Goal: Transaction & Acquisition: Purchase product/service

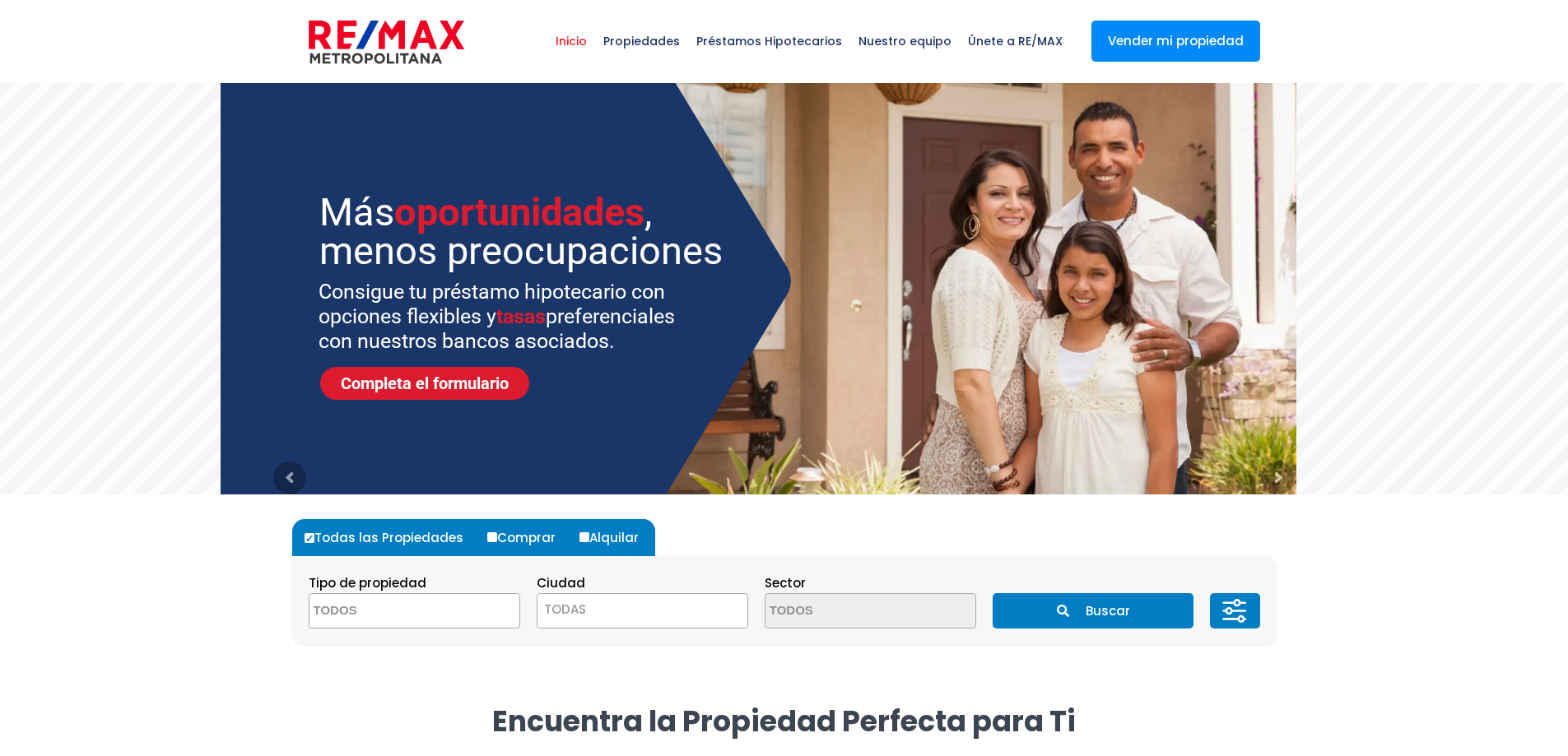
scroll to position [274, 0]
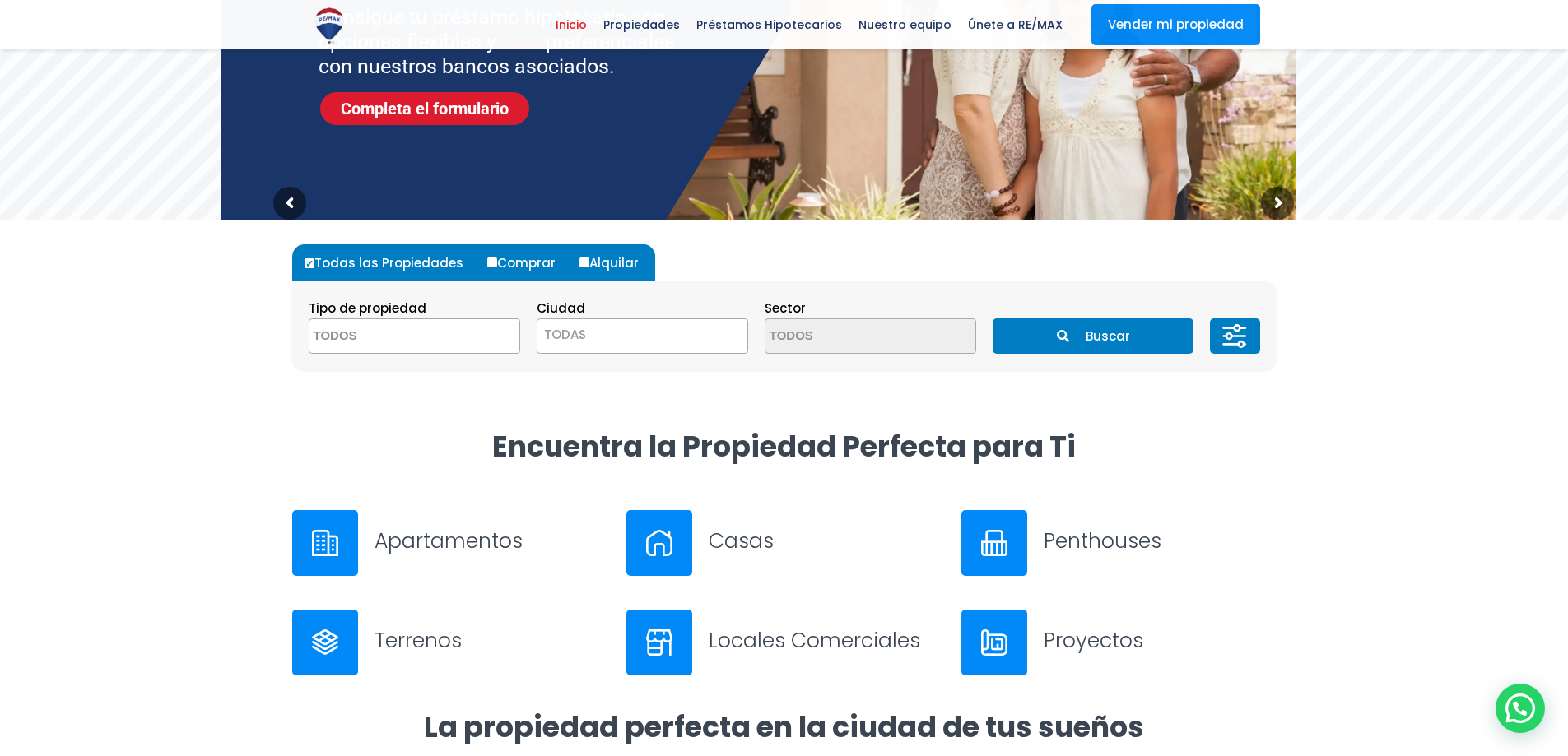
click at [409, 345] on textarea "Search" at bounding box center [389, 337] width 160 height 35
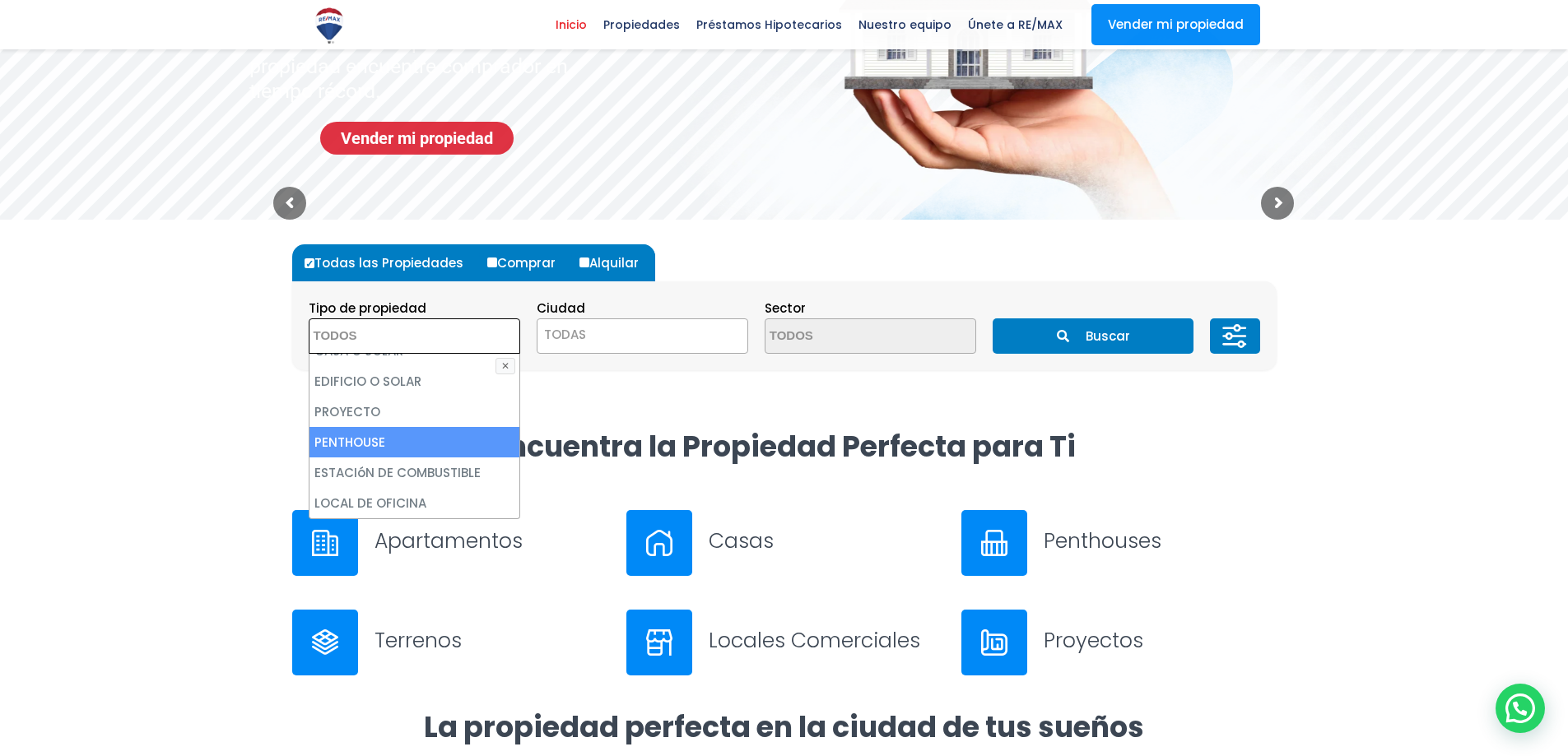
scroll to position [49, 0]
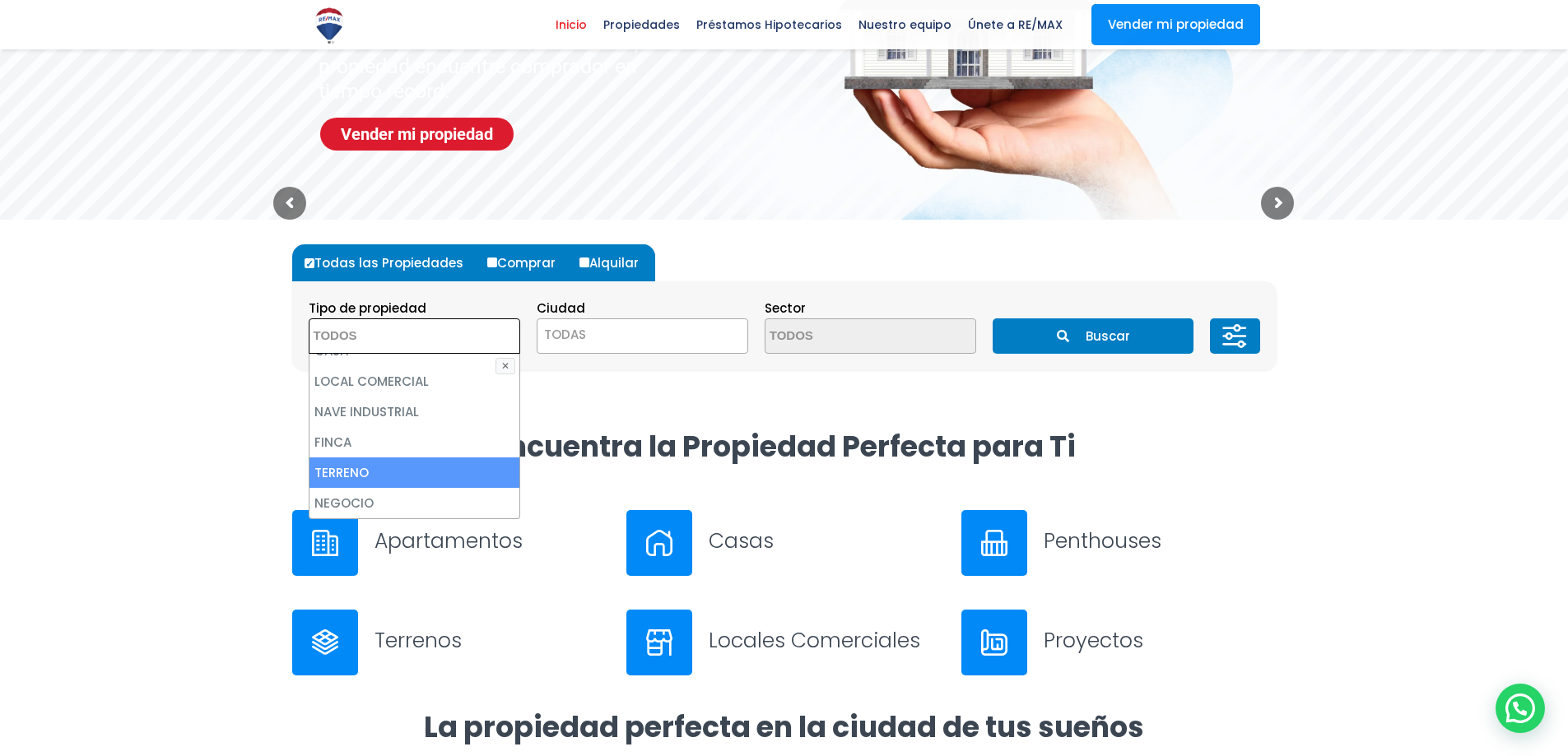
click at [372, 471] on li "TERRENO" at bounding box center [415, 472] width 210 height 30
select select "land"
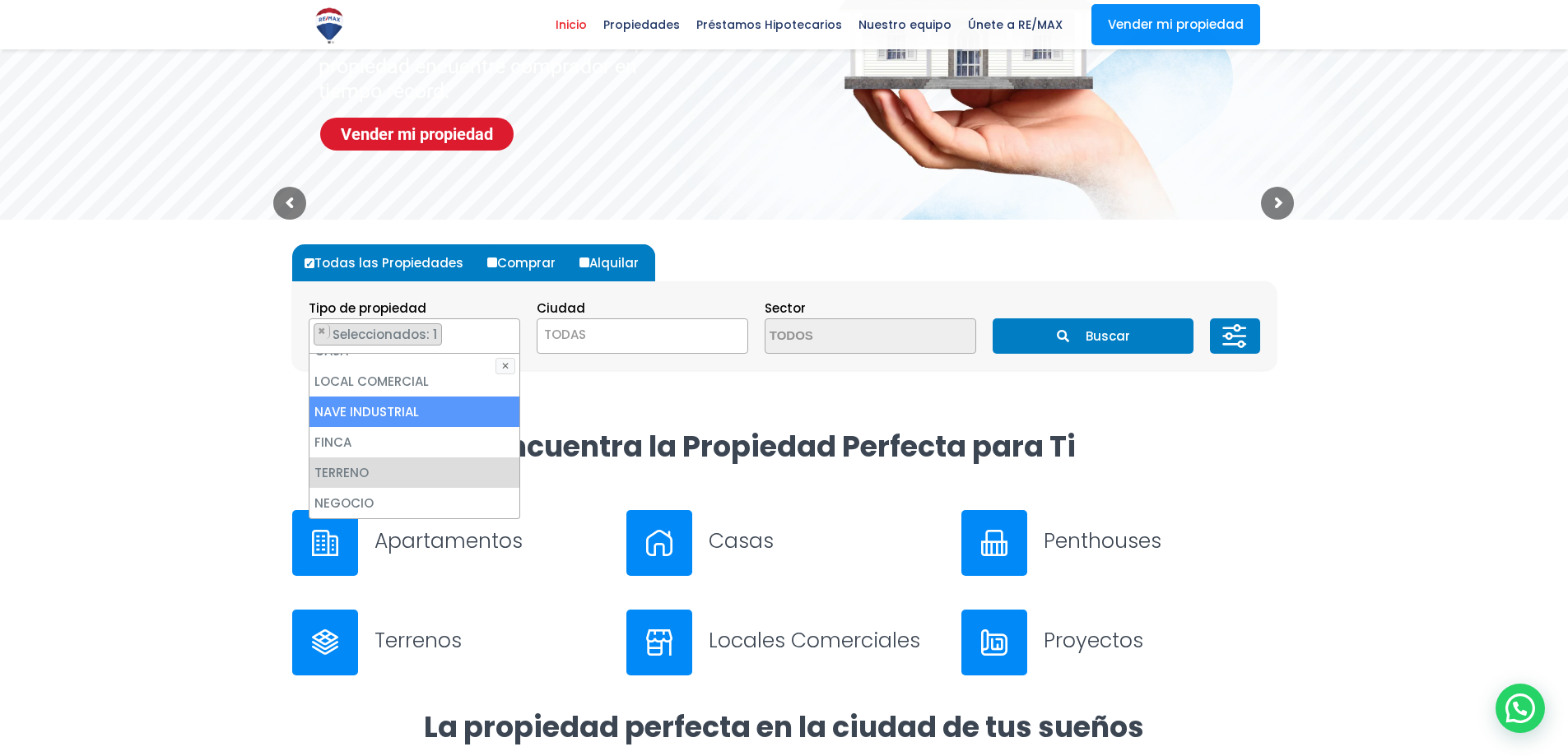
click at [676, 329] on span "TODAS" at bounding box center [642, 335] width 210 height 23
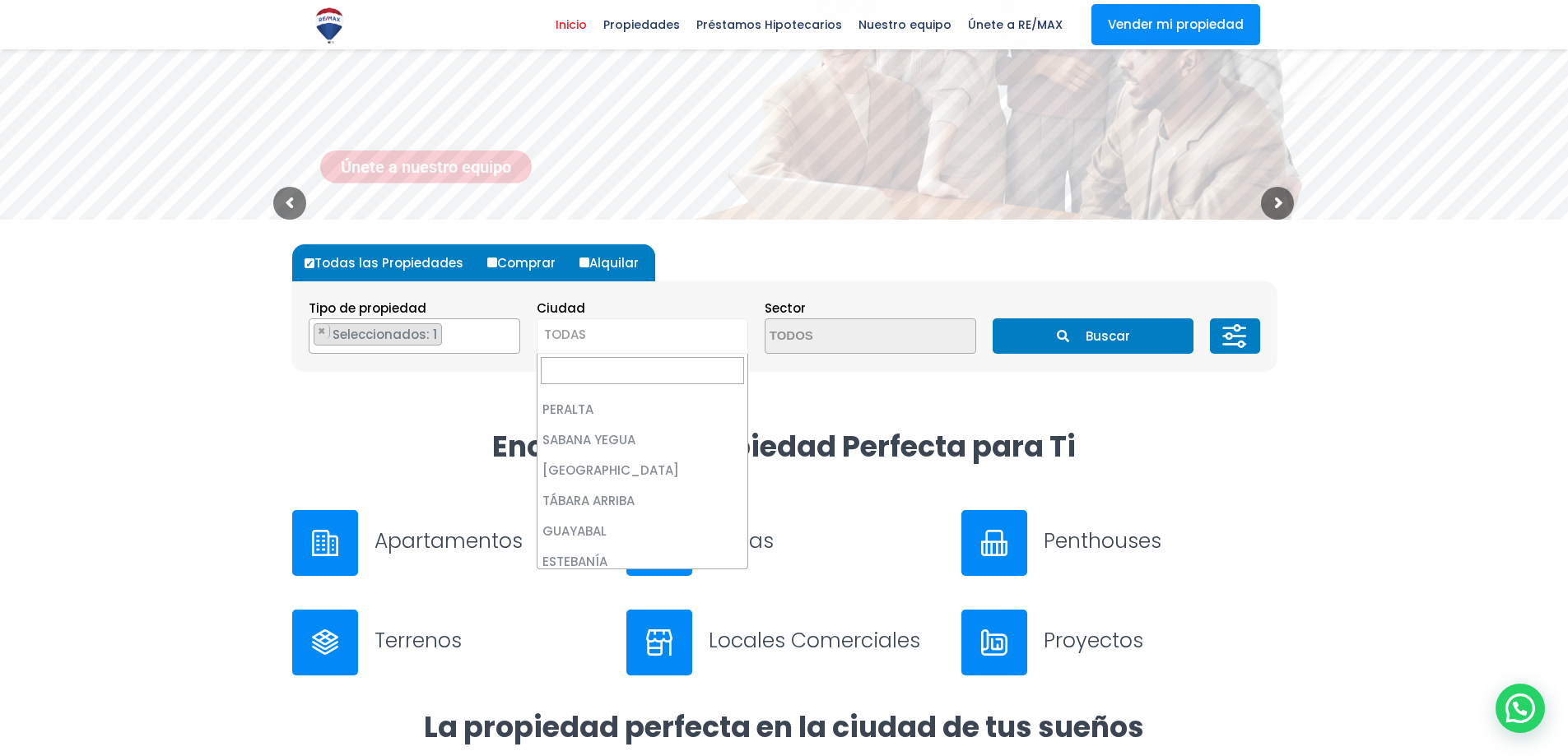
scroll to position [0, 0]
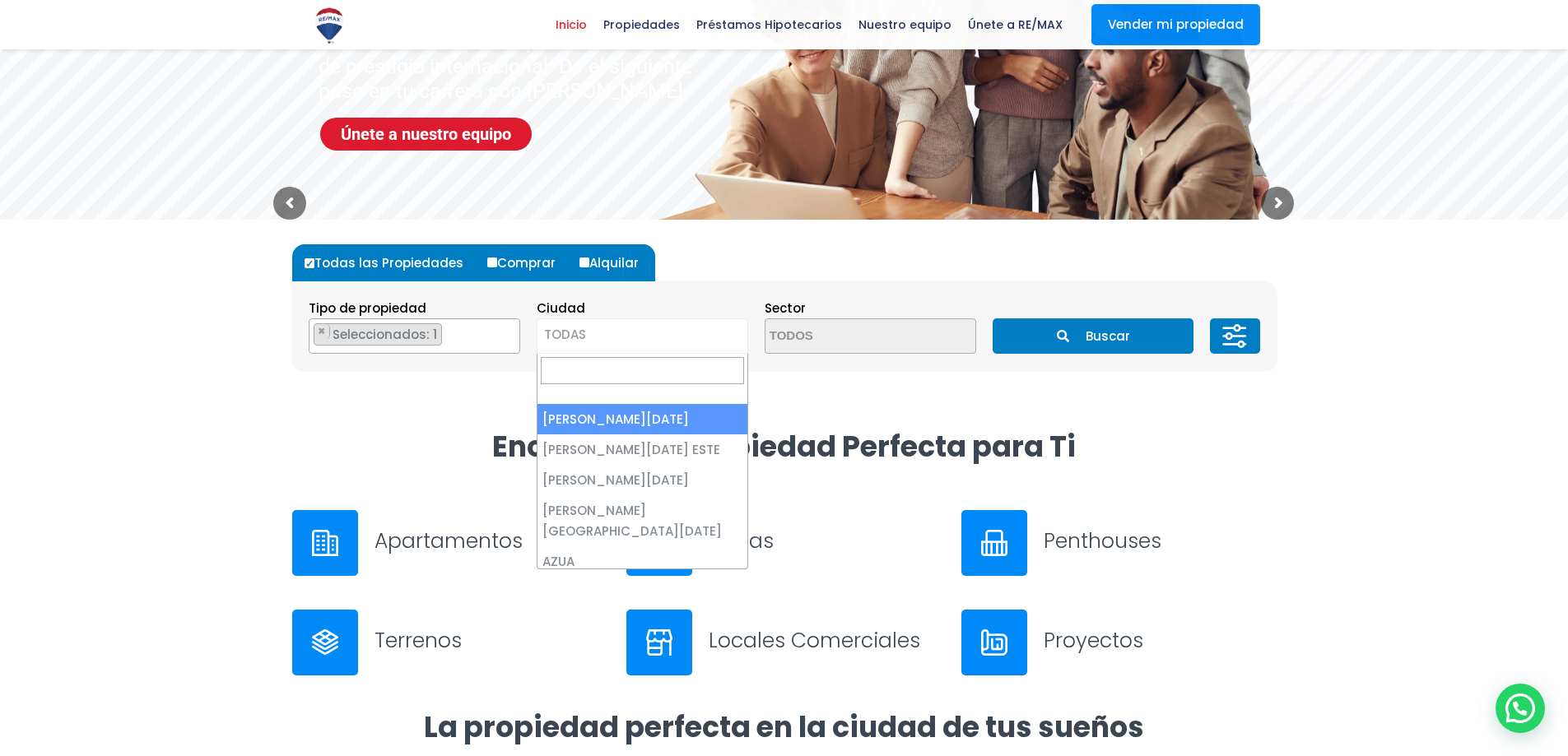
select select "1"
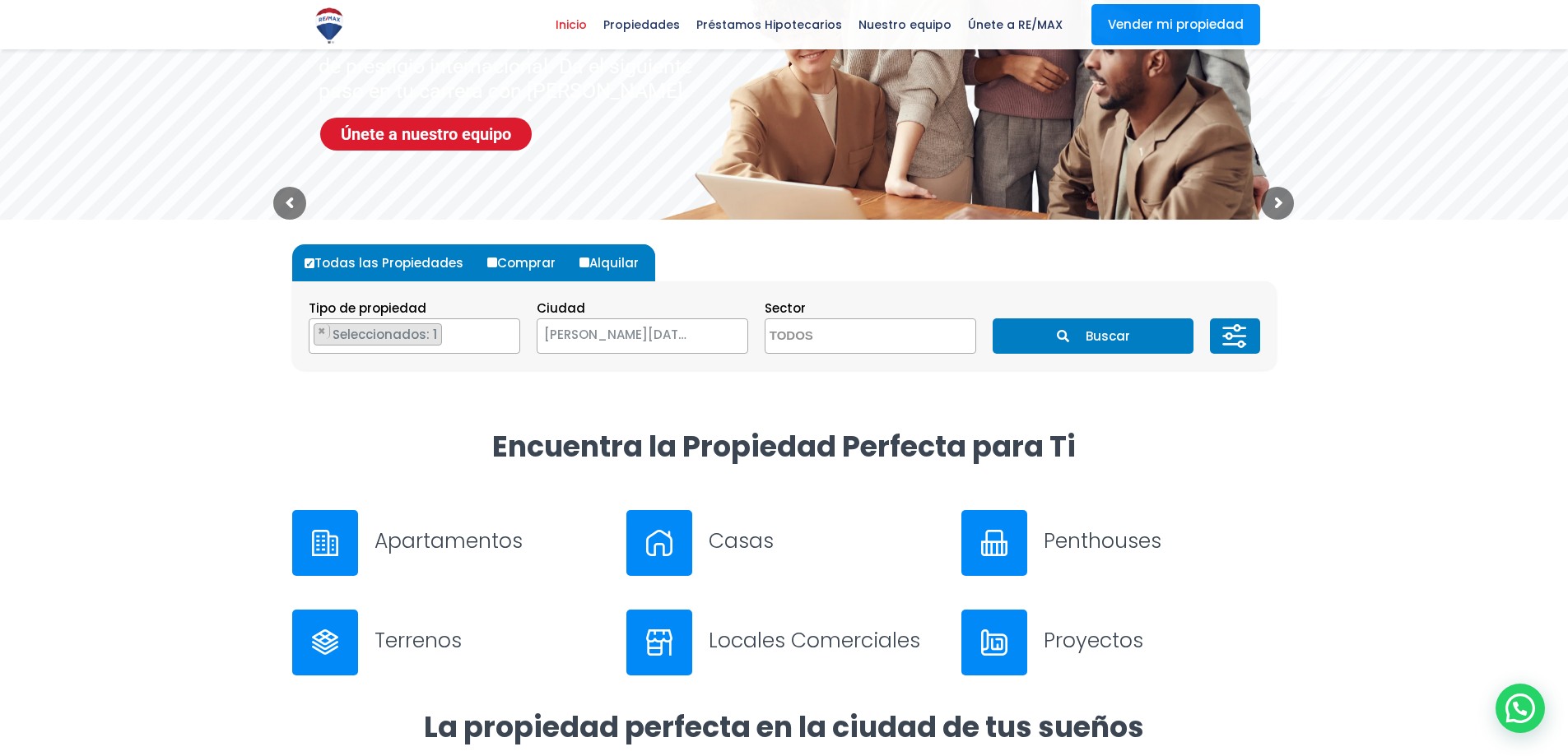
click at [895, 343] on textarea "Search" at bounding box center [845, 337] width 160 height 35
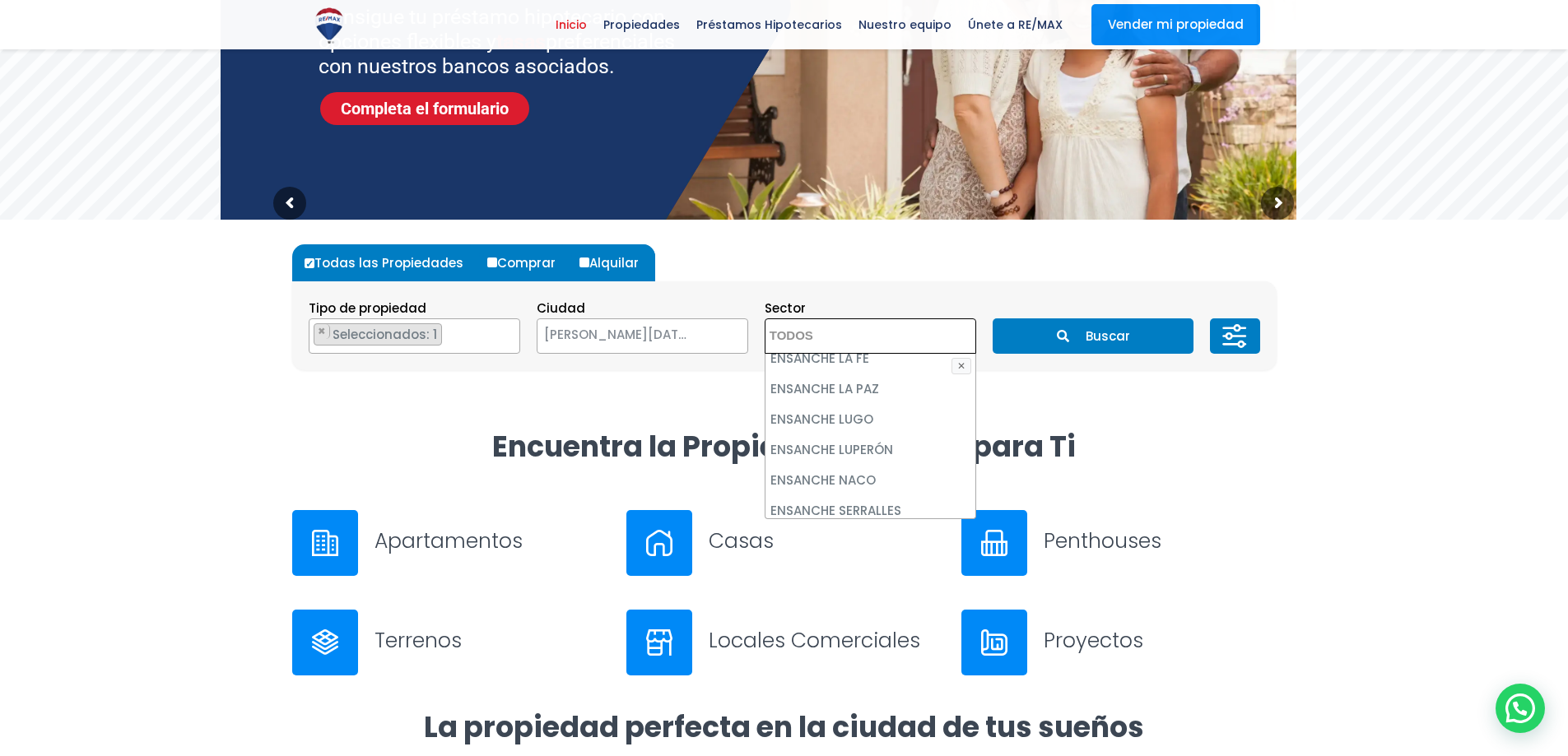
scroll to position [3017, 0]
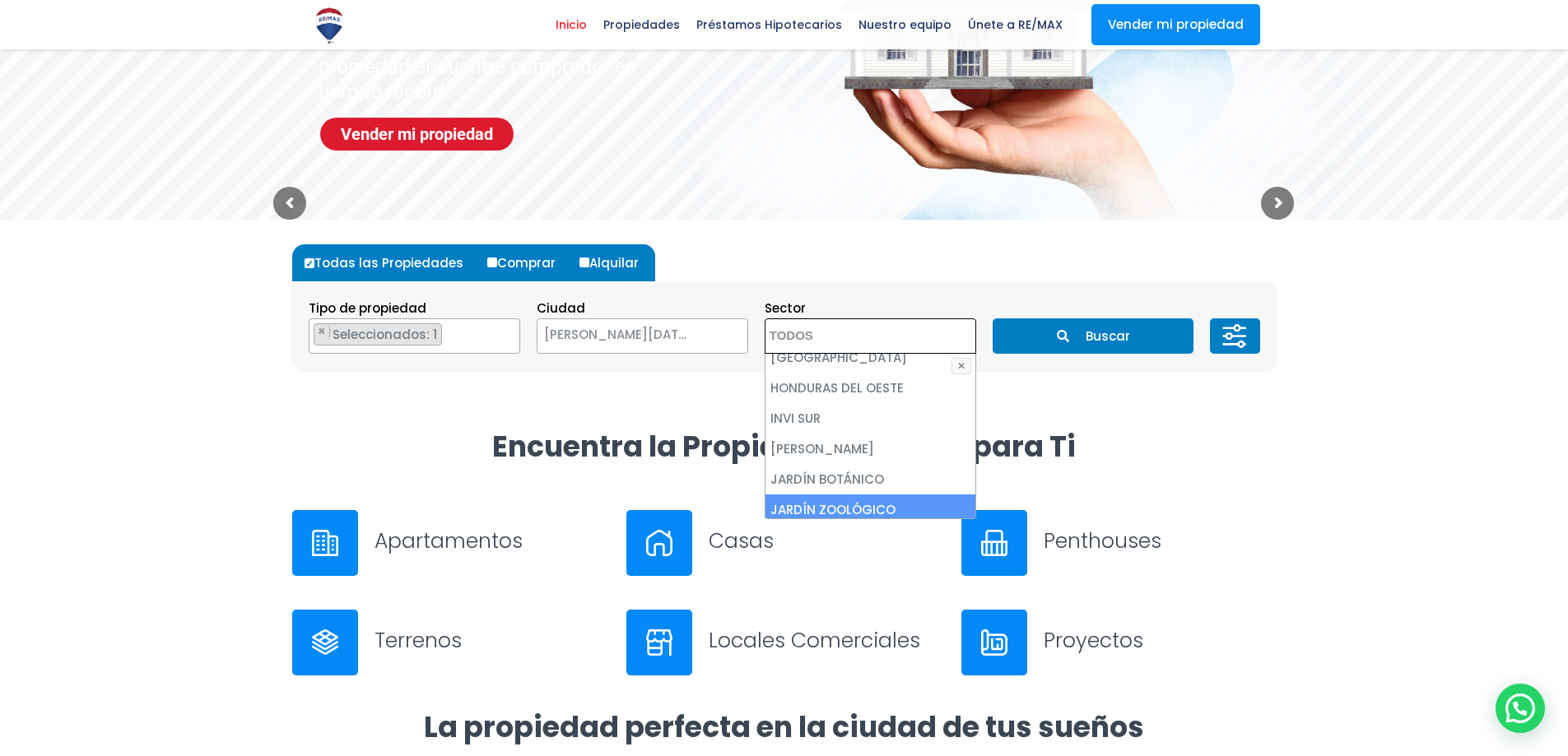
click at [886, 494] on li "JARDÍN ZOOLÓGICO" at bounding box center [870, 509] width 210 height 30
select select "198"
click at [1150, 437] on h2 "Encuentra la Propiedad Perfecta para Ti" at bounding box center [784, 447] width 984 height 37
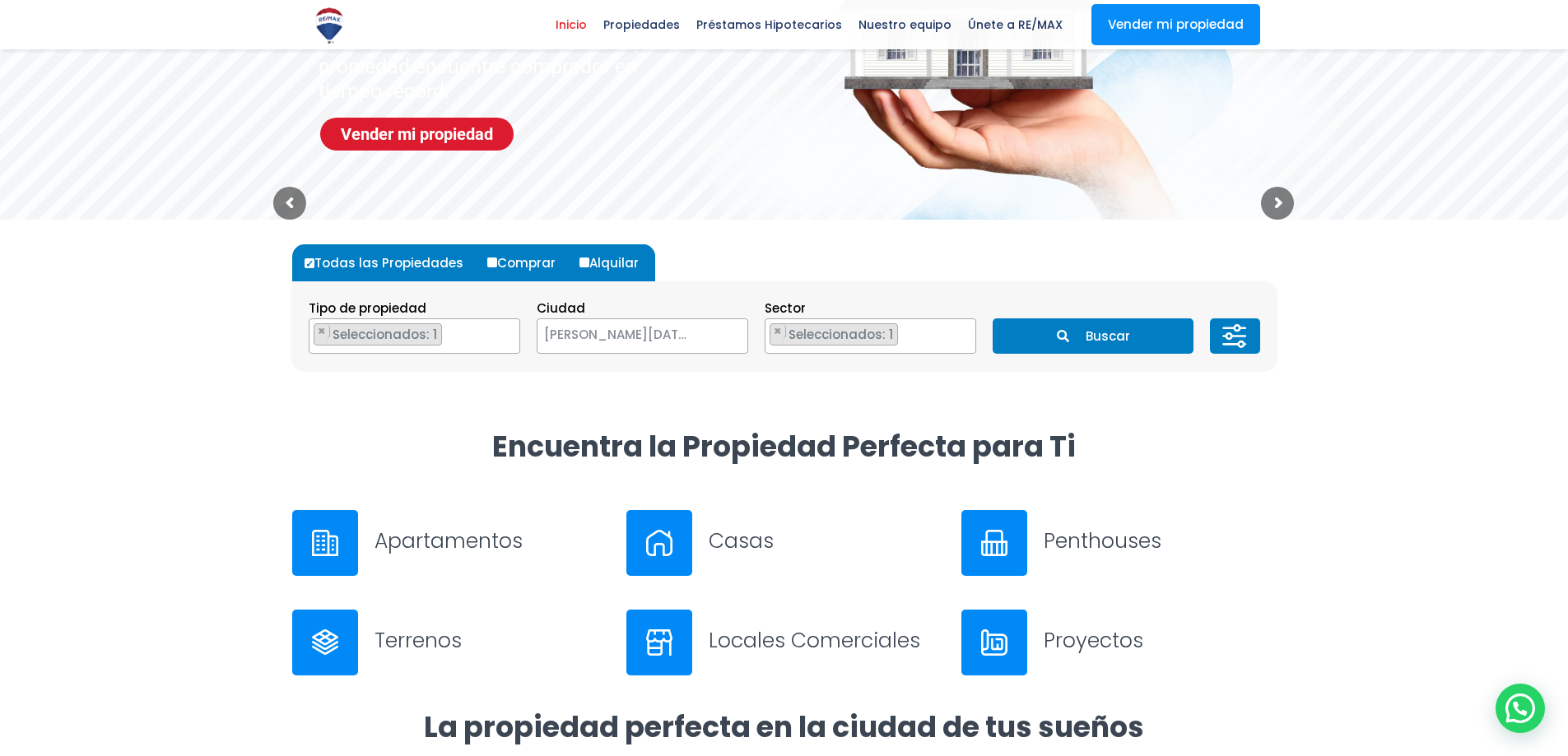
click at [1154, 349] on button "Buscar" at bounding box center [1093, 336] width 201 height 35
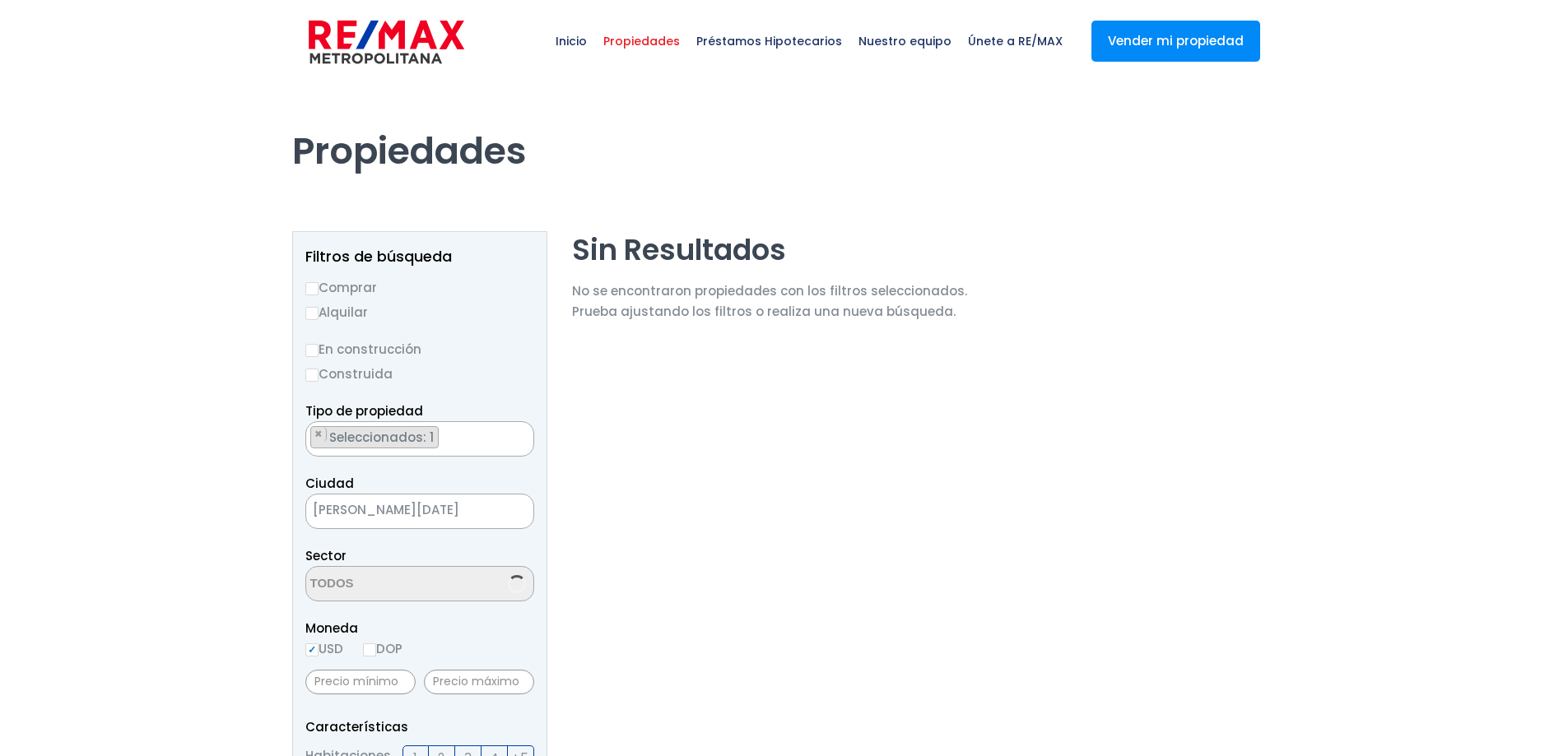
scroll to position [1874, 0]
select select "198"
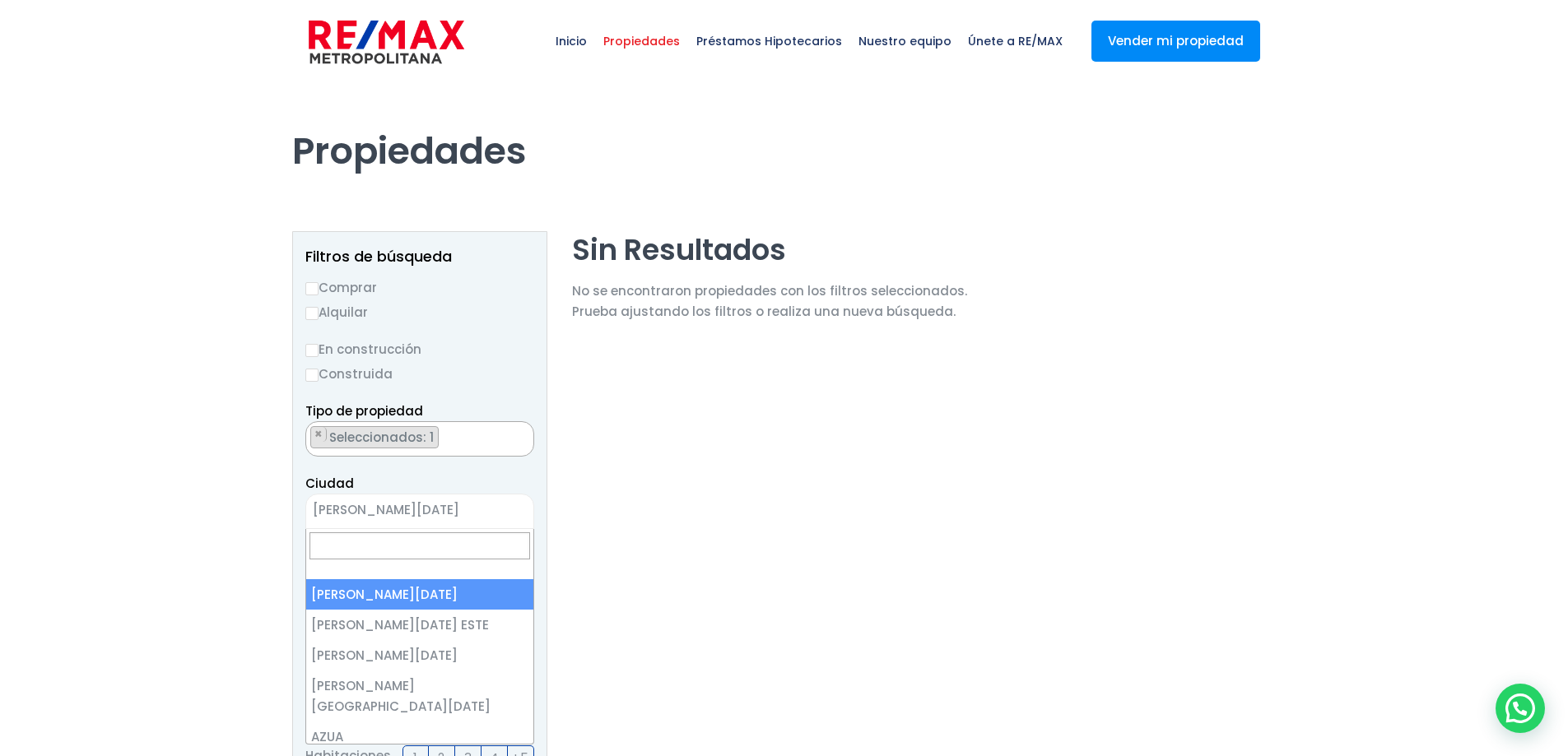
click at [478, 509] on span "[PERSON_NAME][DATE]" at bounding box center [399, 510] width 186 height 23
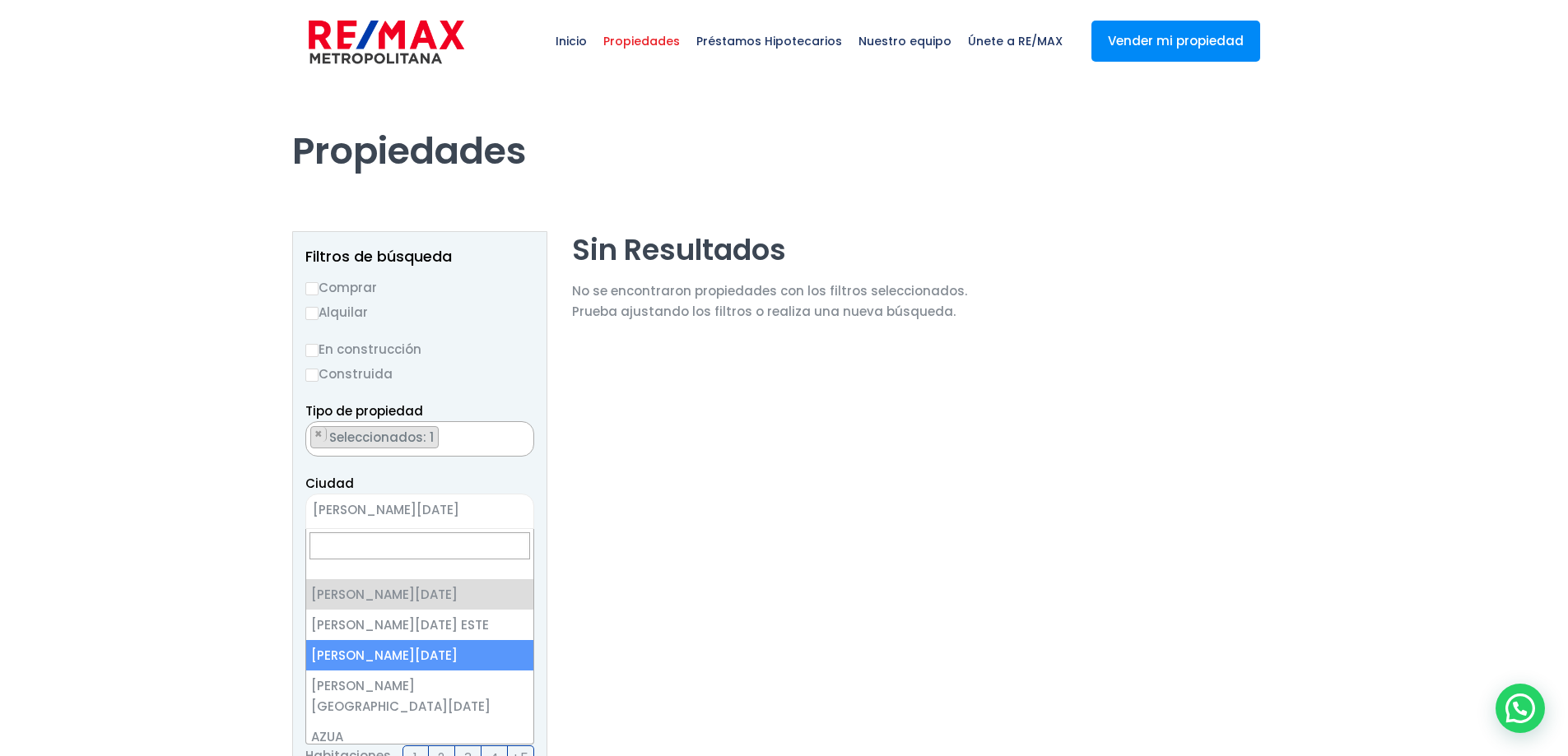
select select "149"
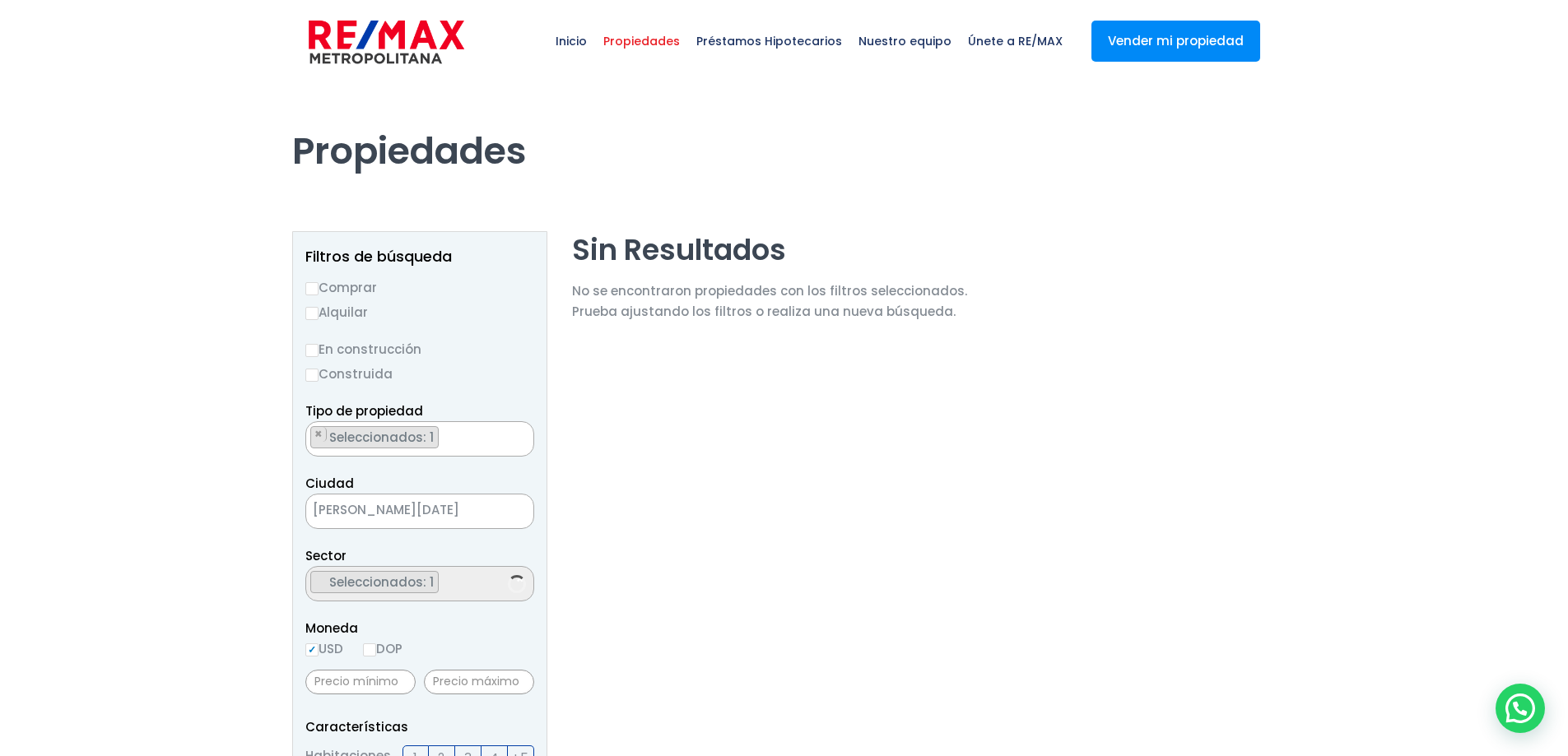
scroll to position [1835, 0]
click at [470, 590] on span at bounding box center [419, 584] width 229 height 35
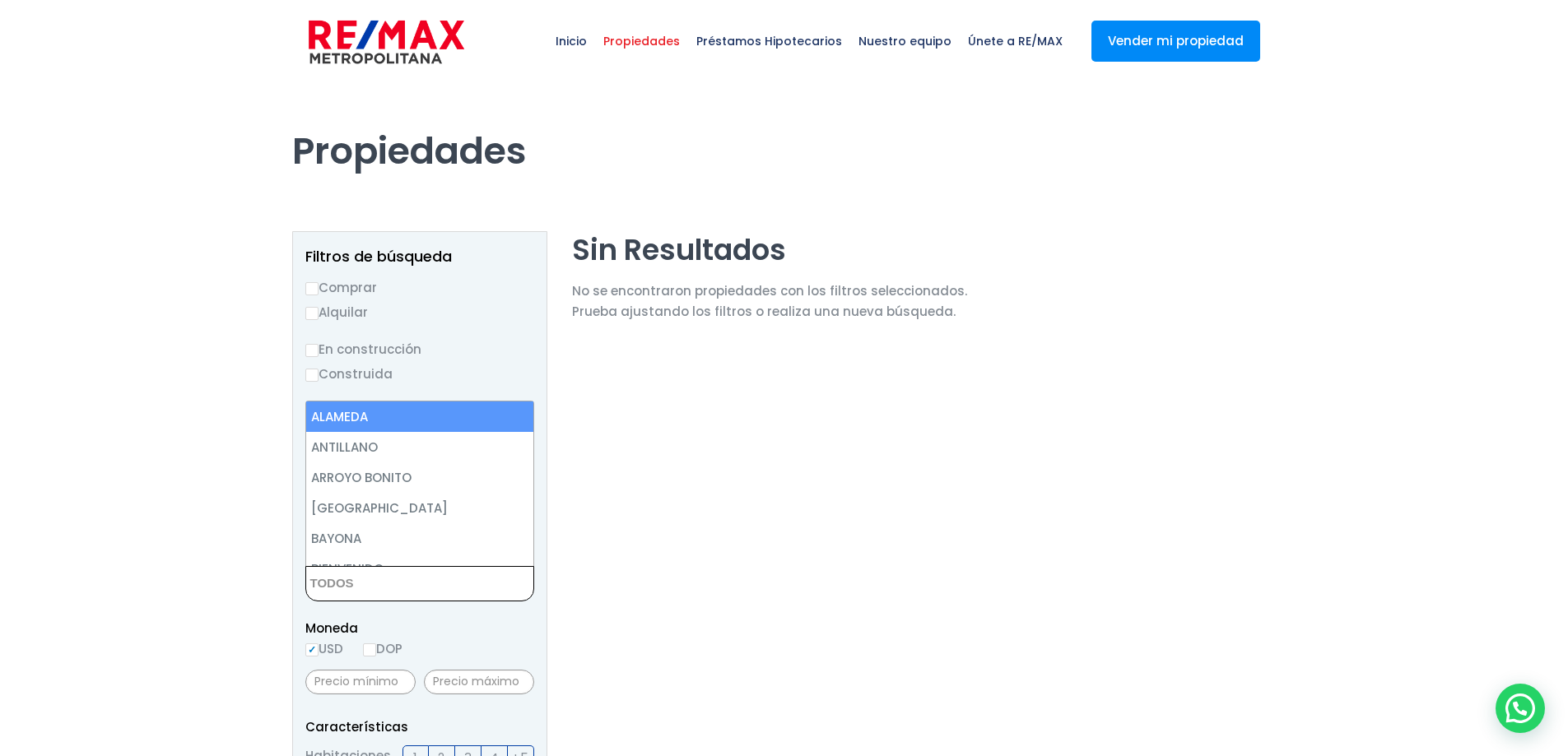
click at [470, 590] on span at bounding box center [419, 584] width 229 height 35
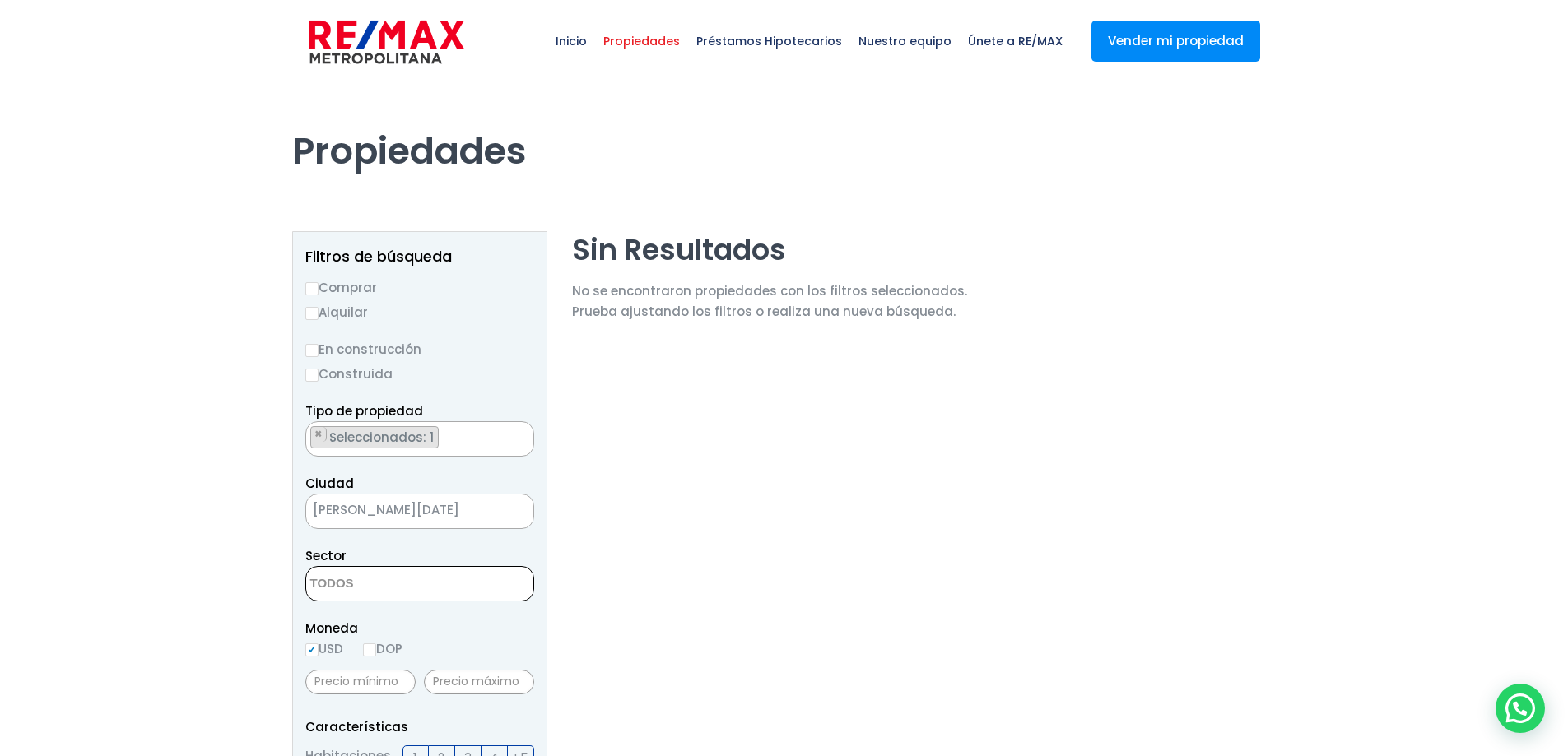
click at [470, 590] on span at bounding box center [419, 584] width 229 height 35
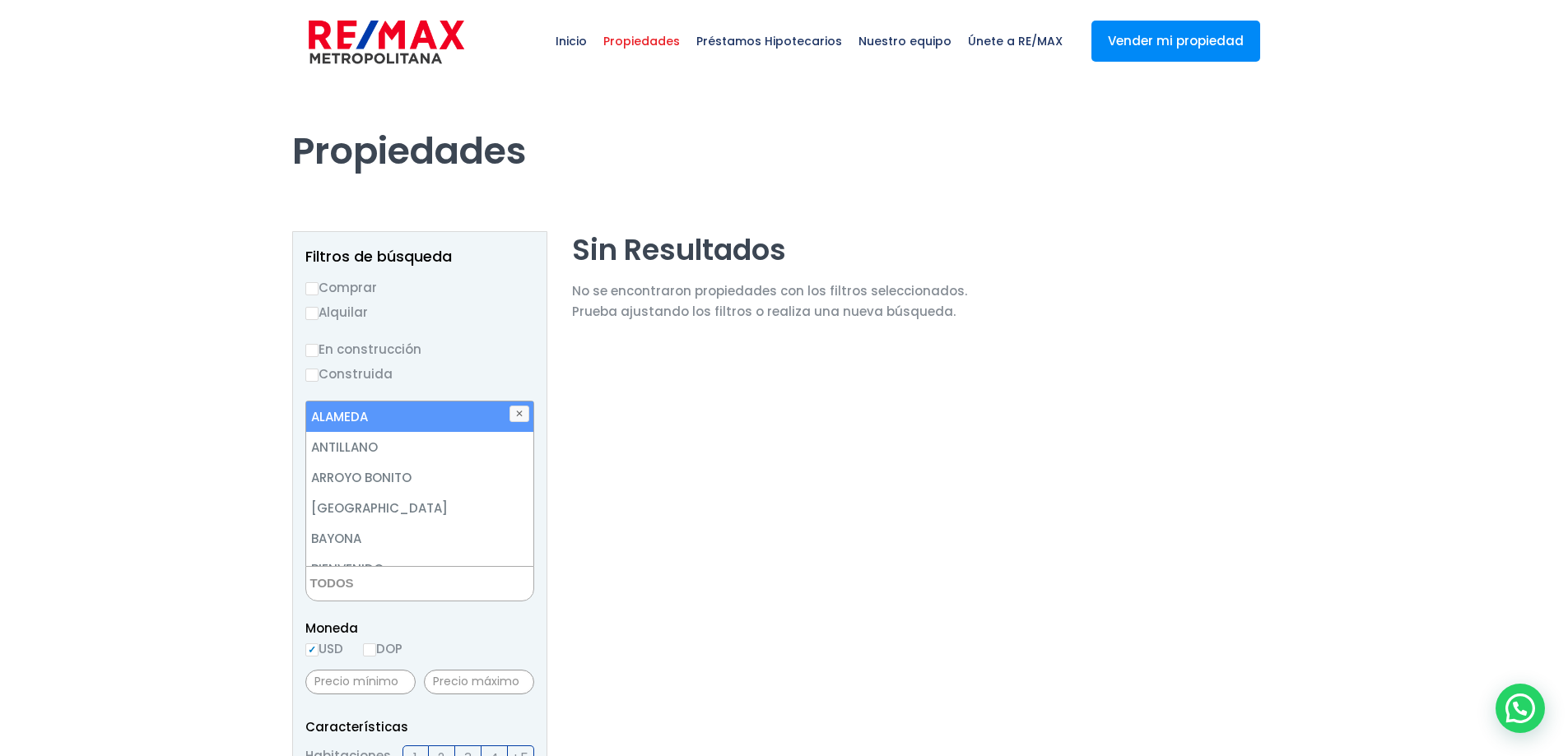
click at [401, 420] on li "ALAMEDA" at bounding box center [419, 416] width 227 height 30
select select "13412"
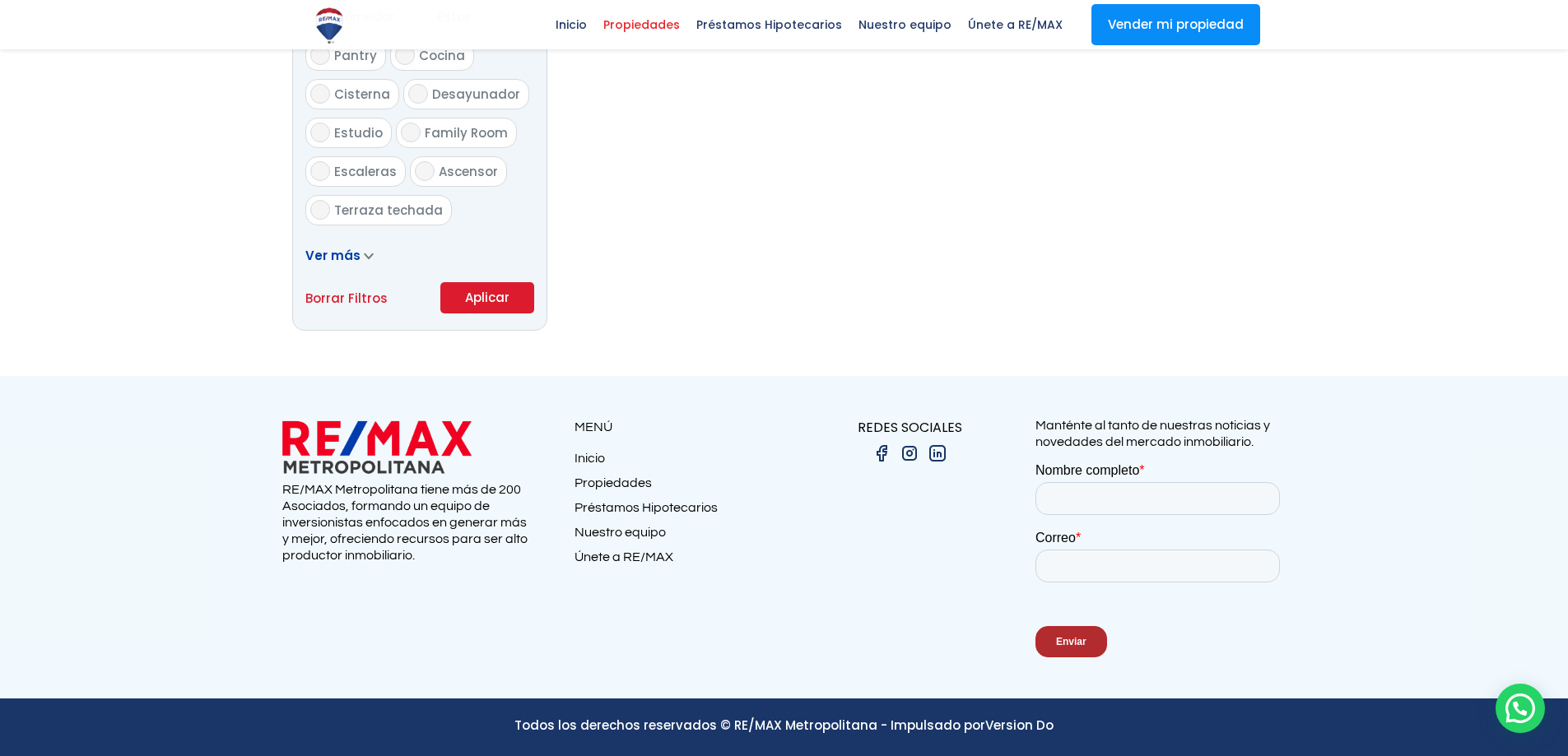
scroll to position [745, 0]
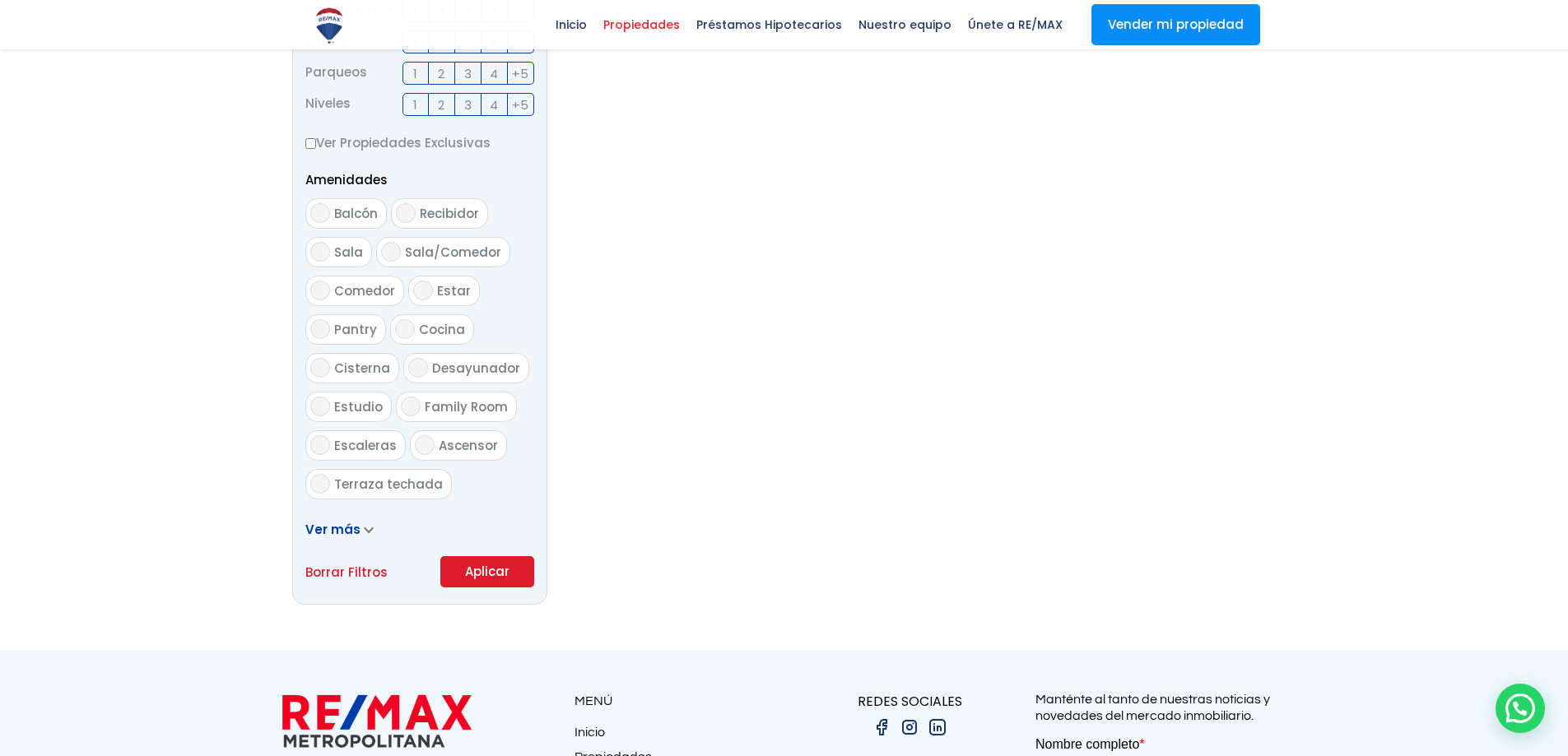
click at [522, 572] on button "Aplicar" at bounding box center [487, 572] width 93 height 31
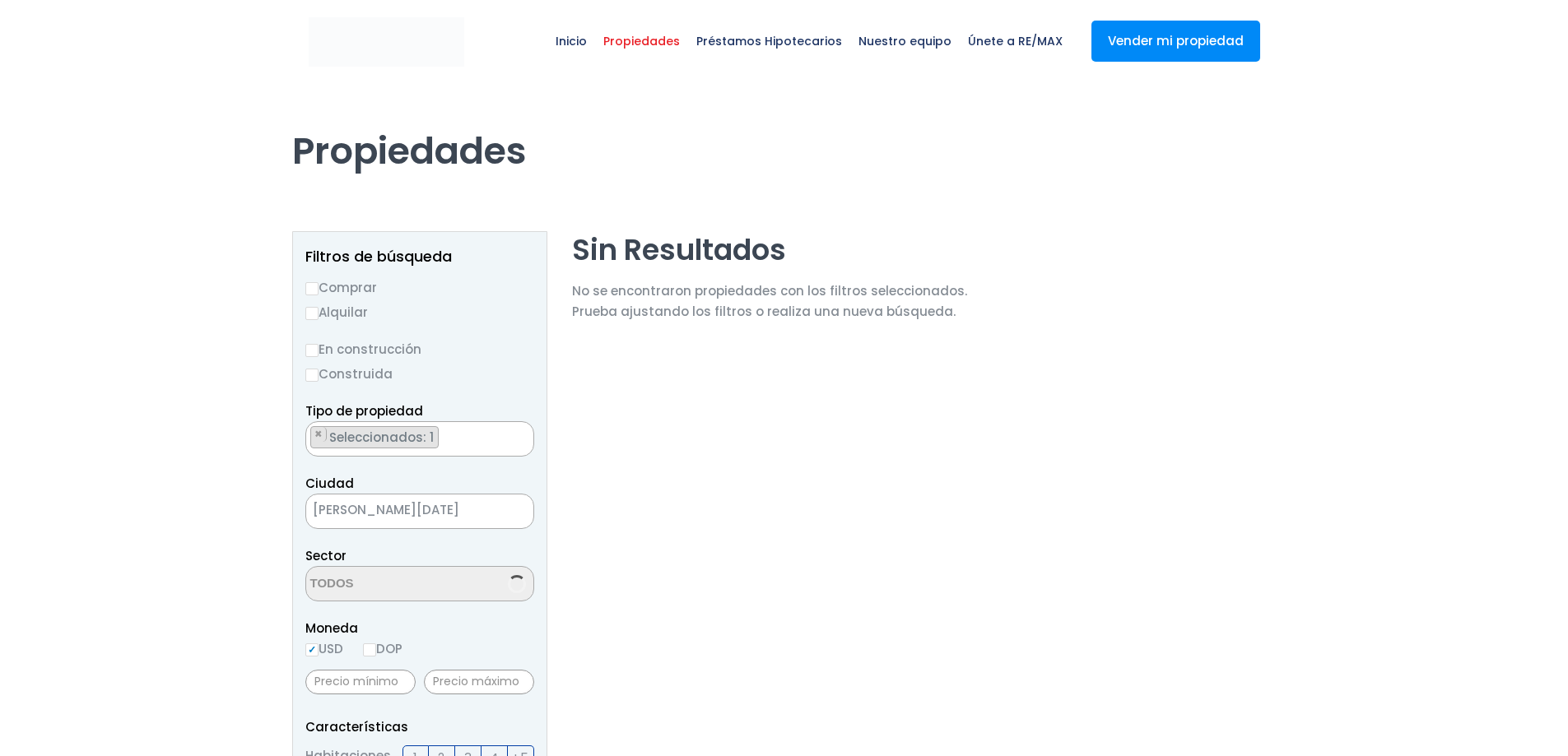
scroll to position [88, 0]
select select "13412"
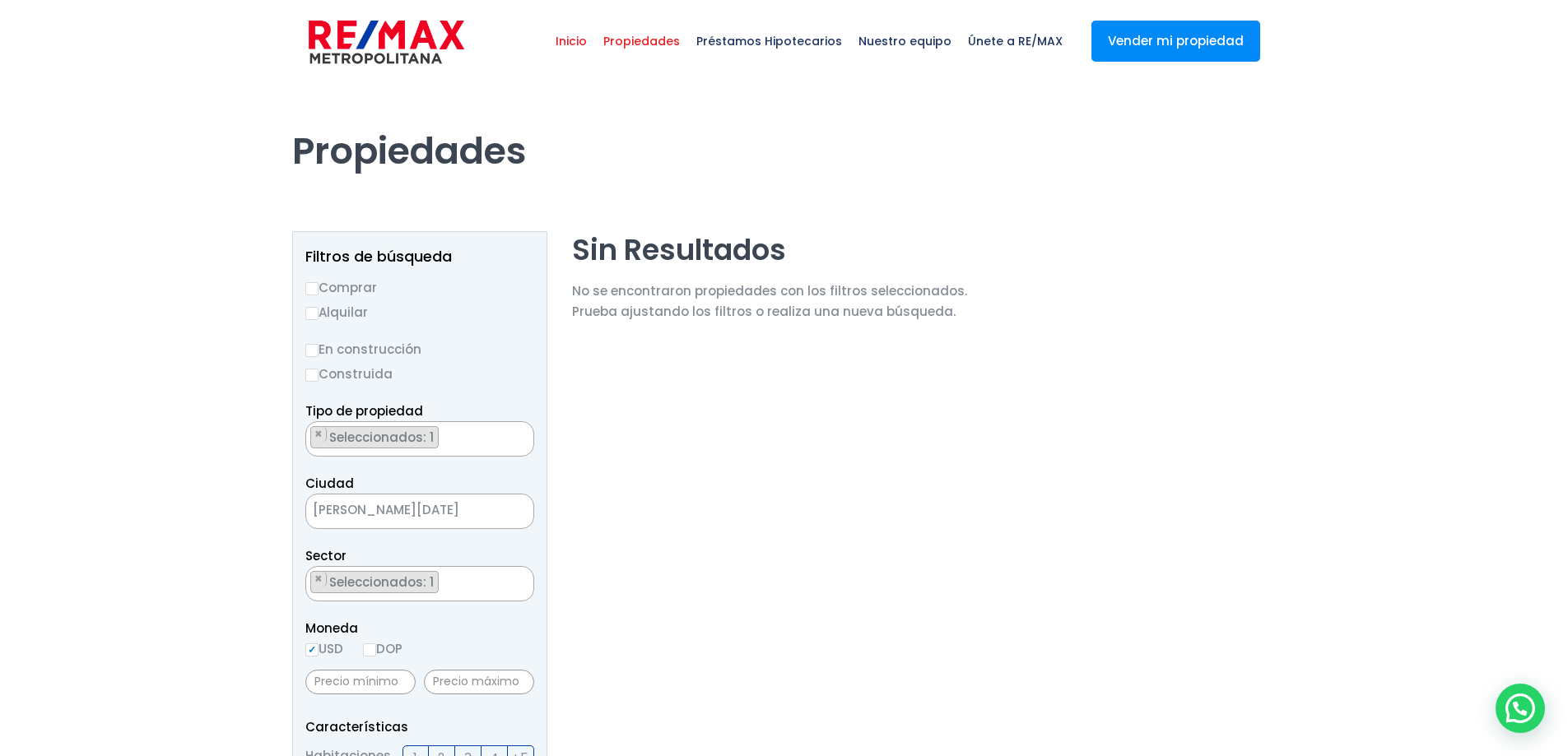
click at [595, 35] on span "Inicio" at bounding box center [570, 41] width 48 height 50
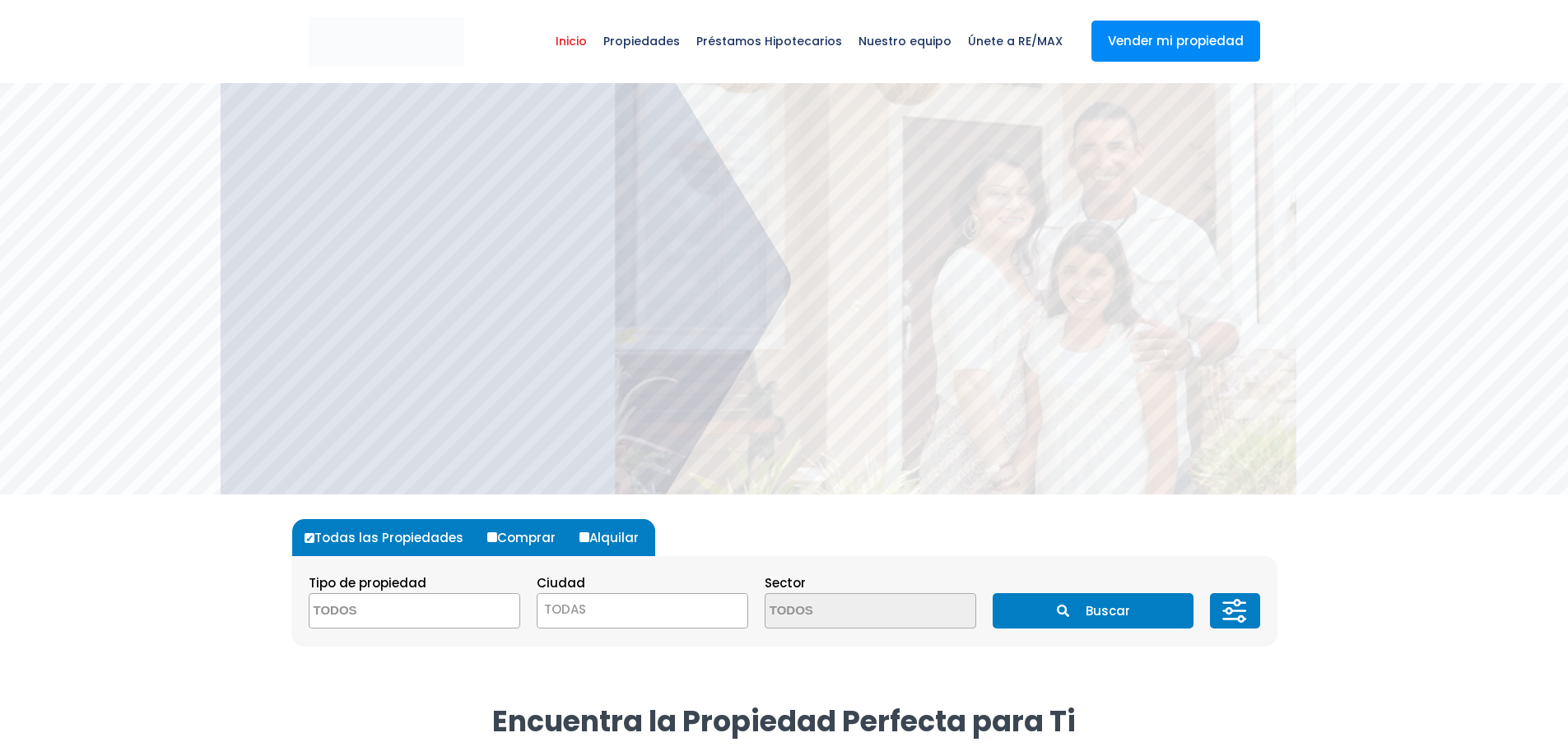
select select
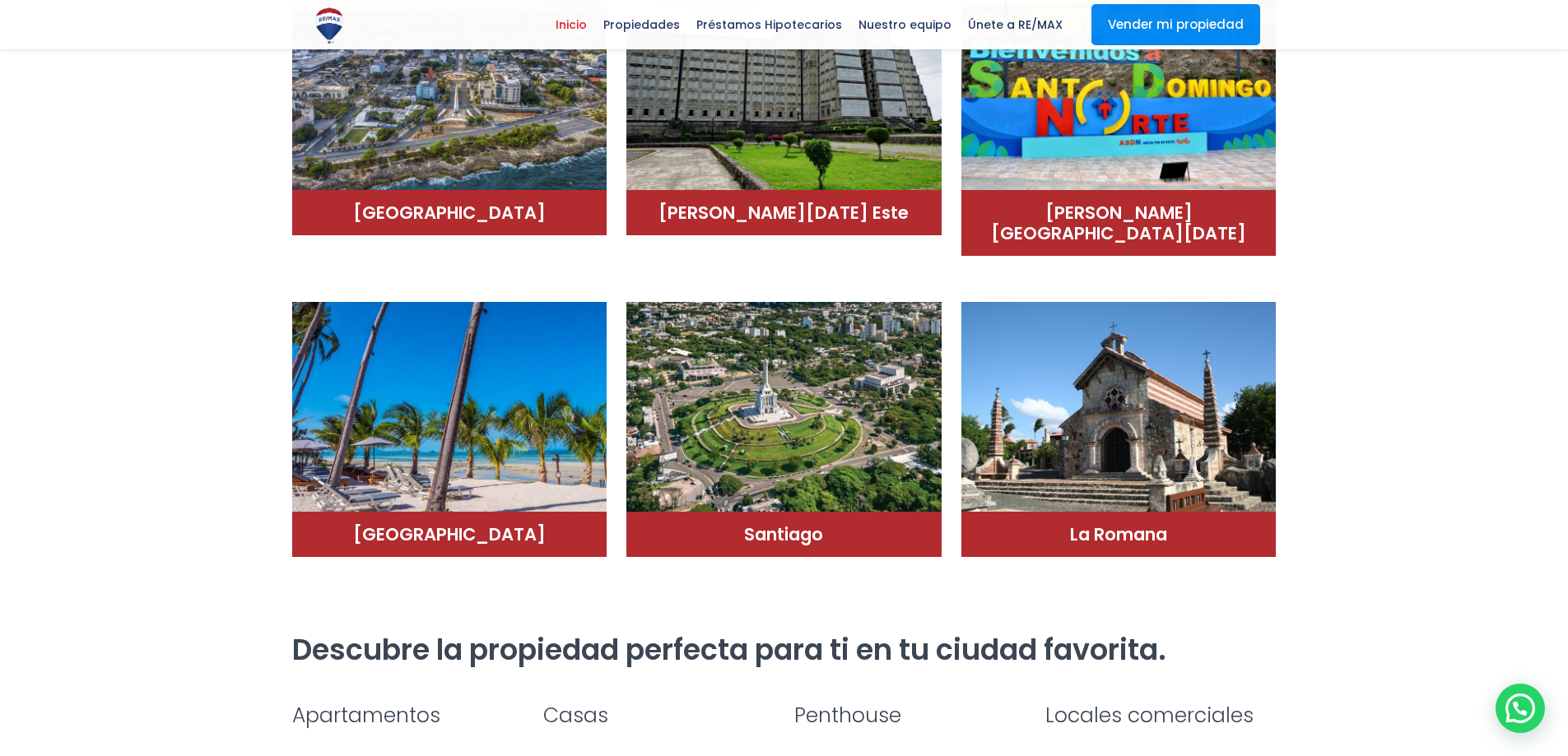
scroll to position [1645, 0]
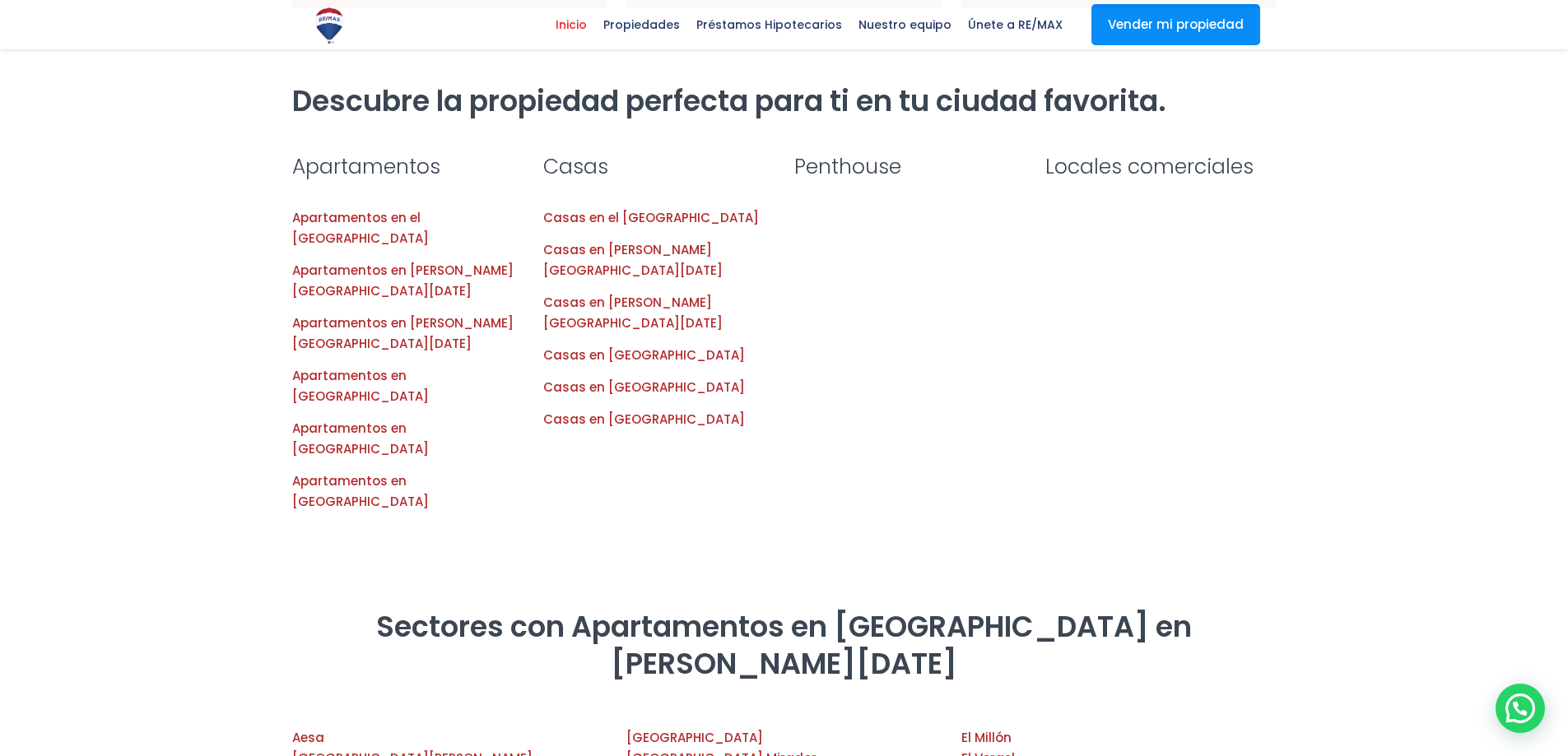
click at [646, 210] on li "Casas en el [GEOGRAPHIC_DATA]" at bounding box center [659, 217] width 232 height 32
click at [584, 209] on link "Casas en el [GEOGRAPHIC_DATA]" at bounding box center [651, 218] width 216 height 18
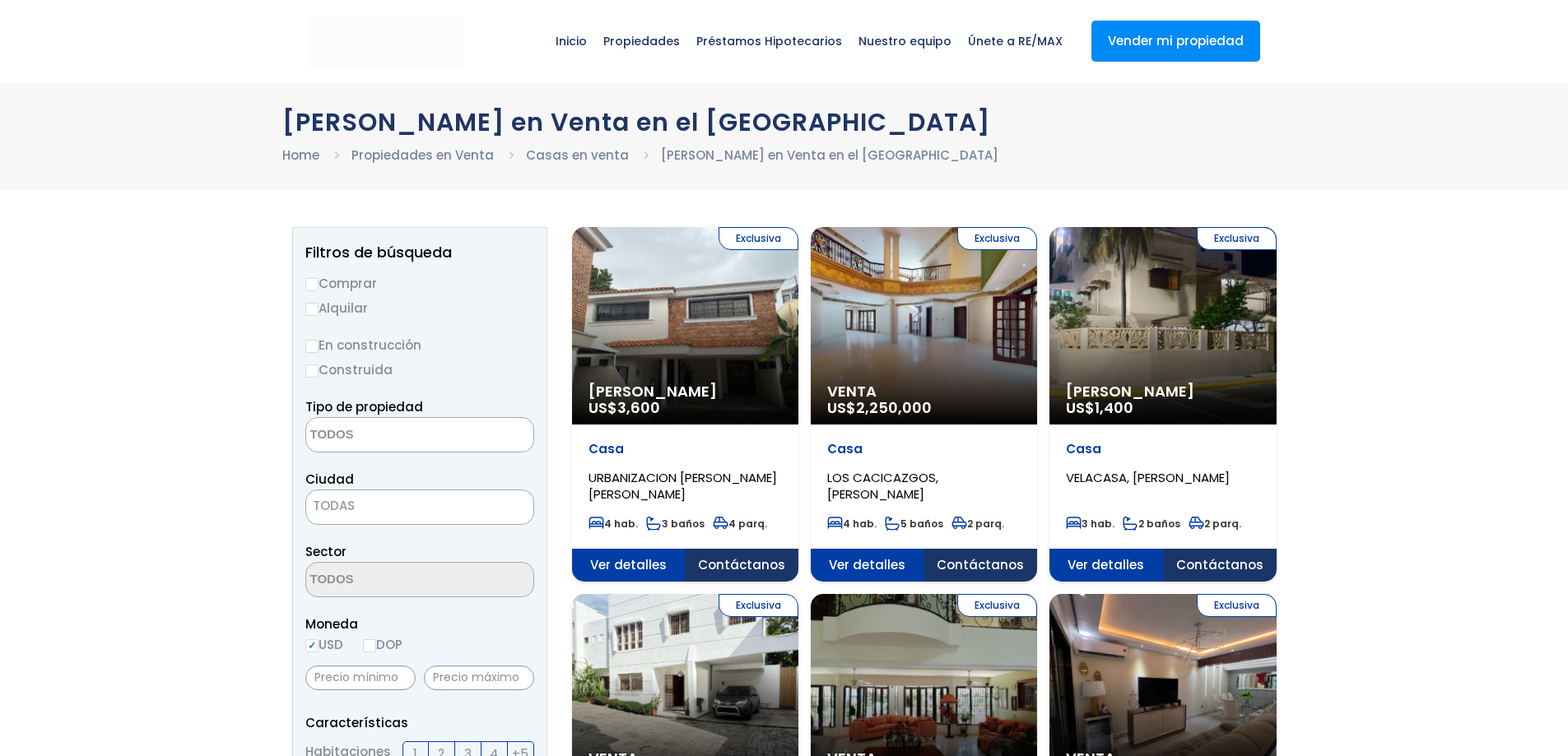
select select
click at [434, 427] on textarea "Search" at bounding box center [386, 436] width 160 height 35
click at [1423, 127] on div "Casas en Venta en el Distrito Nacional Home Propiedades en Venta Casas en venta…" at bounding box center [784, 136] width 1568 height 107
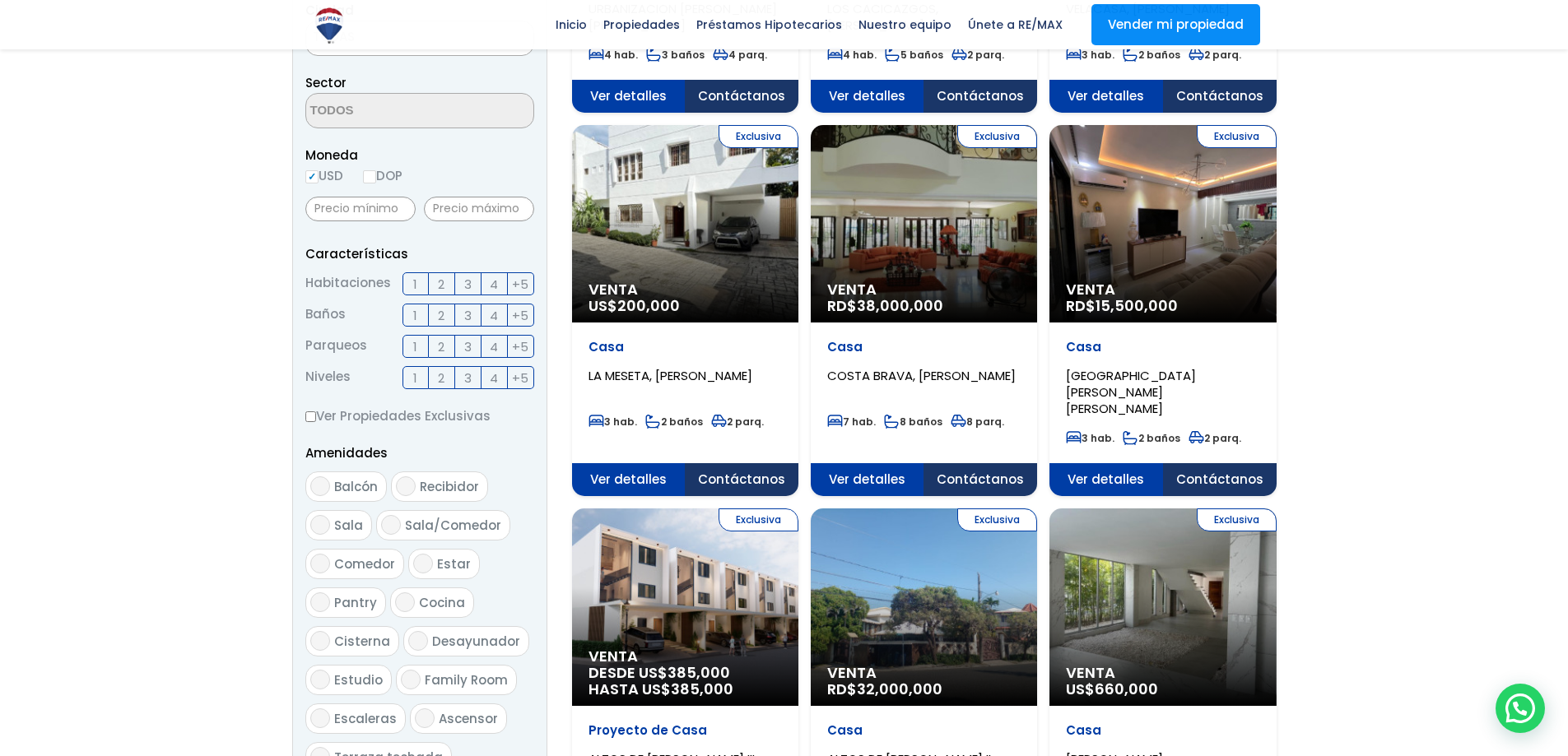
scroll to position [469, 0]
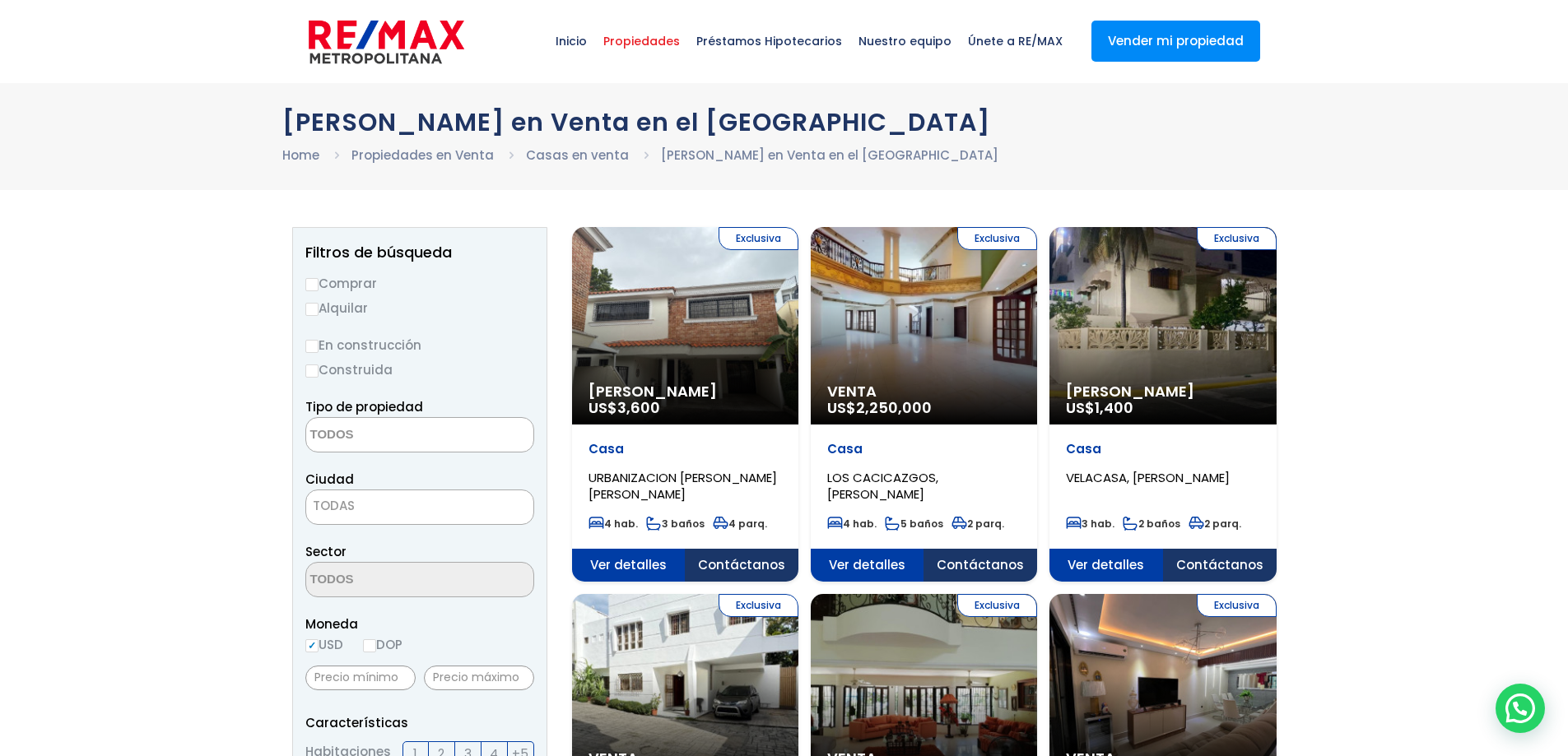
click at [666, 40] on span "Propiedades" at bounding box center [641, 41] width 93 height 50
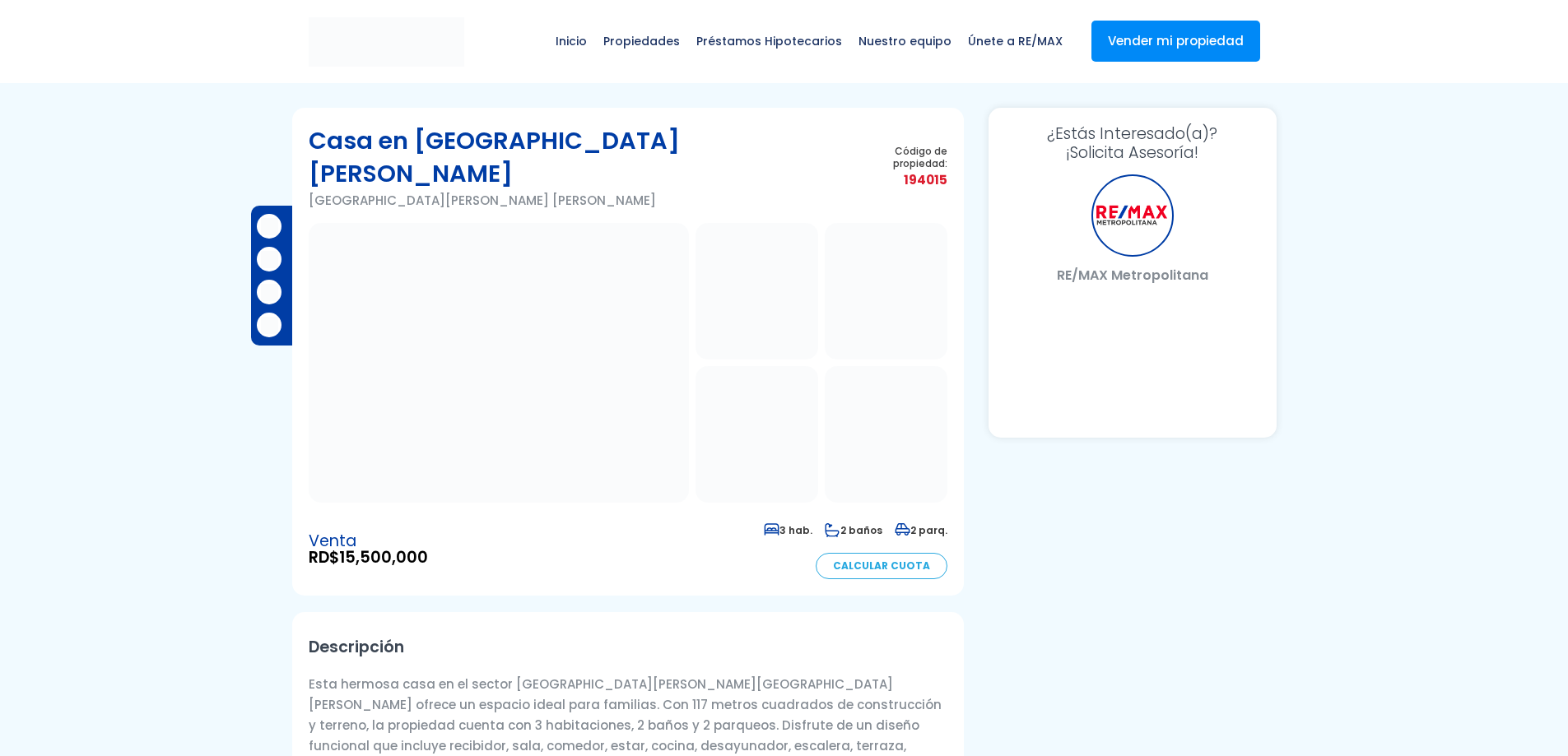
select select "DO"
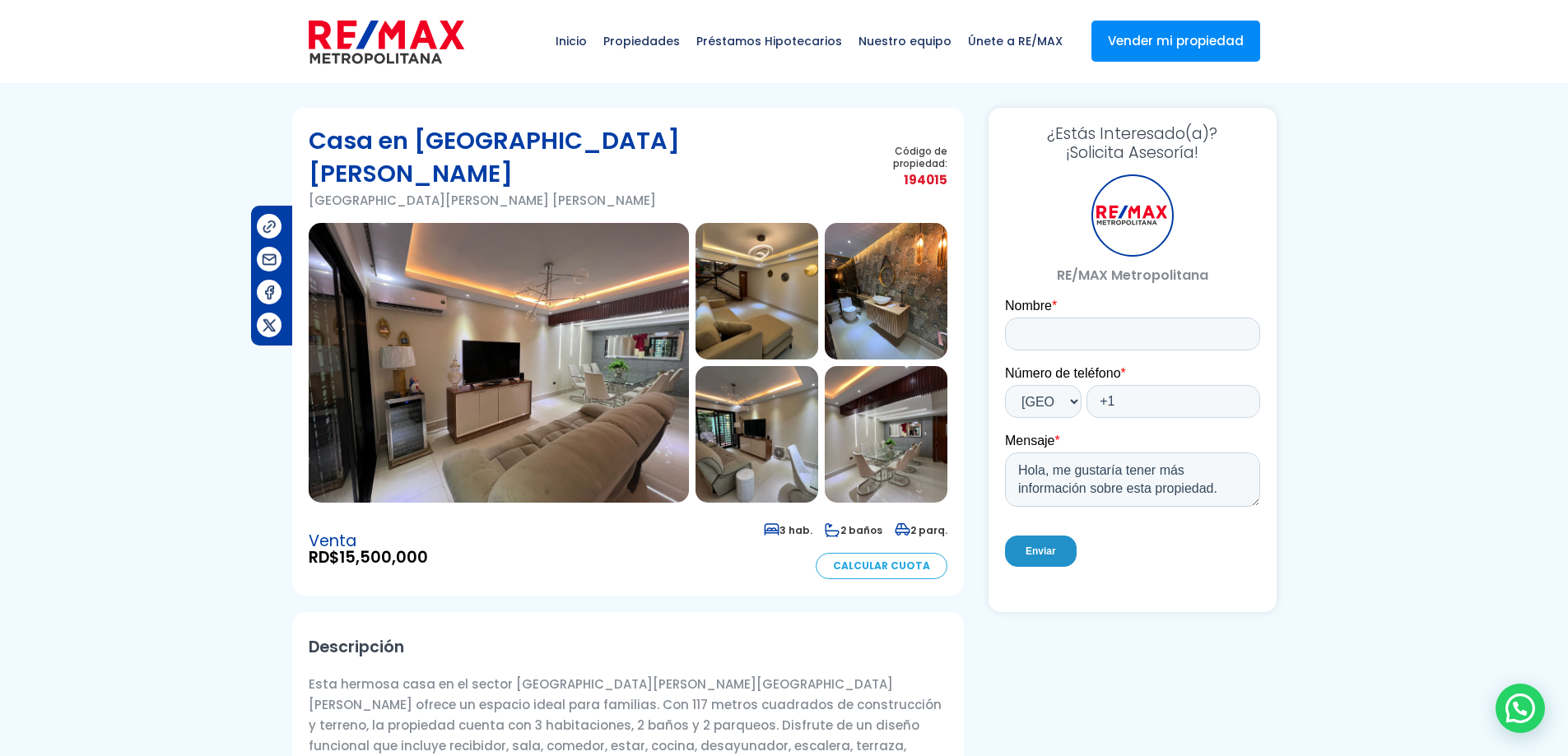
click at [785, 264] on img at bounding box center [757, 291] width 123 height 136
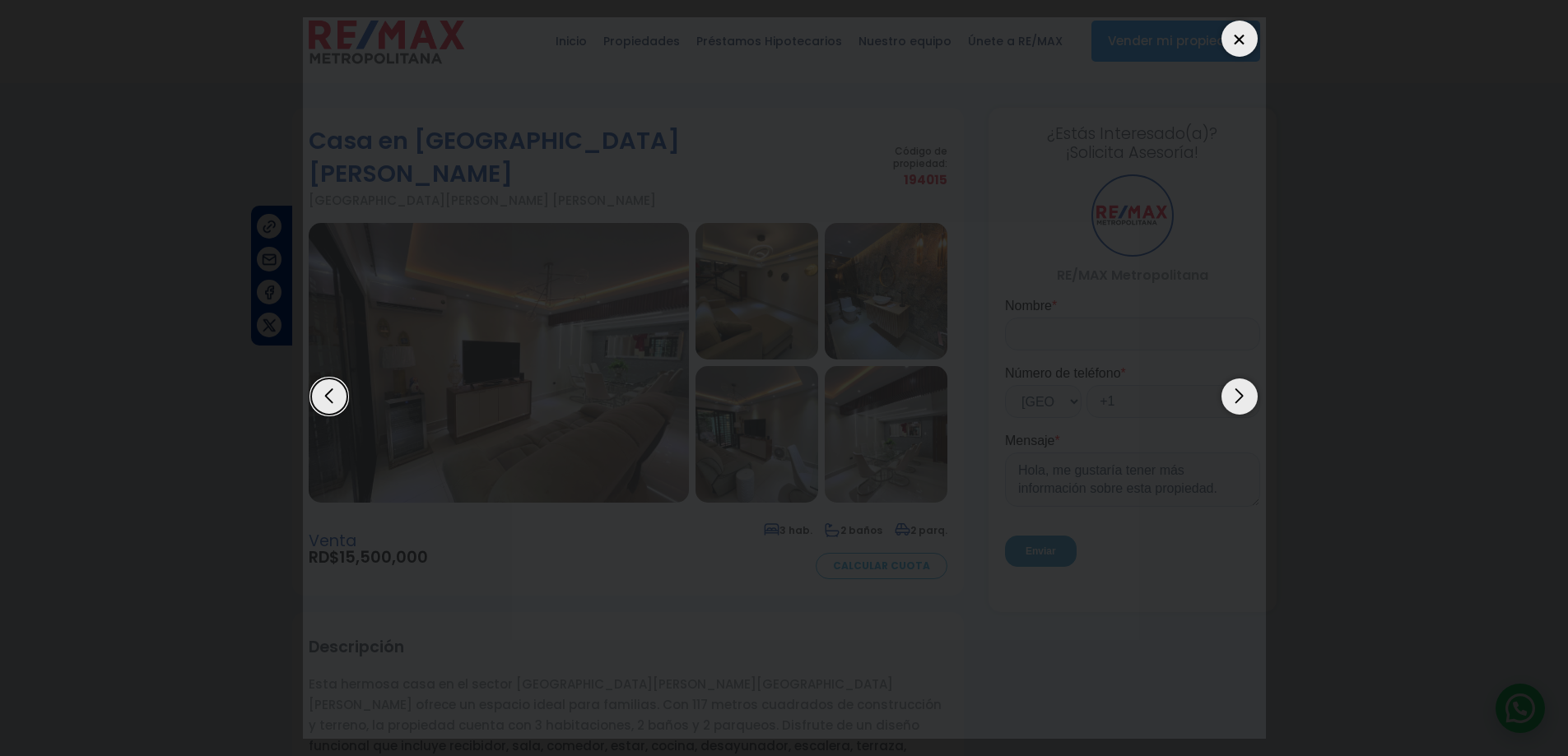
click at [785, 264] on img at bounding box center [784, 378] width 963 height 722
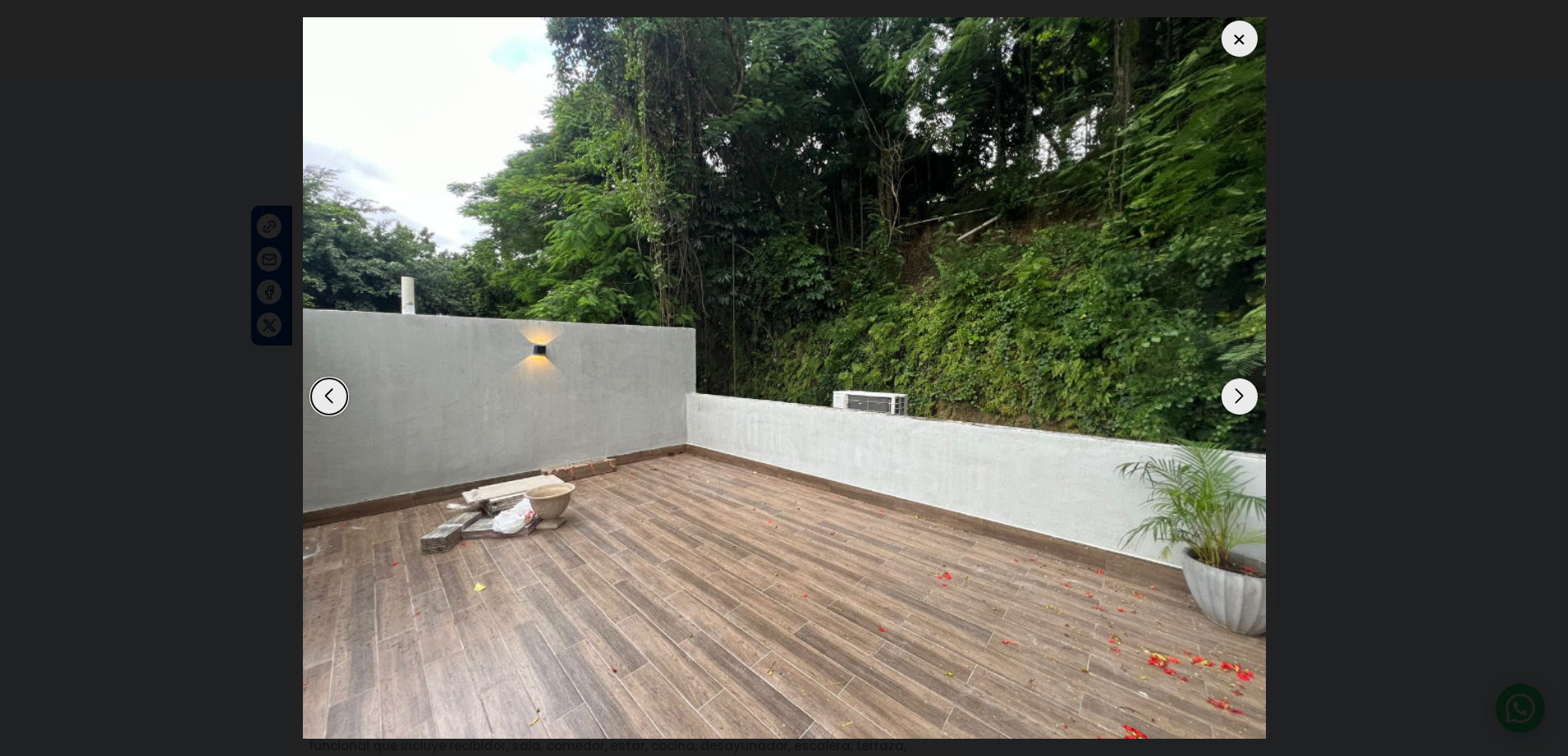
click at [1251, 395] on div "Next slide" at bounding box center [1239, 396] width 36 height 36
click at [1240, 396] on div "Next slide" at bounding box center [1239, 396] width 36 height 36
click at [338, 409] on div "Previous slide" at bounding box center [329, 396] width 36 height 36
drag, startPoint x: 335, startPoint y: 403, endPoint x: 356, endPoint y: 391, distance: 24.2
click at [336, 403] on div "Previous slide" at bounding box center [329, 396] width 36 height 36
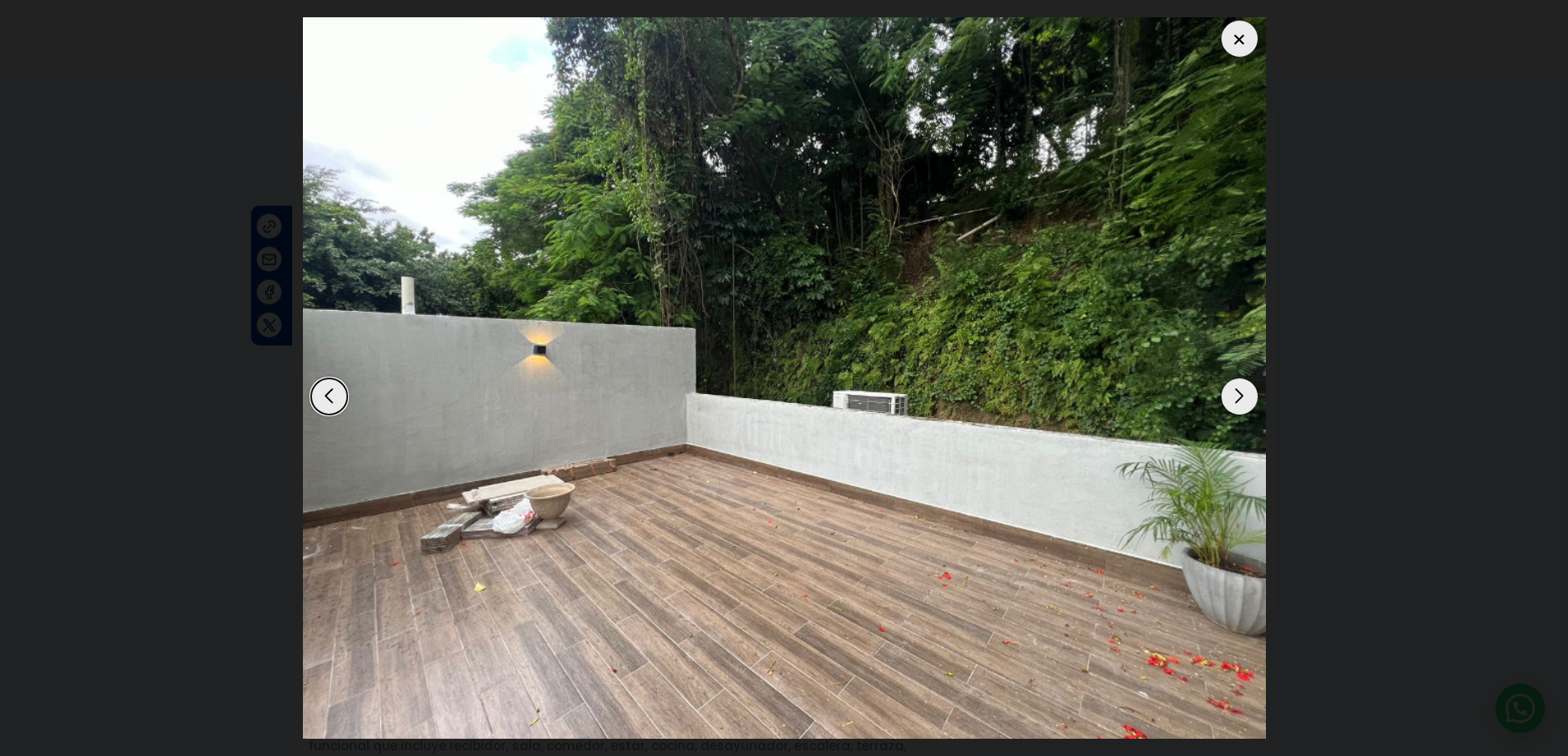
click at [1216, 51] on img at bounding box center [784, 378] width 963 height 722
click at [1229, 49] on div at bounding box center [1239, 38] width 36 height 36
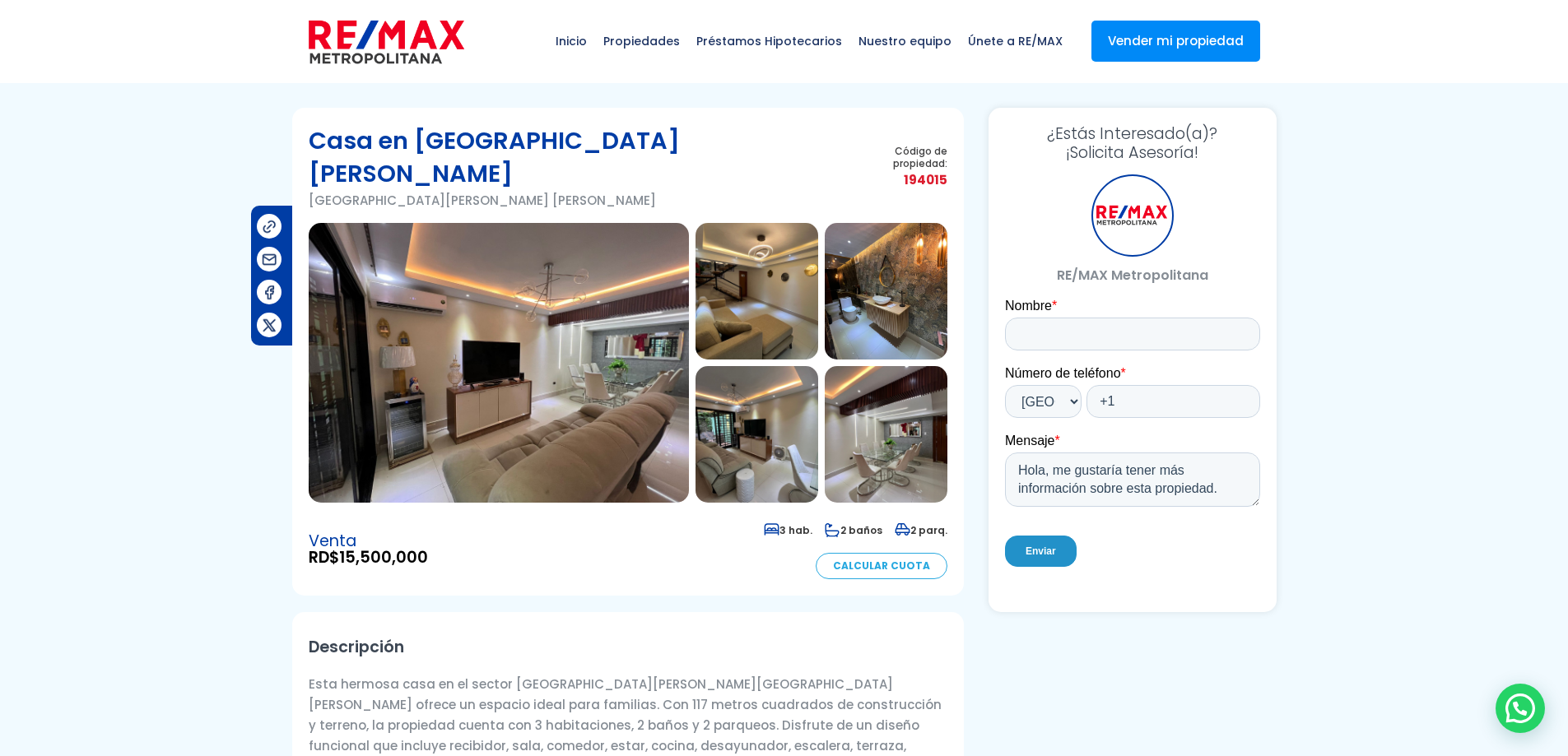
click at [760, 264] on img at bounding box center [757, 291] width 123 height 136
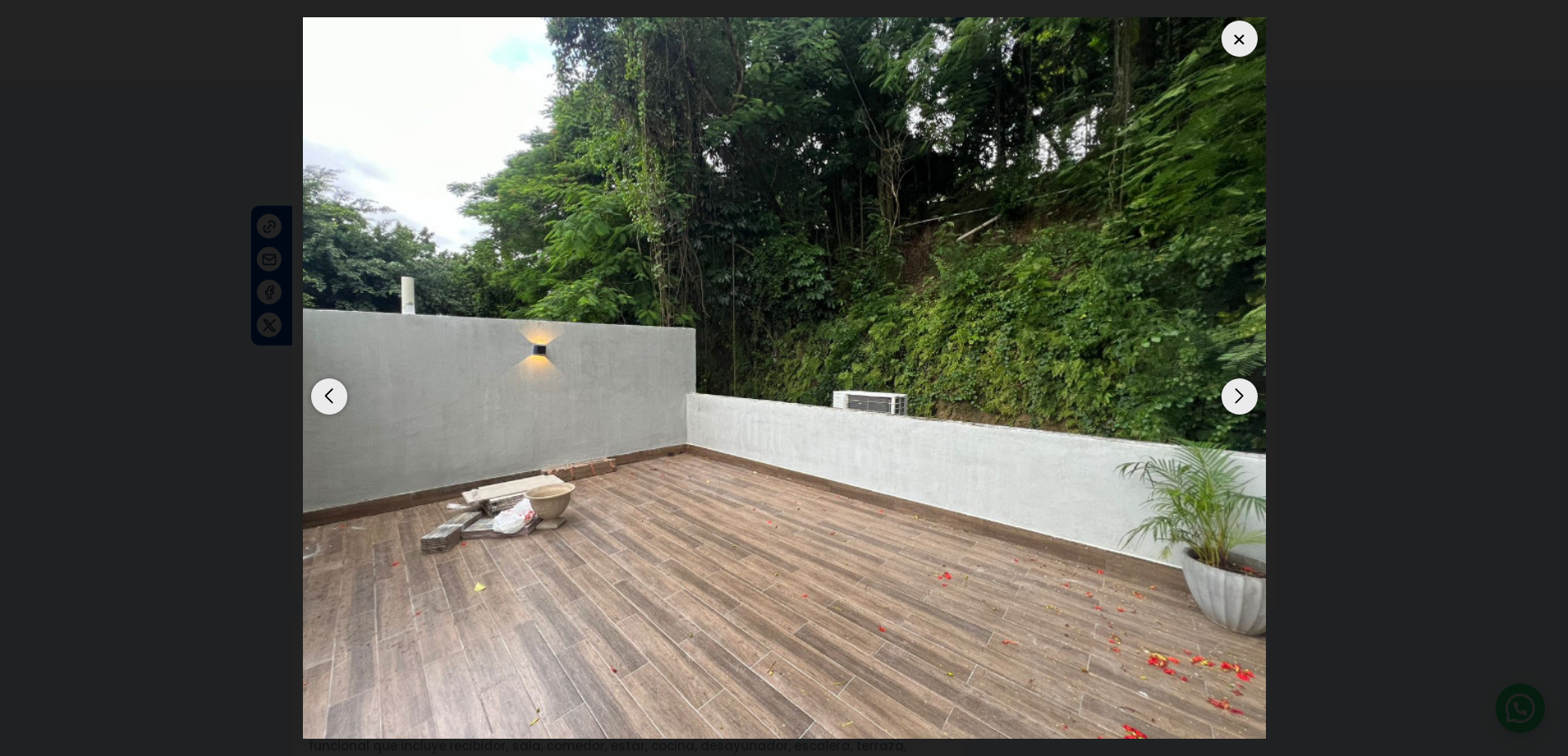
click at [1245, 30] on div at bounding box center [1239, 38] width 36 height 36
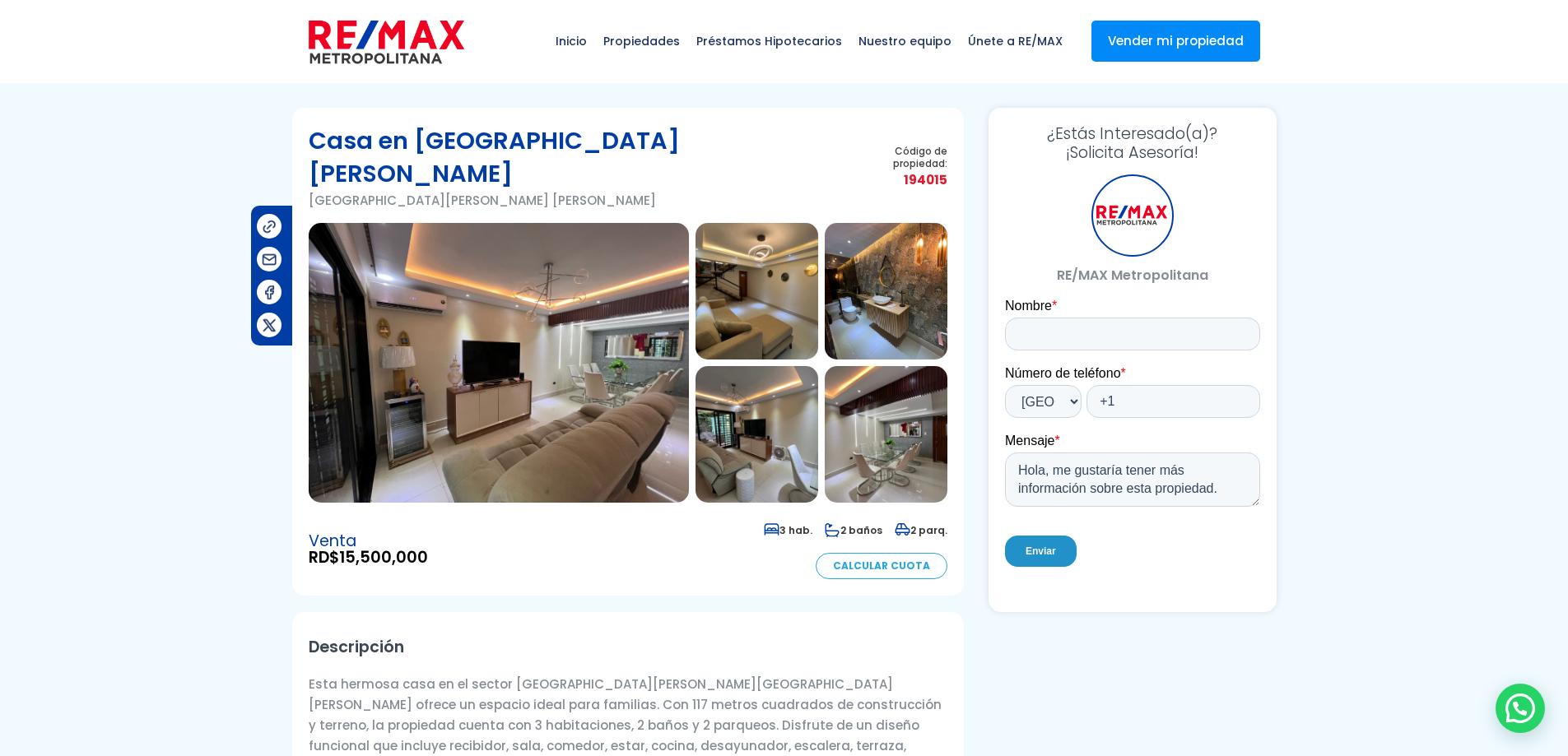
click at [875, 248] on img at bounding box center [886, 291] width 123 height 136
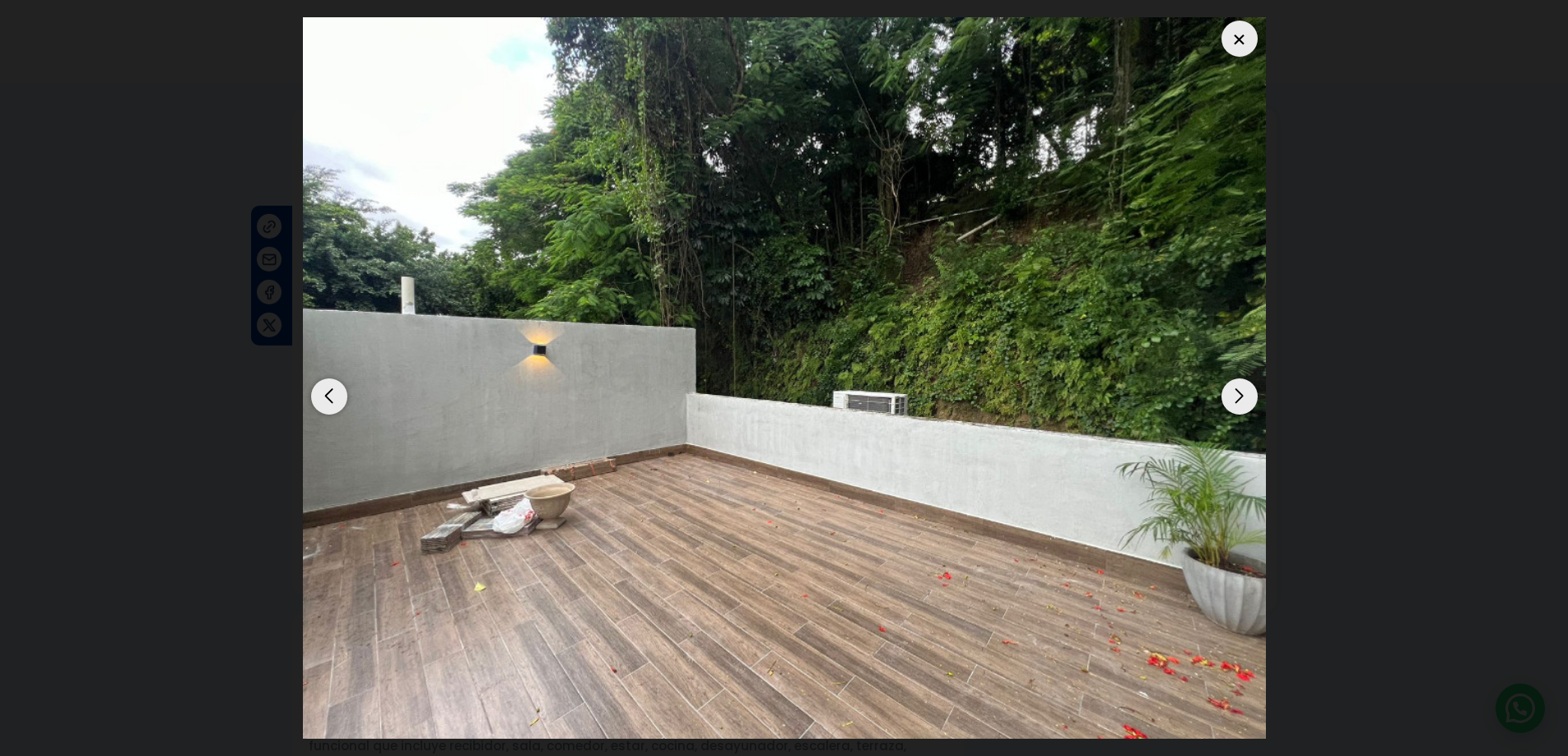
click at [1223, 48] on div at bounding box center [784, 378] width 963 height 732
click at [1253, 36] on div at bounding box center [1239, 38] width 36 height 36
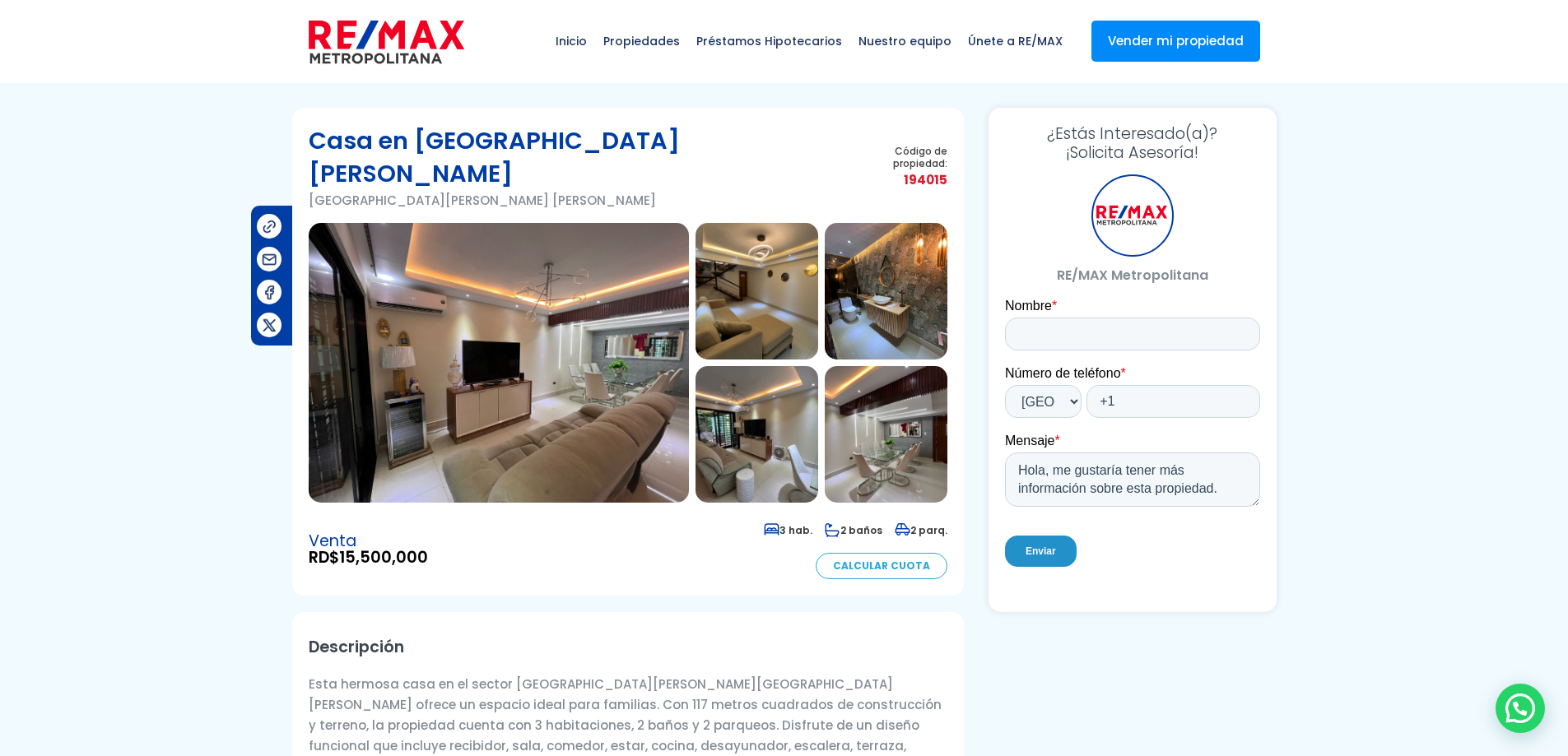
click at [771, 427] on img at bounding box center [757, 434] width 123 height 136
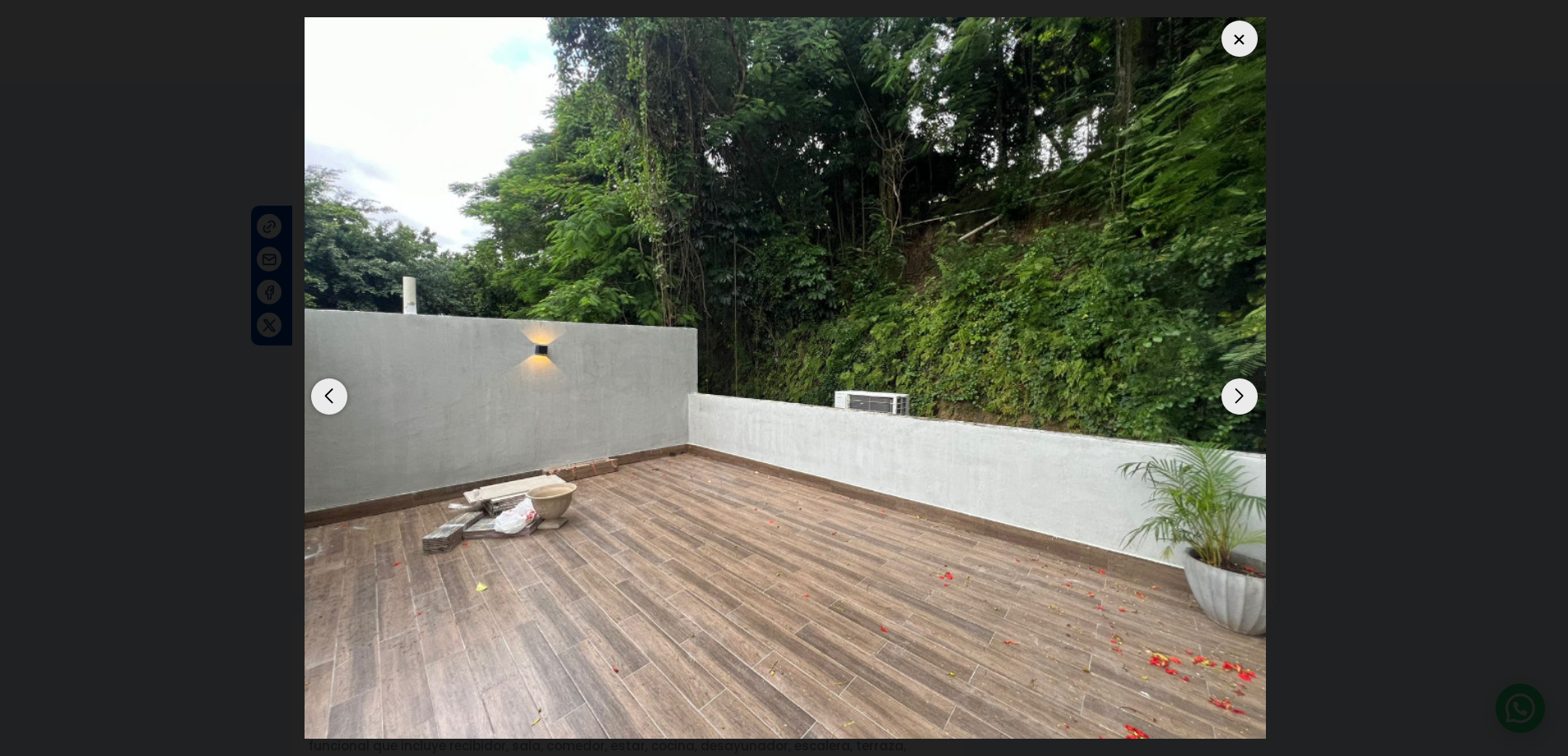
click at [1240, 44] on div at bounding box center [1239, 38] width 36 height 36
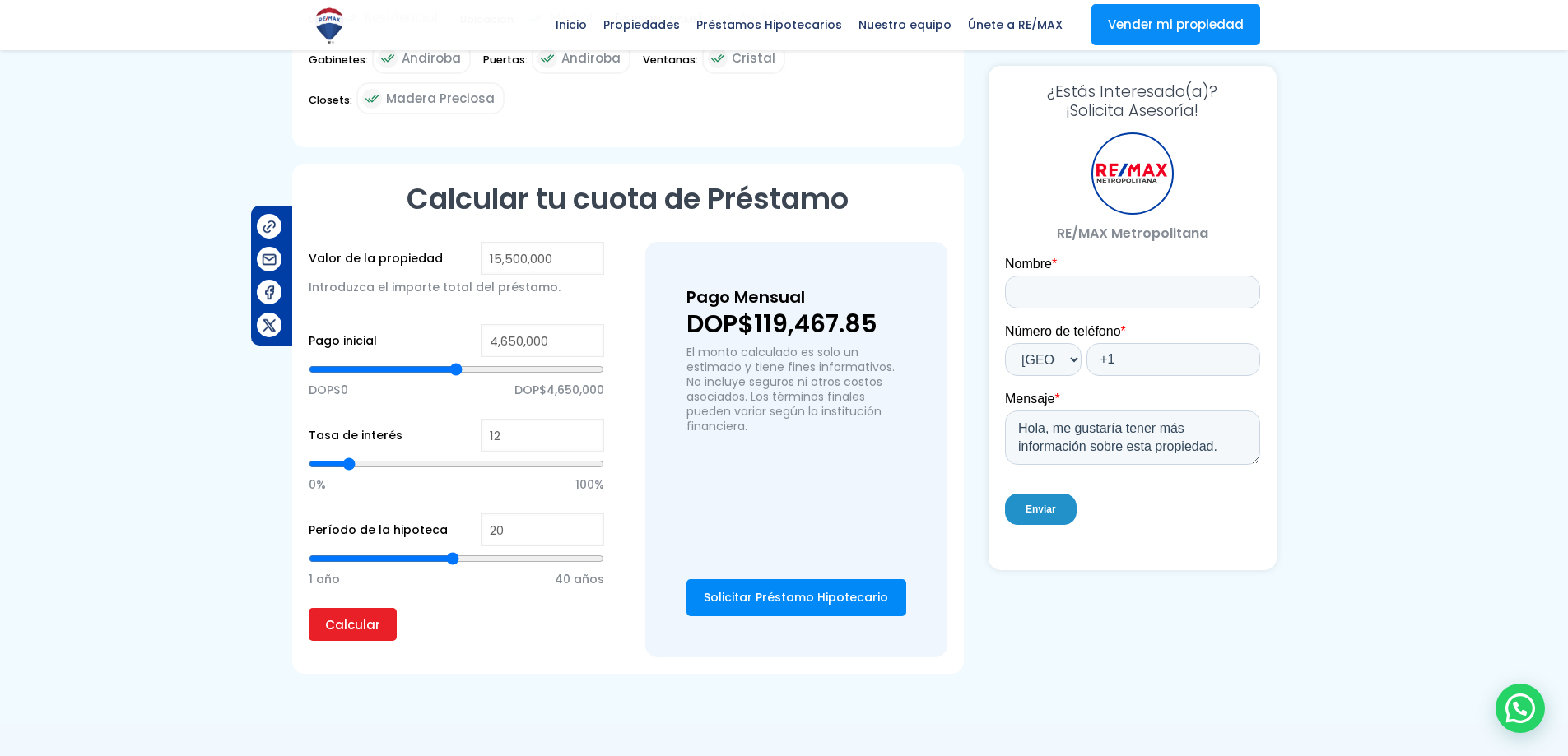
scroll to position [759, 0]
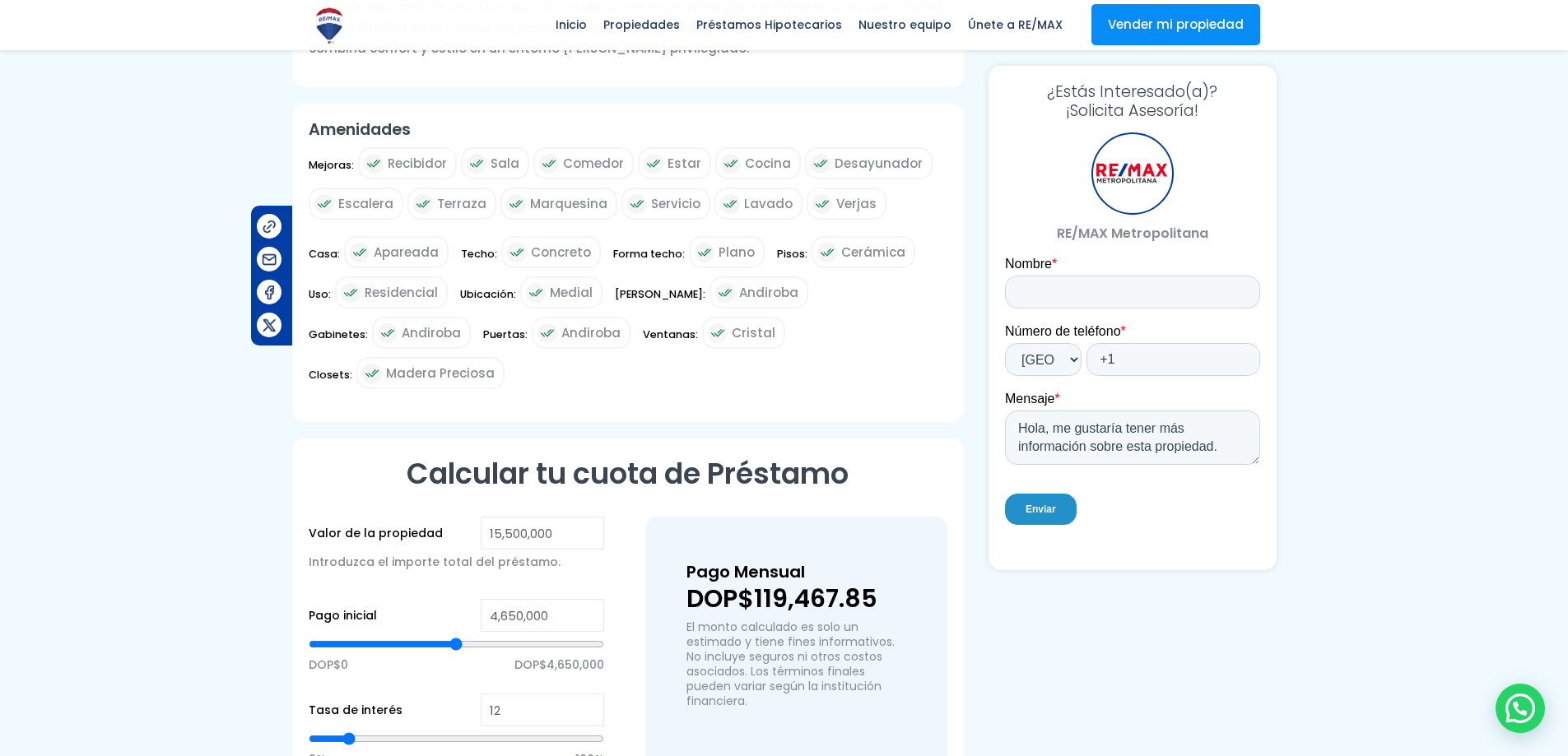
type input "7,382,095"
type input "7382095"
type input "7,246,643"
type input "7246643"
type input "7,201,493"
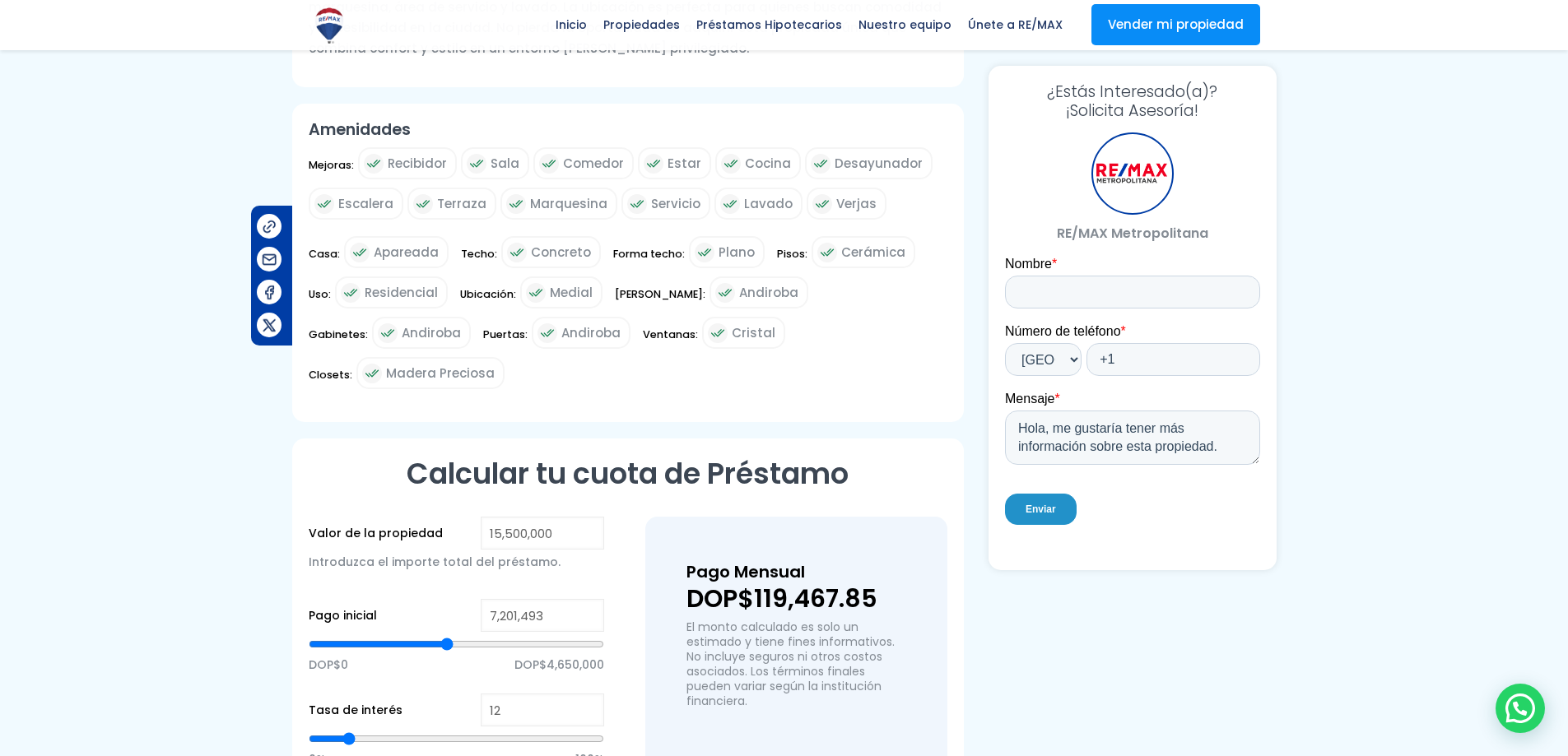
type input "7201493"
type input "7,111,192"
type input "7111192"
type input "7,066,042"
type input "7066042"
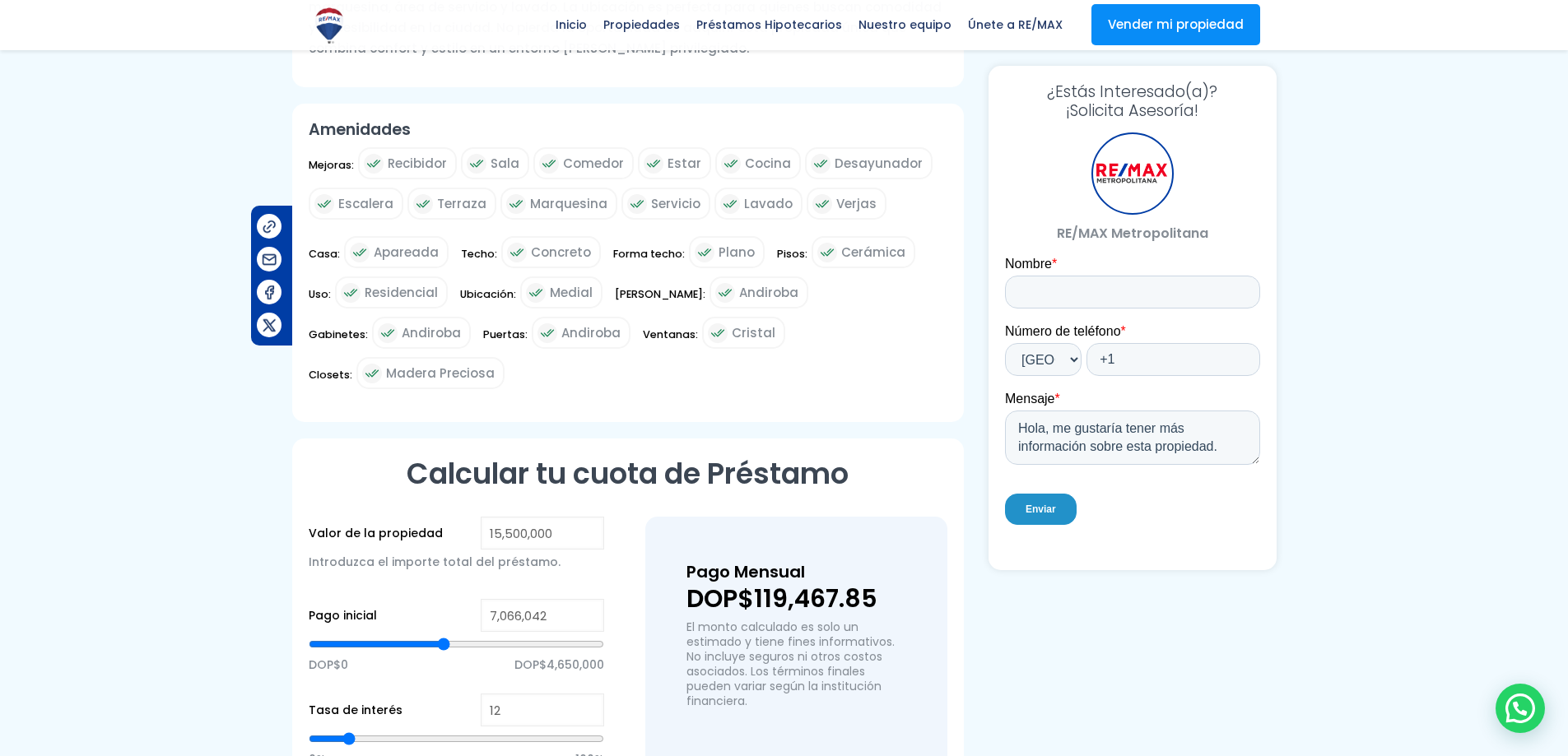
type input "6,930,590"
type input "6930590"
type input "6,885,440"
type input "6885440"
type input "6,795,139"
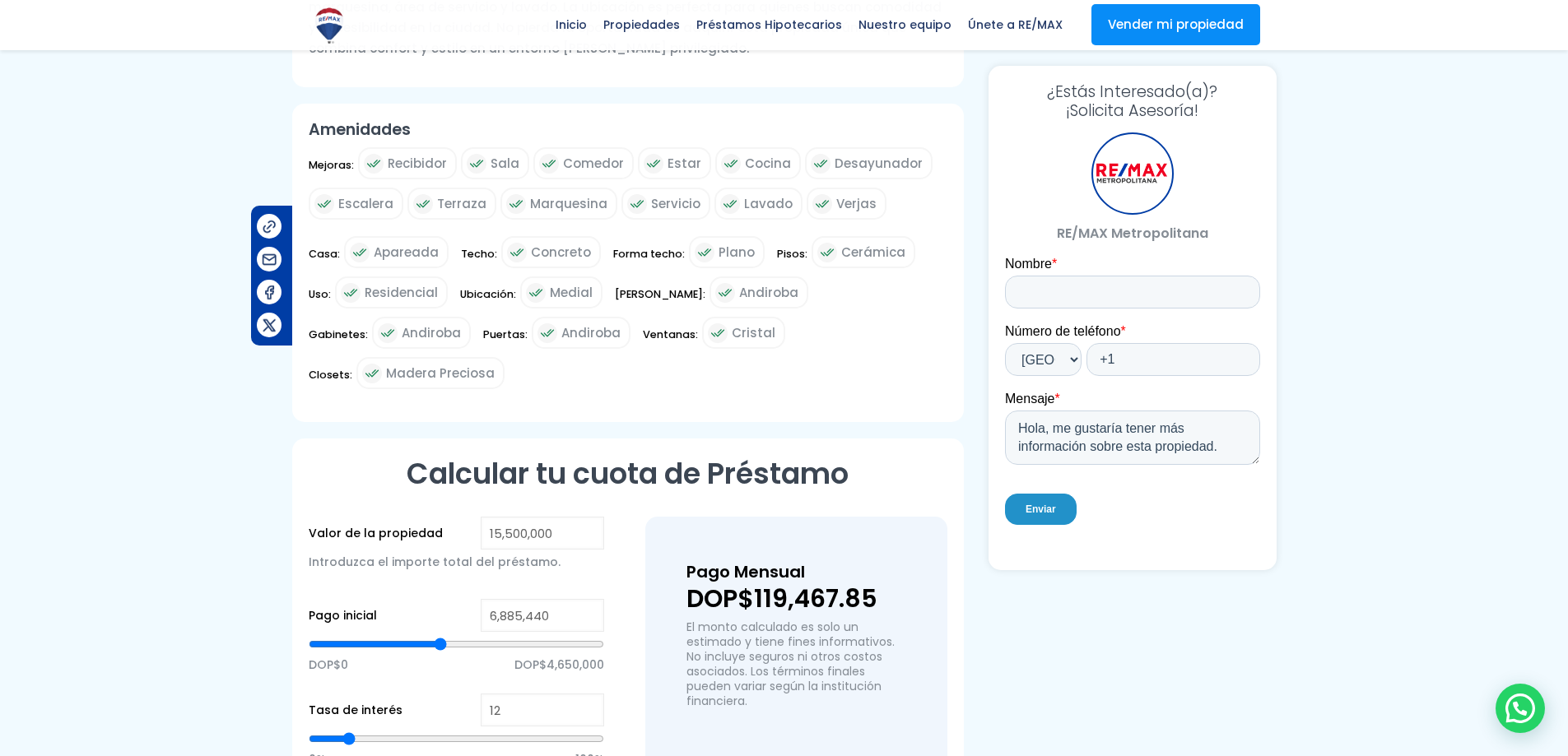
type input "6795139"
type input "6,659,688"
type input "6659688"
type input "6,614,537"
type input "6614537"
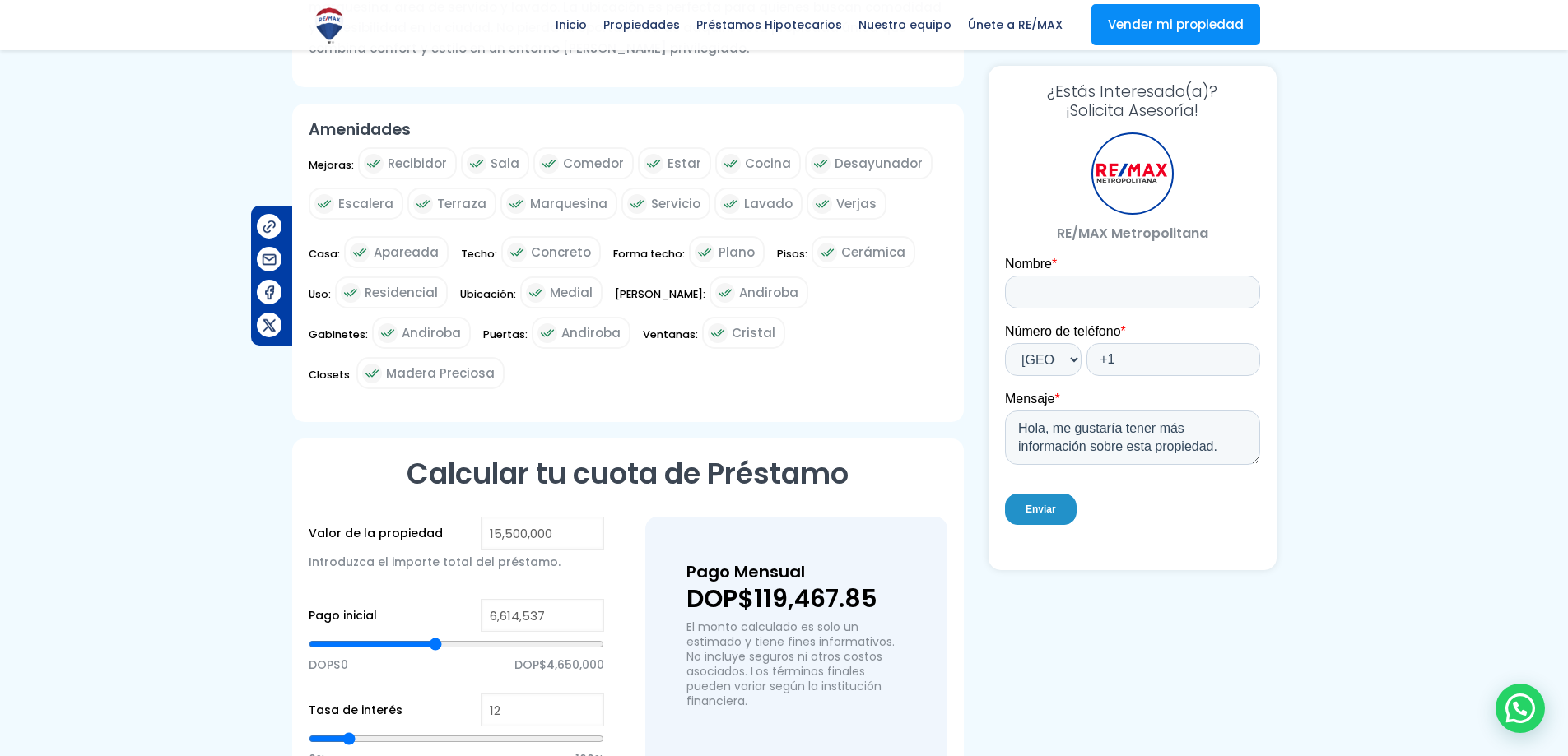
type input "6,479,086"
type input "6479086"
type input "6,433,936"
type input "6433936"
type input "6,343,635"
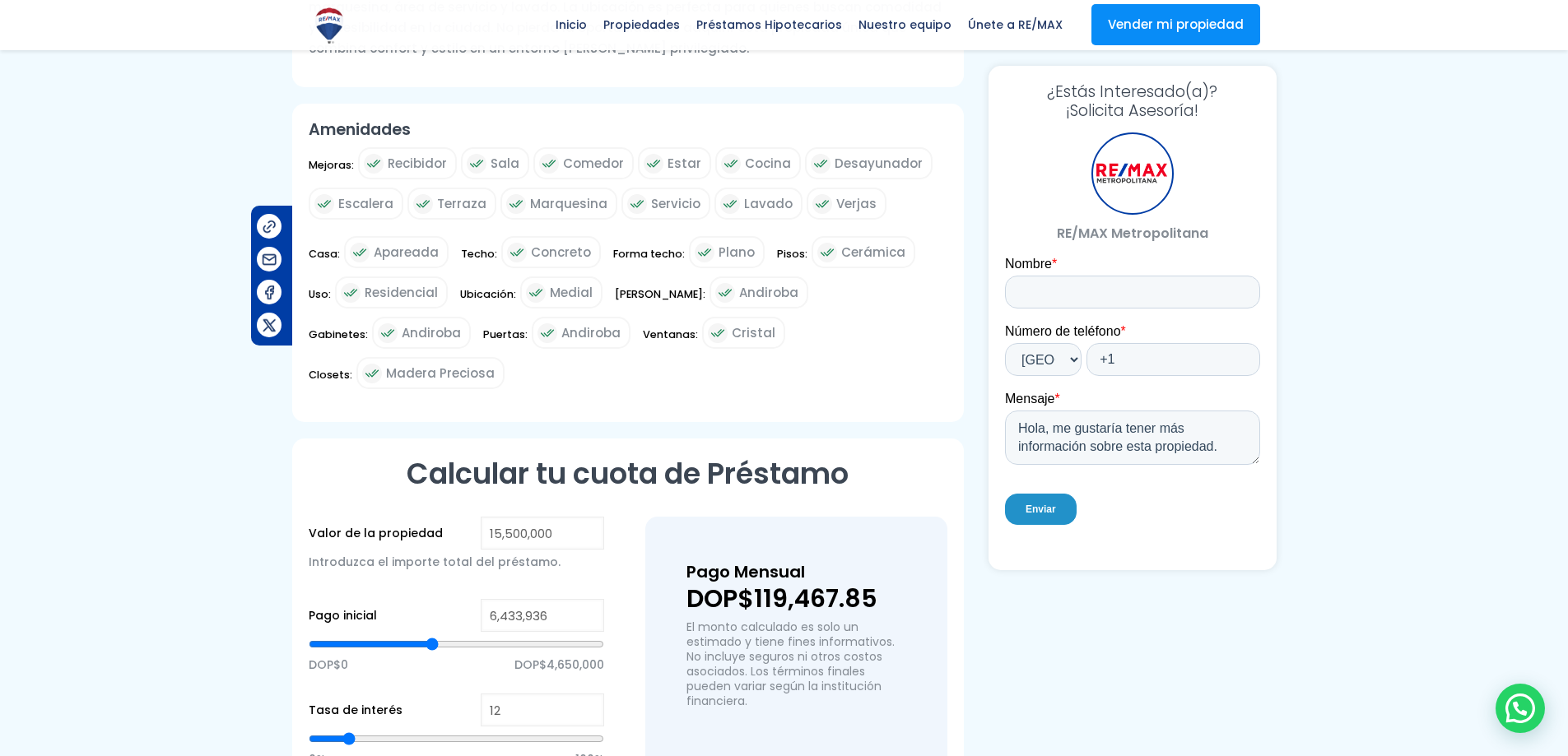
type input "6343635"
type input "6,298,484"
type input "6298484"
type input "6,163,033"
type input "6163033"
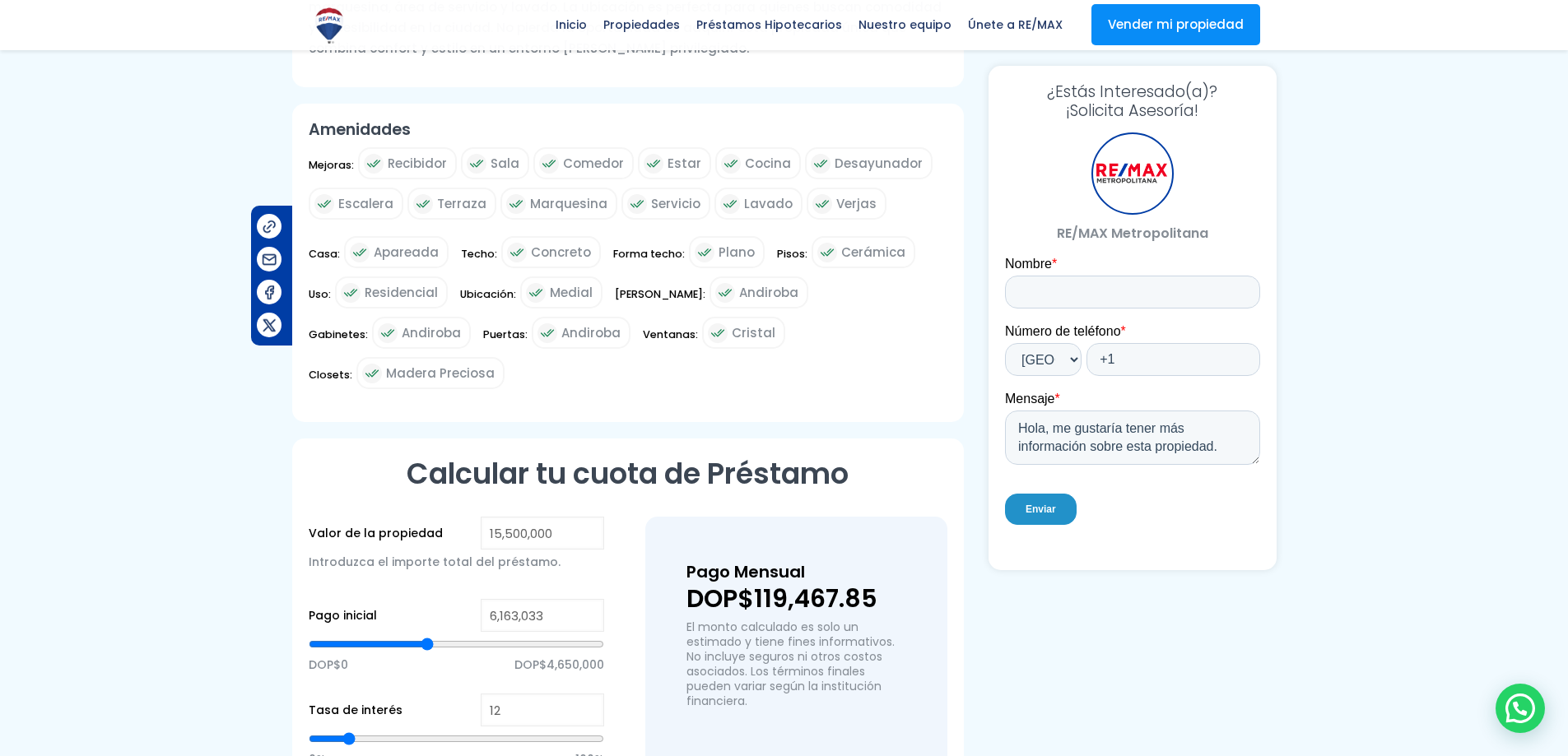
type input "6,117,883"
drag, startPoint x: 450, startPoint y: 579, endPoint x: 421, endPoint y: 579, distance: 29.0
type input "6117883"
click at [426, 636] on input "range" at bounding box center [456, 644] width 296 height 17
type input "5,801,830"
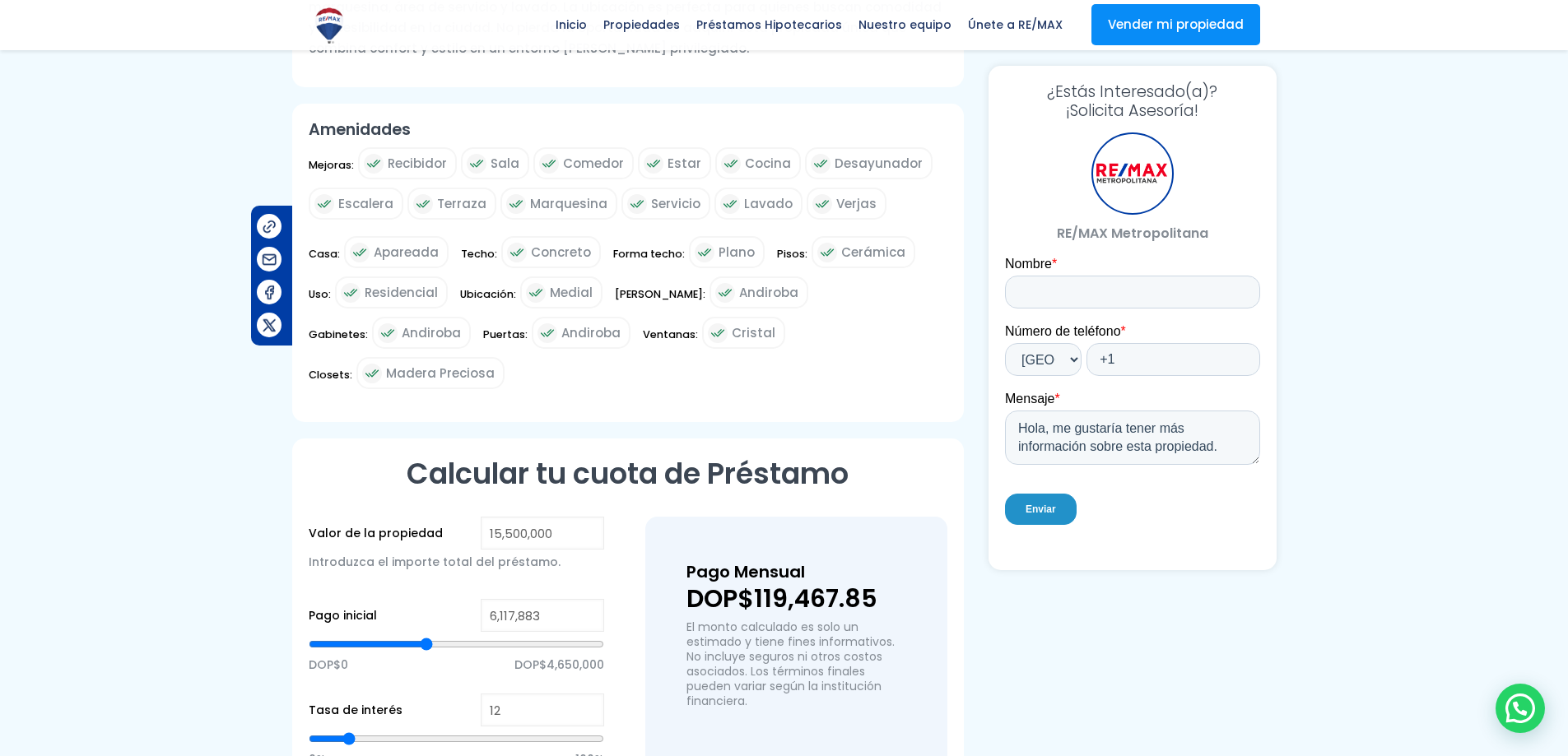
type input "5801830"
type input "5,711,529"
type input "5711529"
type input "5,666,378"
type input "5666378"
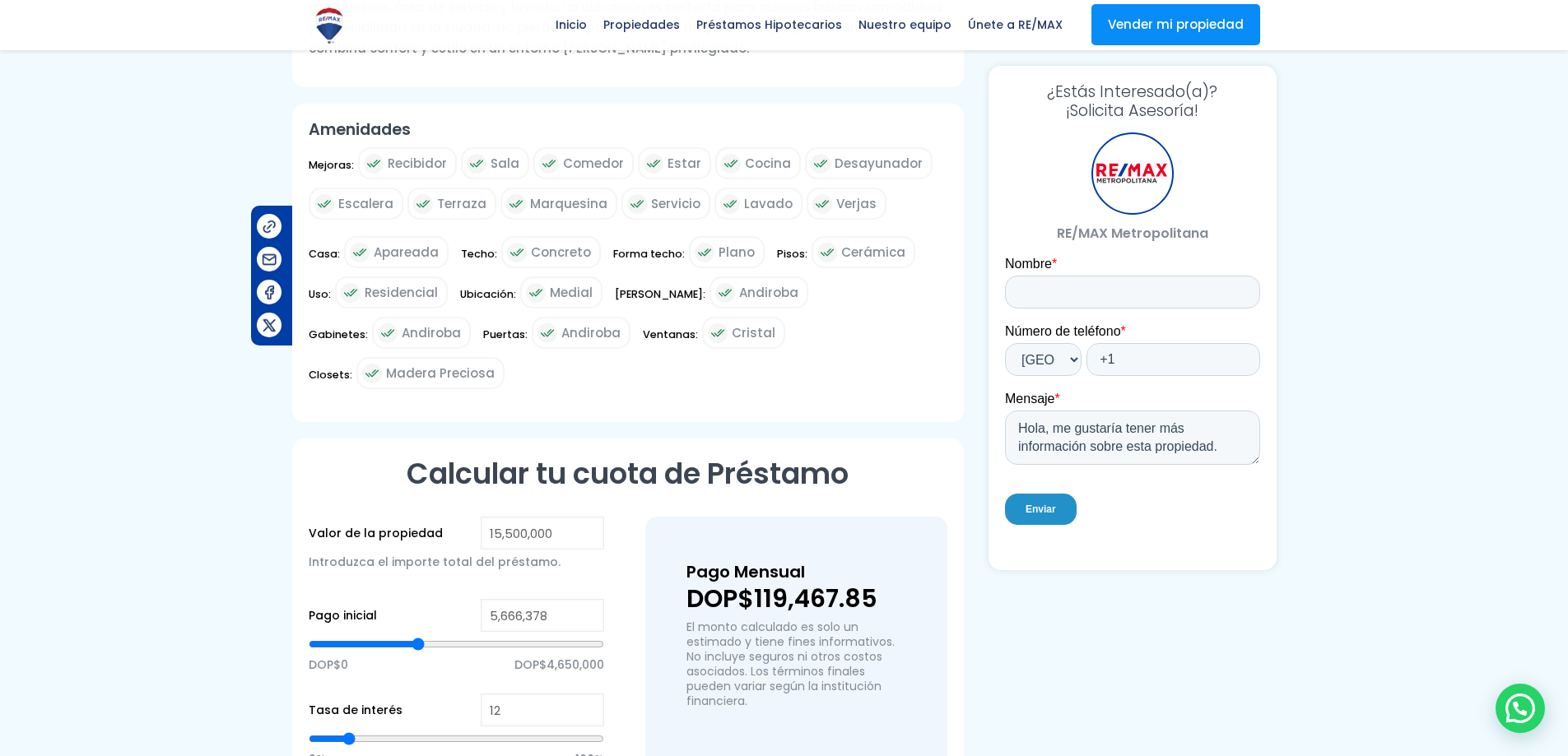
type input "5,530,927"
type input "5530927"
type input "5,485,777"
type input "5485777"
type input "5,440,626"
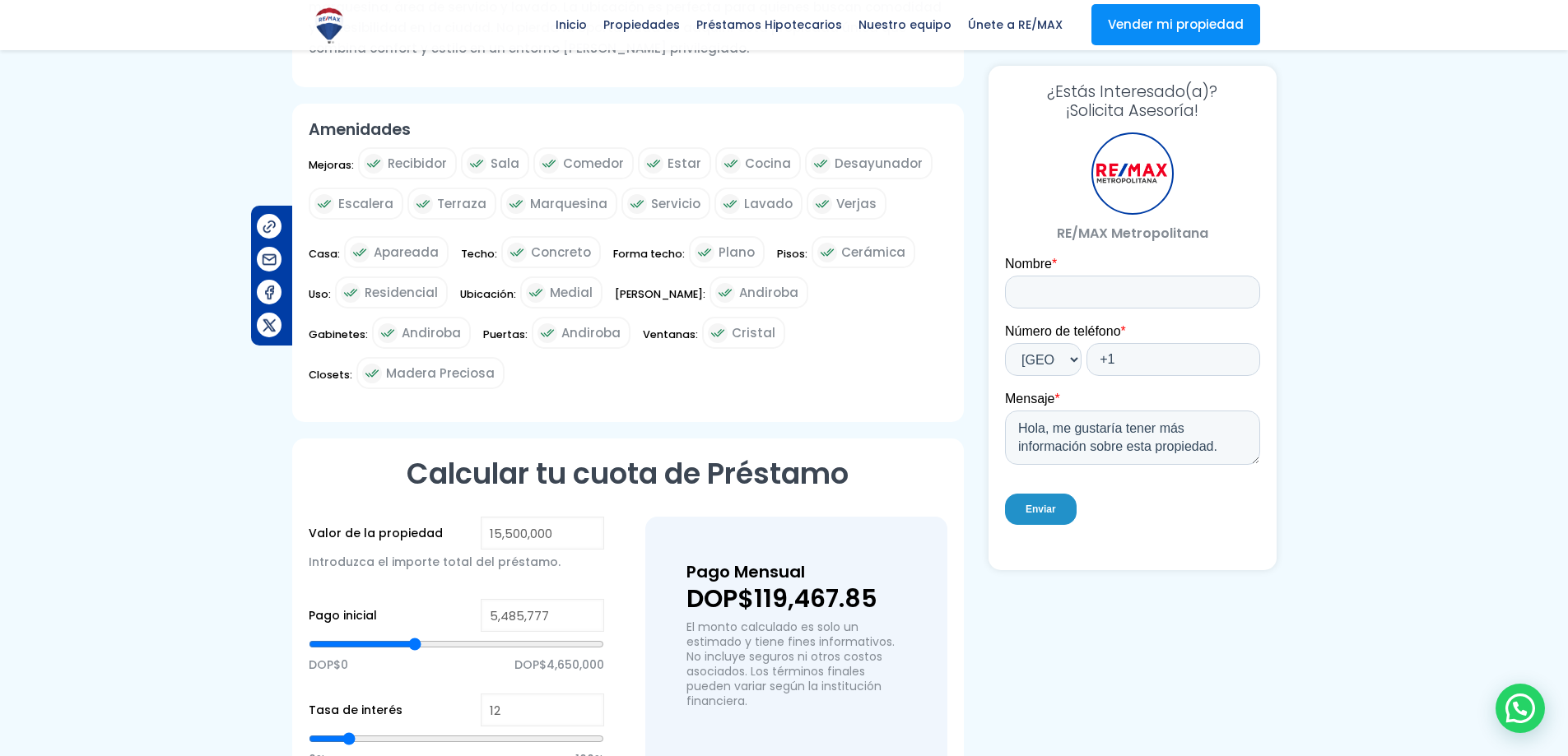
type input "5440626"
type input "5,395,476"
type input "5395476"
type input "5,260,025"
type input "5260025"
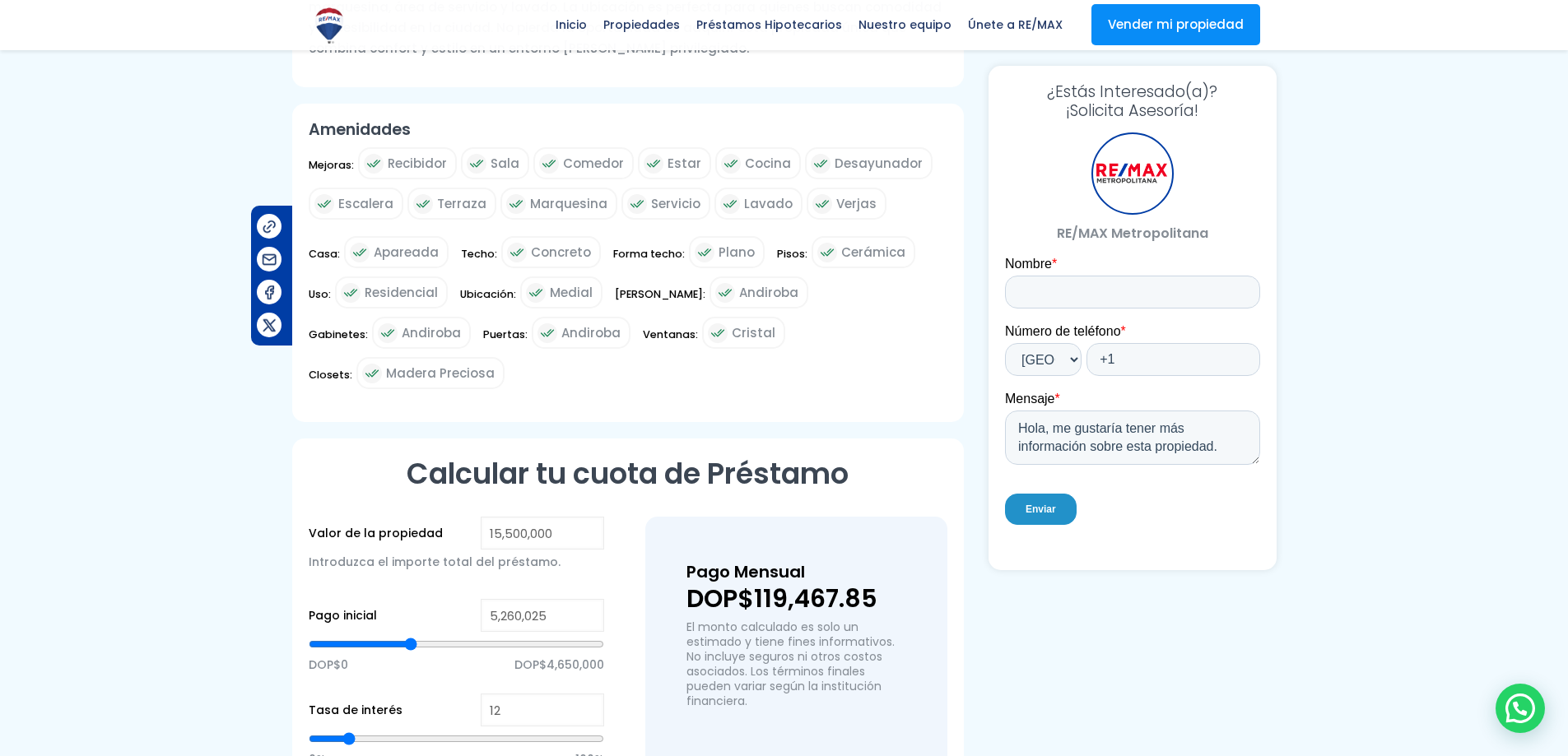
type input "5,214,874"
type input "5214874"
type input "5,124,573"
type input "5124573"
type input "5,079,423"
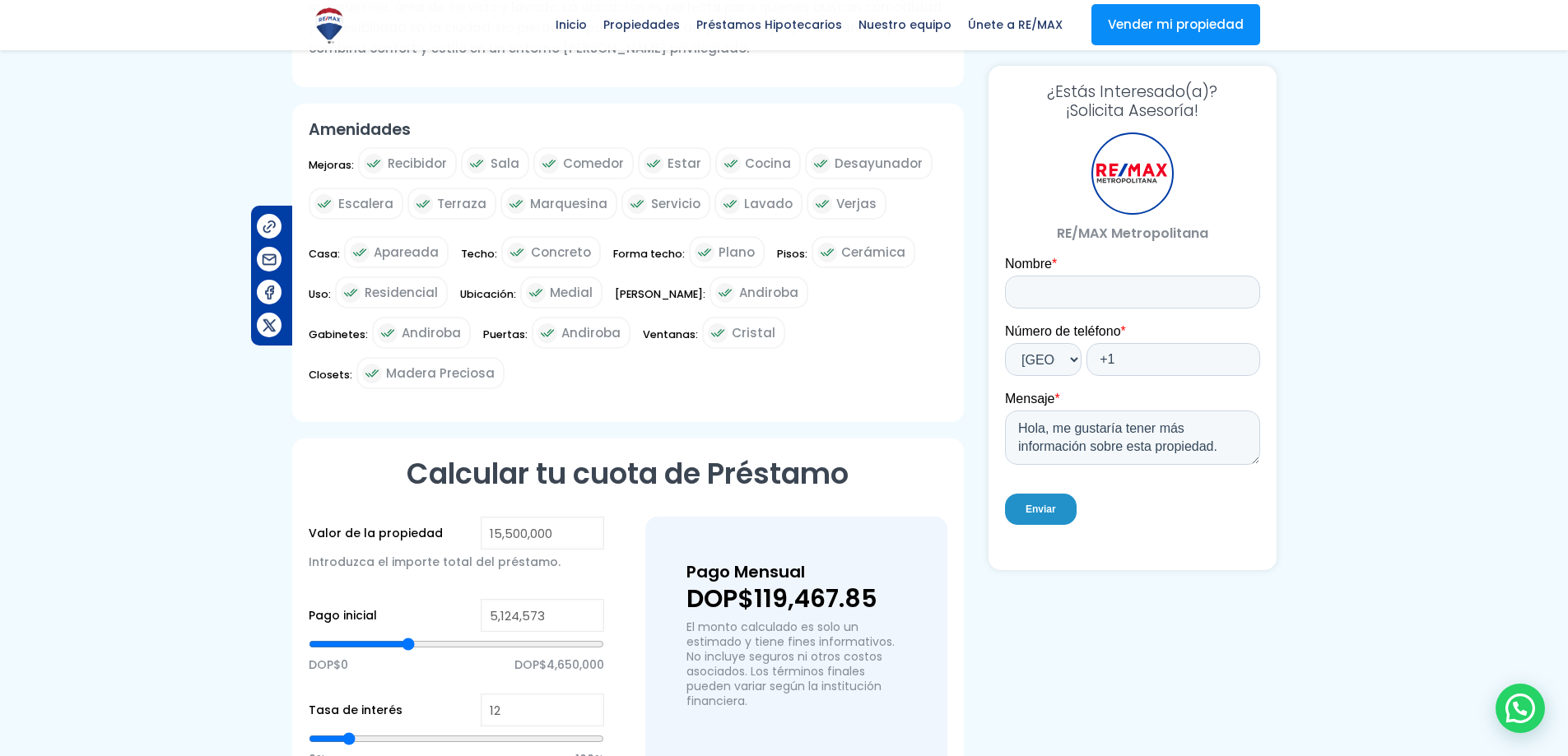
type input "5079423"
type input "4,943,972"
type input "4943972"
type input "4,898,821"
type input "4898821"
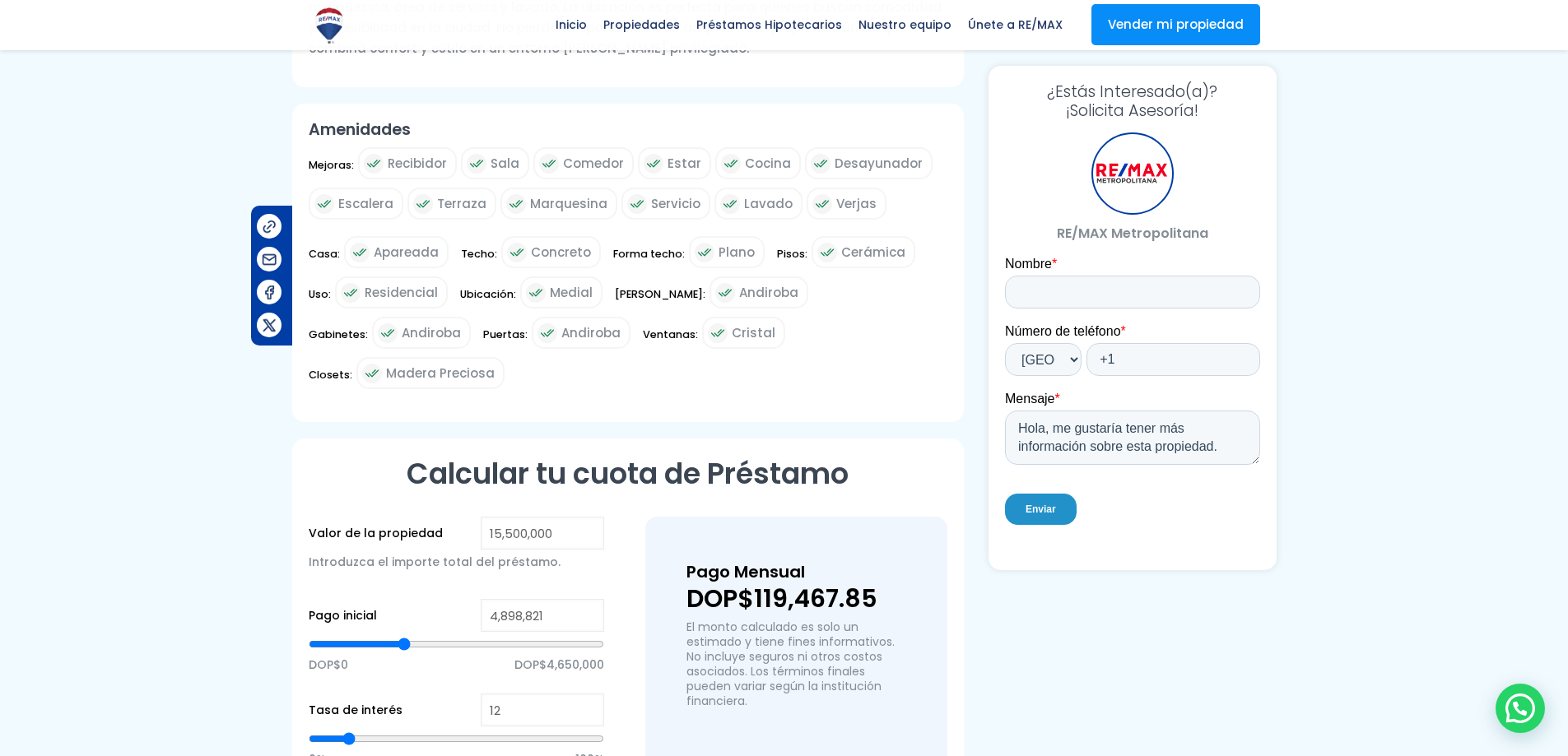
type input "4,808,520"
type input "4808520"
type input "4,763,370"
type input "4763370"
type input "4,627,919"
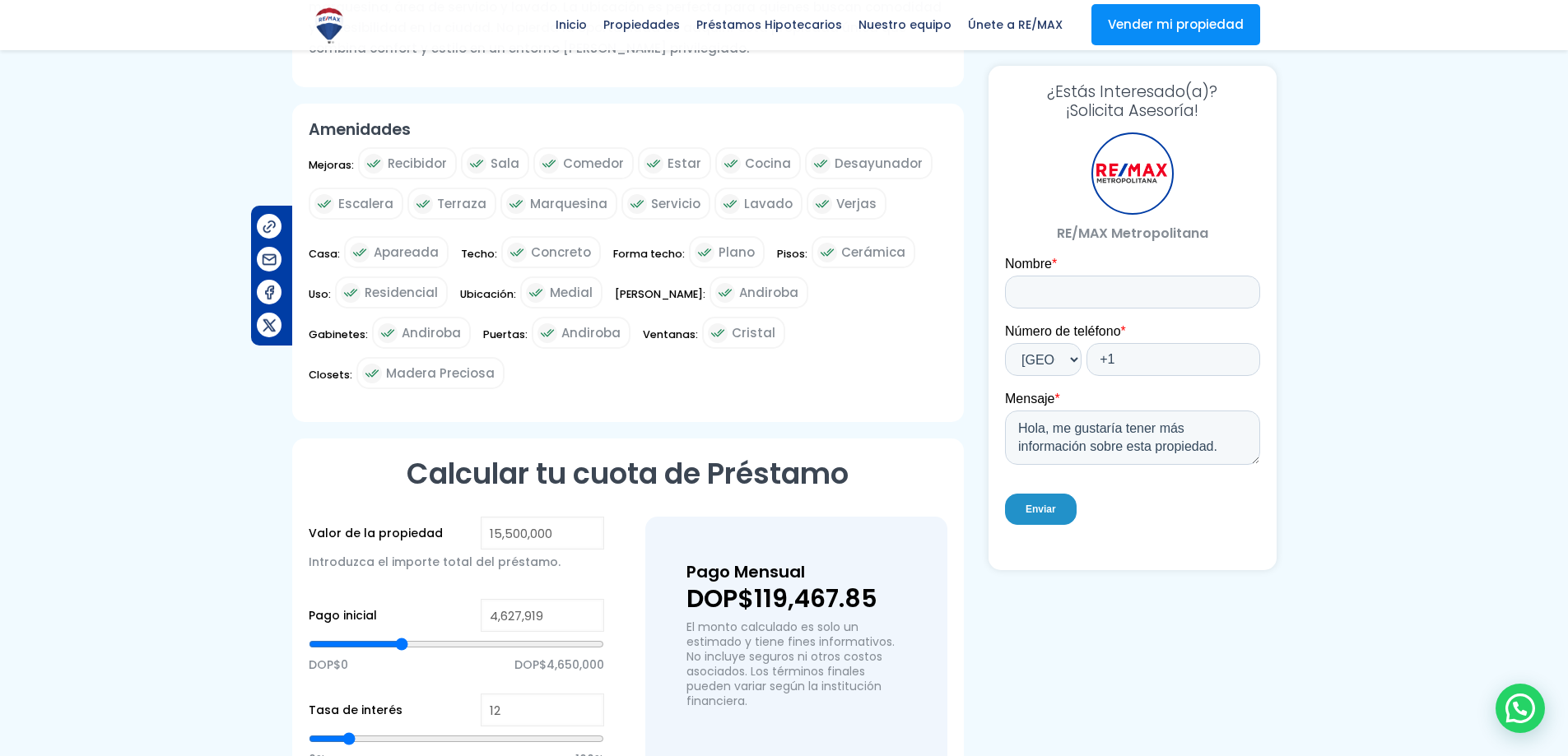
type input "4627919"
type input "4,582,768"
type input "4582768"
type input "4,492,467"
type input "4492467"
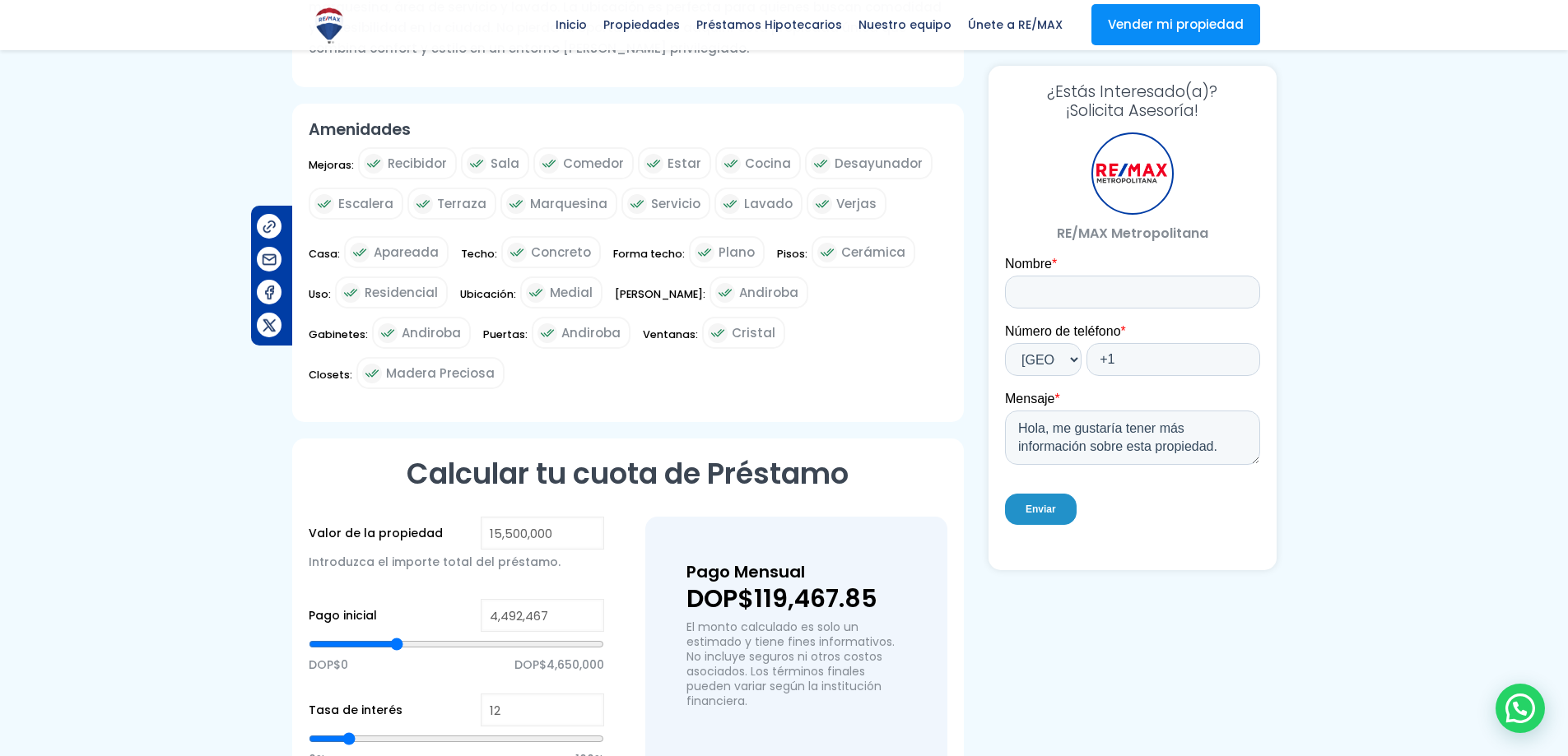
type input "4,402,166"
type input "4402166"
type input "4,040,963"
type input "4040963"
type input "3,499,158"
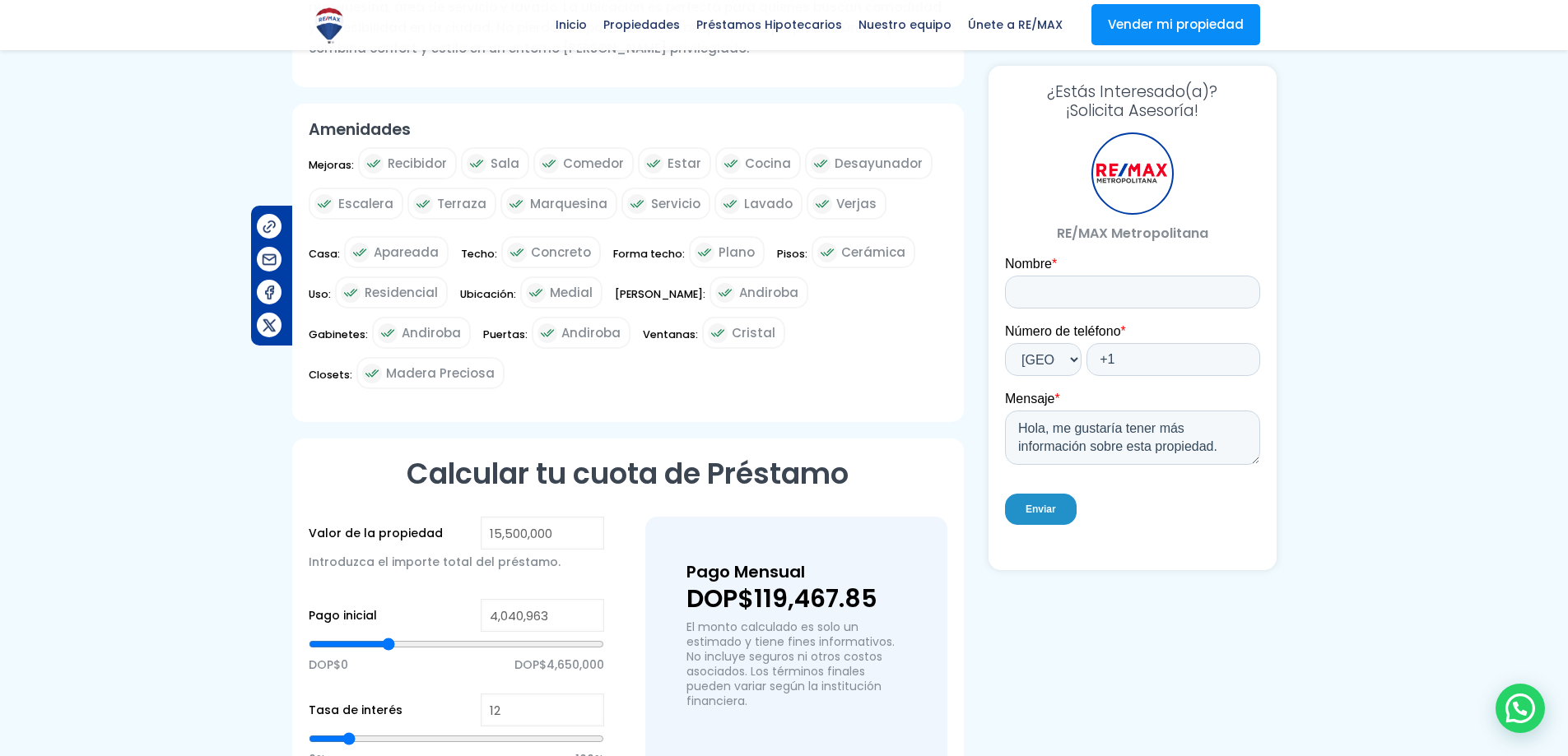
type input "3499158"
type input "3,092,804"
type input "3092804"
type input "3,002,503"
type input "3002503"
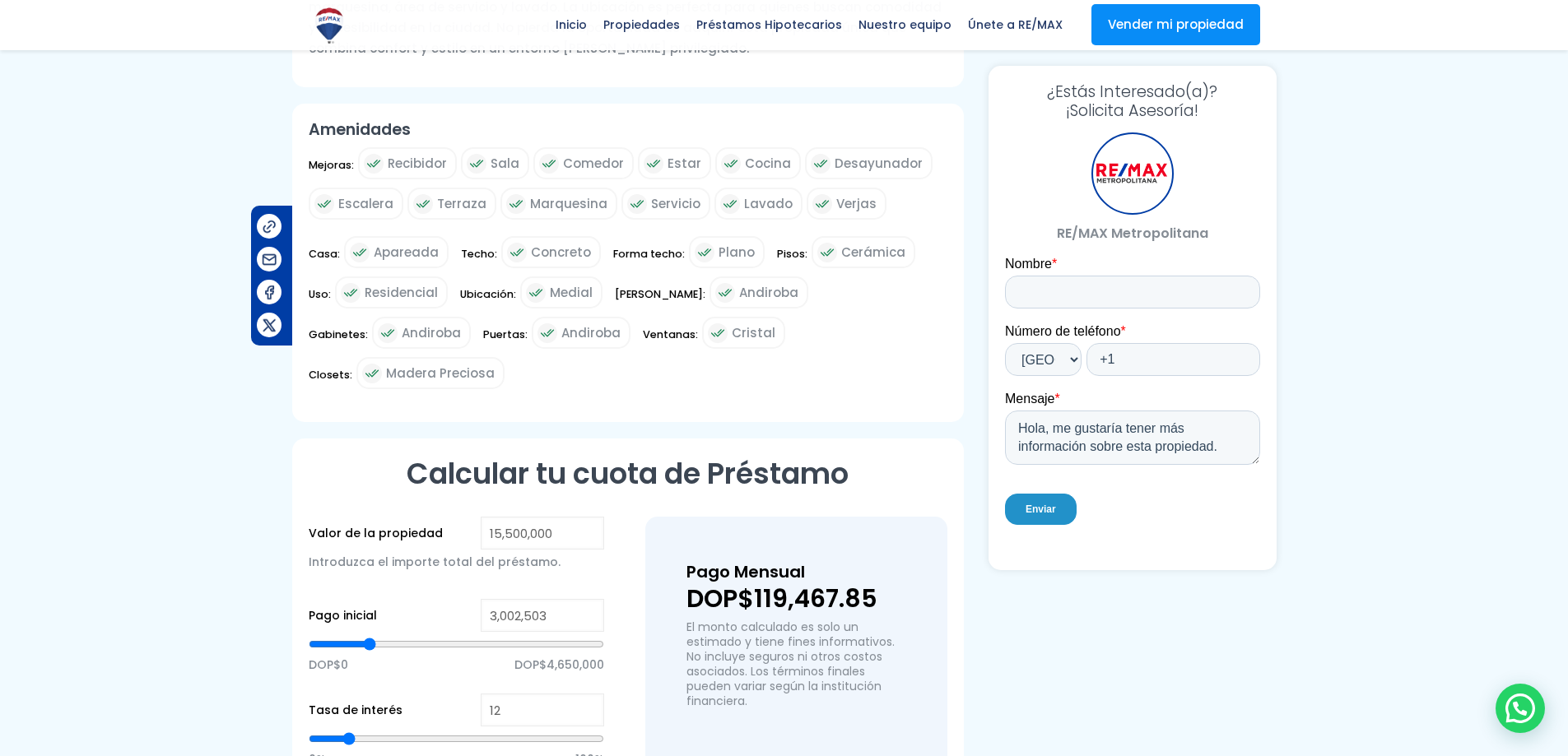
type input "2,912,202"
type input "2912202"
type input "2,776,751"
type input "2776751"
type input "2,641,300"
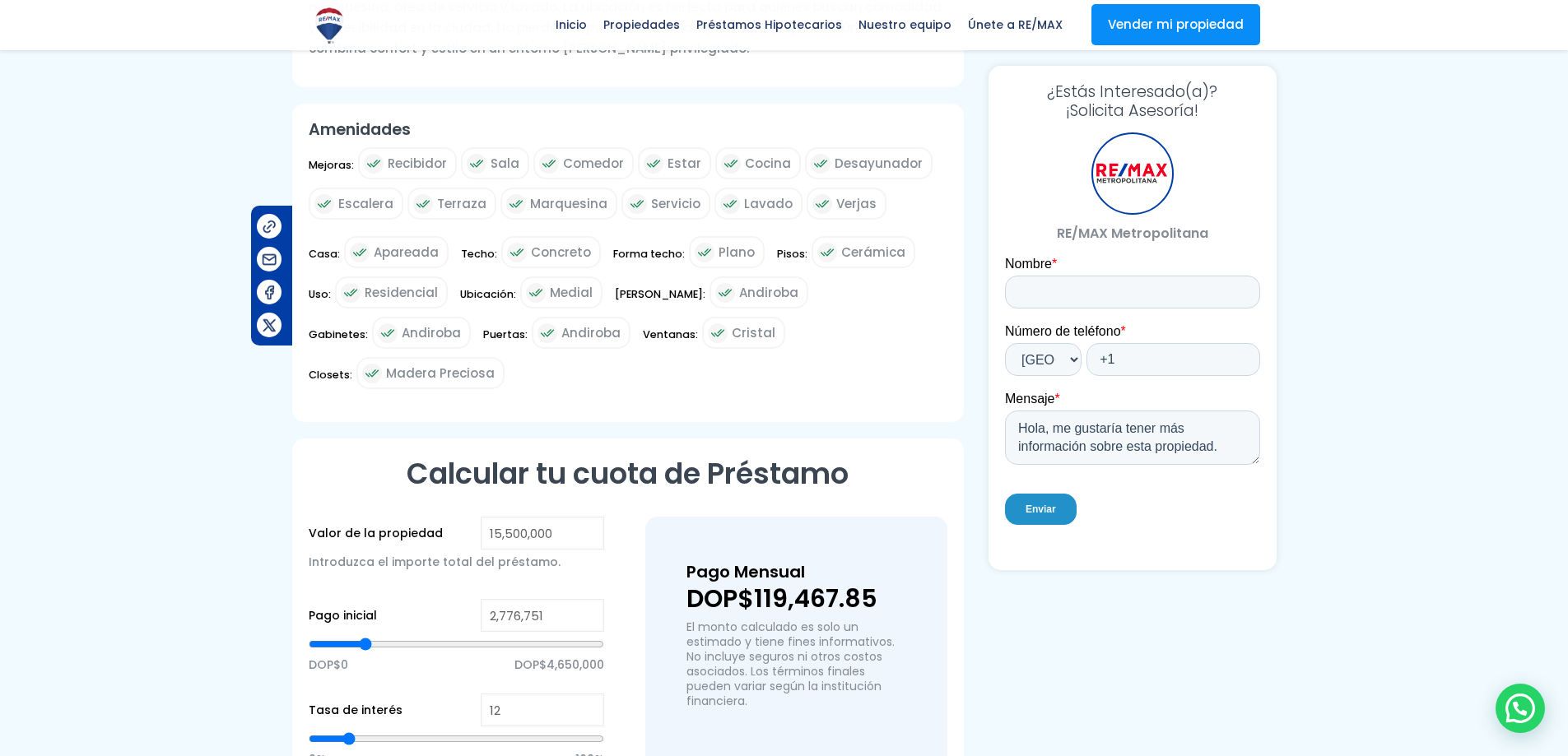
type input "2641300"
type input "2,596,149"
type input "2596149"
type input "2,505,849"
type input "2505849"
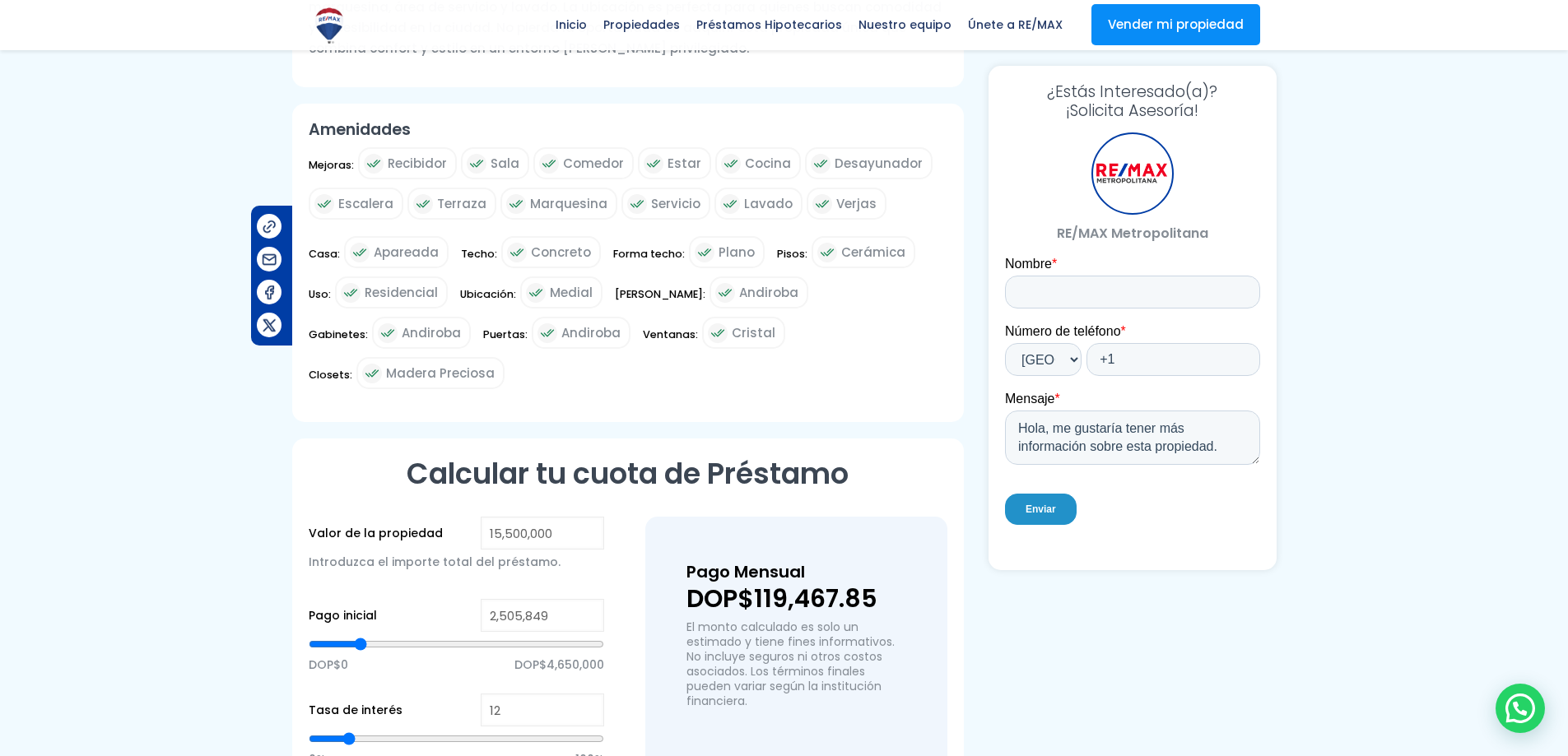
type input "2,325,247"
type input "2325247"
type input "2,054,344"
type input "2054344"
type input "1,964,044"
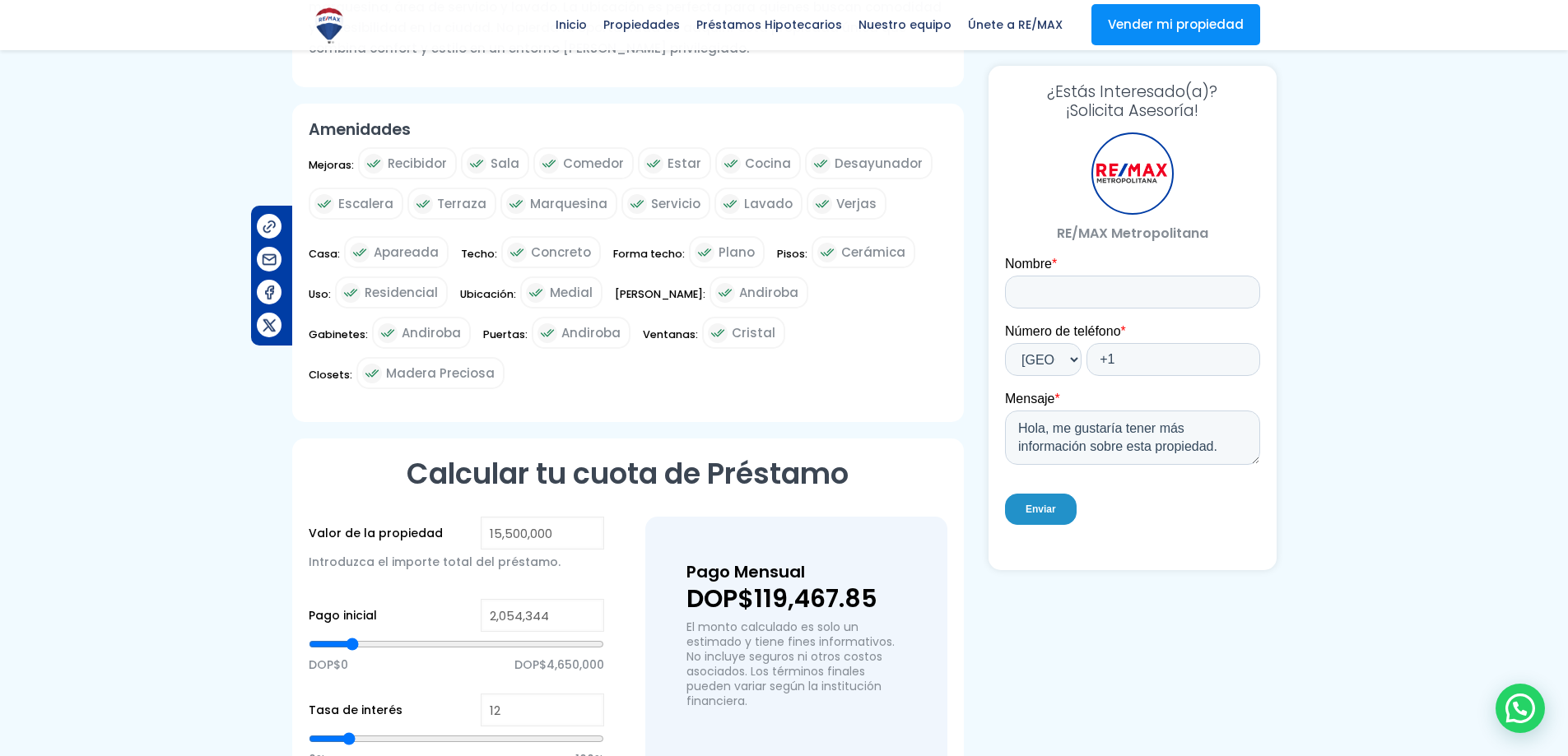
type input "1964044"
type input "1,828,592"
type input "1828592"
type input "1,557,690"
type input "1557690"
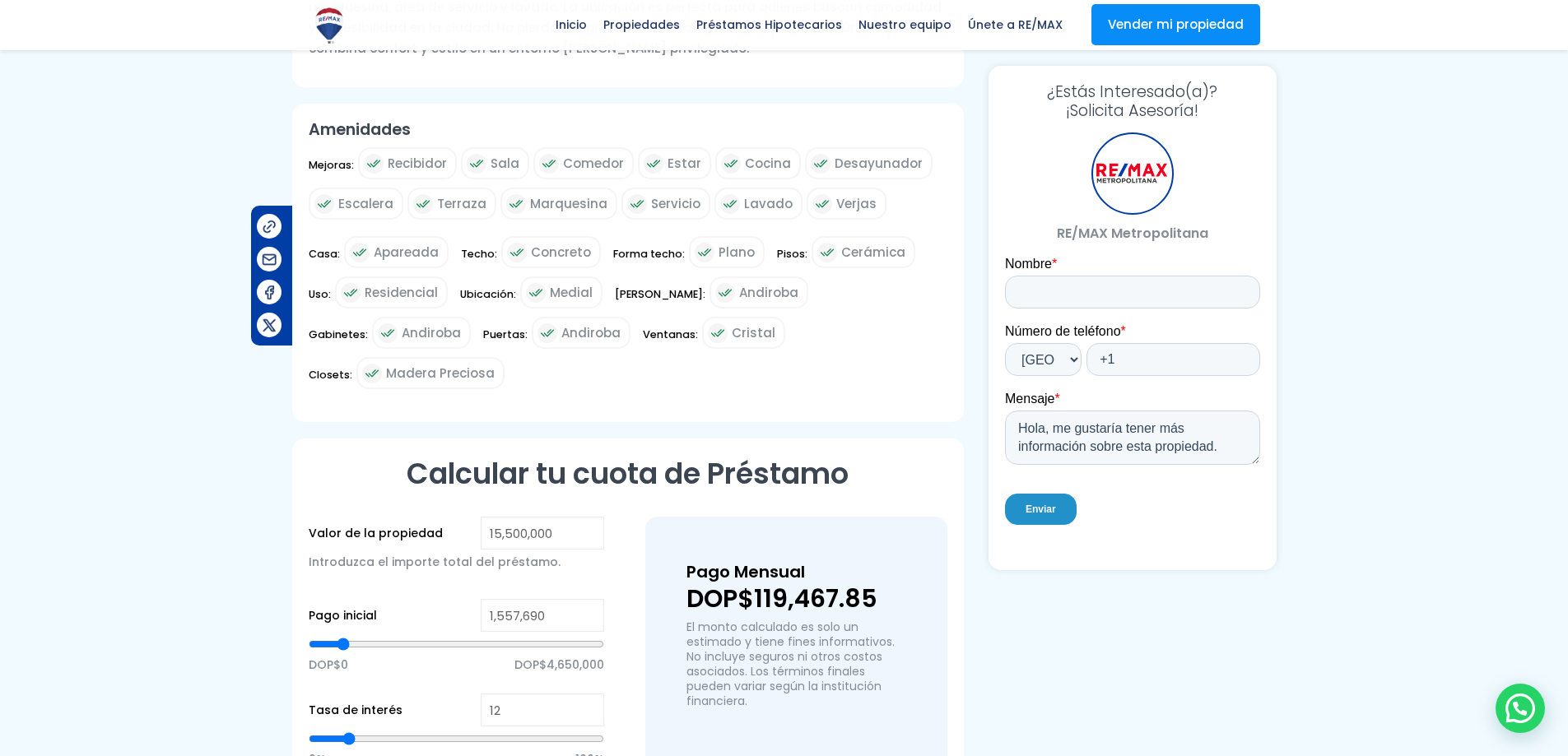
type input "1,467,389"
type input "1467389"
type input "1,422,238"
type input "1422238"
type input "1,286,787"
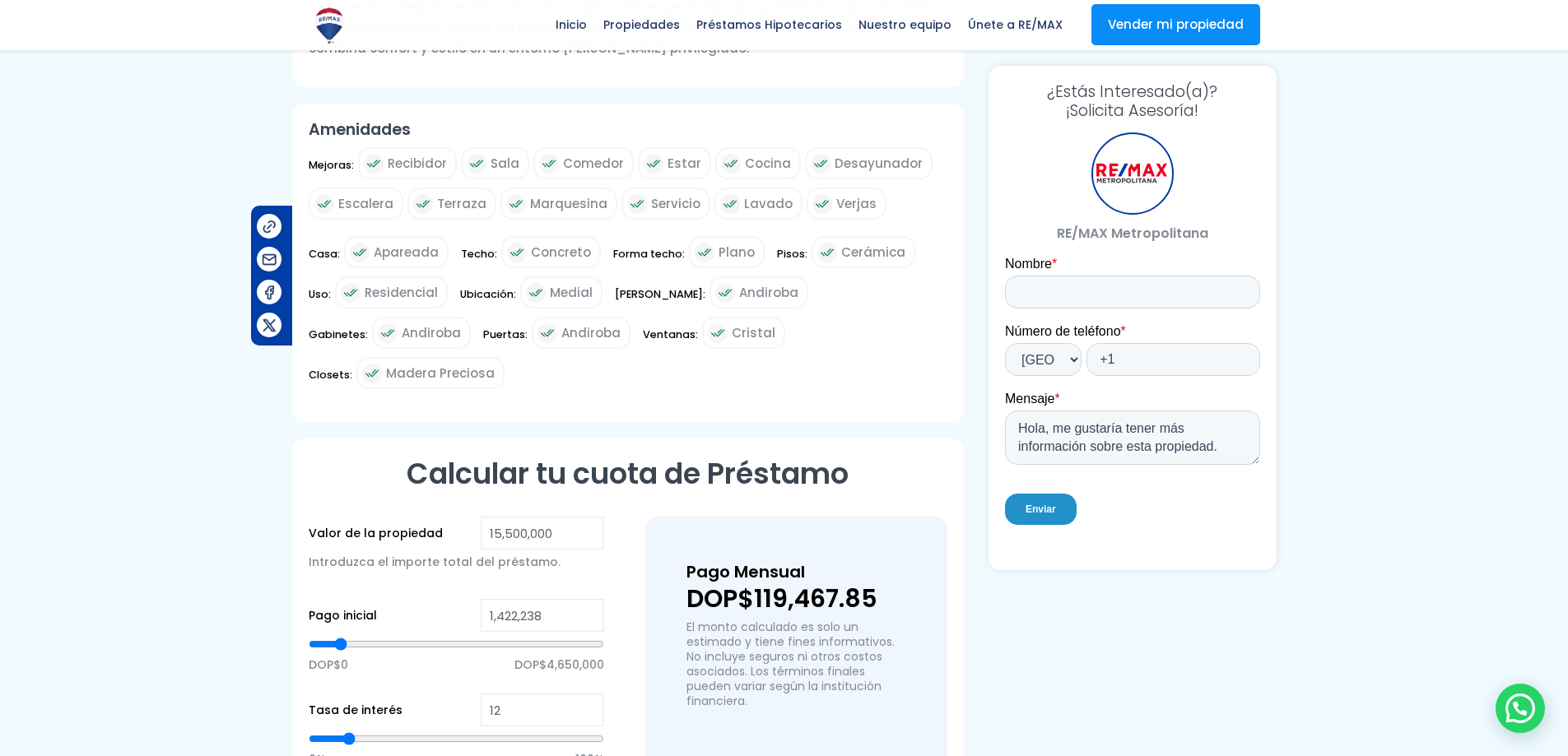
type input "1286787"
type input "1,241,637"
type input "1241637"
type input "1,151,336"
type input "1151336"
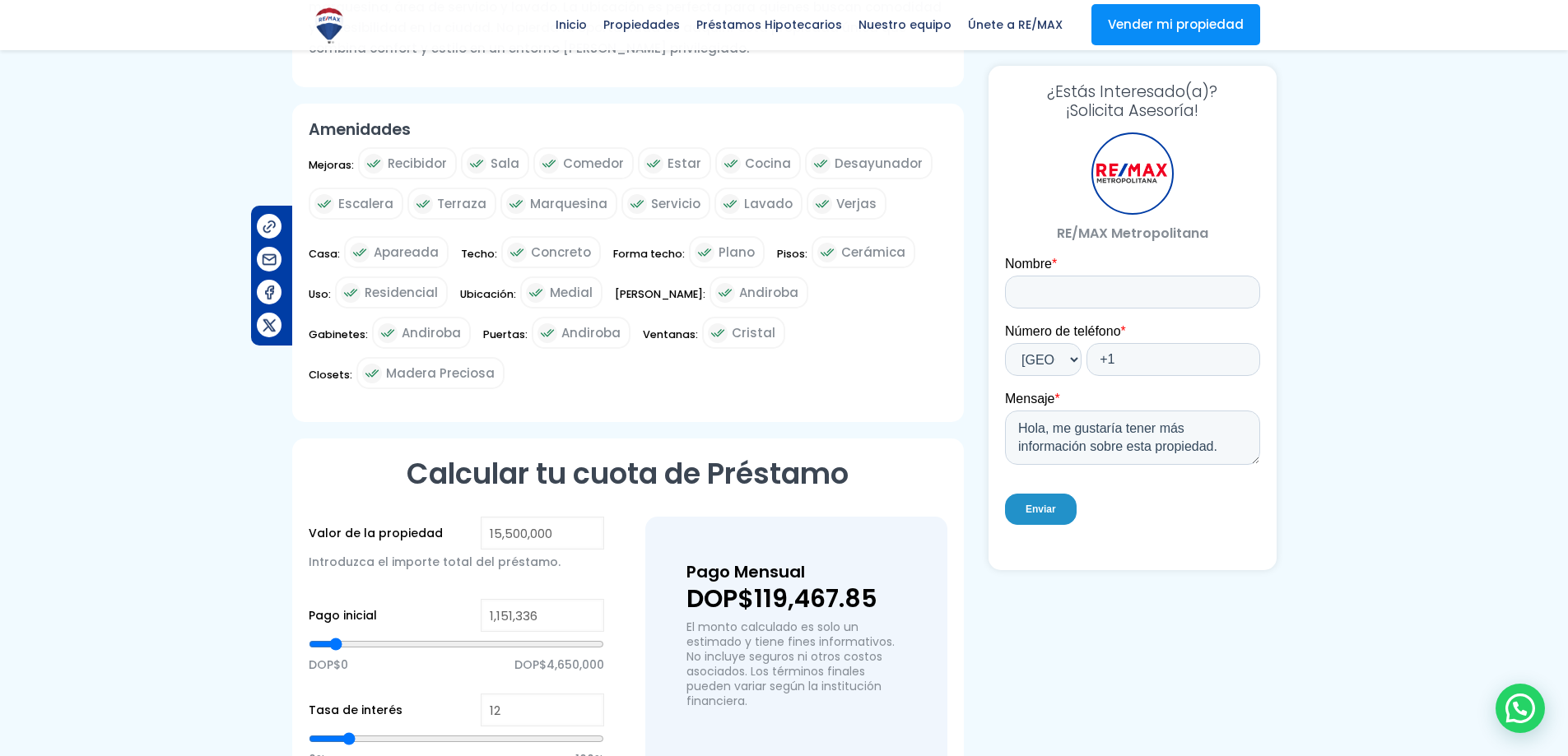
type input "970,734"
type input "970734"
type input "699,832"
type input "699832"
type input "383,779"
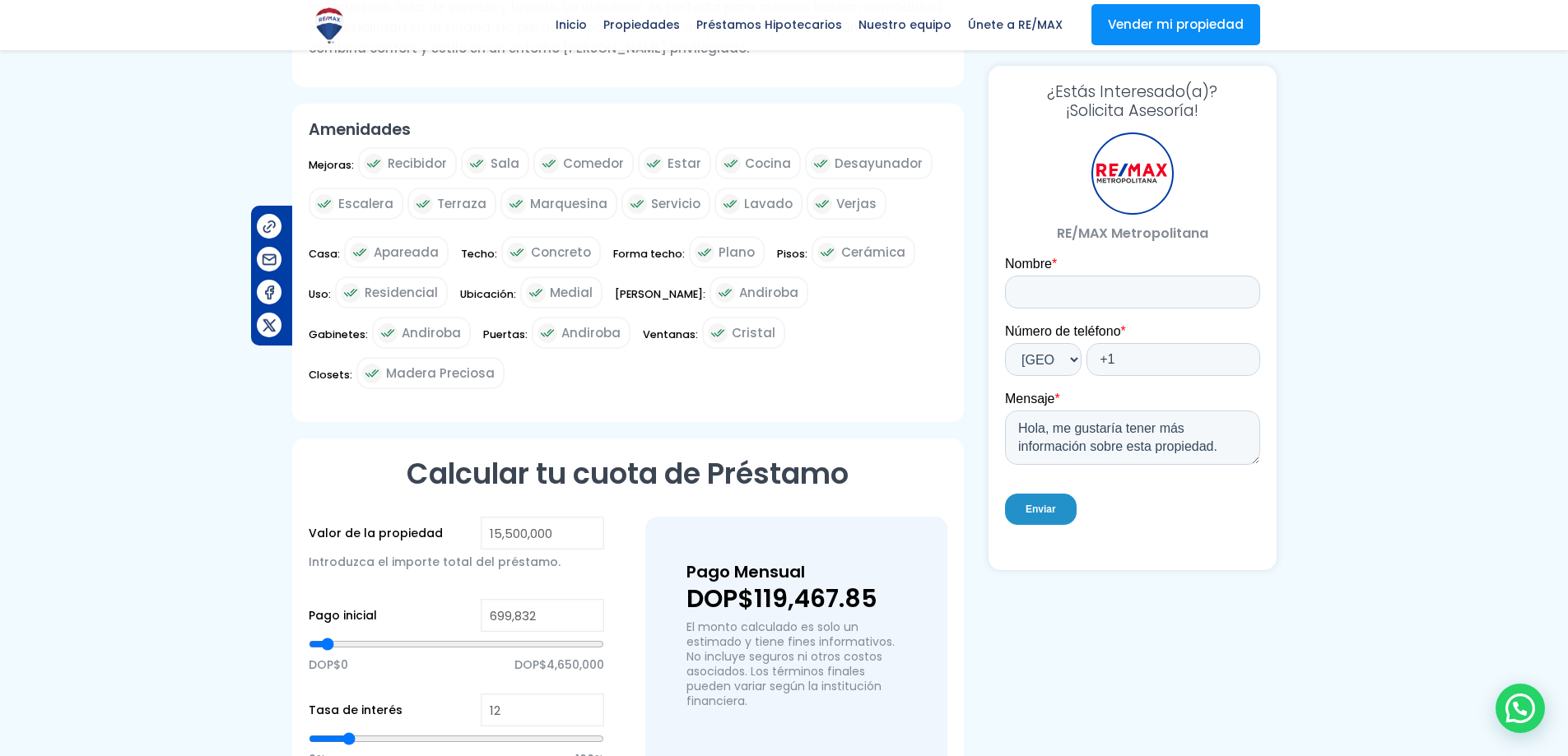
type input "383779"
type input "203,177"
type input "203177"
type input "158,026"
type input "158026"
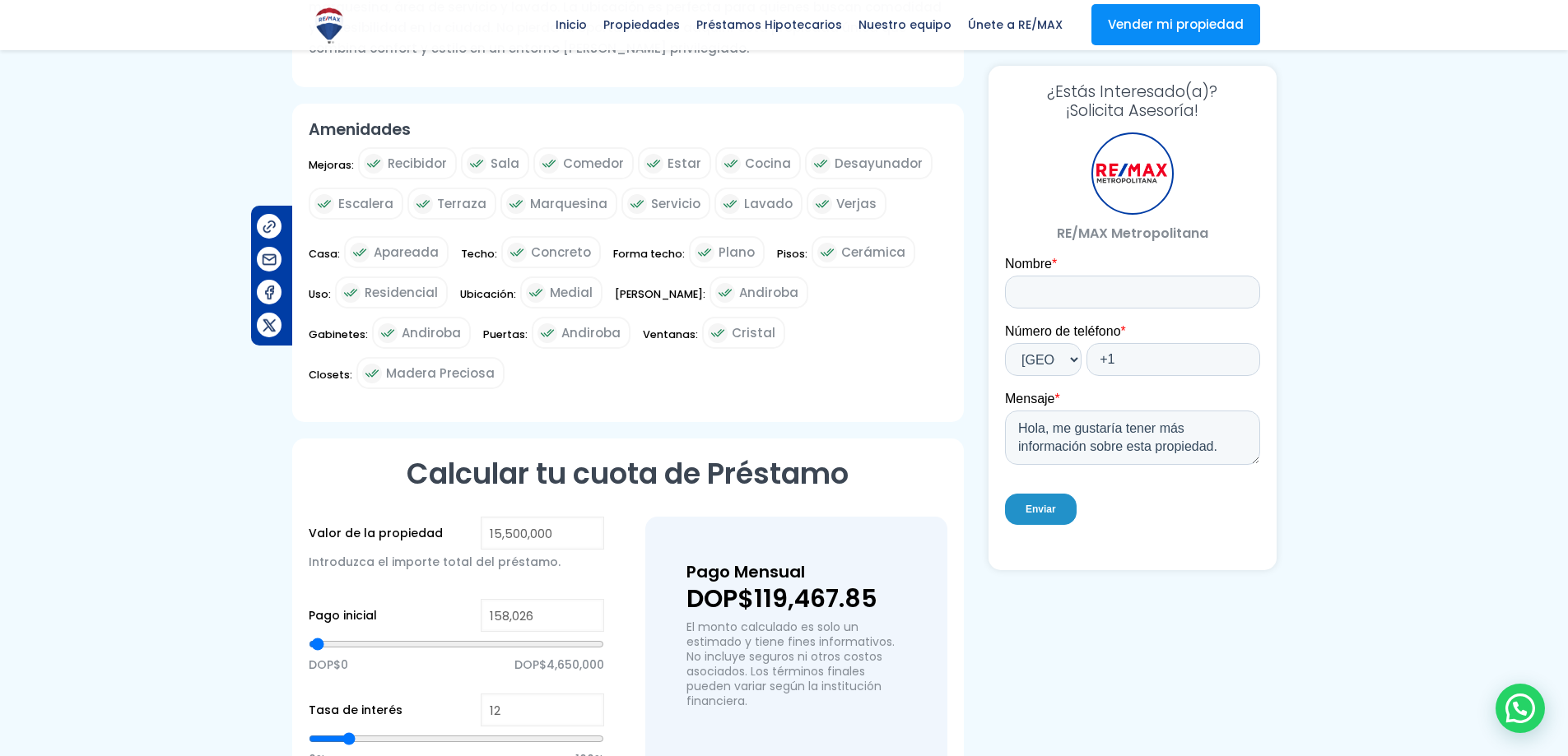
type input "67,726"
type input "67726"
type input "22,575"
type input "22575"
type input "0"
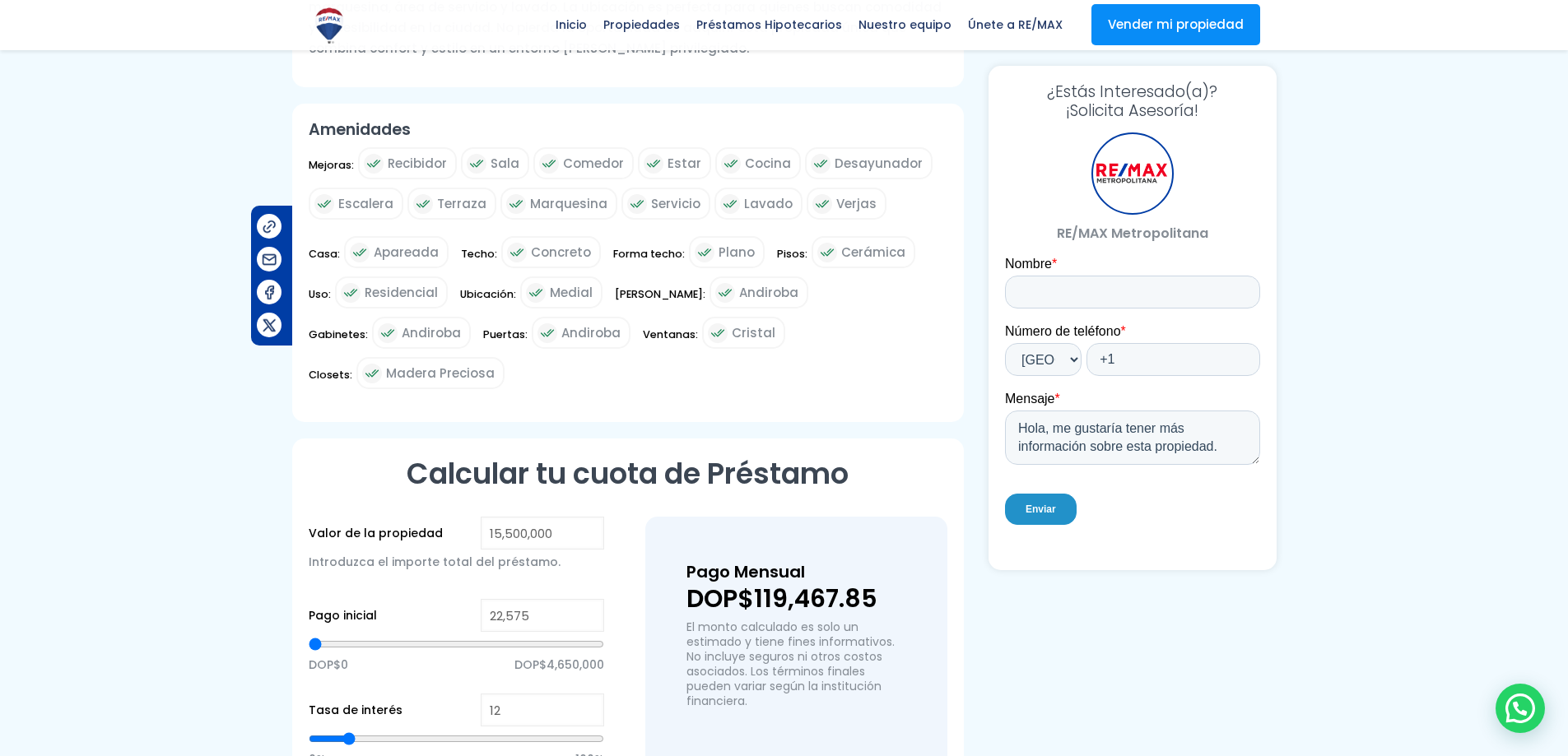
type input "0"
type input "67,726"
type input "67726"
type input "203,177"
type input "203177"
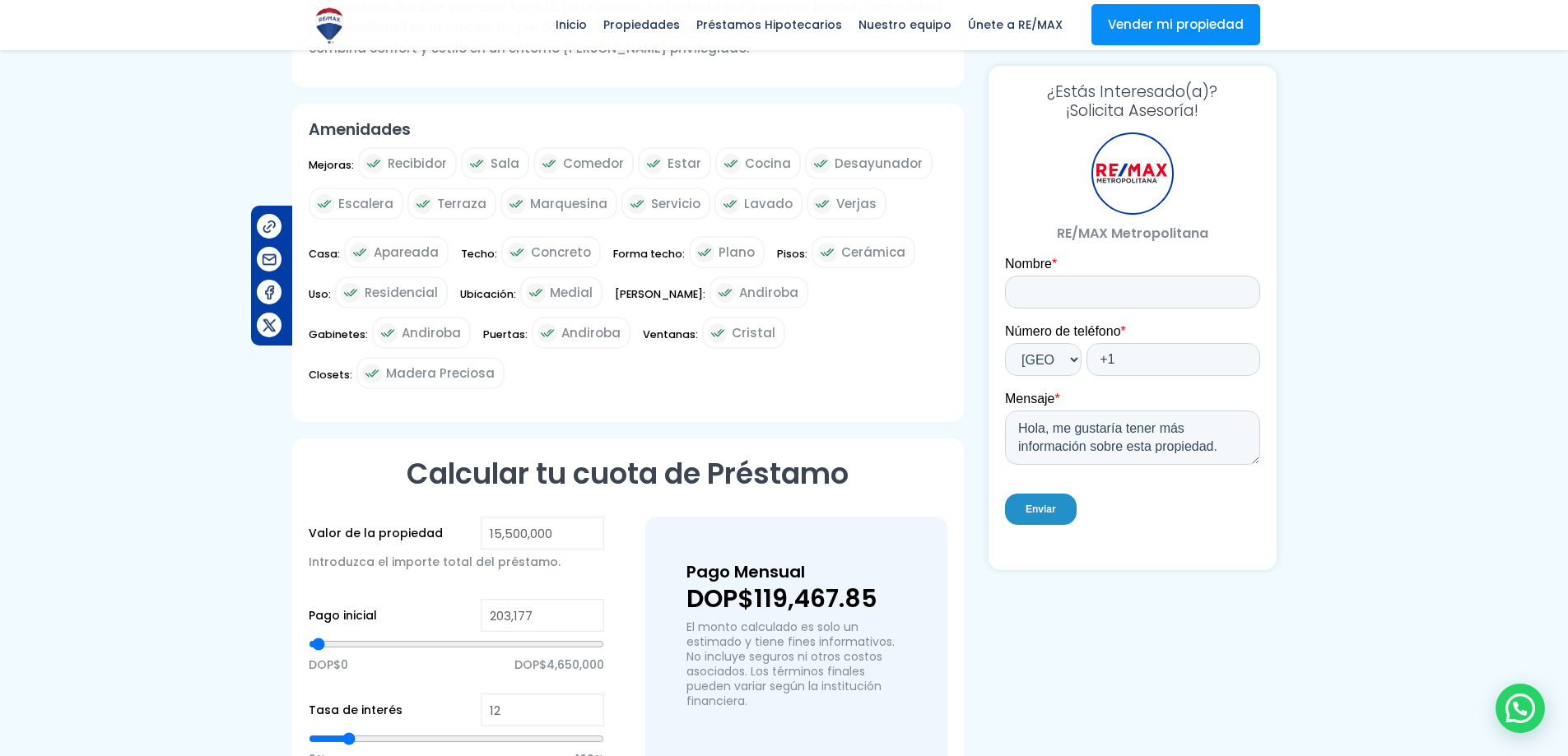
type input "248,327"
type input "248327"
type input "383,779"
type input "383779"
type input "519,230"
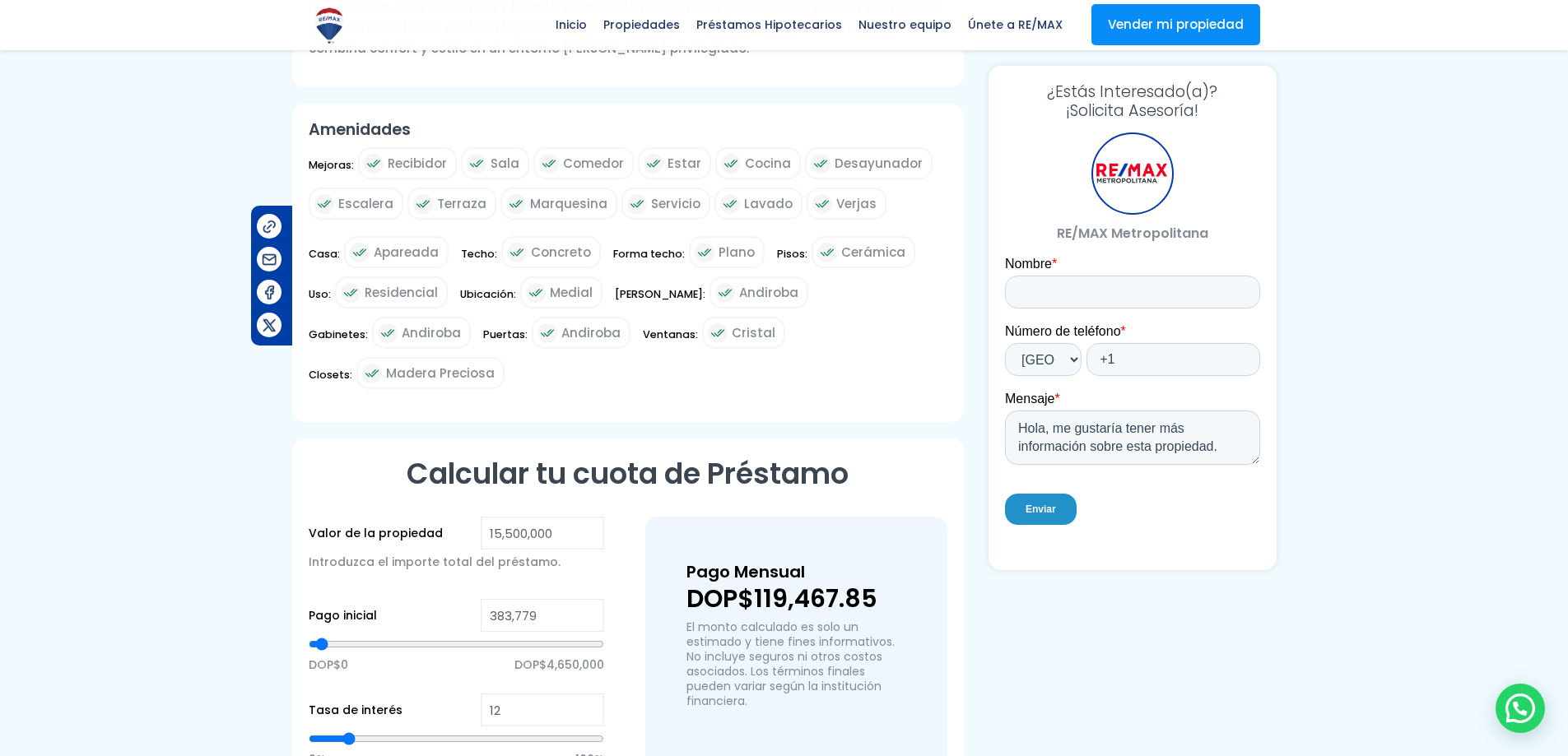
type input "519230"
type input "699,832"
type input "699832"
type input "835,283"
type input "835283"
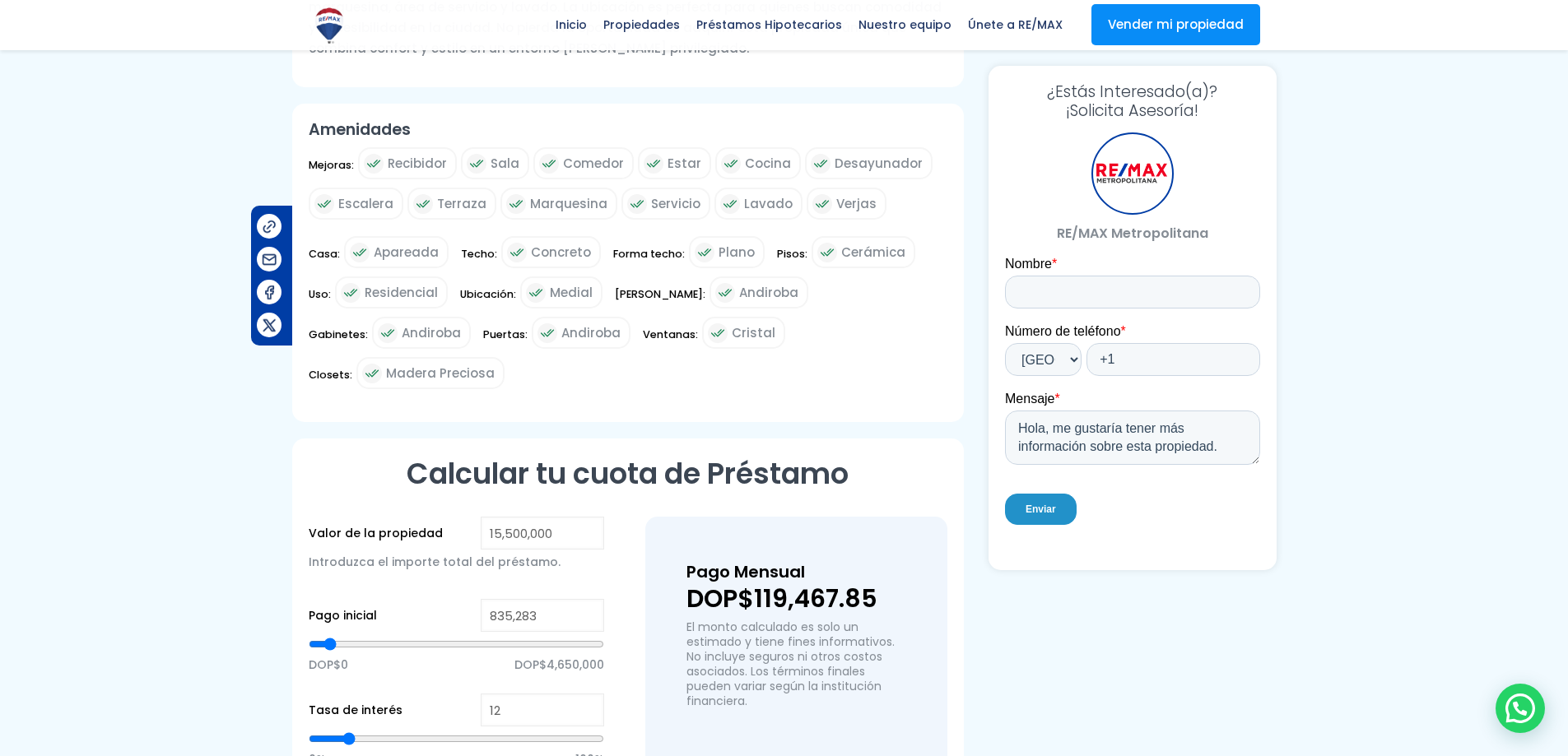
type input "880,433"
type input "880433"
type input "970,734"
type input "970734"
type input "1,015,885"
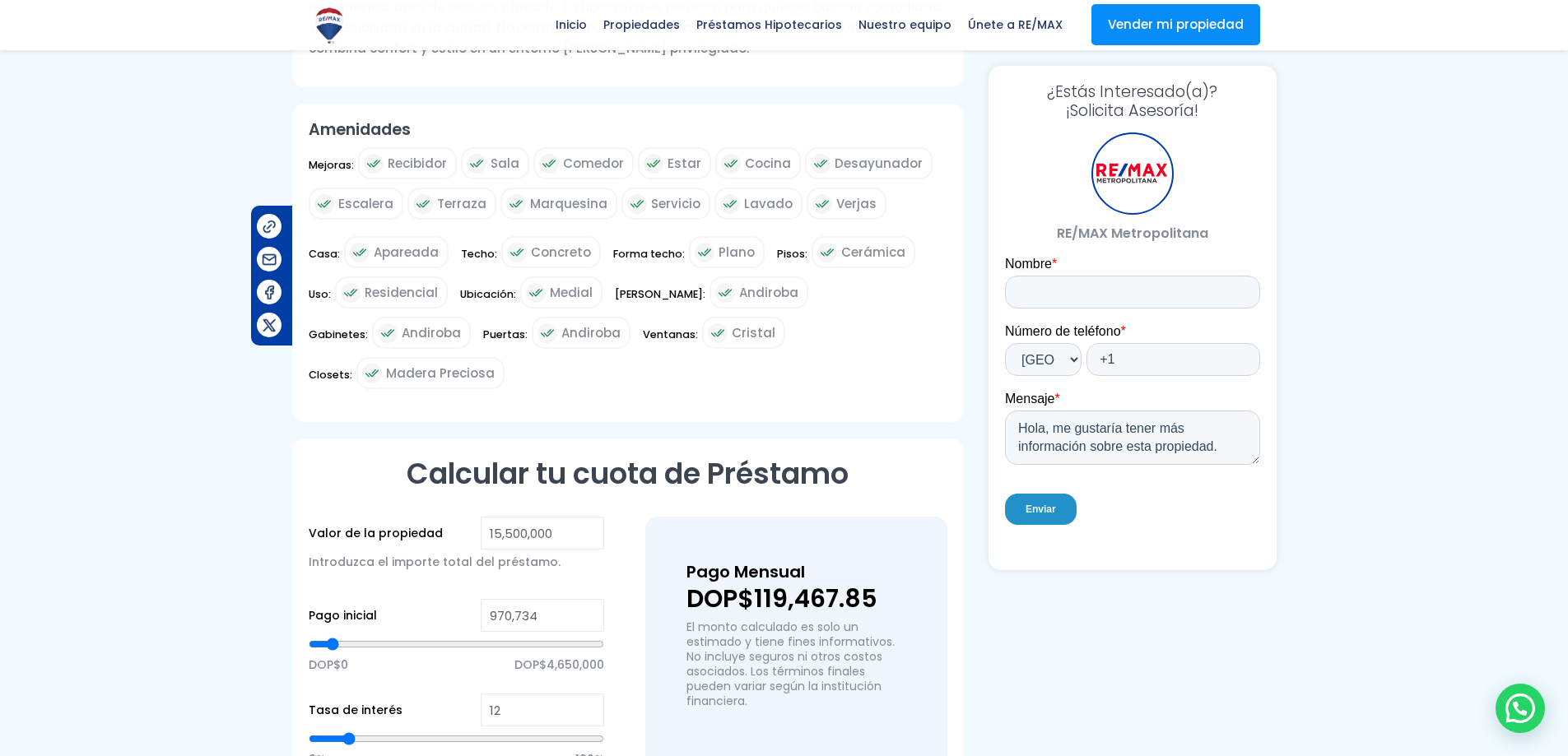
type input "1015885"
type input "1,196,486"
type input "1196486"
type input "1,286,787"
type input "1286787"
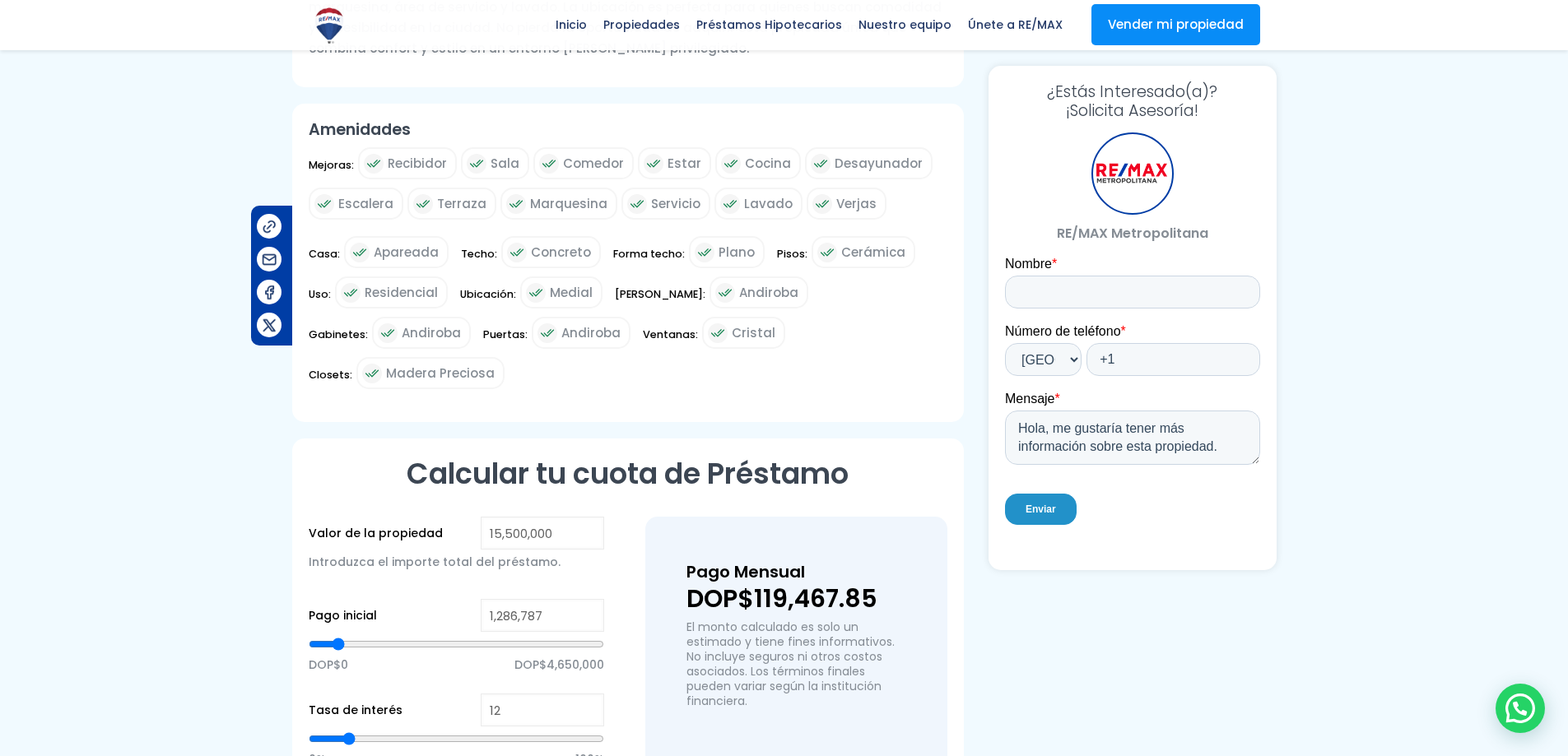
type input "1,331,938"
type input "1331938"
type input "1,467,389"
type input "1467389"
type input "1,602,840"
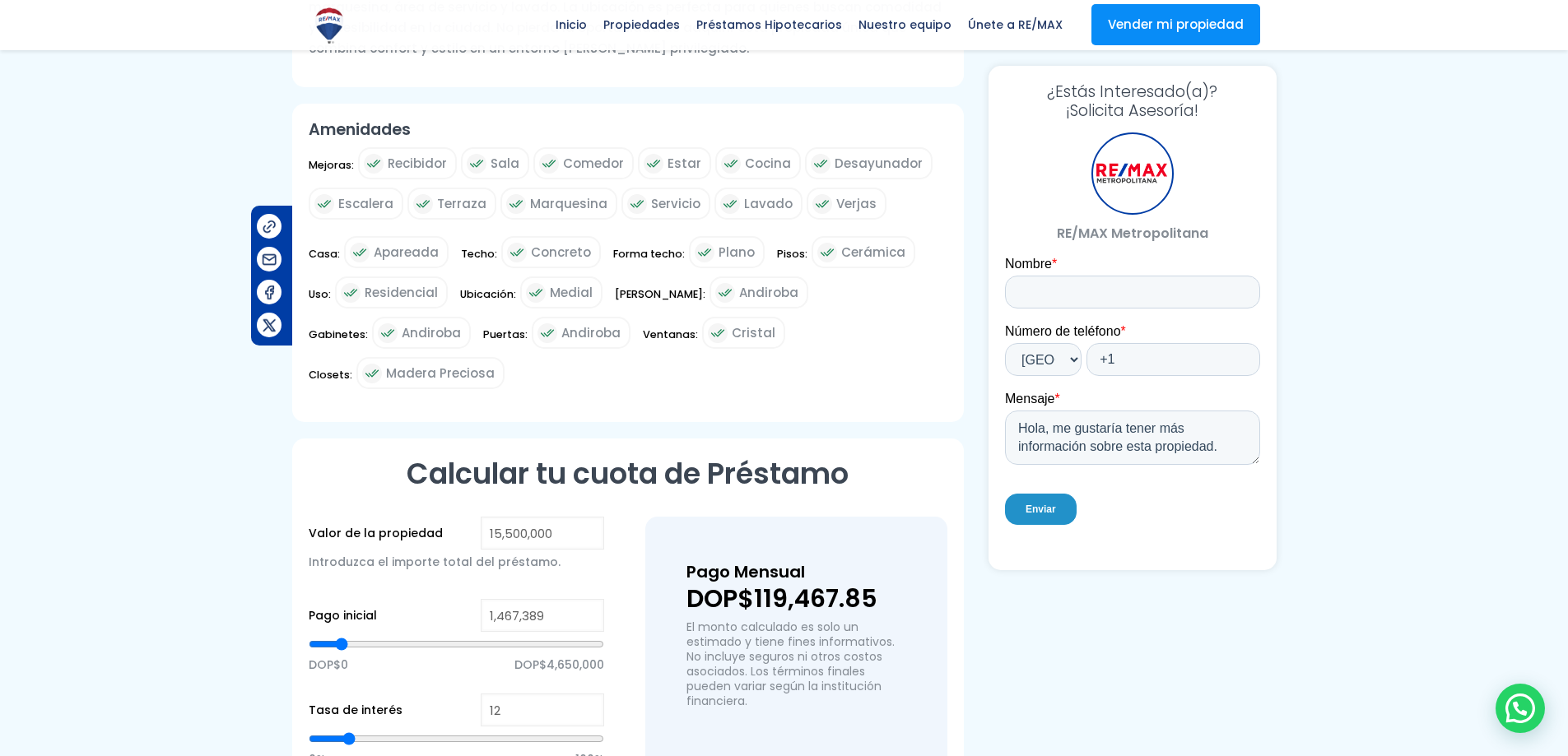
type input "1602840"
type input "1,647,991"
type input "1647991"
type input "1,783,442"
type input "1783442"
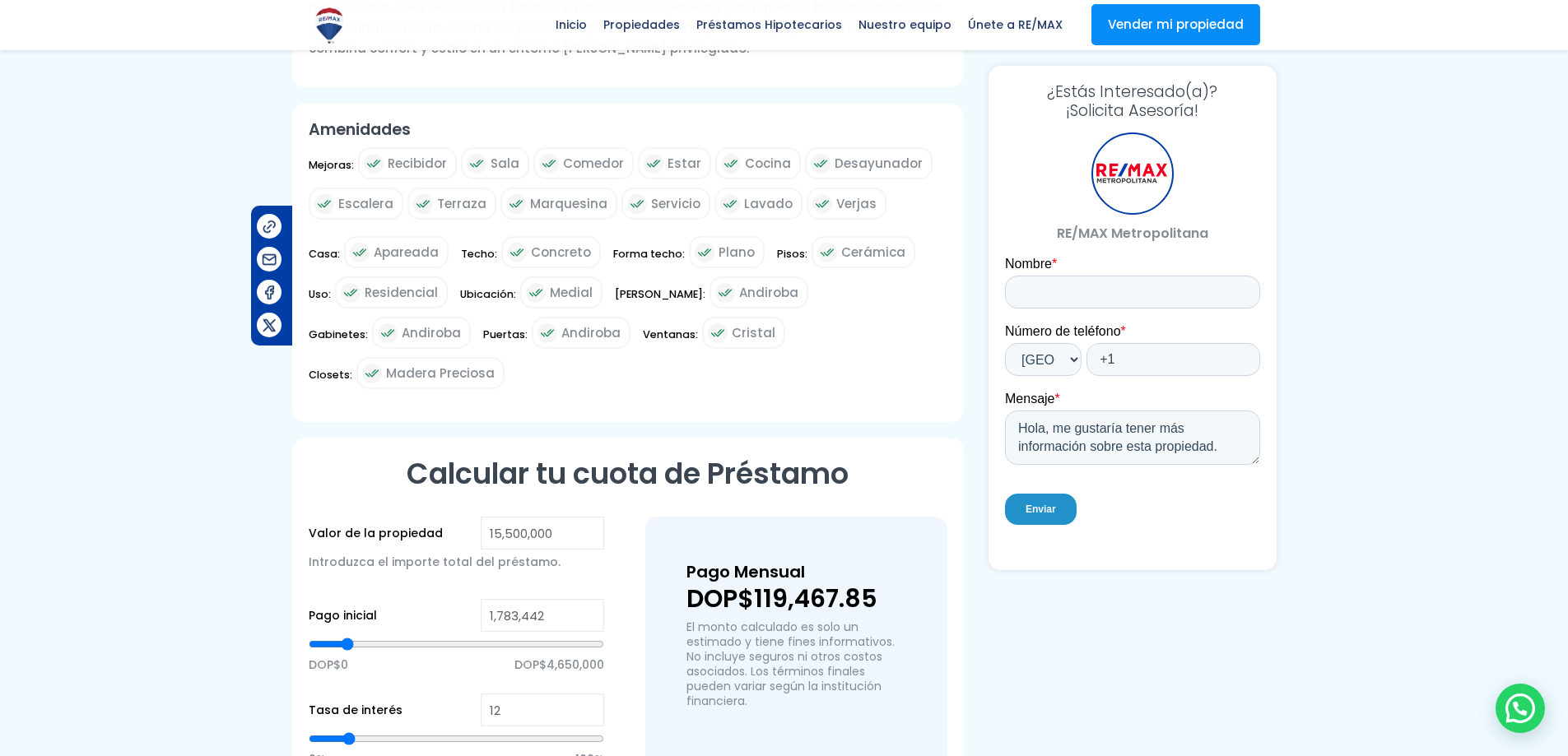
type input "1,828,592"
type input "1828592"
type input "1,918,893"
type input "1918893"
type input "2,009,194"
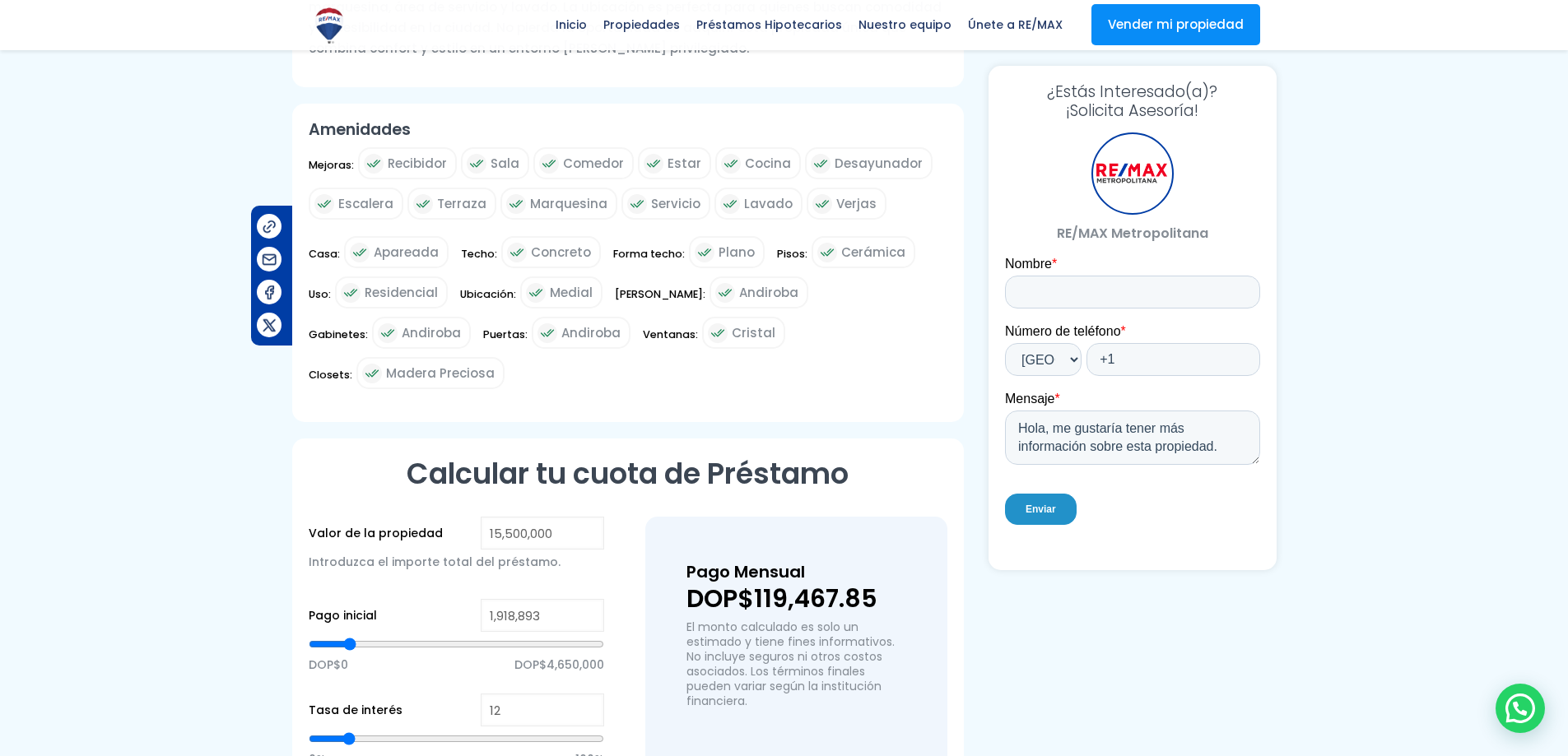
type input "2009194"
type input "2,099,495"
type input "2099495"
type input "2,144,645"
type input "2144645"
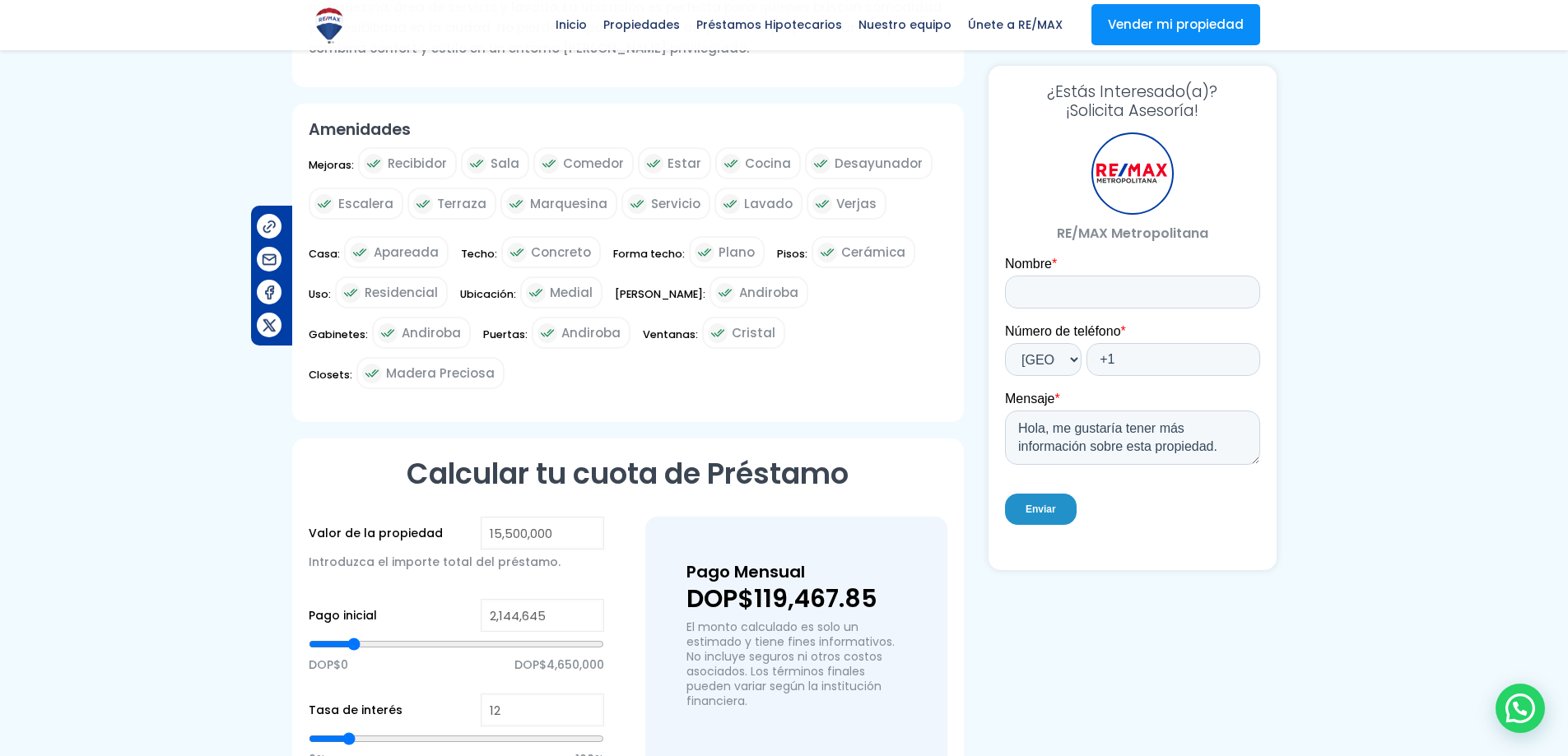
type input "2,280,096"
type input "2280096"
type input "2,370,397"
type input "2370397"
type input "2,415,548"
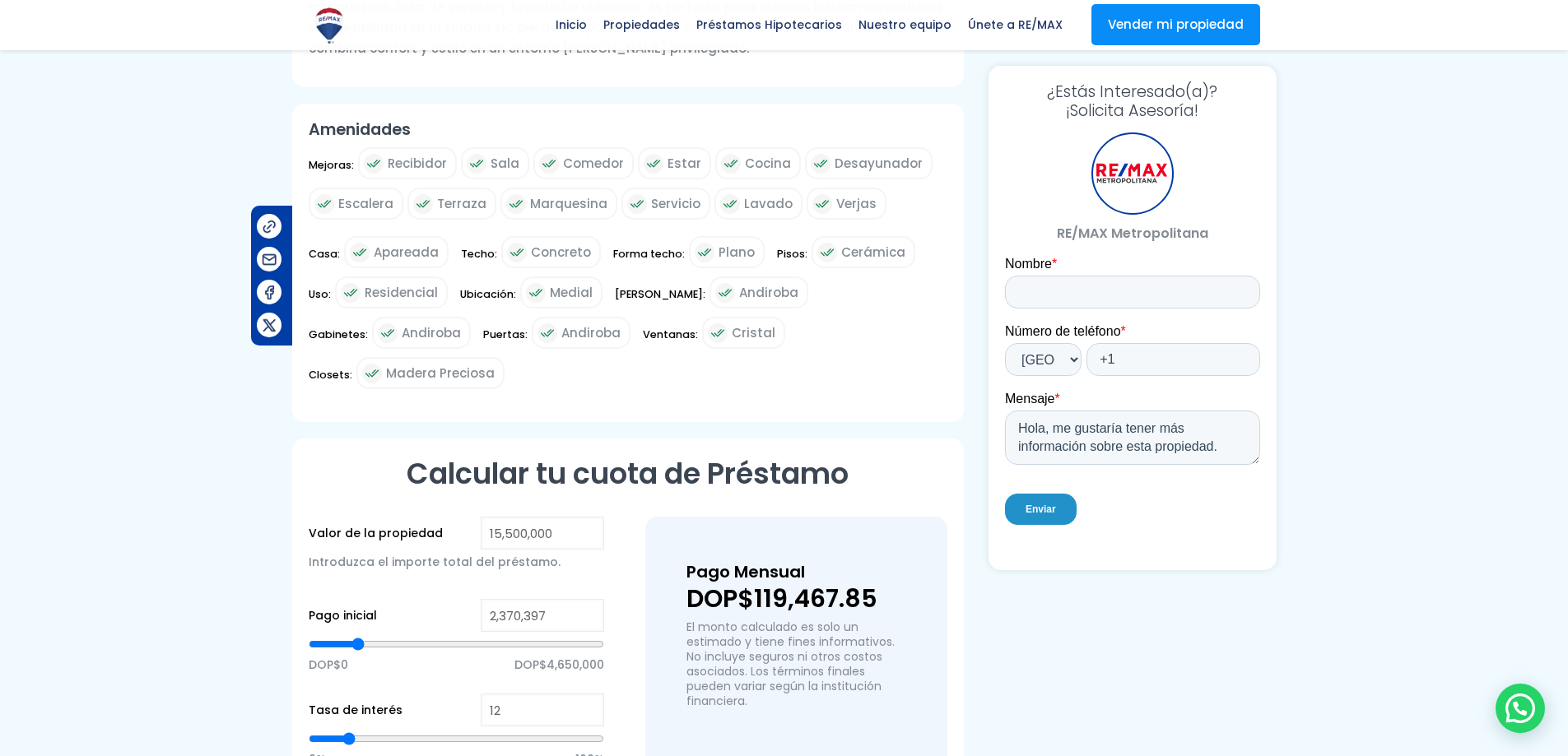
type input "2415548"
type input "2,596,149"
type input "2596149"
type input "2,957,353"
type input "2957353"
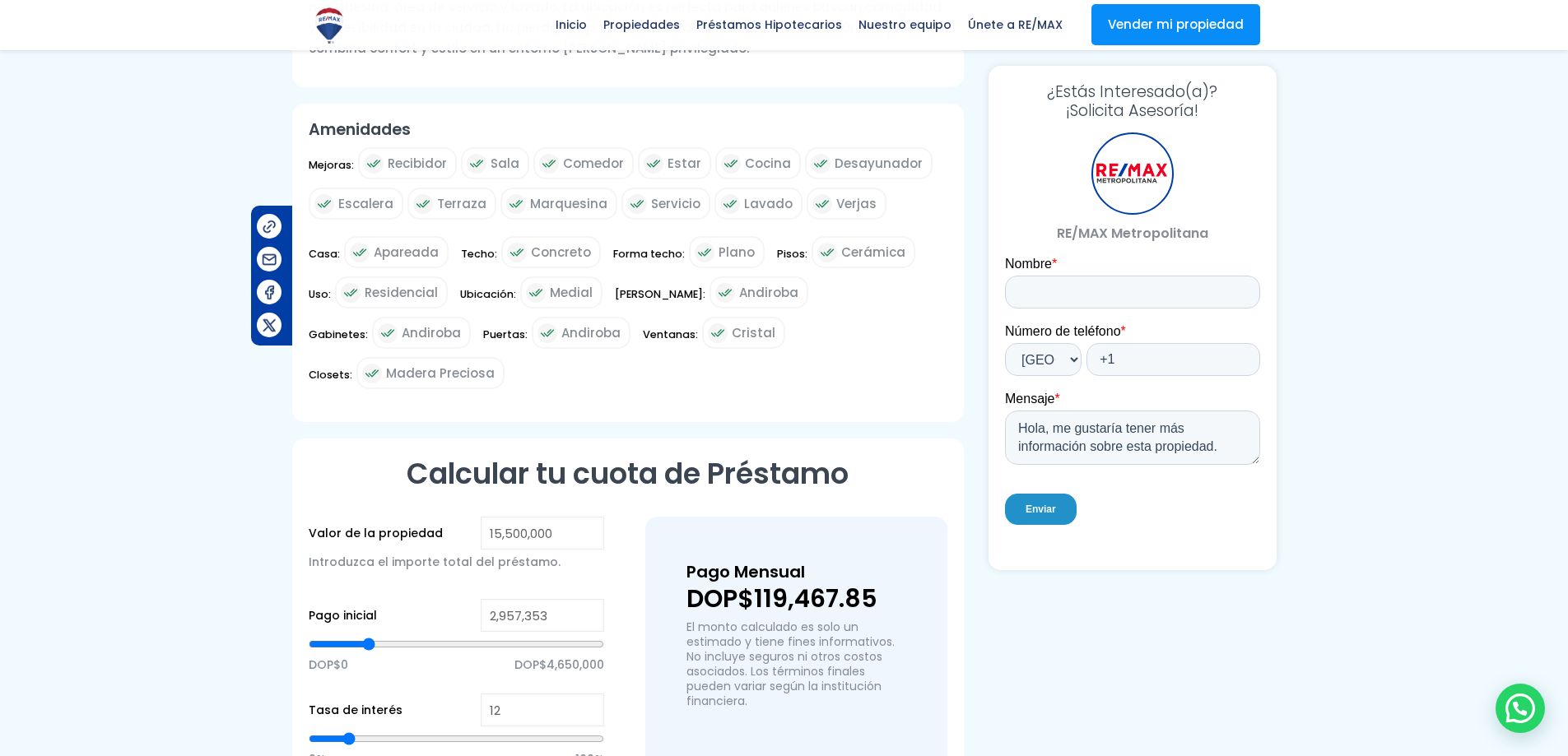
type input "3,363,707"
type input "3363707"
type input "3,634,609"
type input "3634609"
type input "4,357,016"
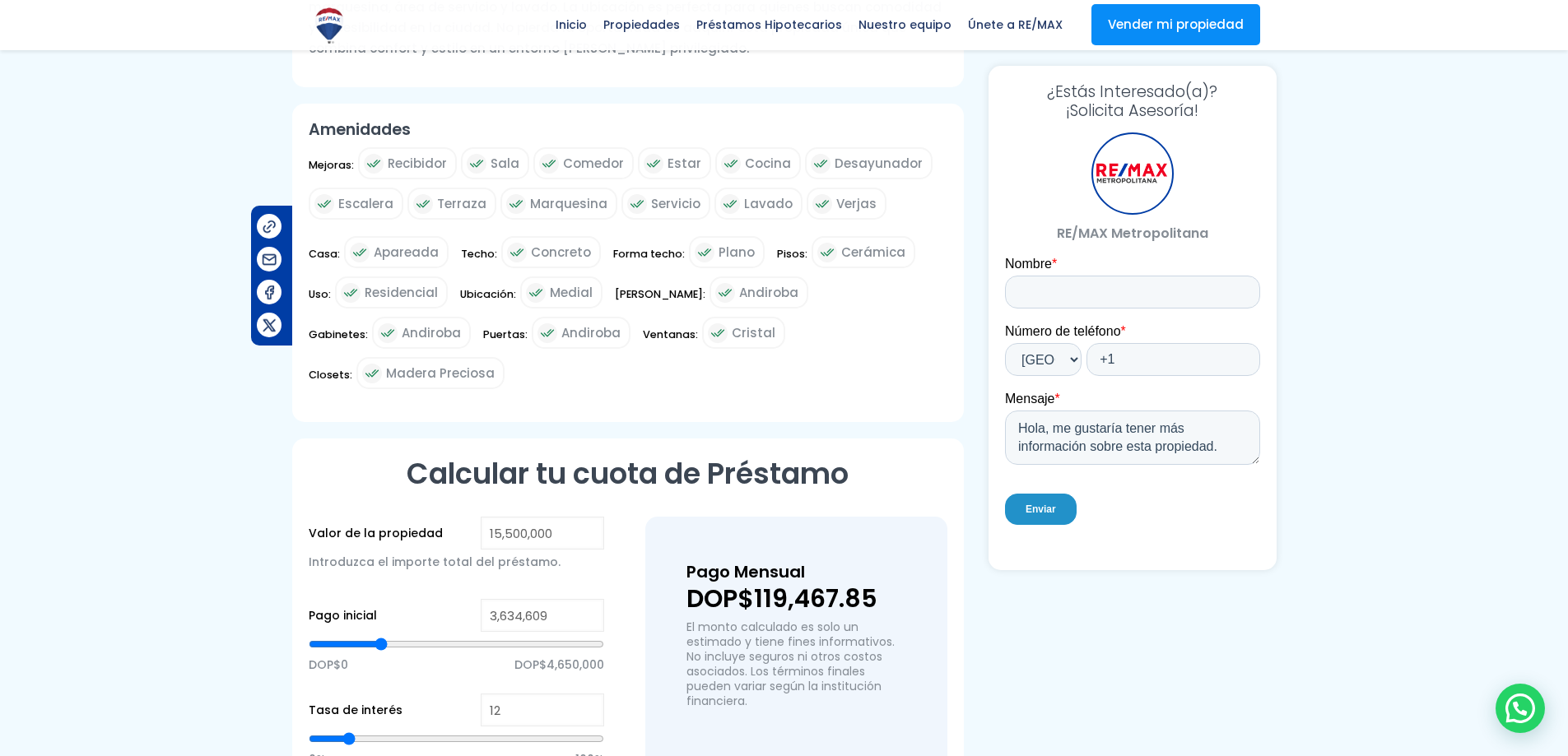
type input "4357016"
type input "5,214,874"
type input "5214874"
type input "6,208,184"
type input "6208184"
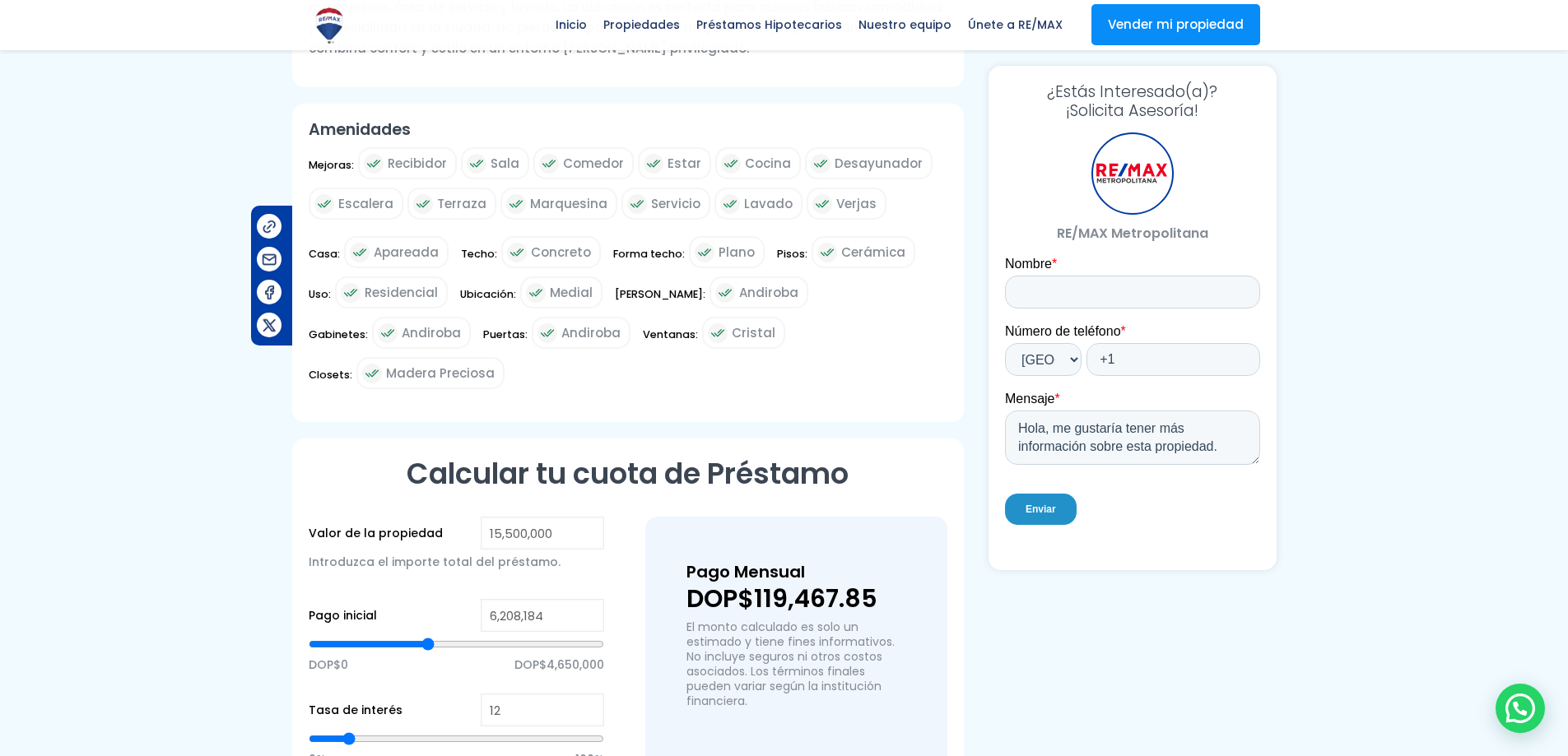
type input "6,704,838"
type input "6704838"
type input "7,562,696"
type input "7562696"
type input "8,691,457"
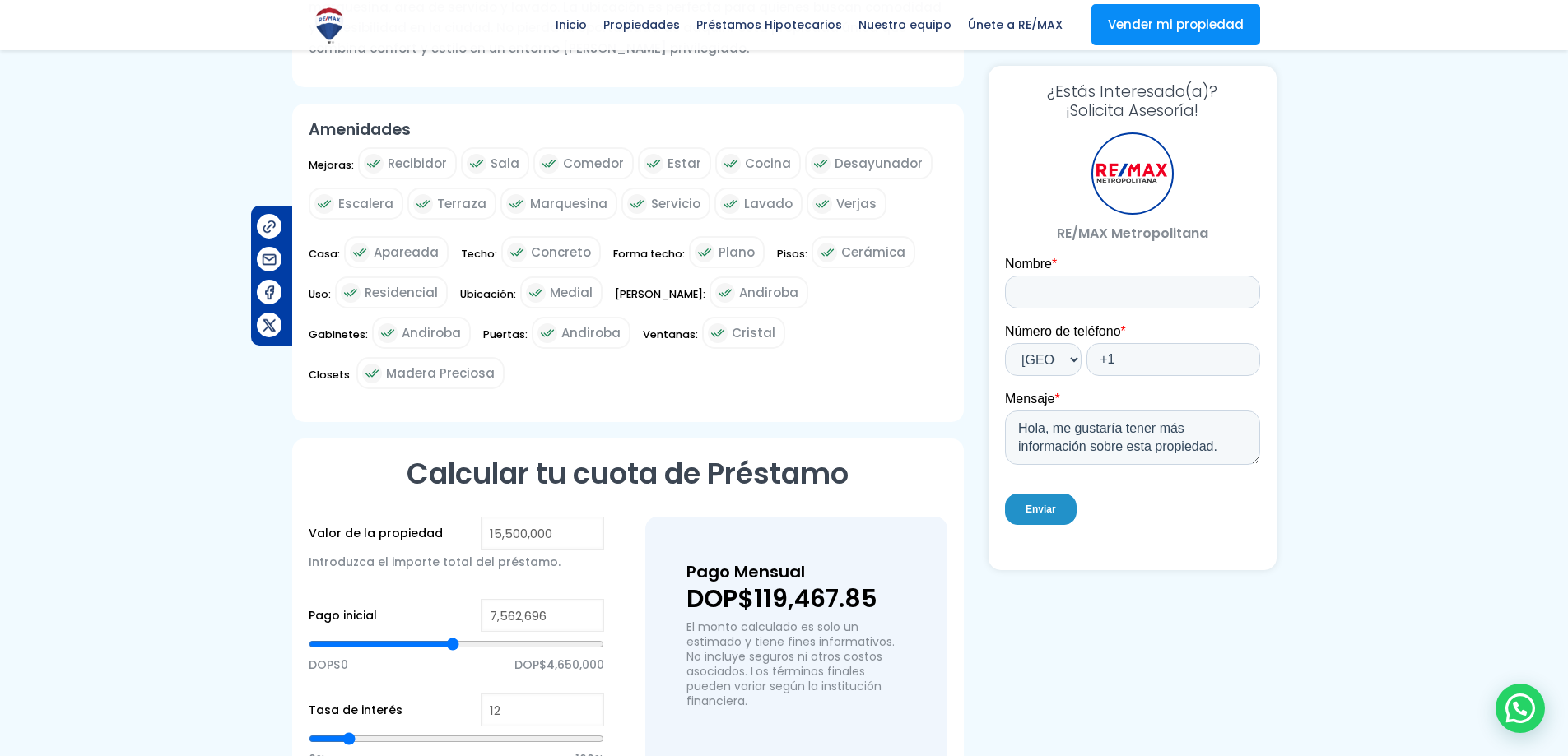
type input "8691457"
type input "9,594,465"
type input "9594465"
type input "9,955,669"
type input "9955669"
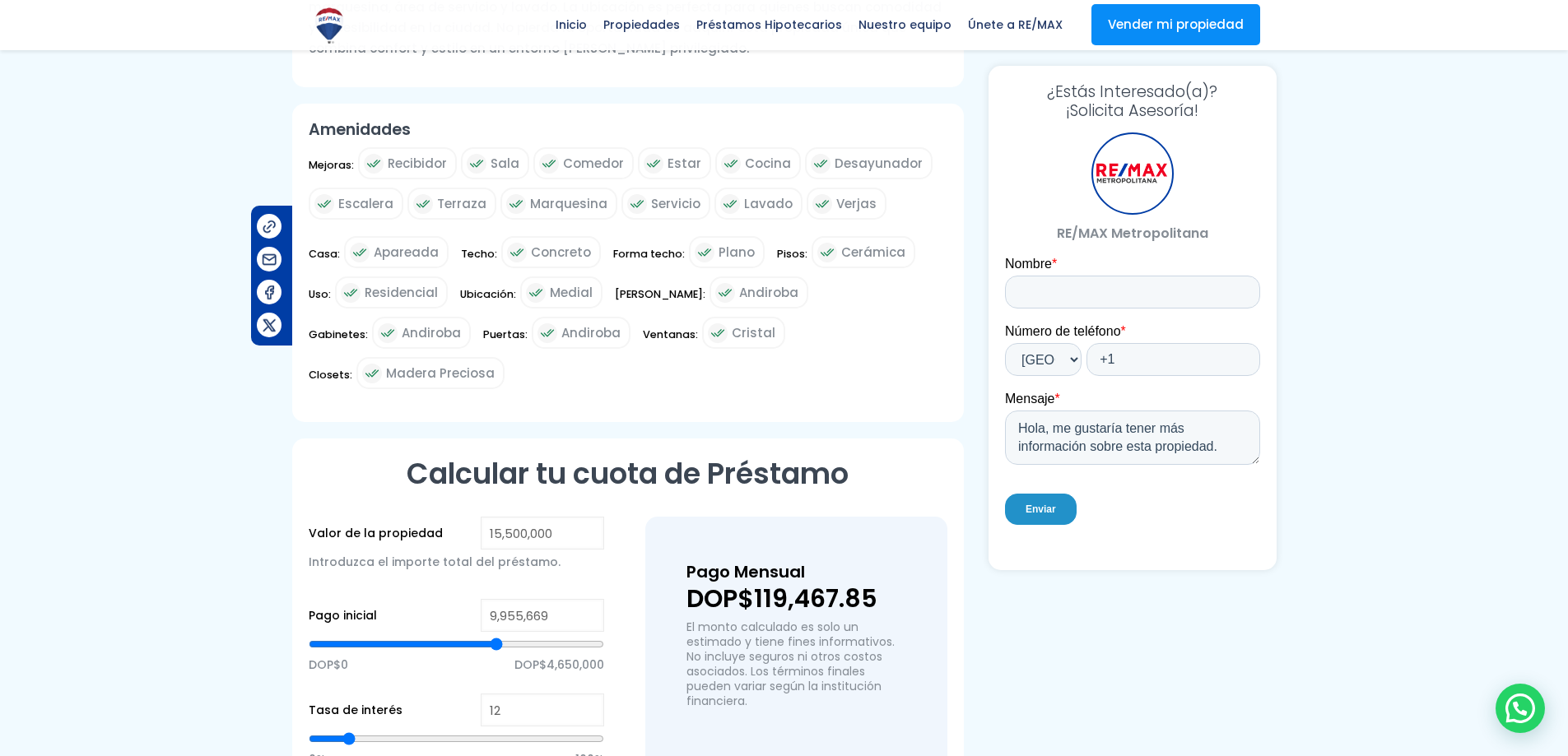
type input "10,542,624"
drag, startPoint x: 421, startPoint y: 577, endPoint x: 860, endPoint y: 543, distance: 440.3
click at [604, 636] on input "range" at bounding box center [456, 644] width 296 height 17
click at [358, 731] on input "range" at bounding box center [456, 738] width 296 height 17
drag, startPoint x: 358, startPoint y: 661, endPoint x: 344, endPoint y: 667, distance: 15.2
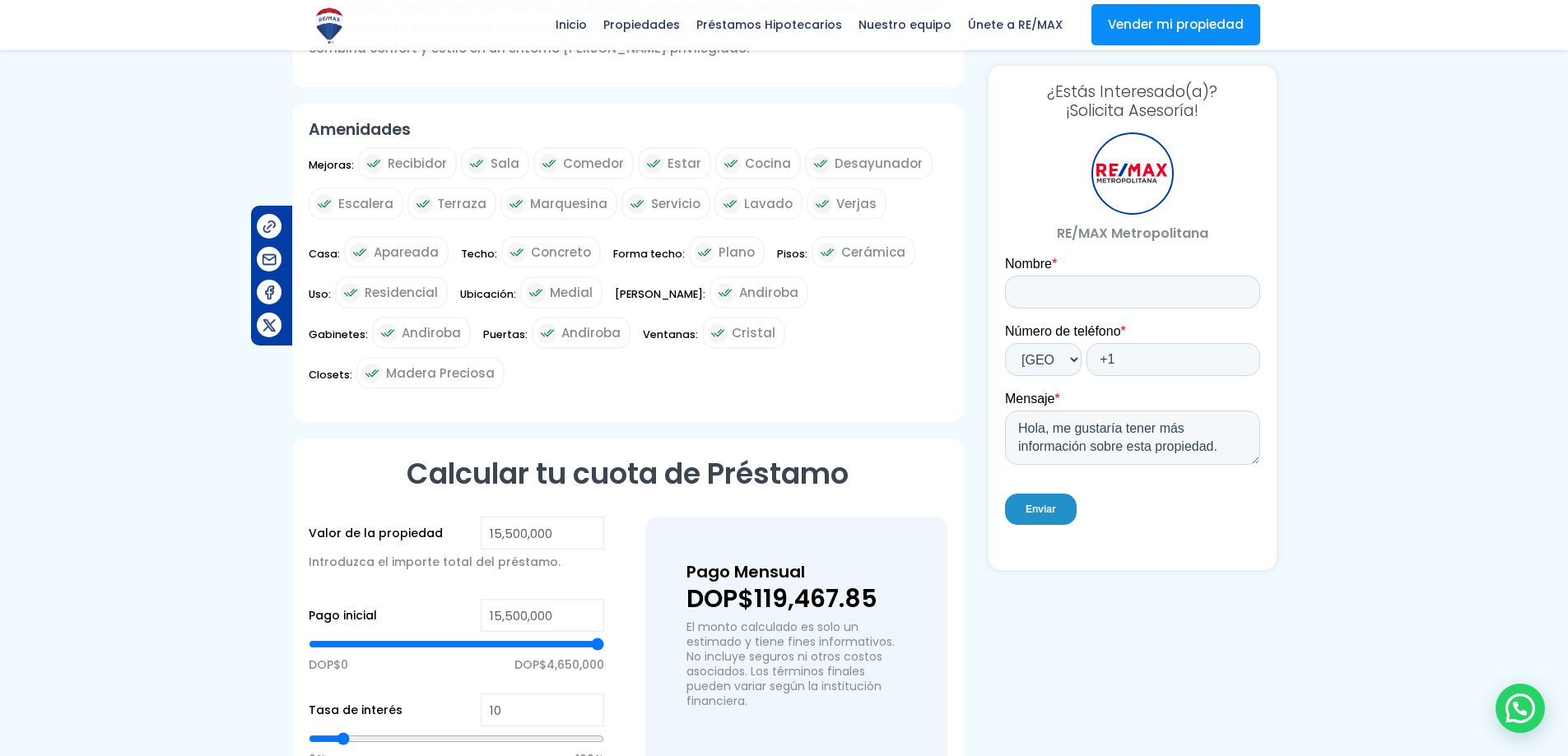
click at [344, 731] on input "range" at bounding box center [456, 738] width 296 height 17
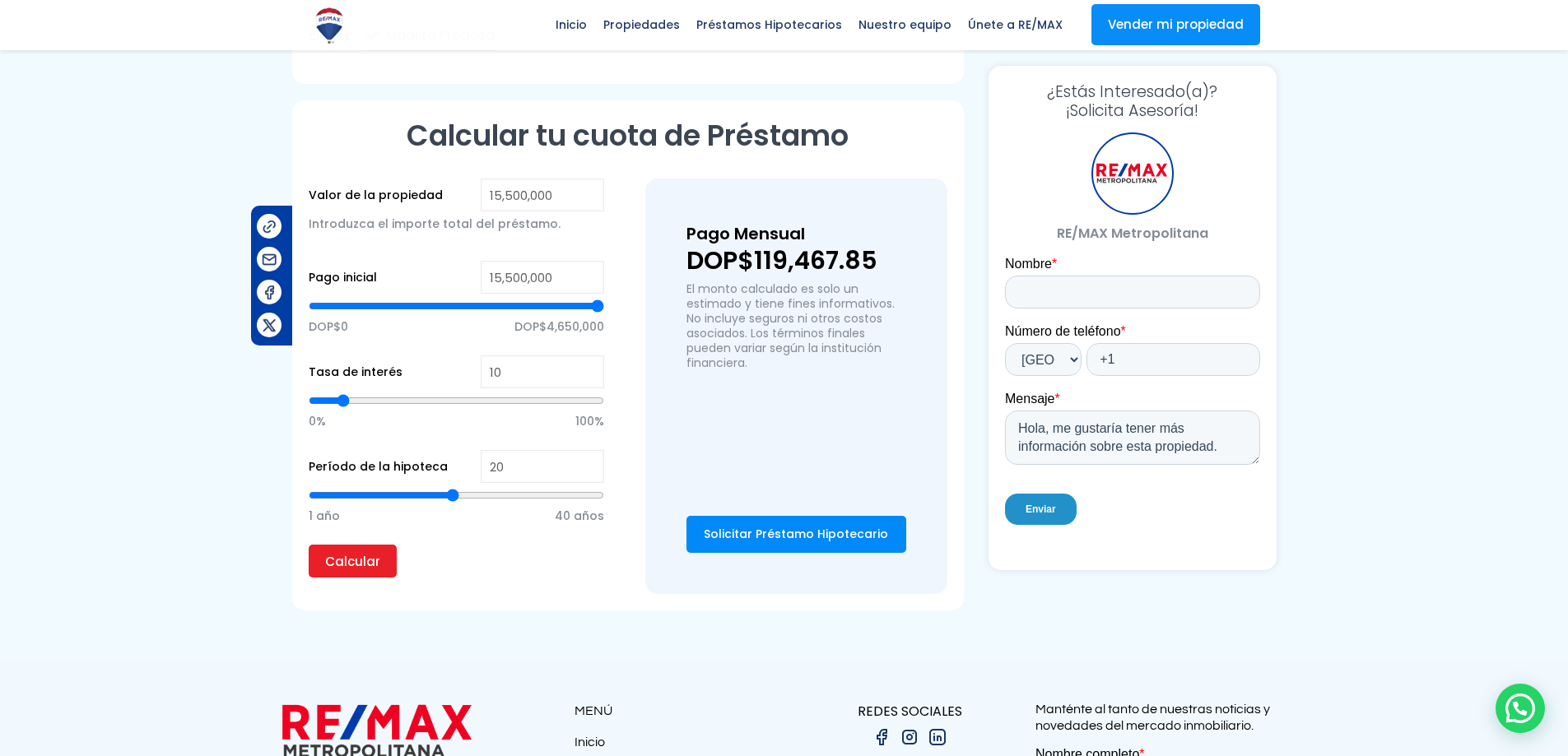
scroll to position [1308, 0]
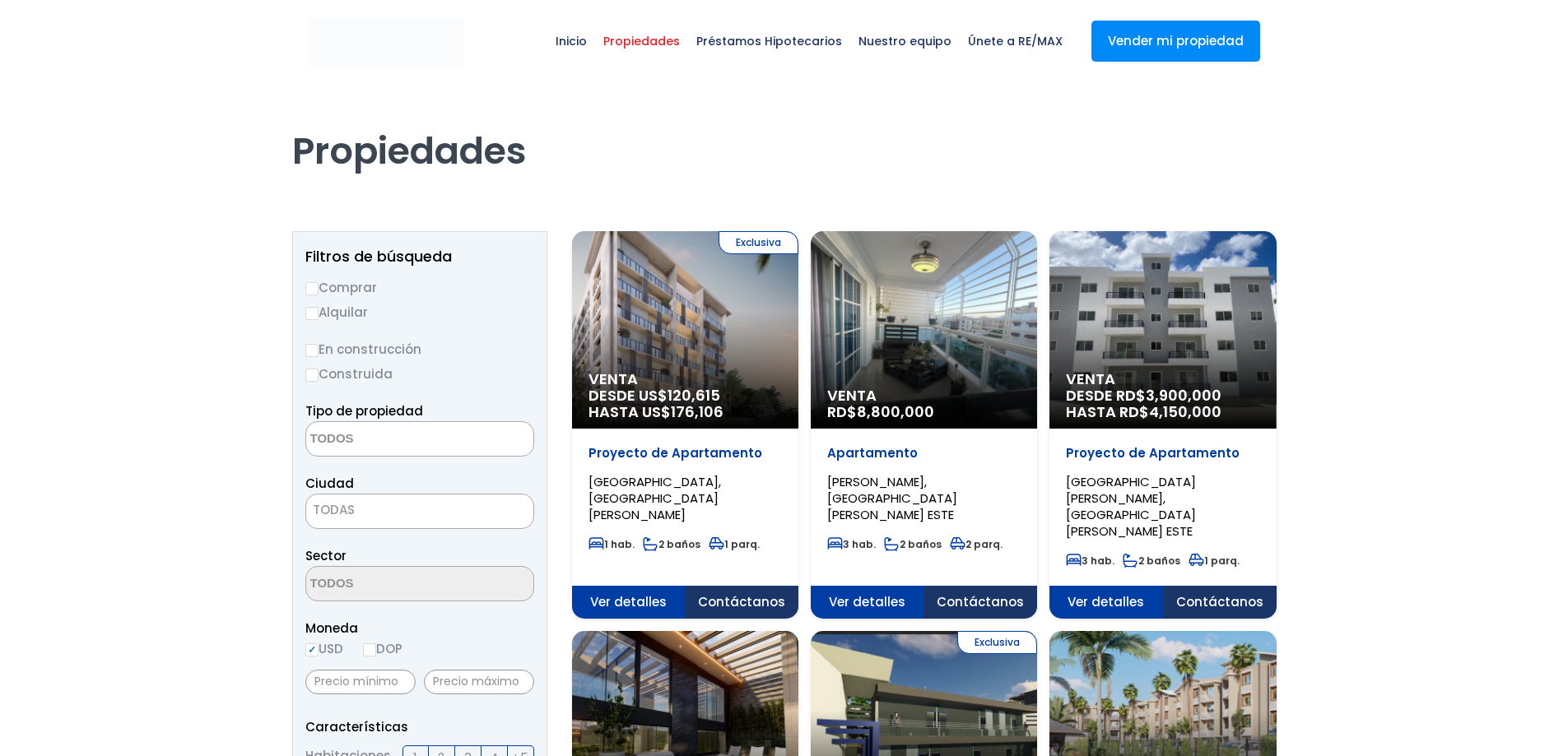
select select
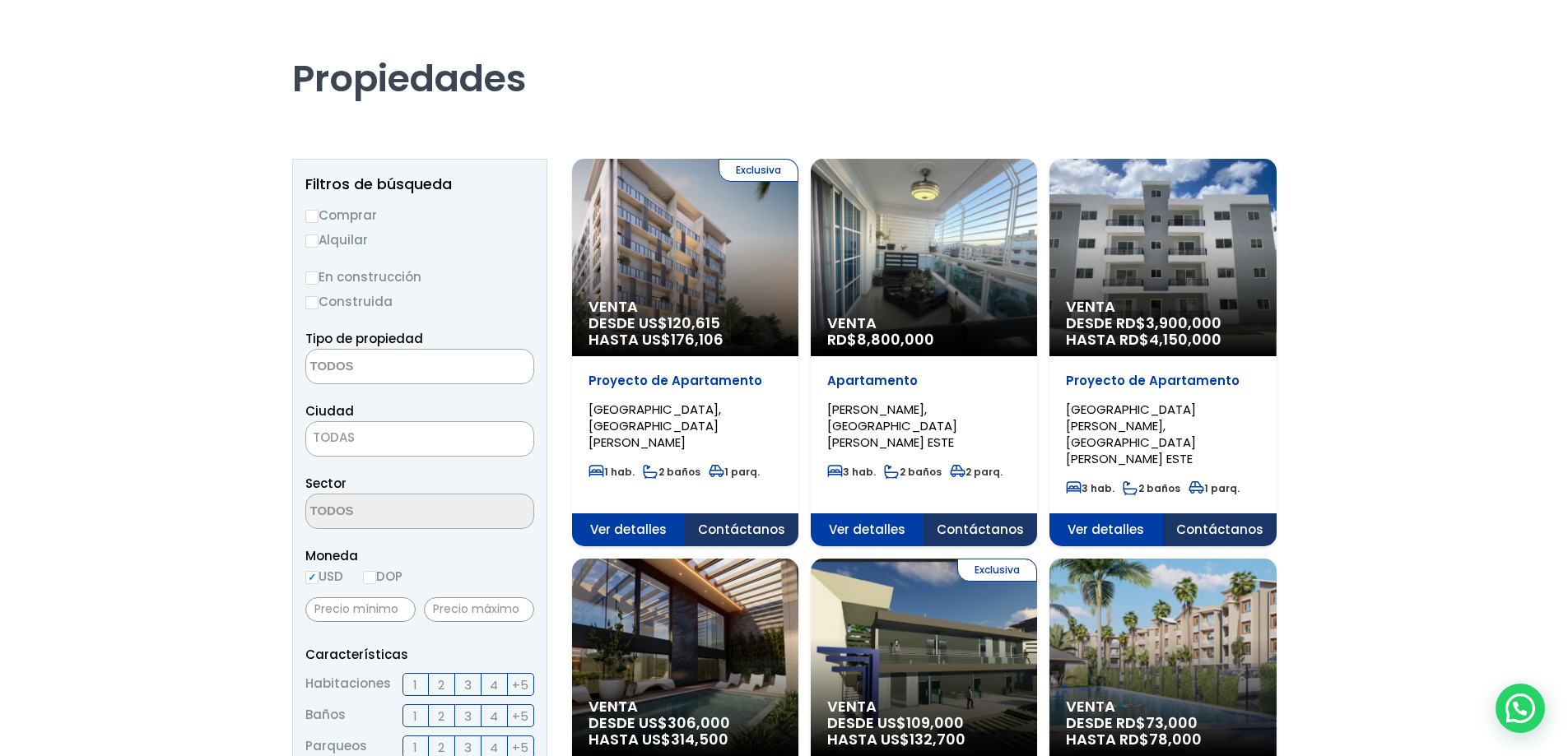
scroll to position [57, 0]
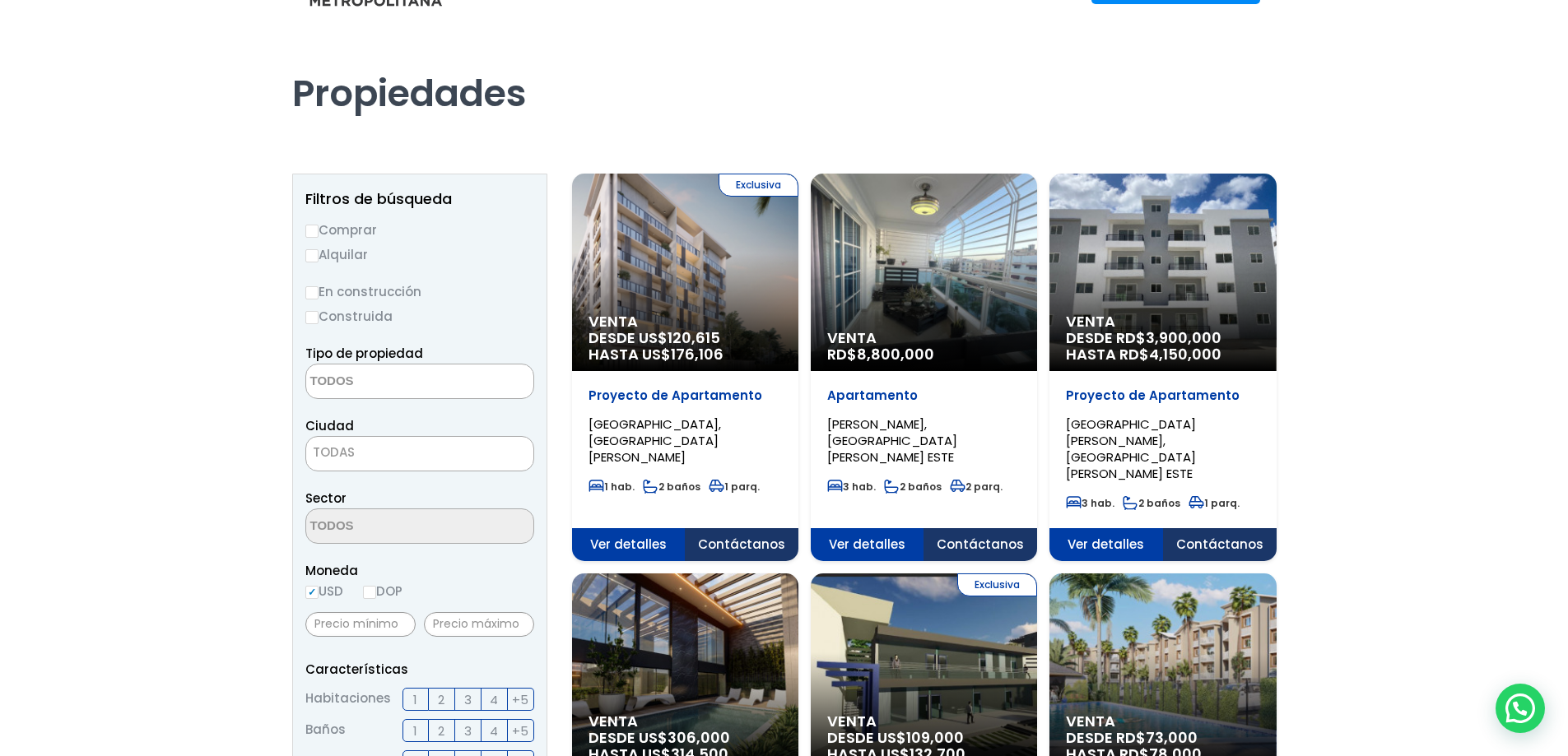
click at [782, 414] on div "Proyecto de Apartamento CIUDAD JUAN BOSCH, SANTO DOMINGO ESTE" at bounding box center [685, 426] width 194 height 78
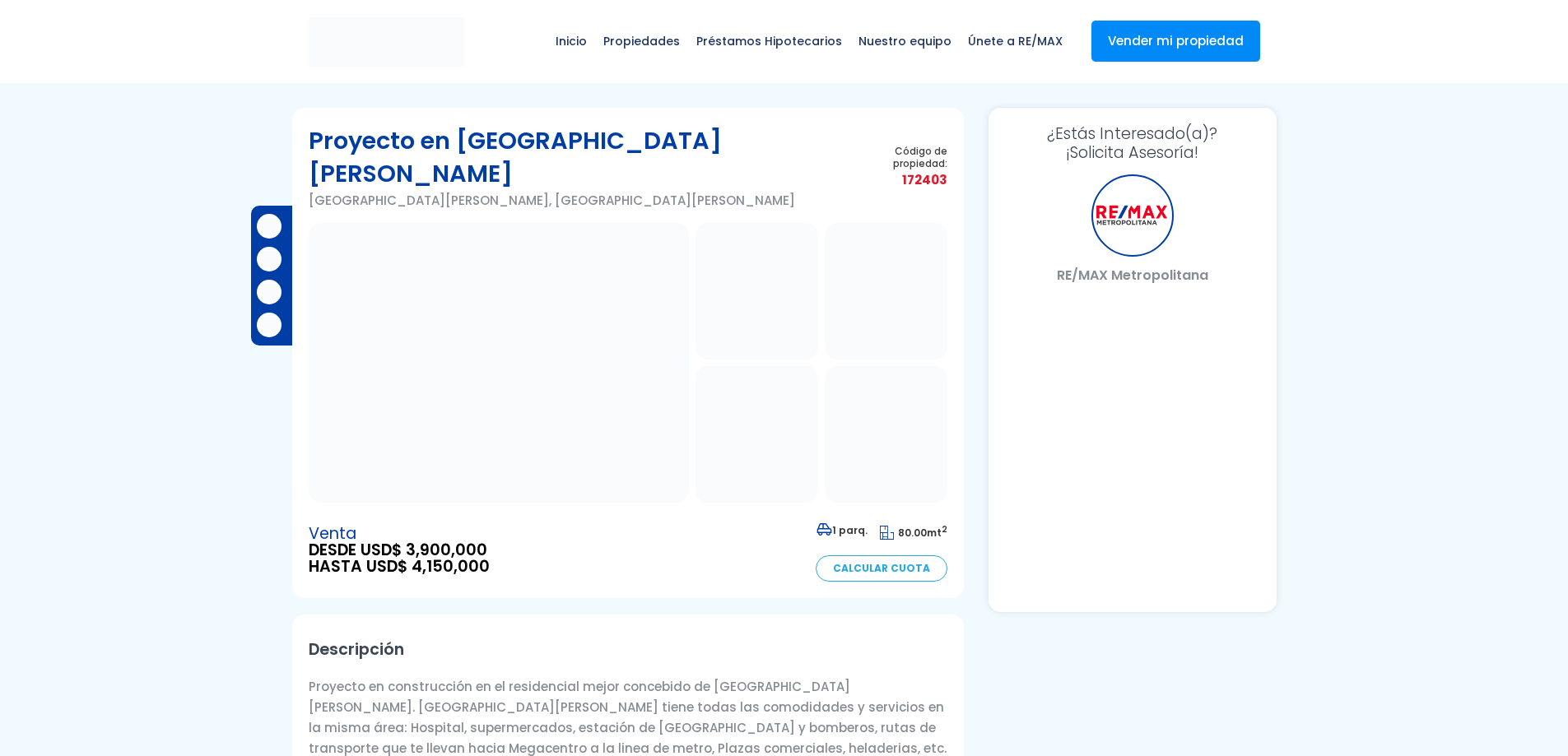
select select "DO"
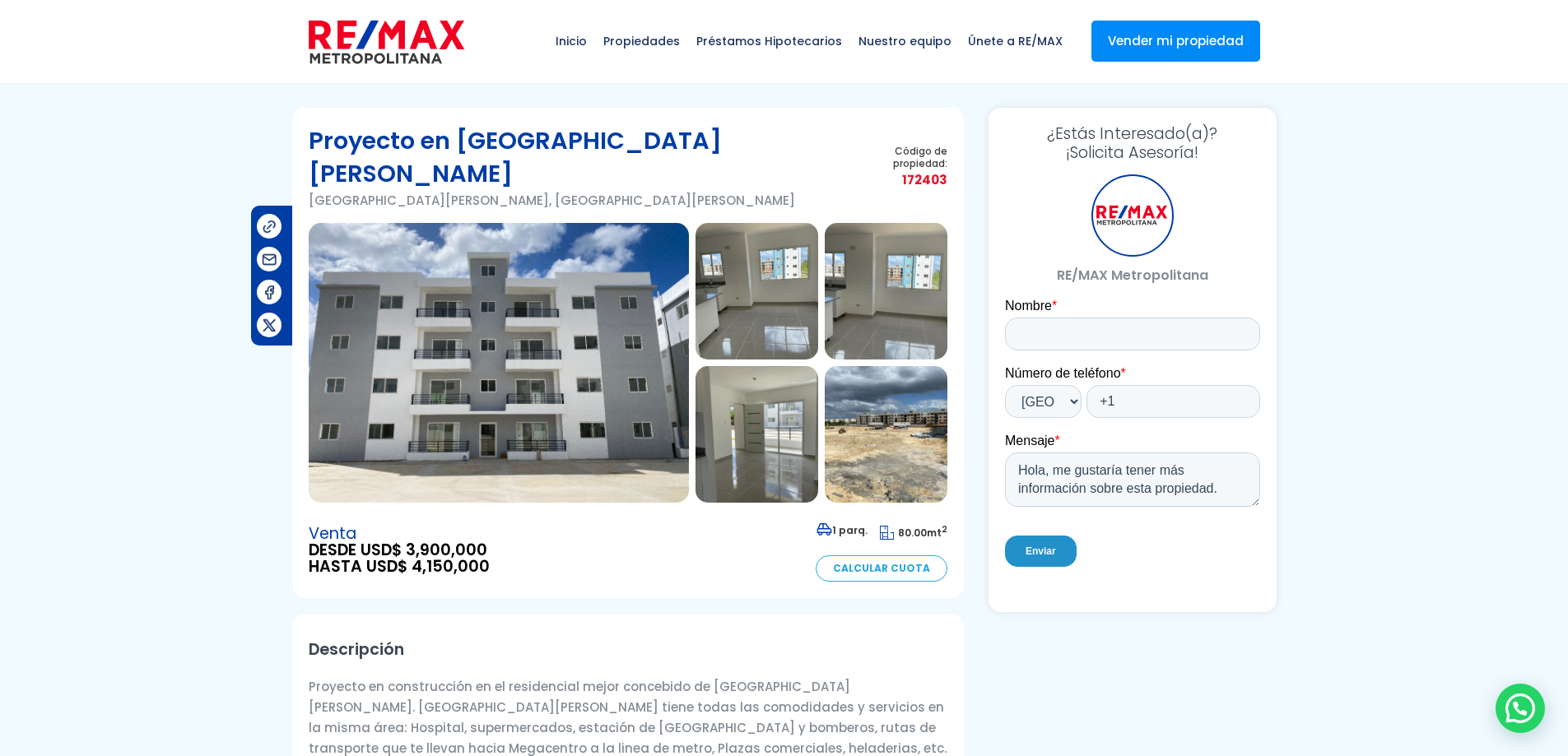
click at [484, 322] on img at bounding box center [498, 363] width 381 height 280
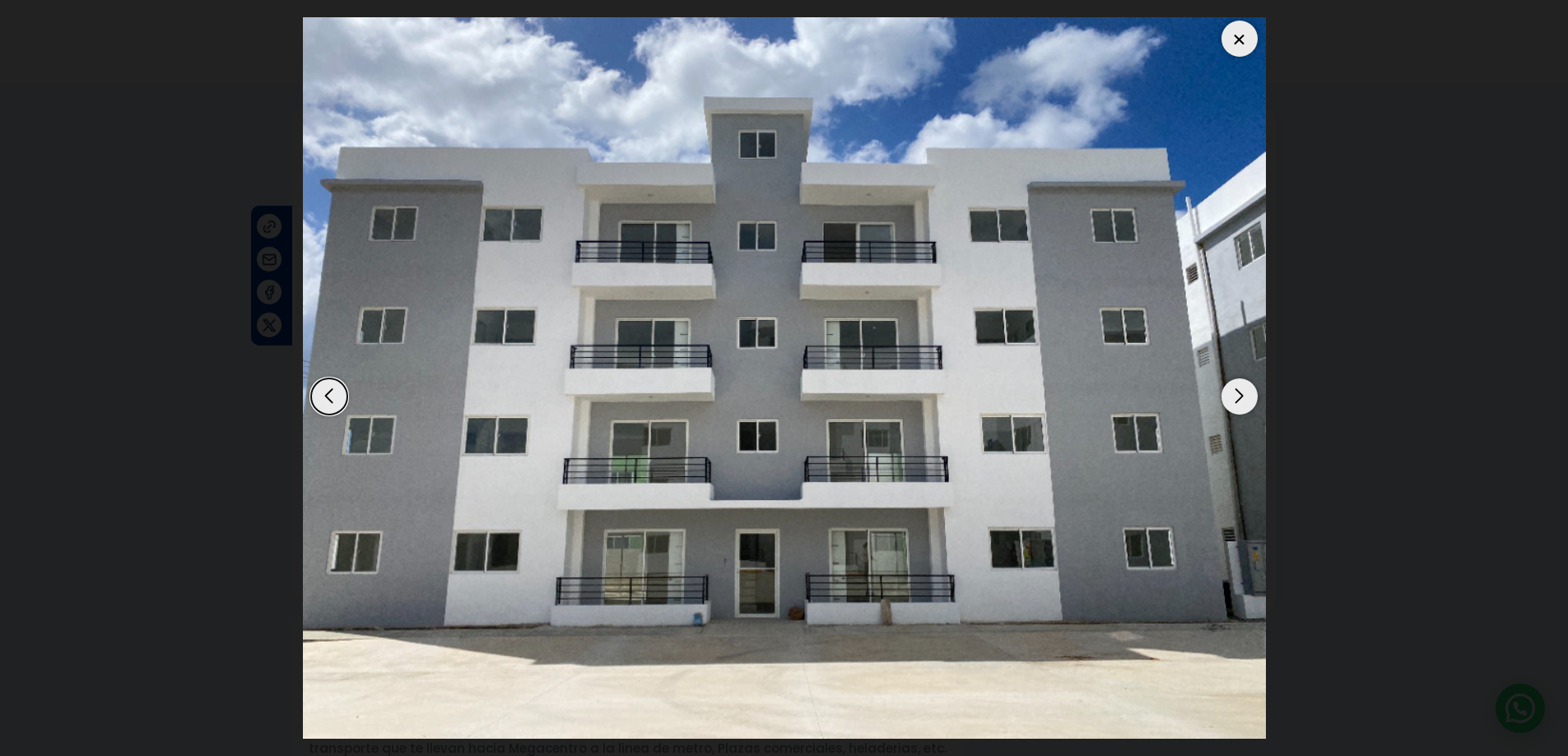
click at [1229, 408] on div "Next slide" at bounding box center [1239, 396] width 36 height 36
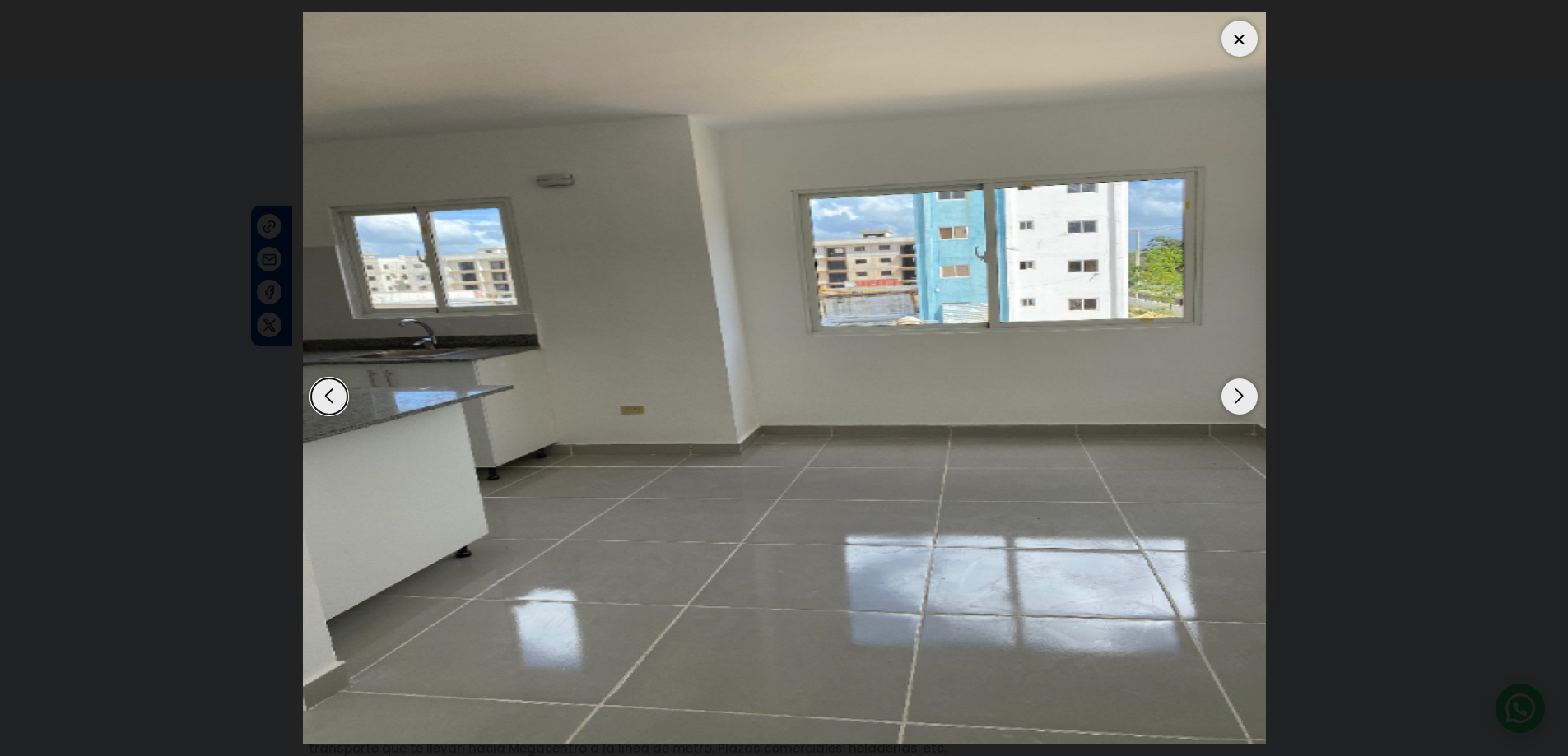
click at [1229, 408] on div "Next slide" at bounding box center [1239, 396] width 36 height 36
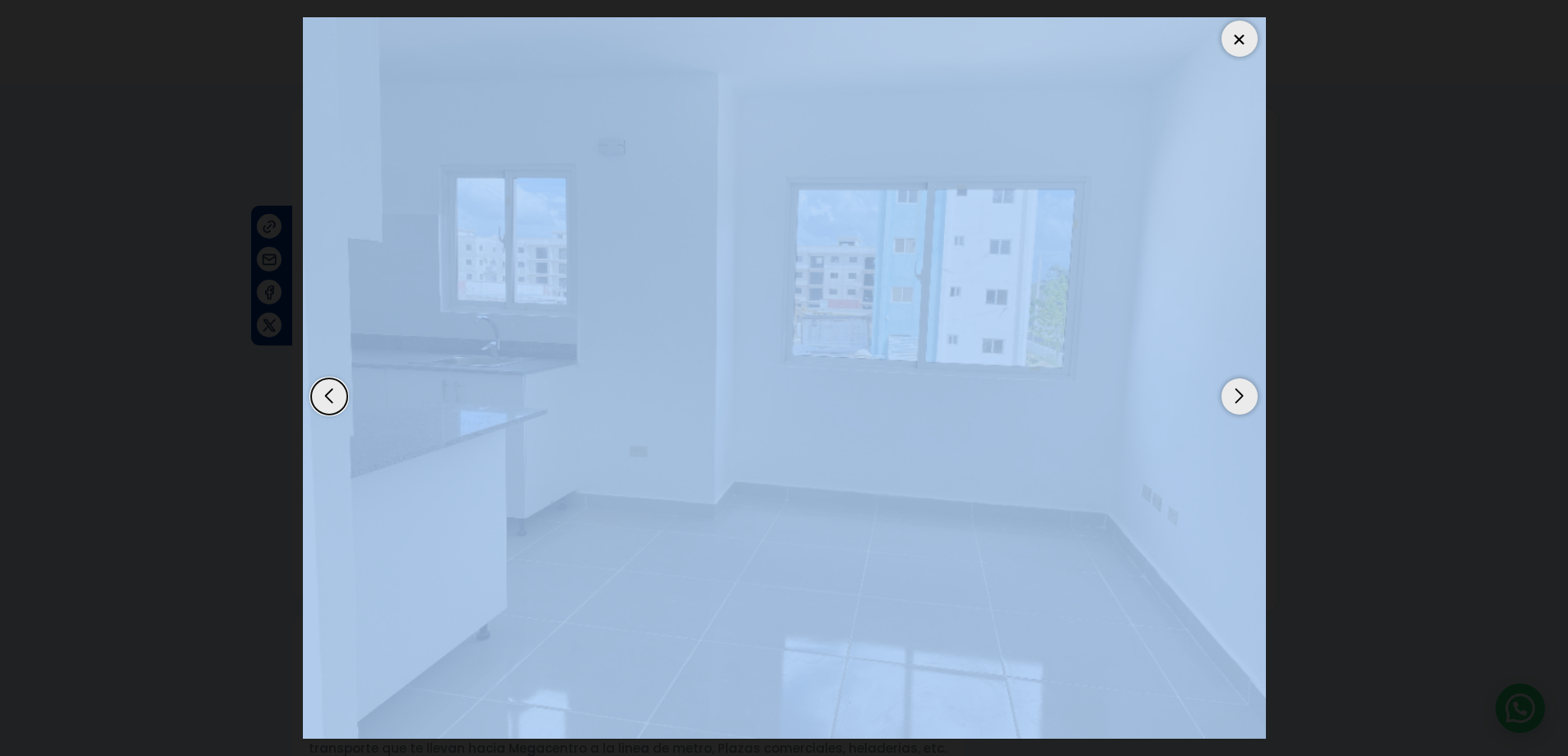
click at [1229, 408] on div "Next slide" at bounding box center [1239, 396] width 36 height 36
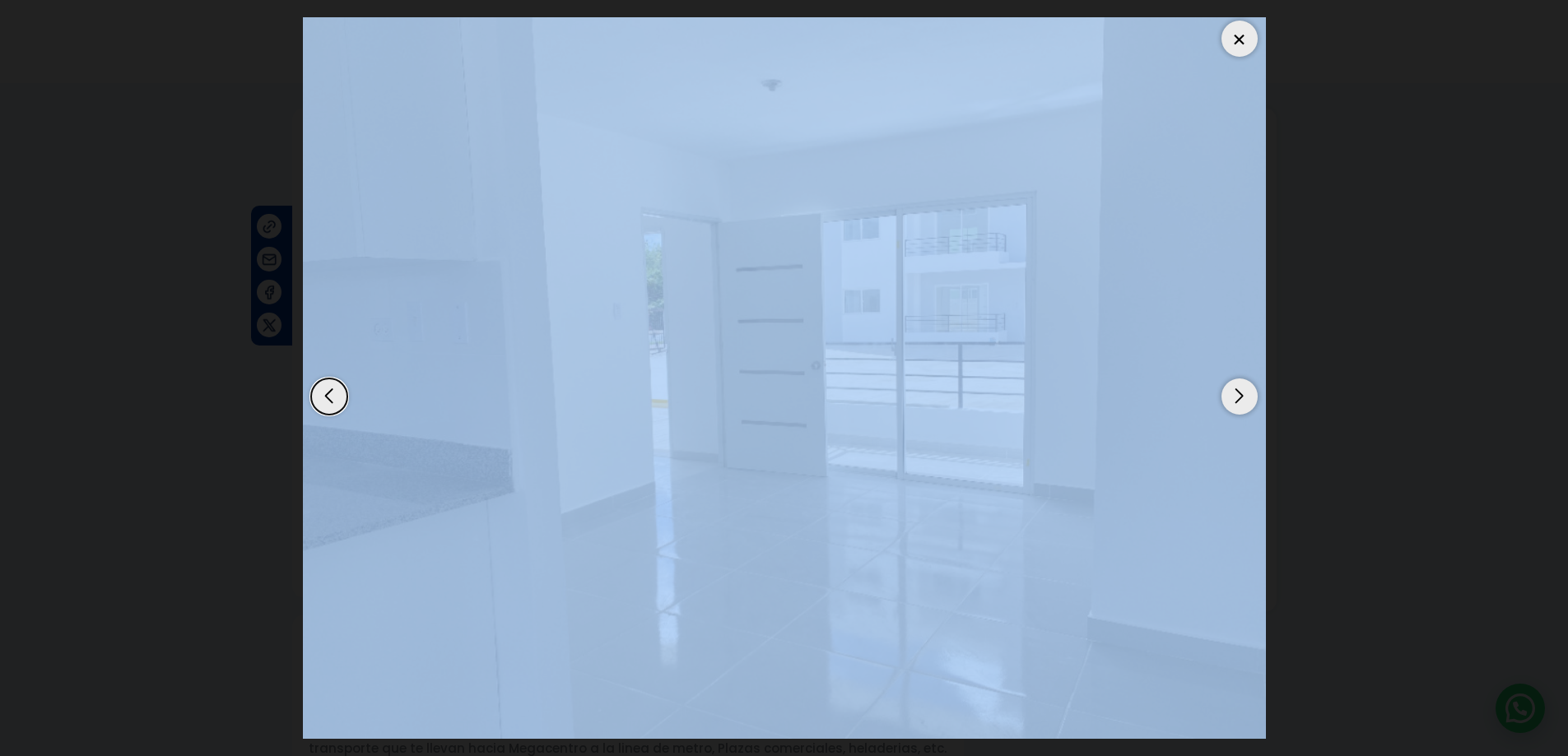
click at [1229, 408] on div "Next slide" at bounding box center [1239, 396] width 36 height 36
click at [1231, 408] on div "Next slide" at bounding box center [1239, 396] width 36 height 36
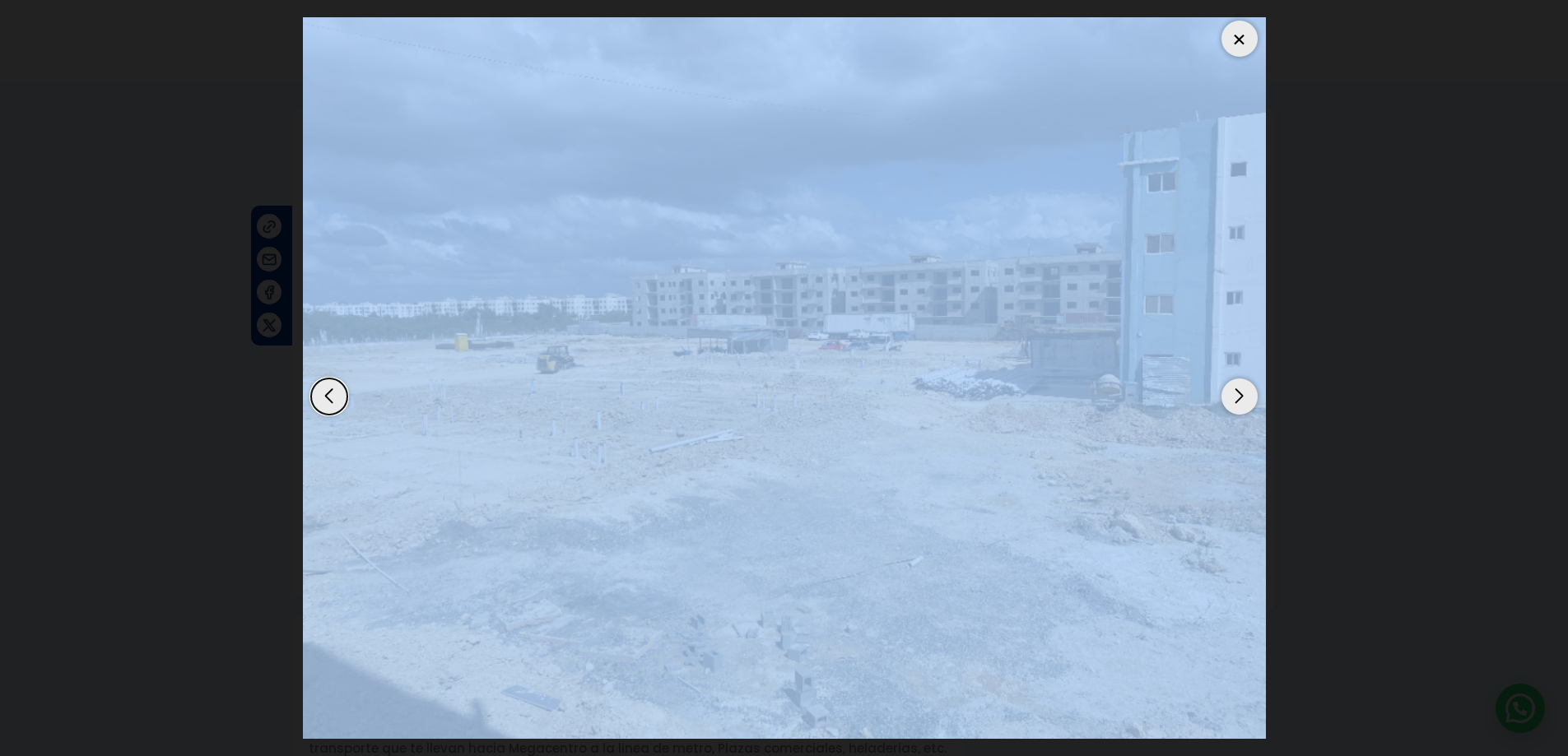
click at [1233, 408] on div "Next slide" at bounding box center [1239, 396] width 36 height 36
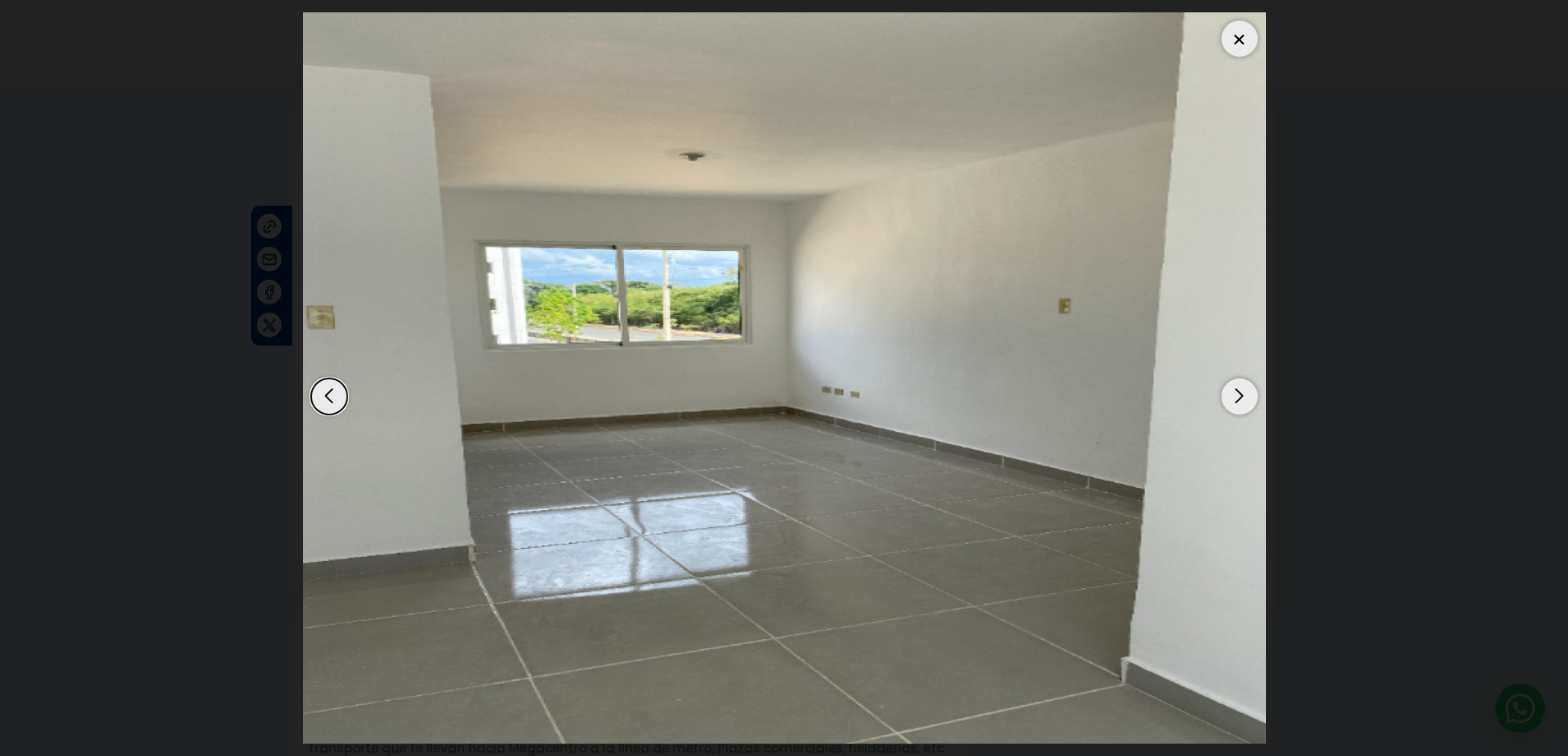
click at [1243, 395] on div "Next slide" at bounding box center [1239, 396] width 36 height 36
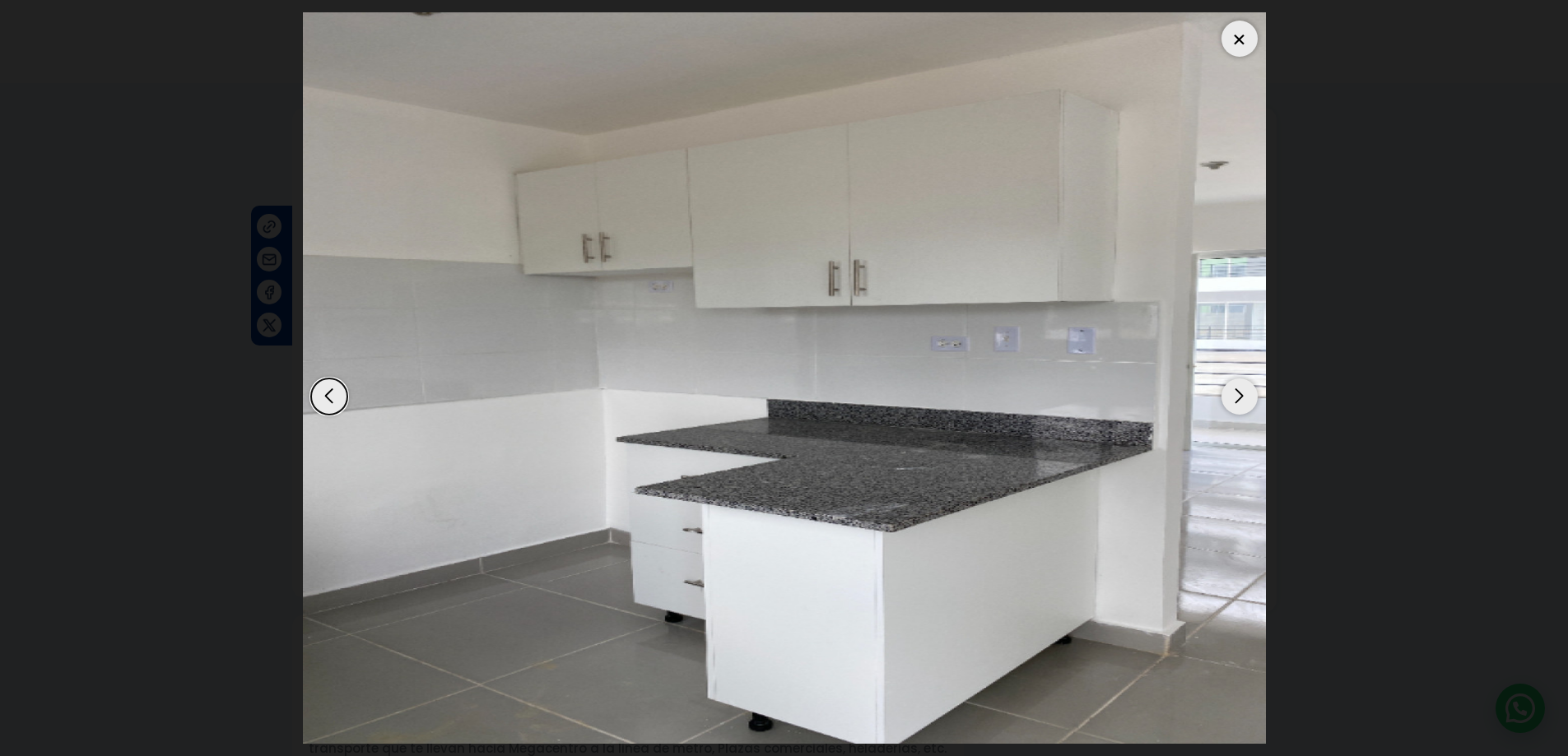
click at [1233, 388] on div "Next slide" at bounding box center [1239, 396] width 36 height 36
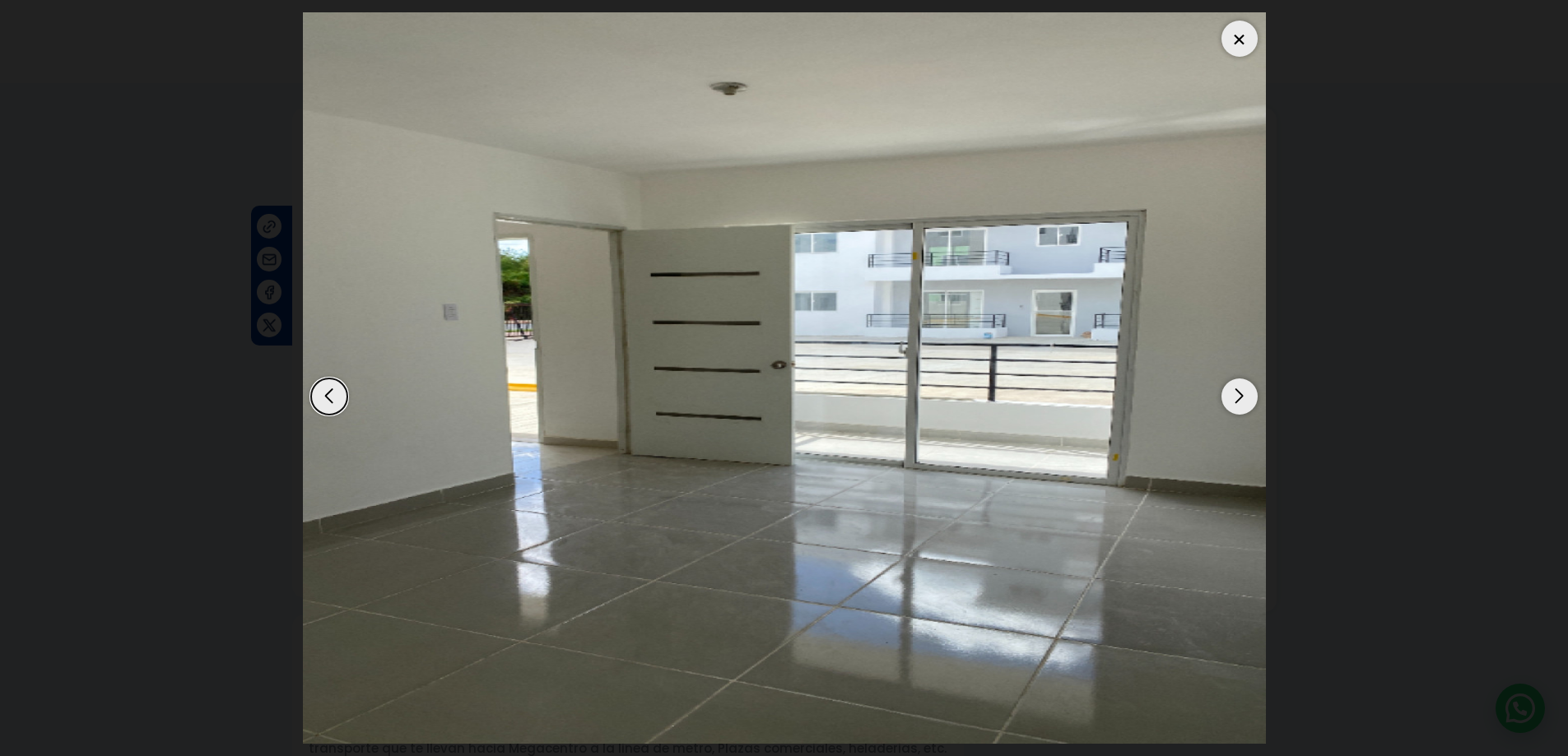
click at [1224, 392] on div "Next slide" at bounding box center [1239, 396] width 36 height 36
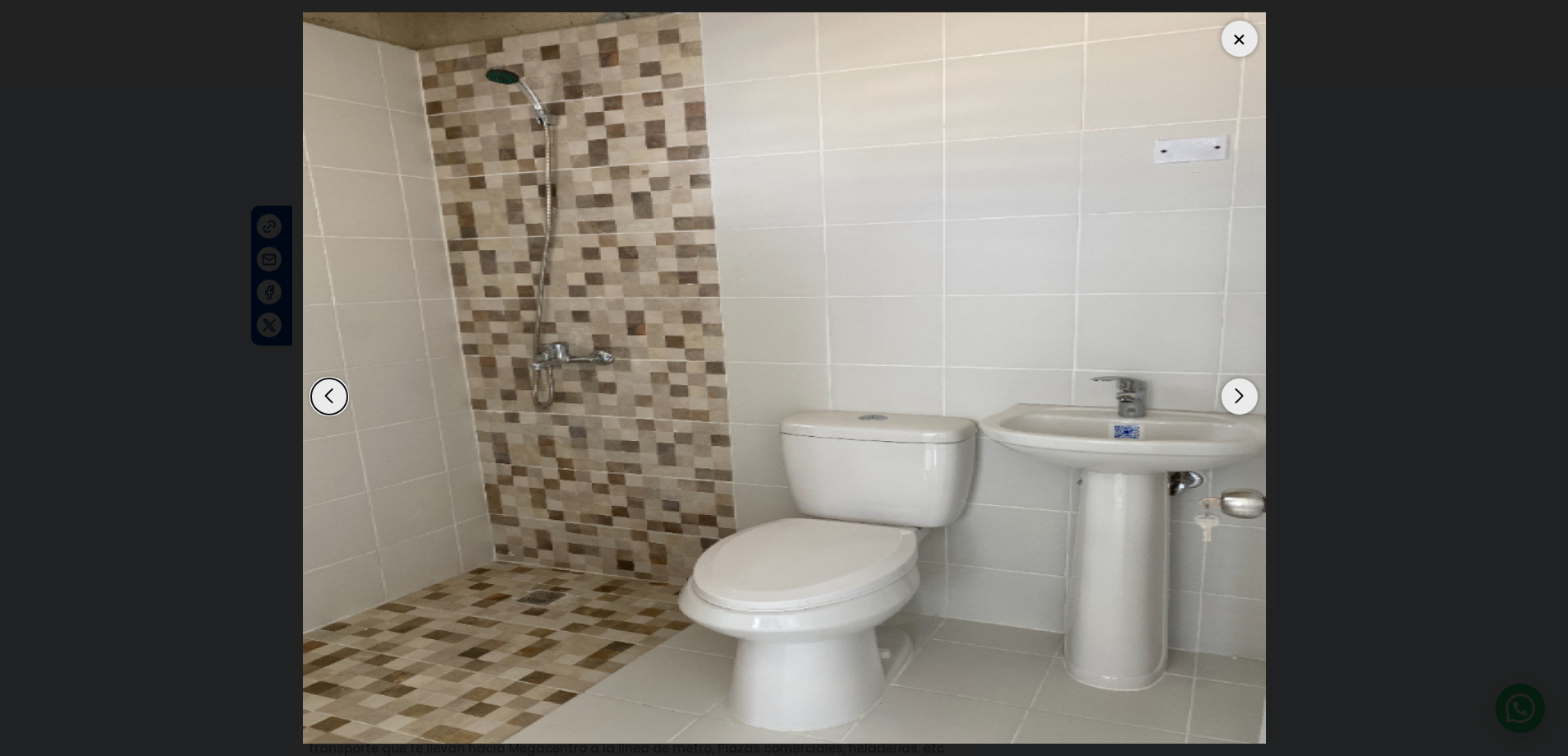
click at [1224, 392] on div "Next slide" at bounding box center [1239, 396] width 36 height 36
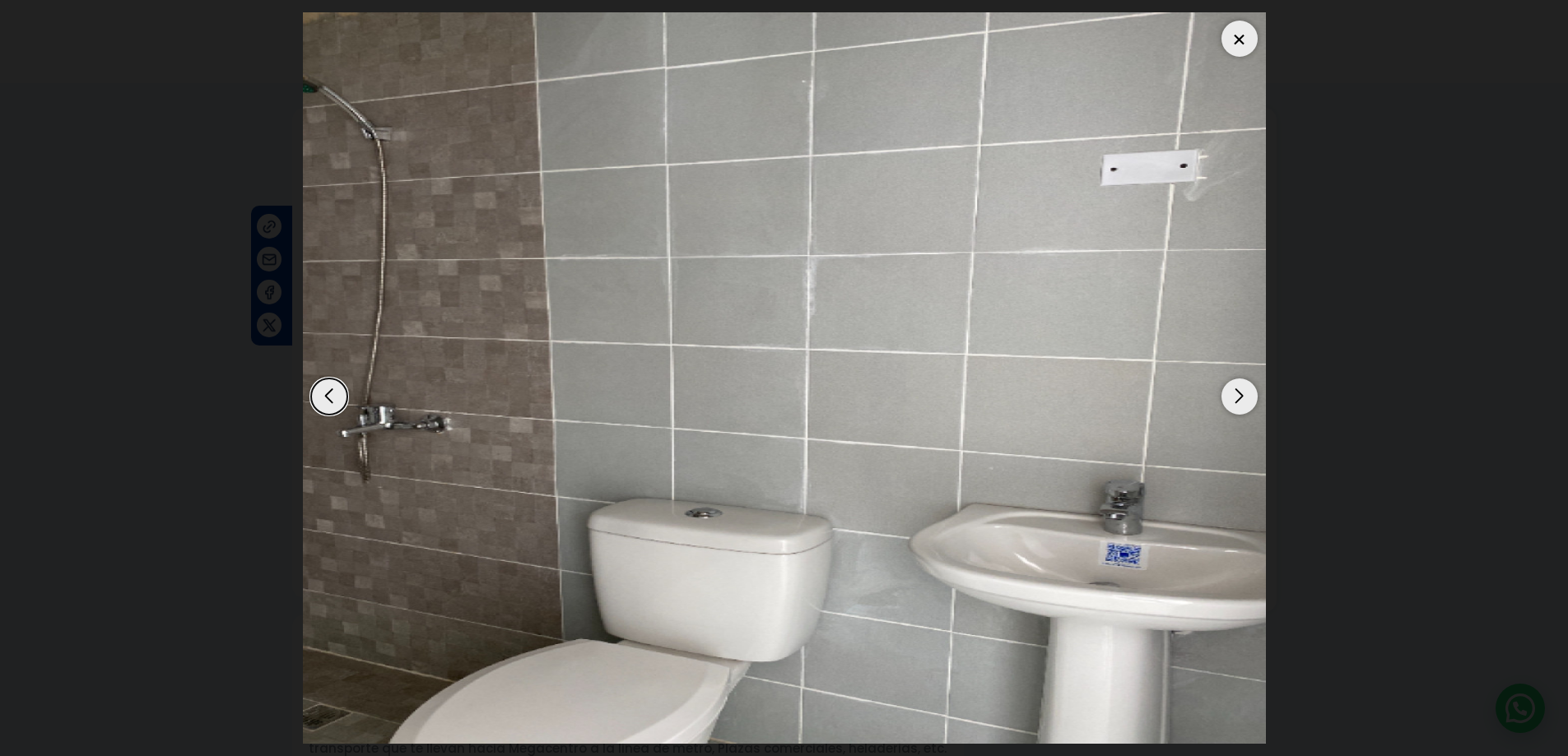
click at [1221, 393] on img "10 / 14" at bounding box center [784, 378] width 963 height 732
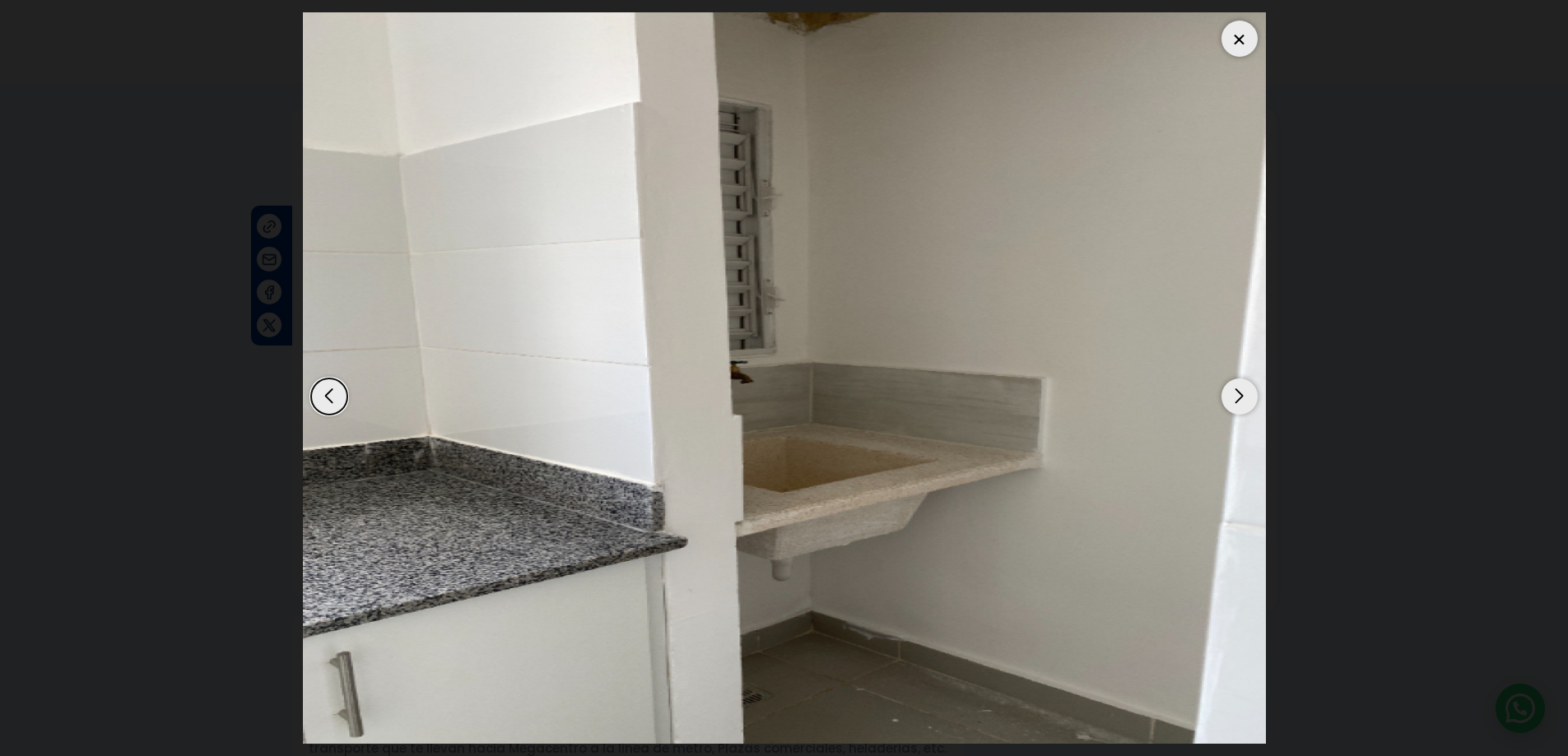
click at [1221, 393] on img "14 / 14" at bounding box center [784, 378] width 963 height 732
click at [1243, 397] on div "Next slide" at bounding box center [1239, 396] width 36 height 36
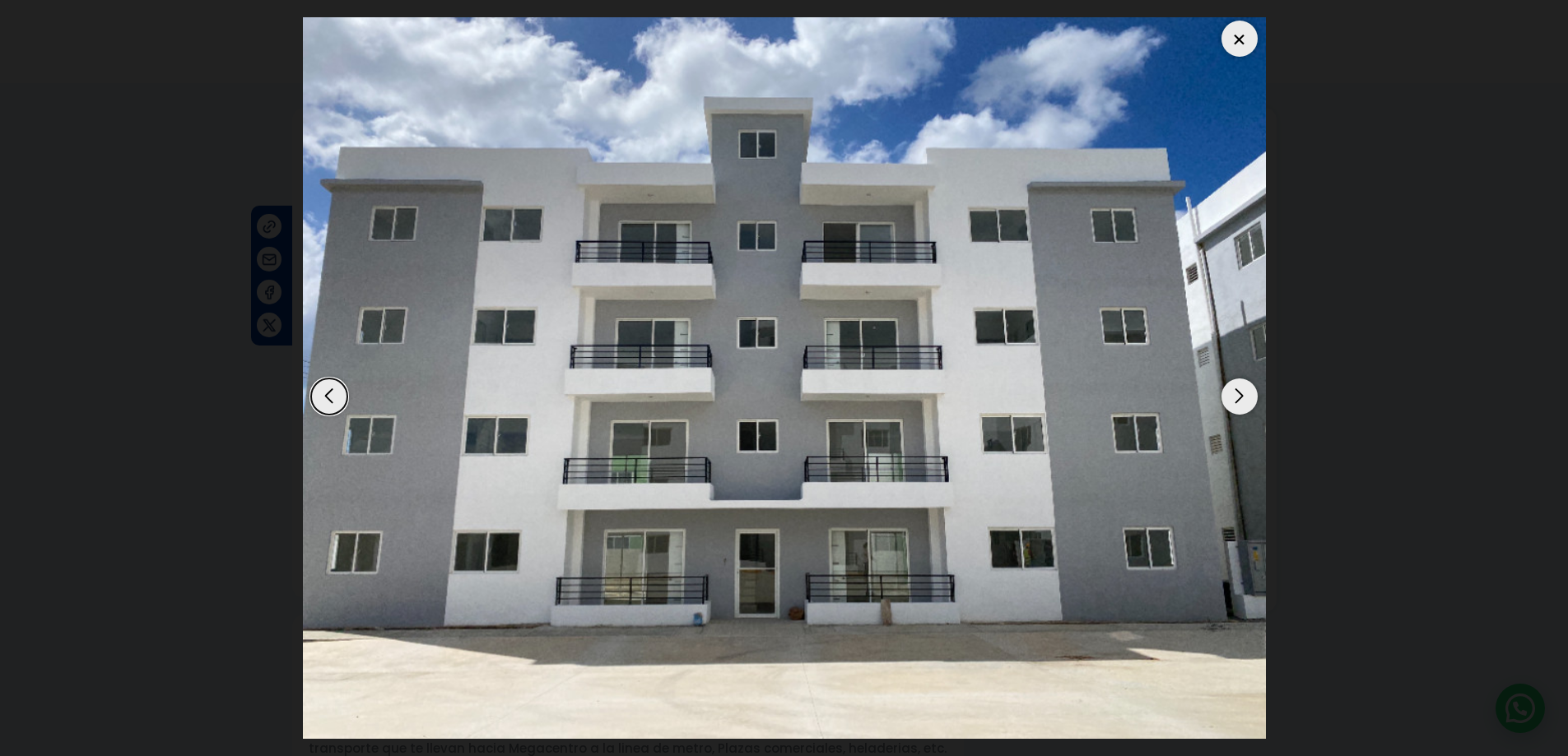
click at [1229, 37] on div at bounding box center [1239, 38] width 36 height 36
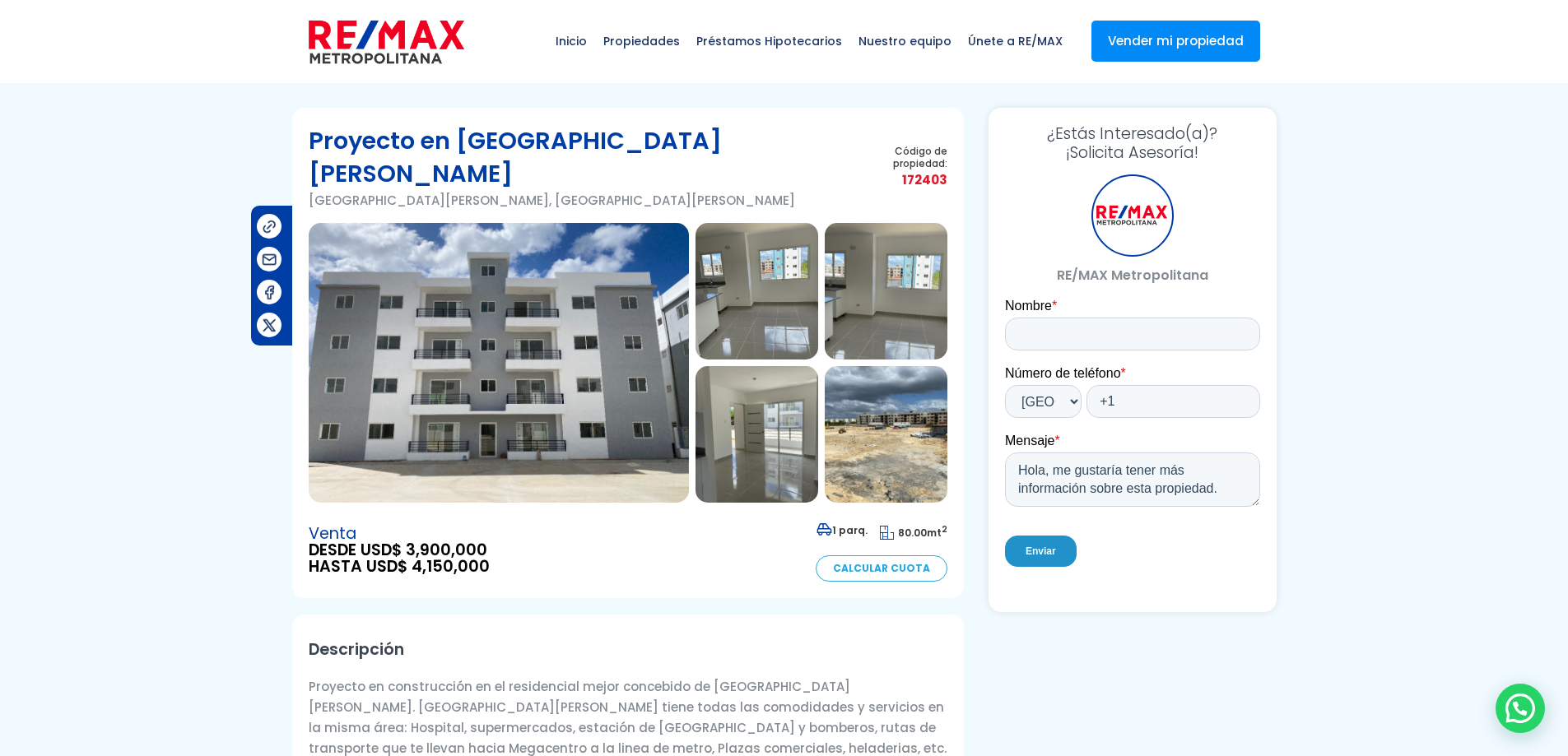
click at [868, 454] on img at bounding box center [886, 434] width 123 height 136
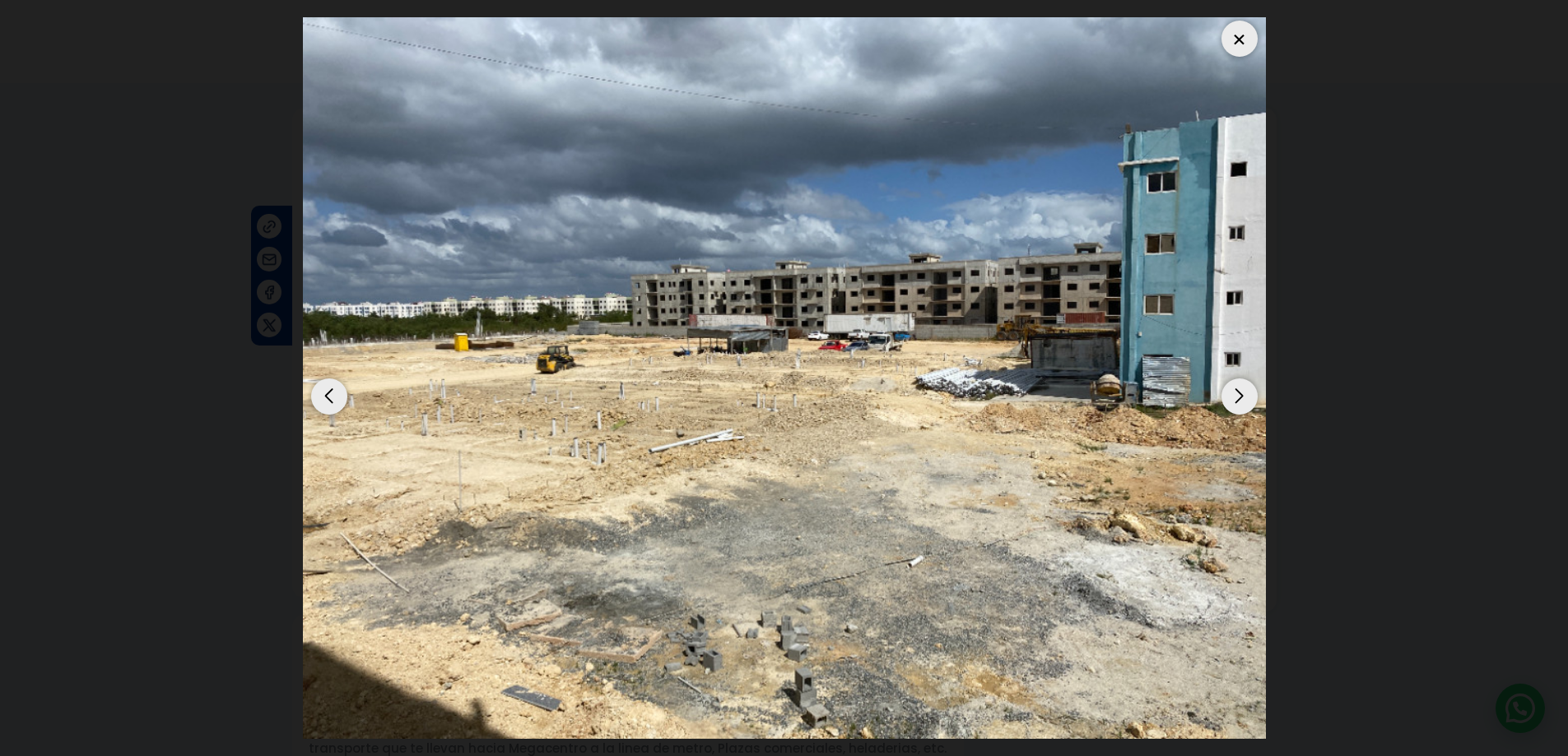
click at [1236, 32] on div at bounding box center [1239, 38] width 36 height 36
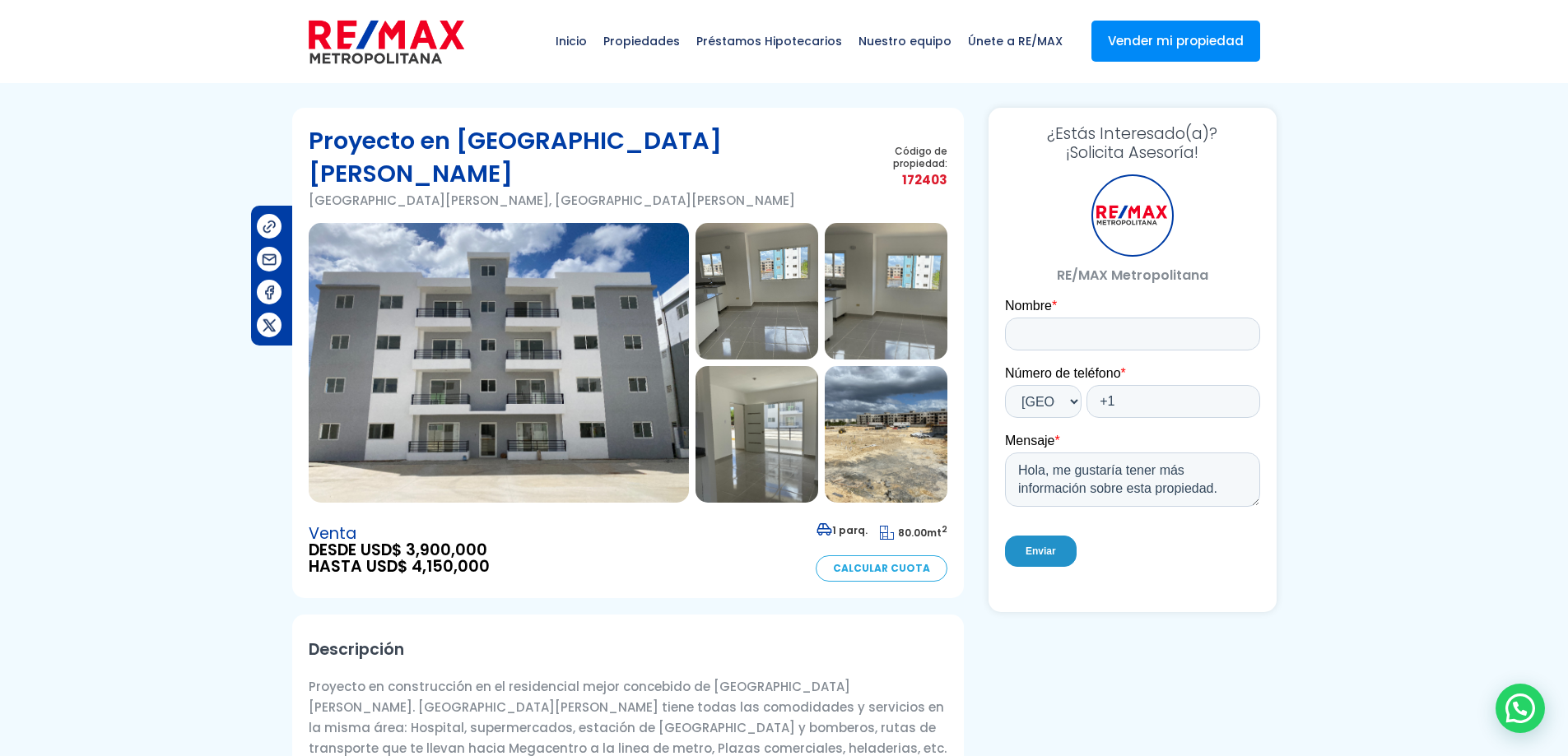
click at [530, 240] on img at bounding box center [498, 363] width 381 height 280
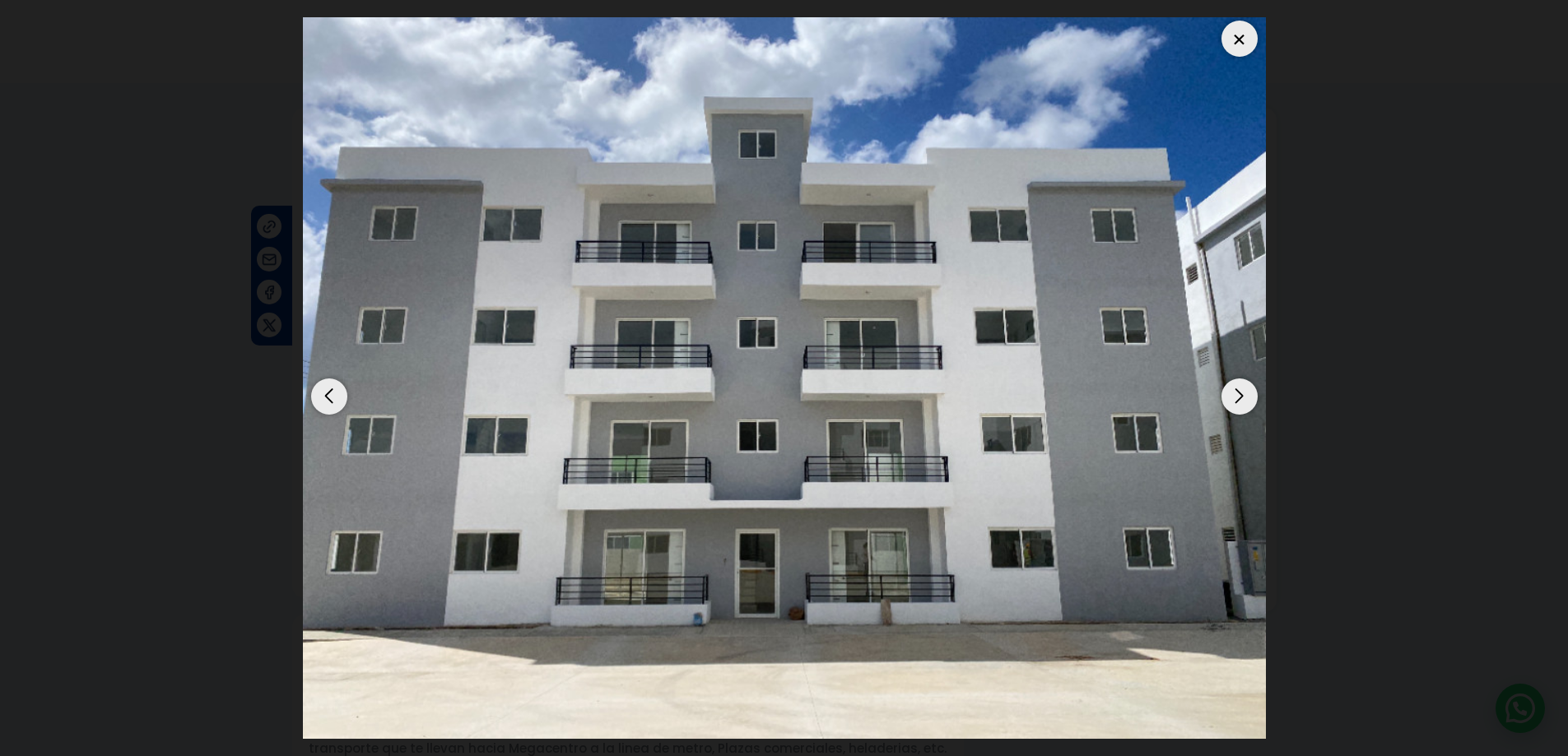
click at [1234, 407] on div "Next slide" at bounding box center [1239, 396] width 36 height 36
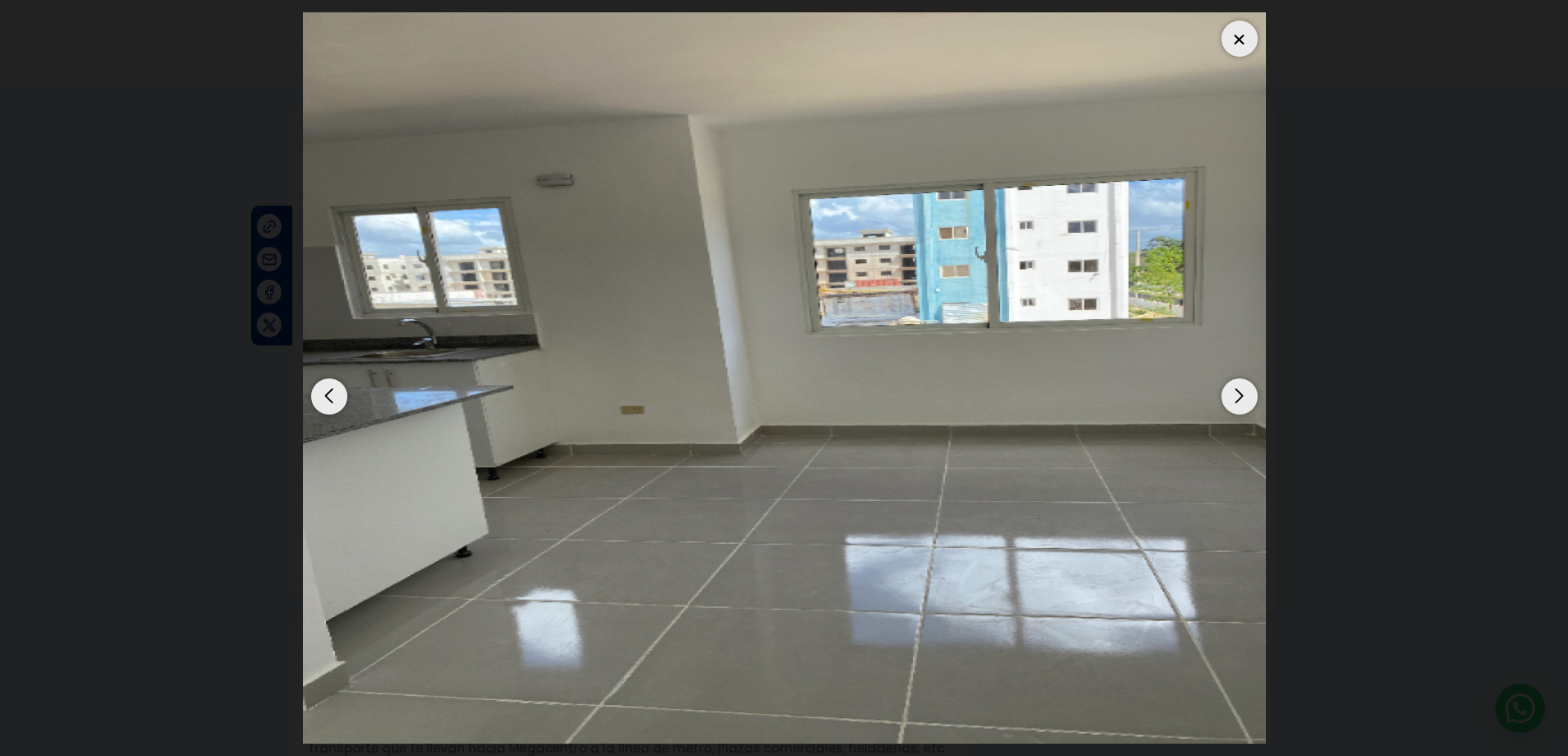
click at [1247, 393] on div "Next slide" at bounding box center [1239, 396] width 36 height 36
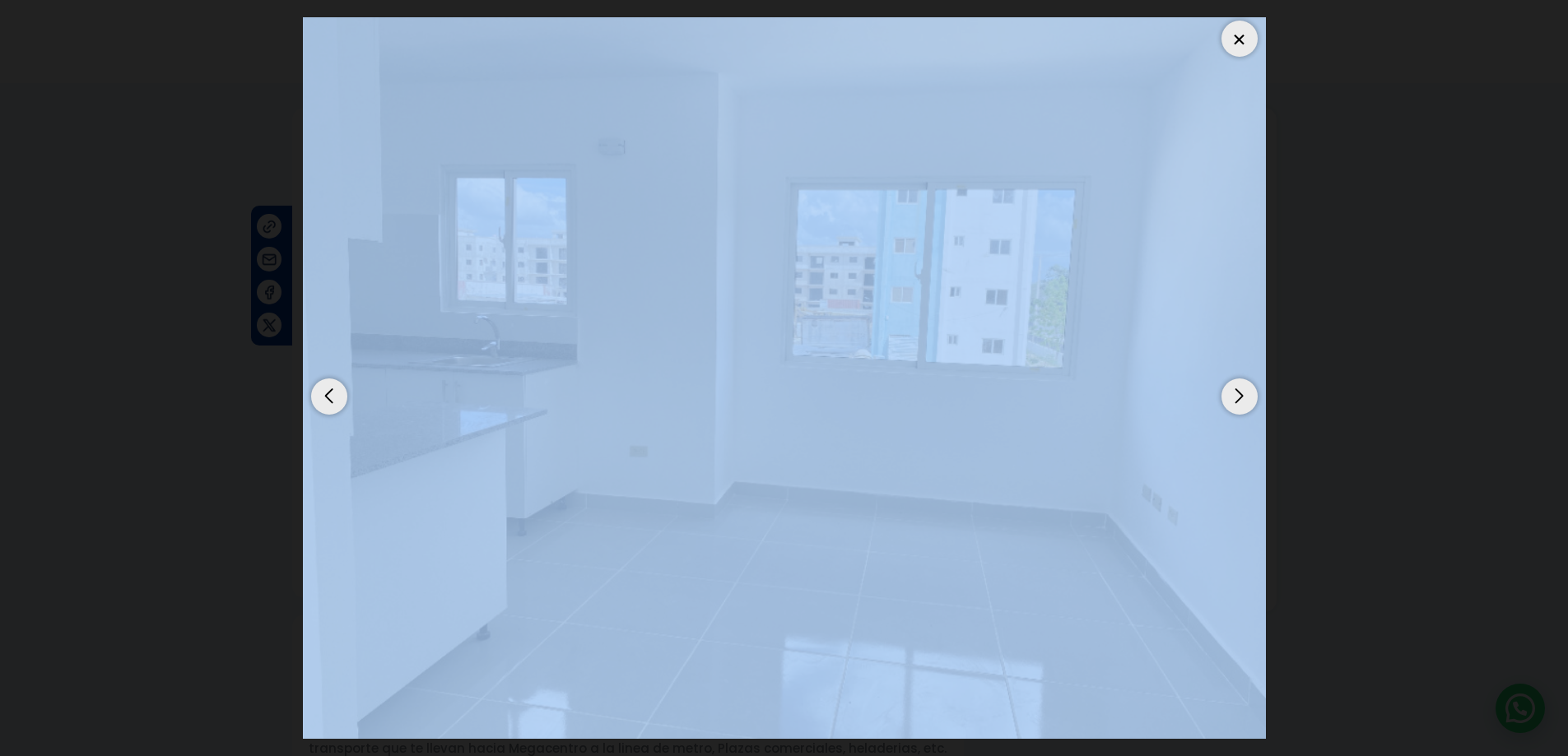
click at [1247, 393] on div "Next slide" at bounding box center [1239, 396] width 36 height 36
click at [1107, 414] on img "3 / 14" at bounding box center [784, 378] width 963 height 722
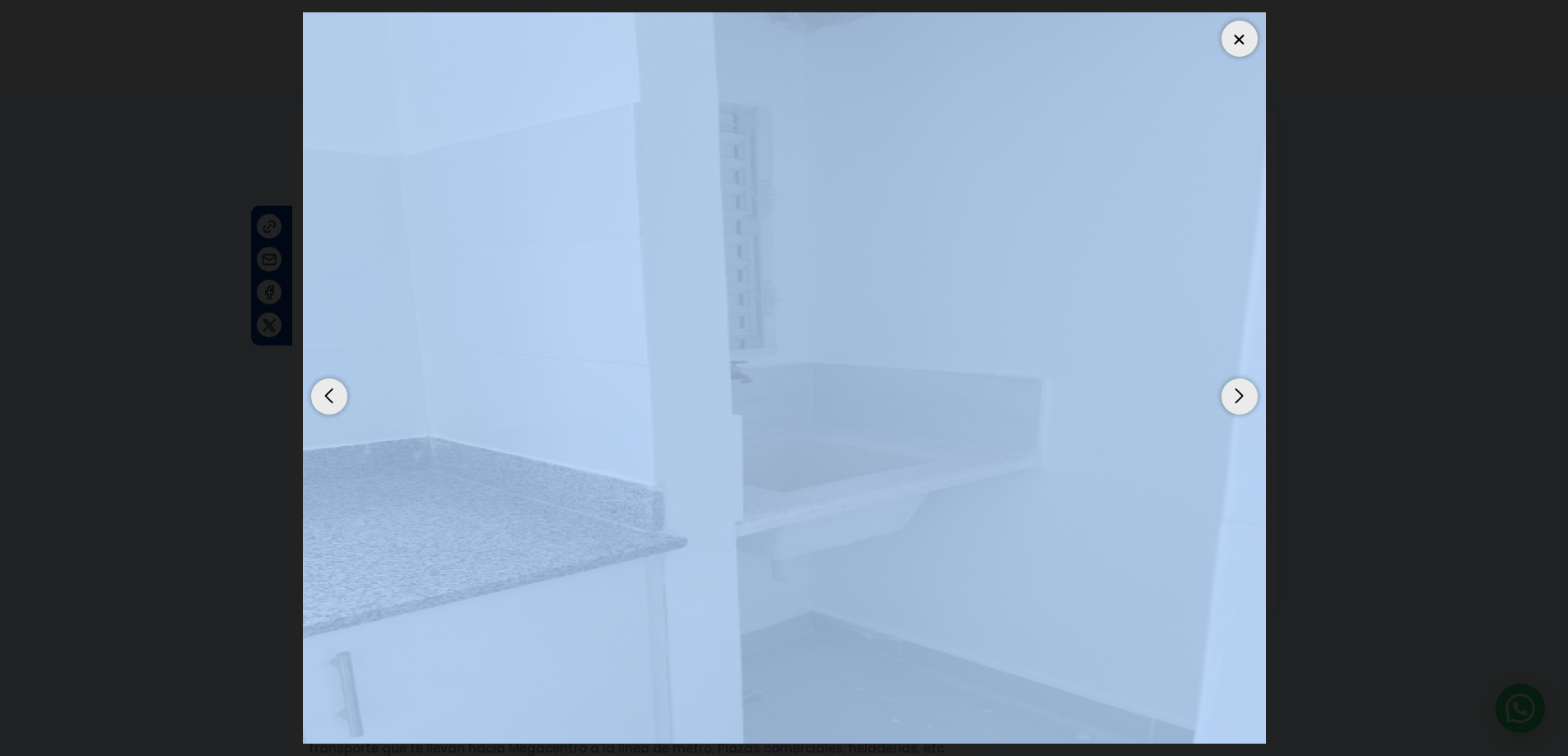
click at [1107, 414] on img "14 / 14" at bounding box center [784, 378] width 963 height 732
click at [1085, 440] on img "14 / 14" at bounding box center [784, 378] width 963 height 732
click at [628, 420] on div at bounding box center [784, 378] width 963 height 732
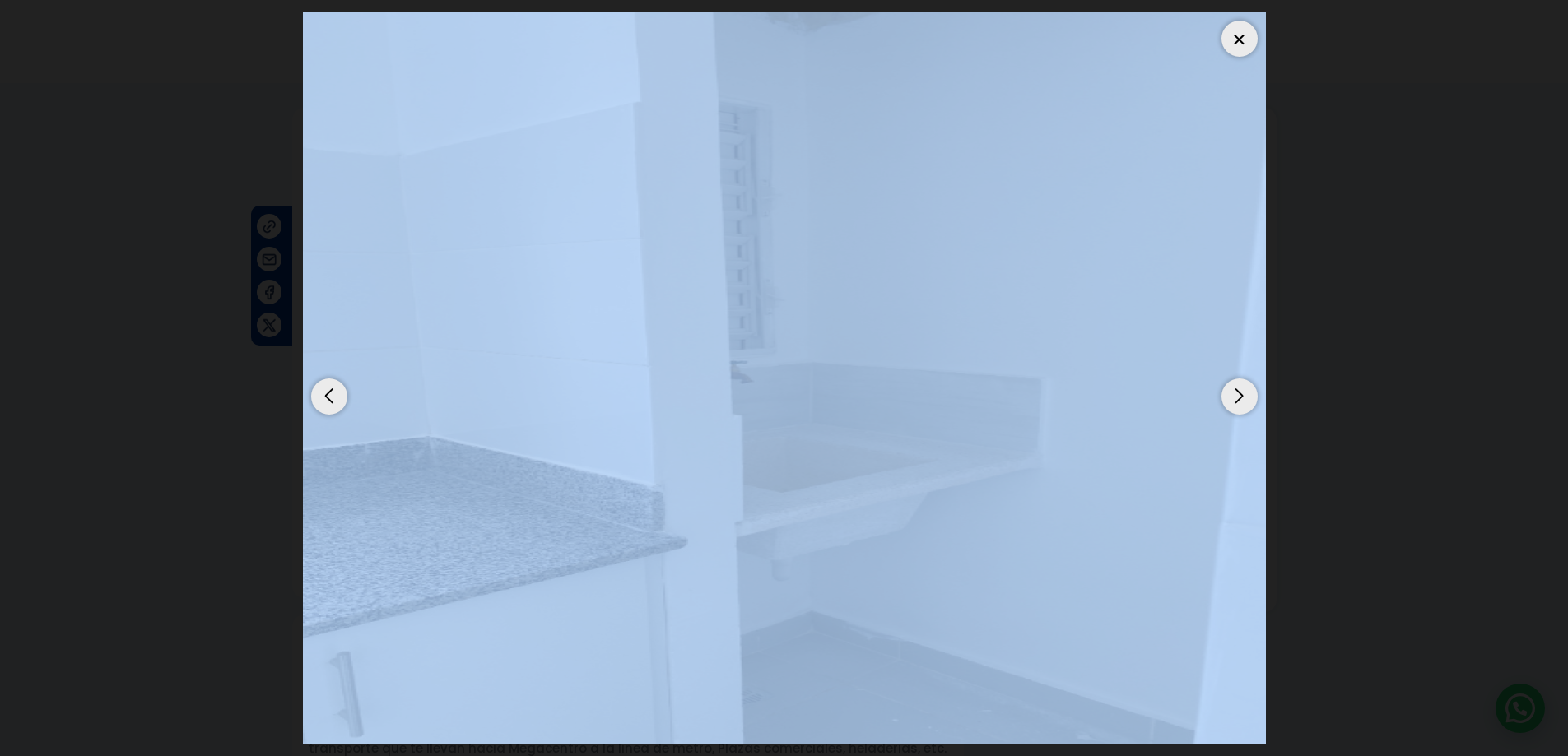
click at [333, 397] on div "Previous slide" at bounding box center [329, 396] width 36 height 36
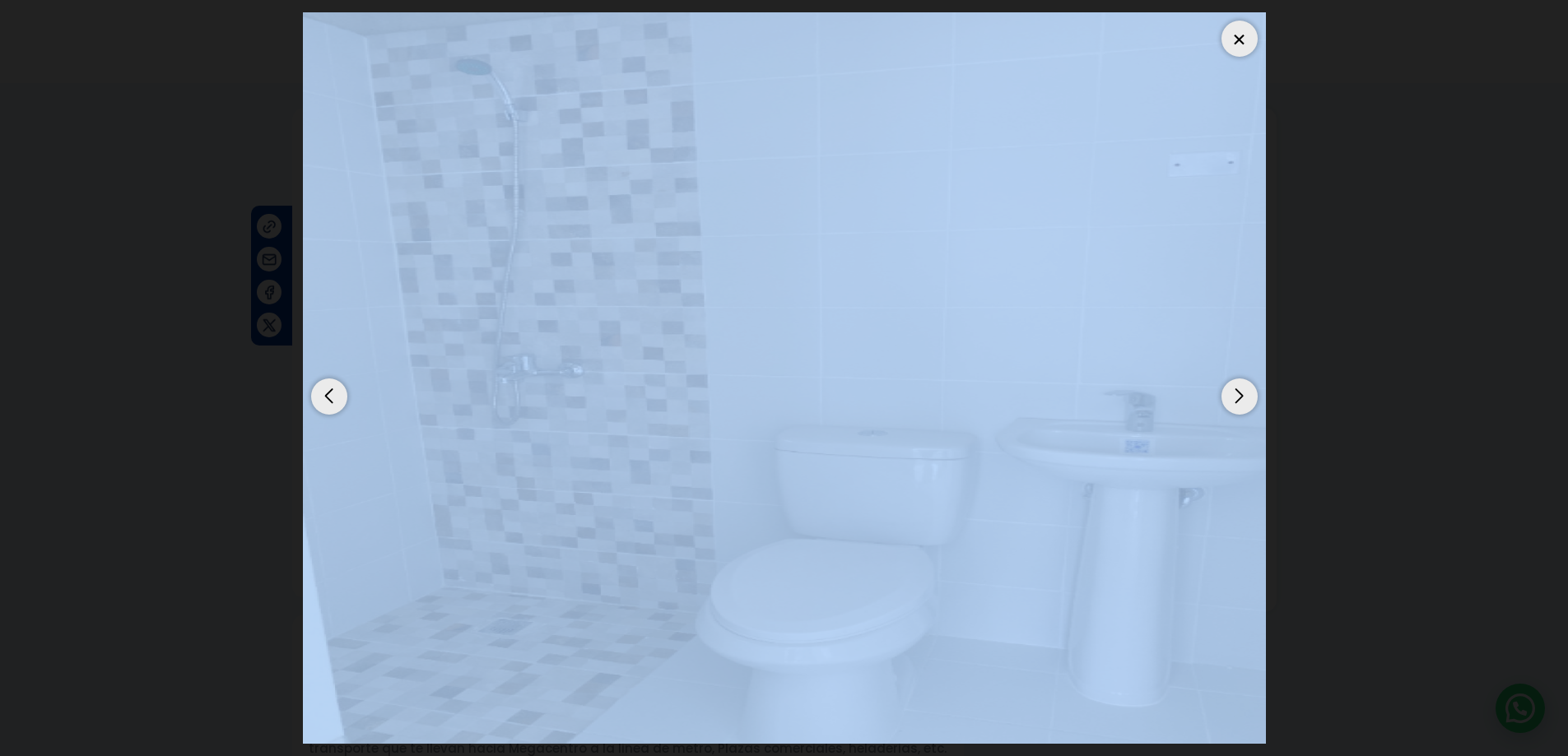
click at [333, 397] on div "Previous slide" at bounding box center [329, 396] width 36 height 36
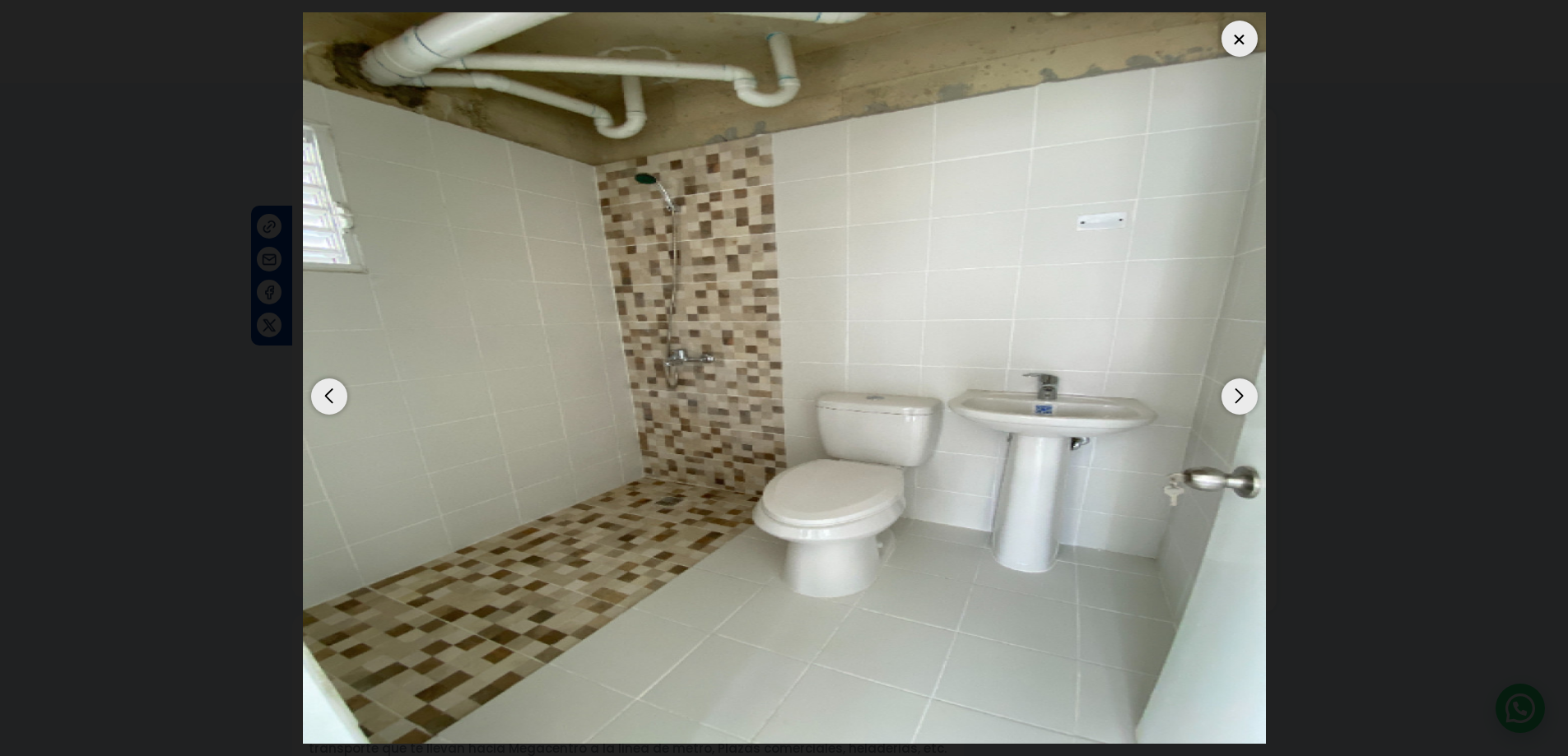
click at [333, 397] on div "Previous slide" at bounding box center [329, 396] width 36 height 36
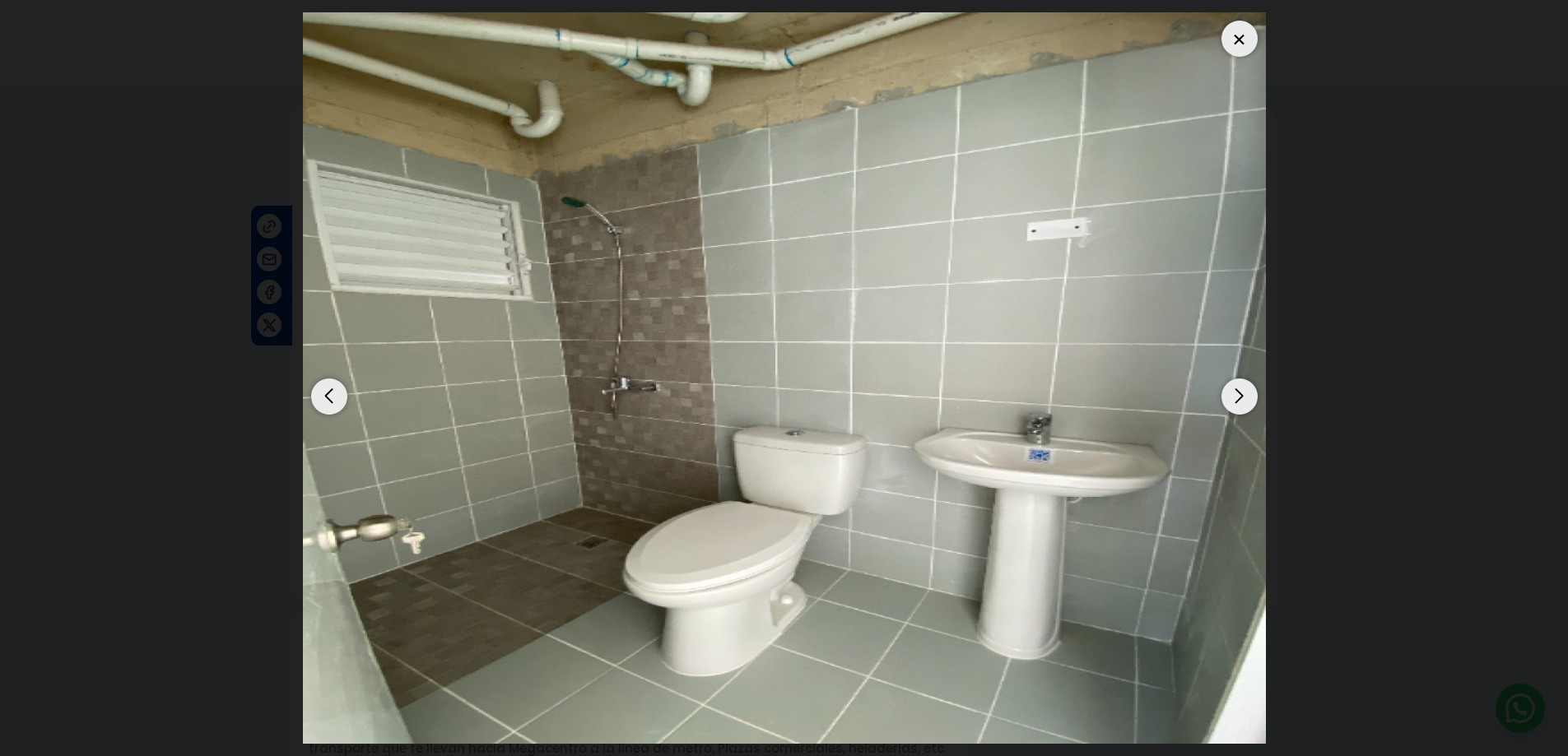
click at [1255, 392] on div "Next slide" at bounding box center [1239, 396] width 36 height 36
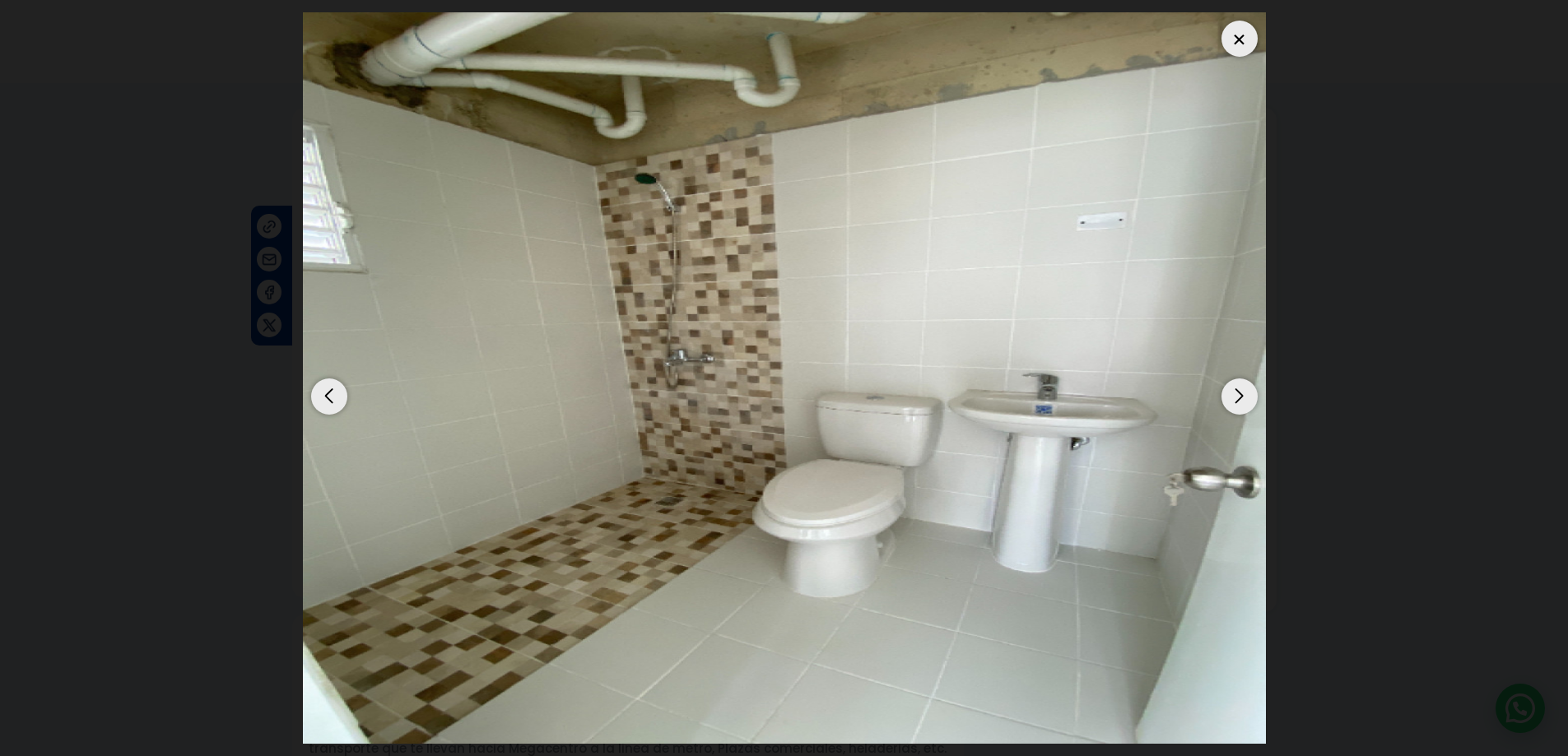
click at [1231, 402] on div "Next slide" at bounding box center [1239, 396] width 36 height 36
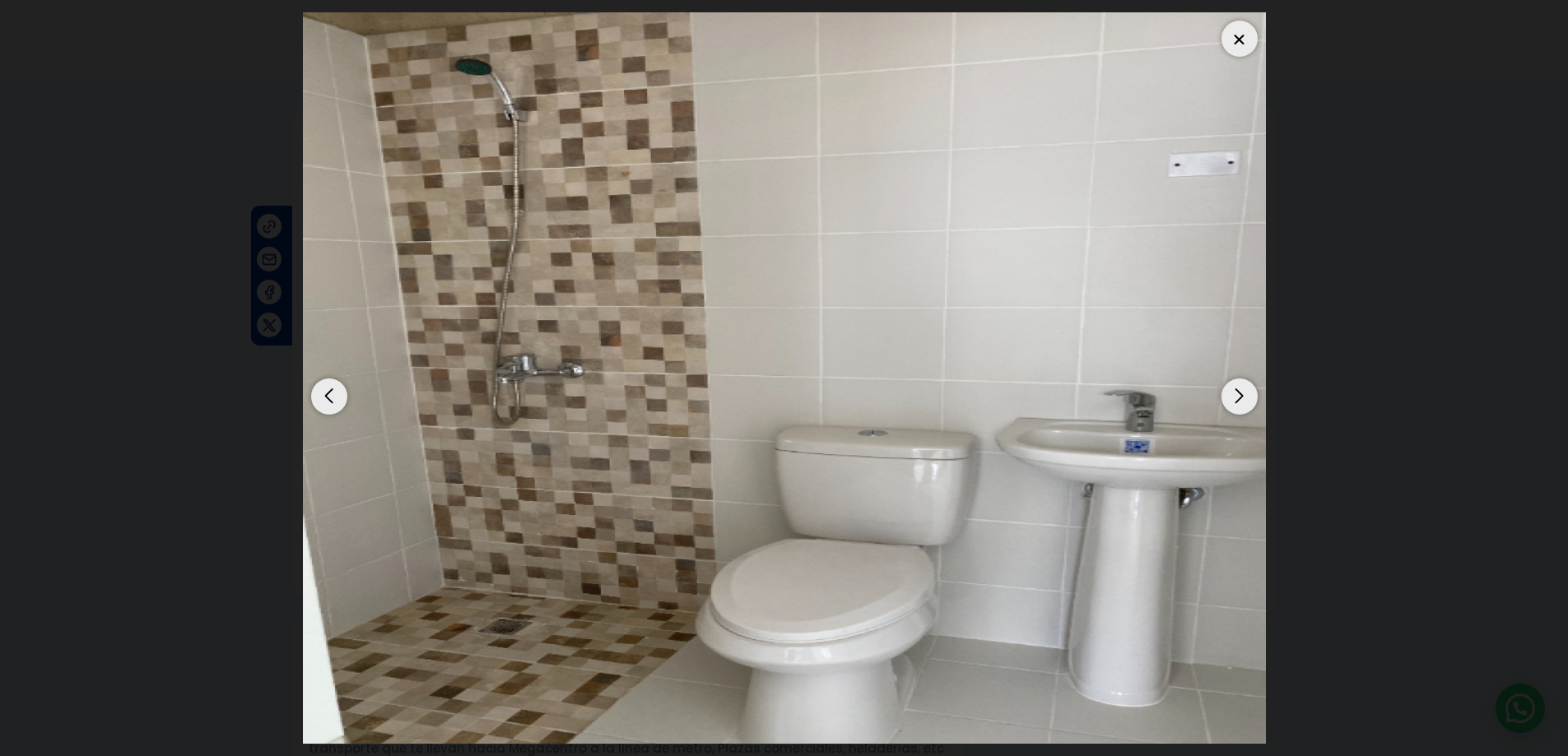
click at [1231, 402] on div "Next slide" at bounding box center [1239, 396] width 36 height 36
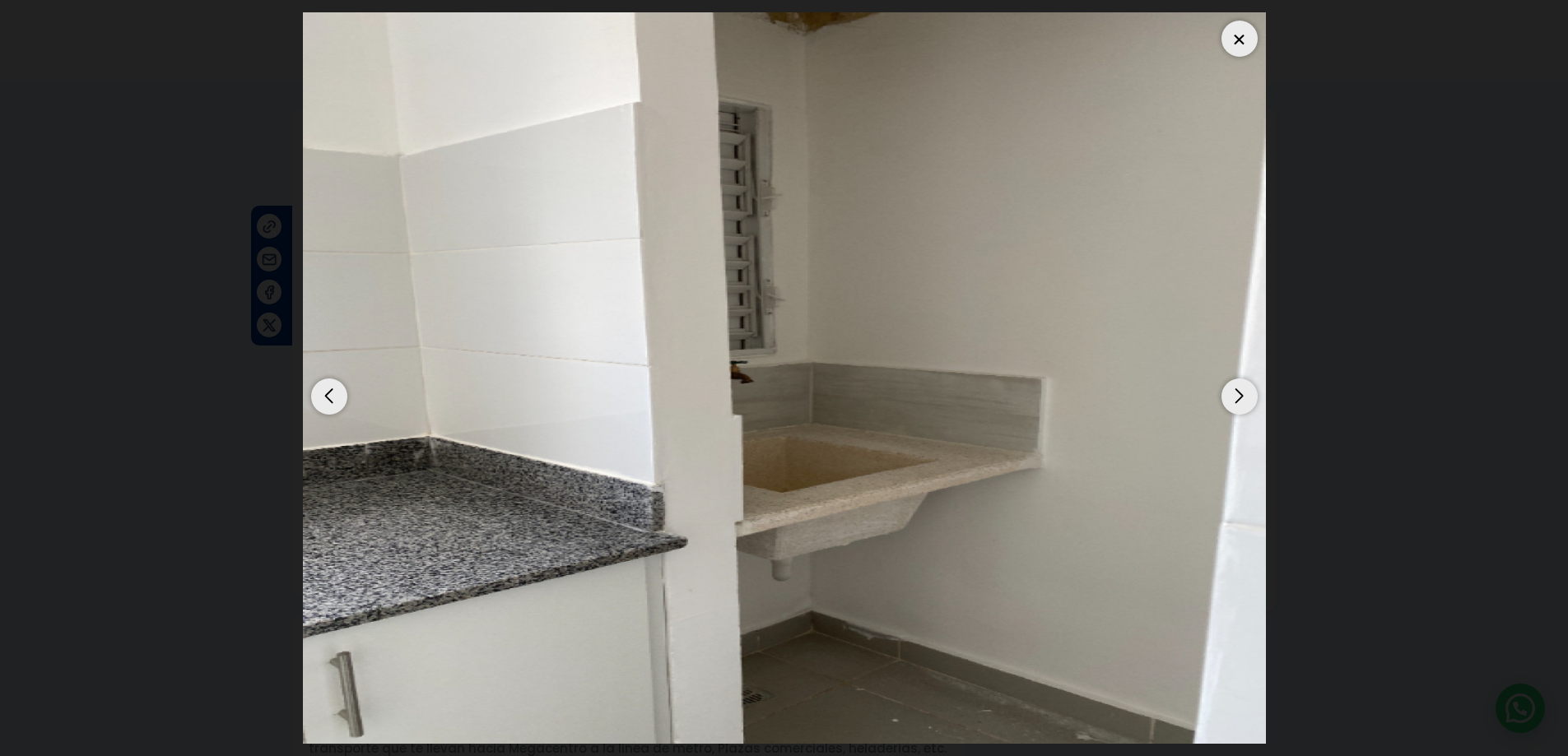
click at [1231, 402] on div "Next slide" at bounding box center [1239, 396] width 36 height 36
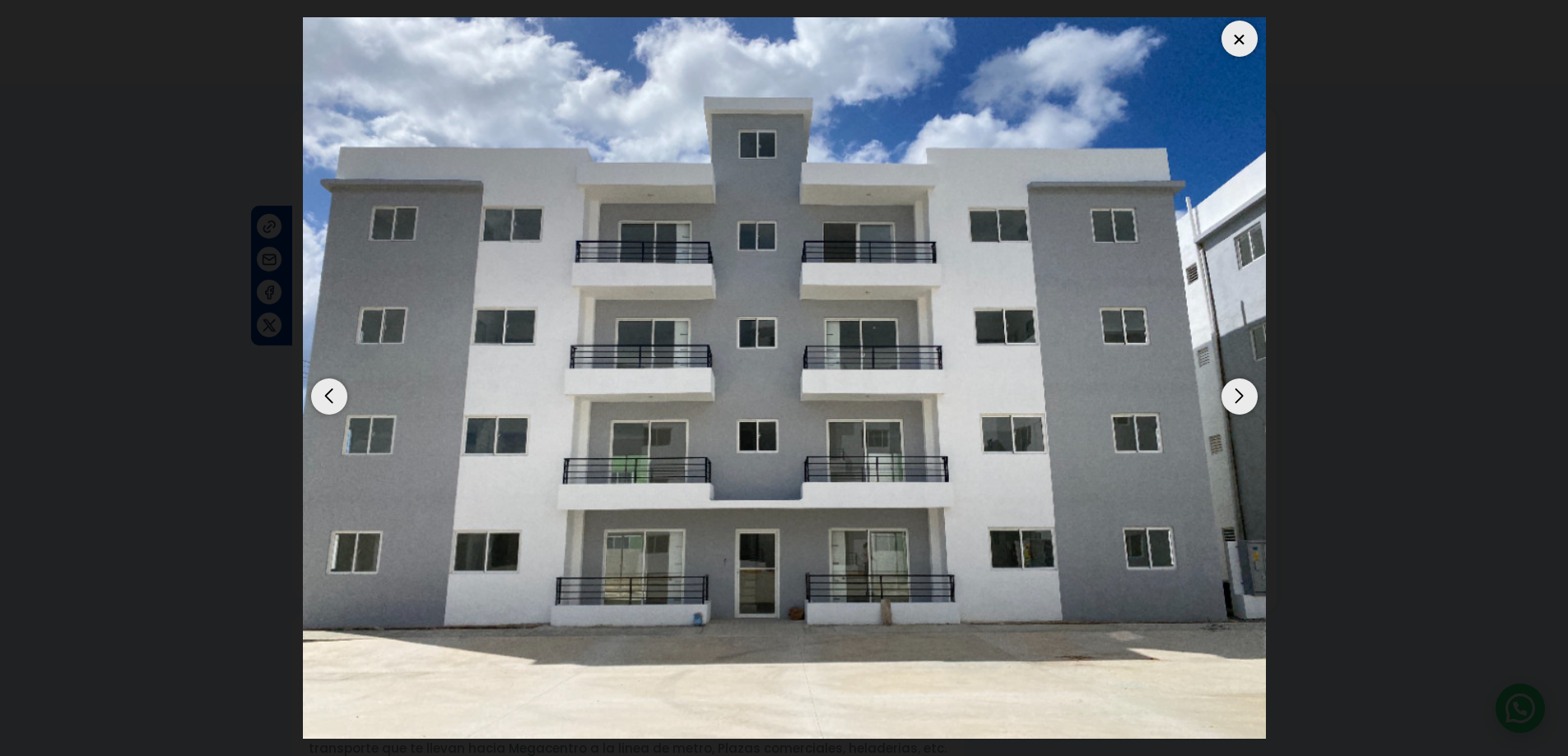
click at [1231, 402] on div "Next slide" at bounding box center [1239, 396] width 36 height 36
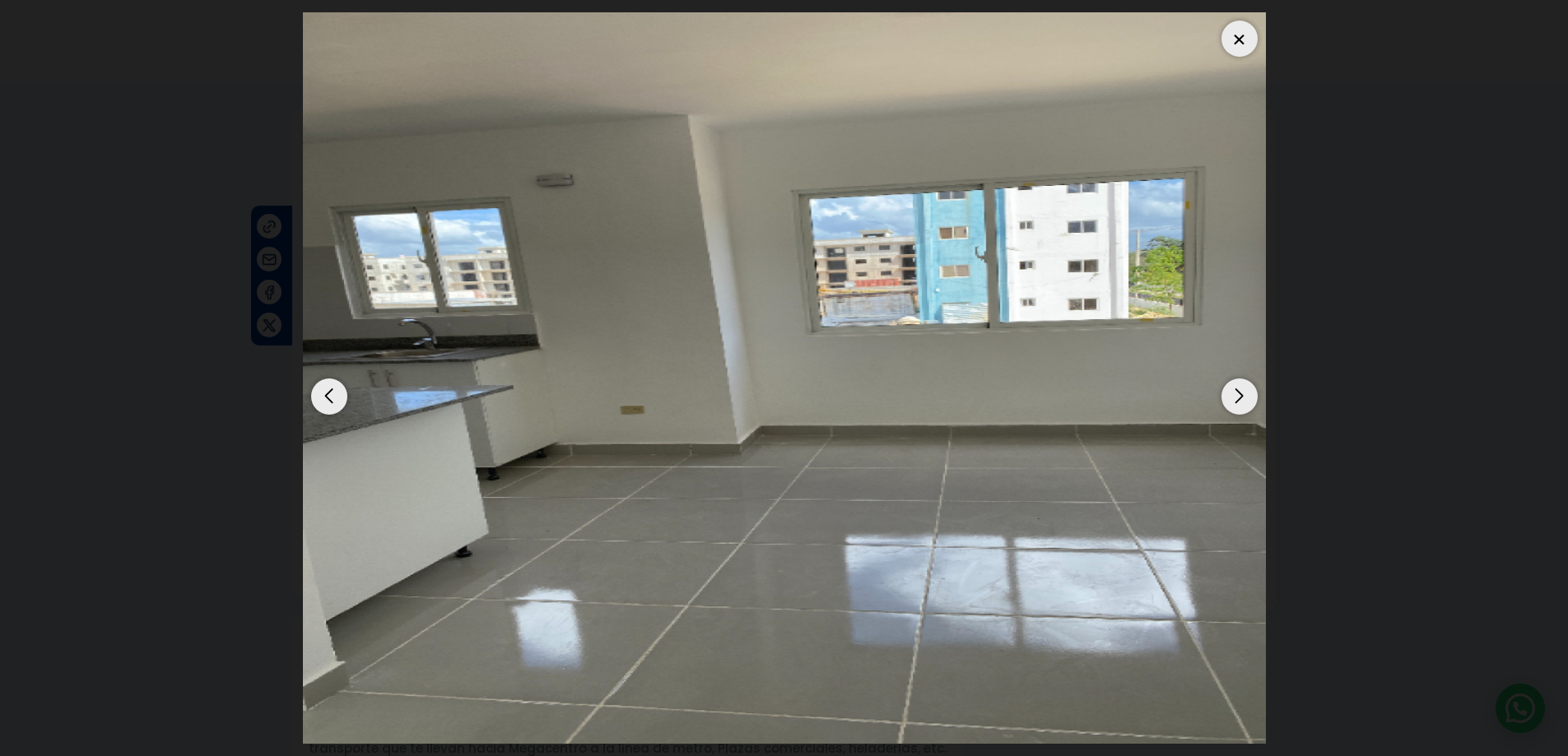
click at [1231, 402] on div "Next slide" at bounding box center [1239, 396] width 36 height 36
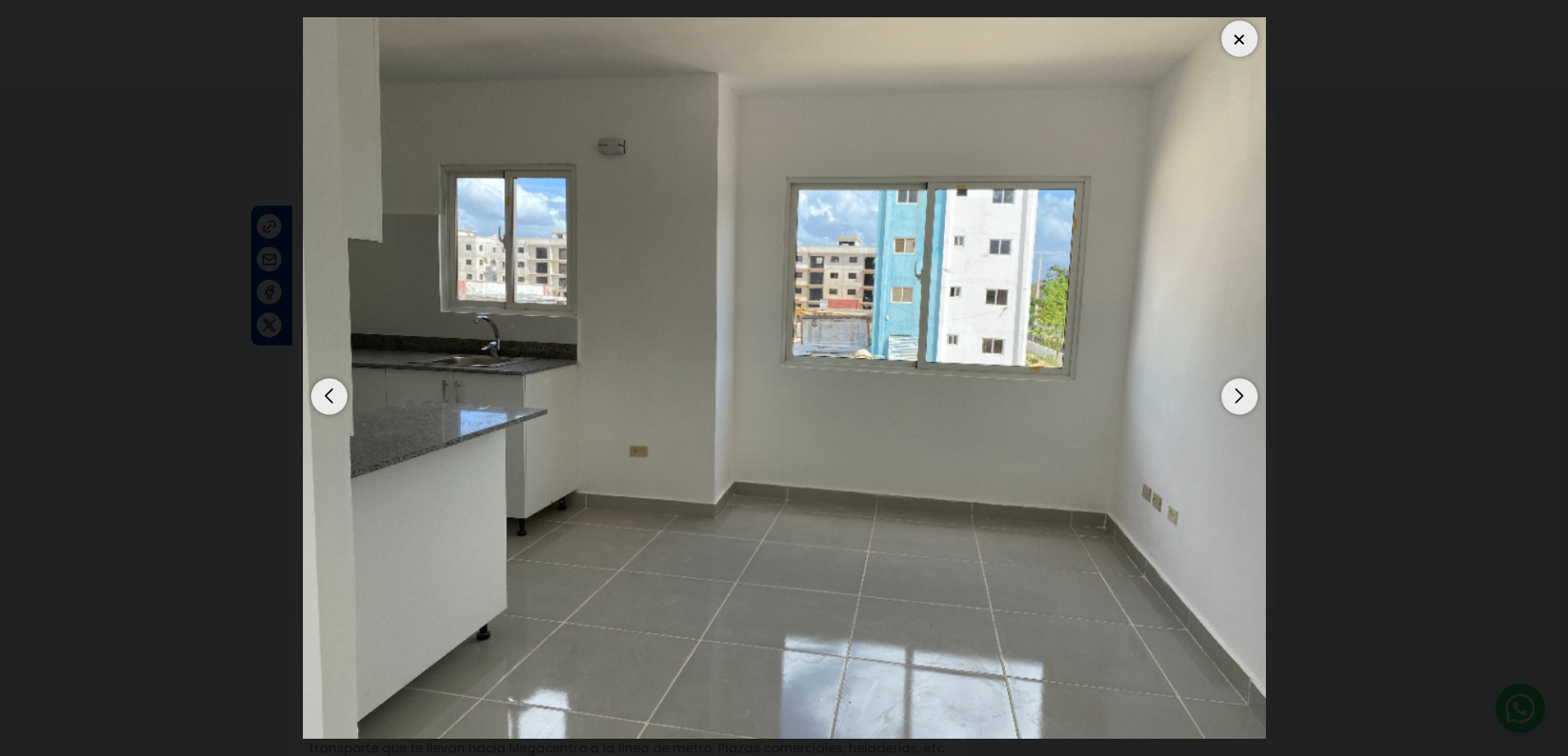
click at [1231, 402] on div "Next slide" at bounding box center [1239, 396] width 36 height 36
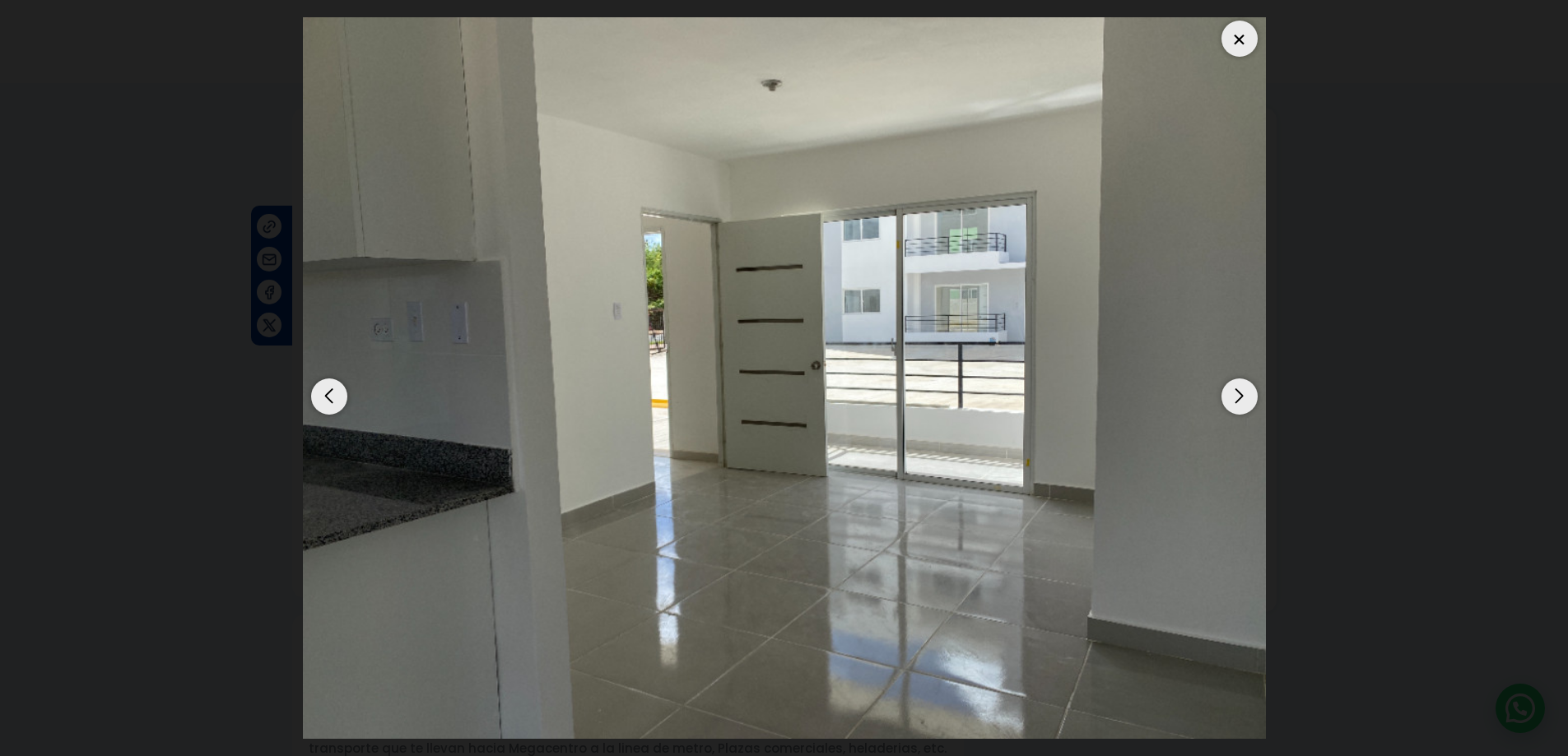
click at [1231, 402] on div "Next slide" at bounding box center [1239, 396] width 36 height 36
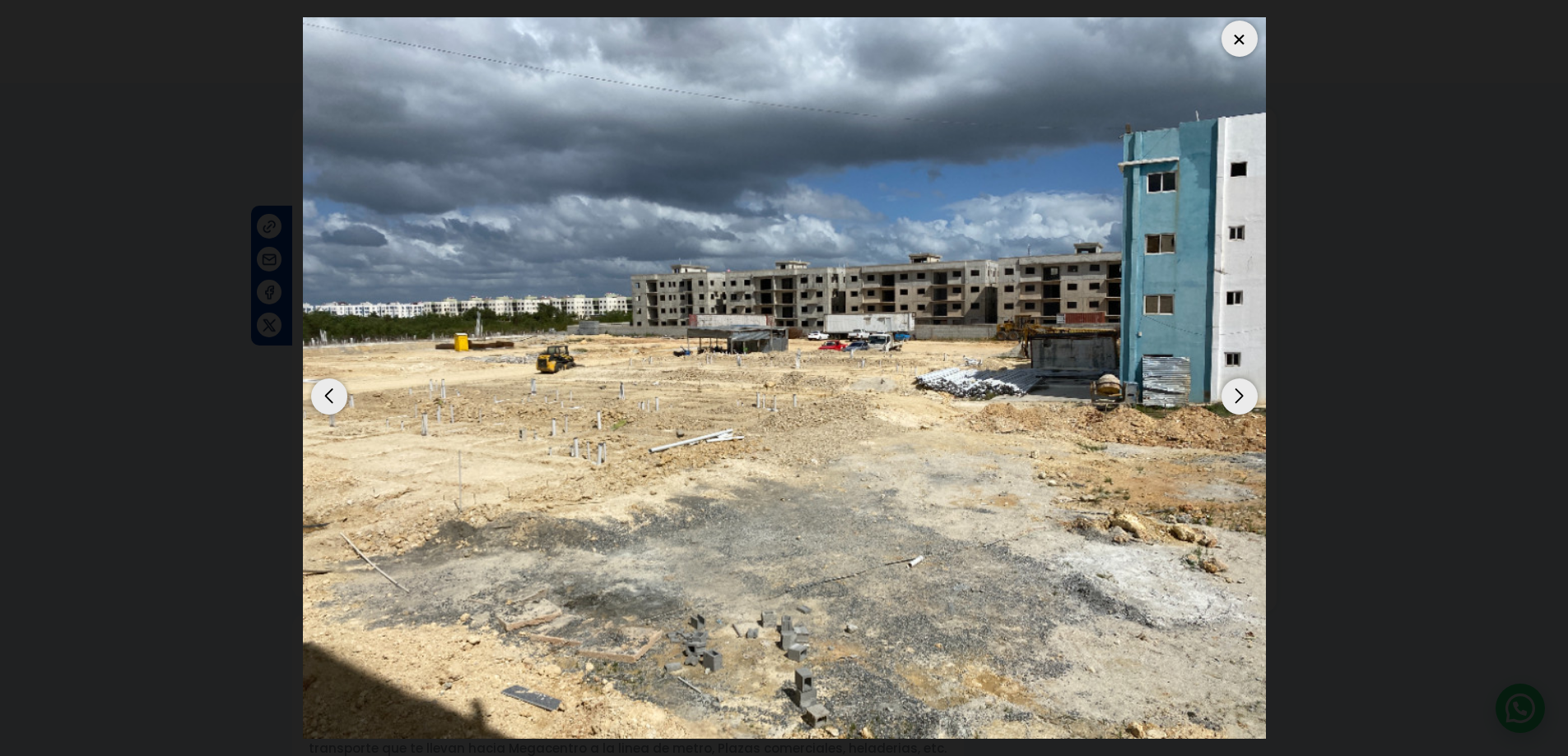
click at [1231, 402] on div "Next slide" at bounding box center [1239, 396] width 36 height 36
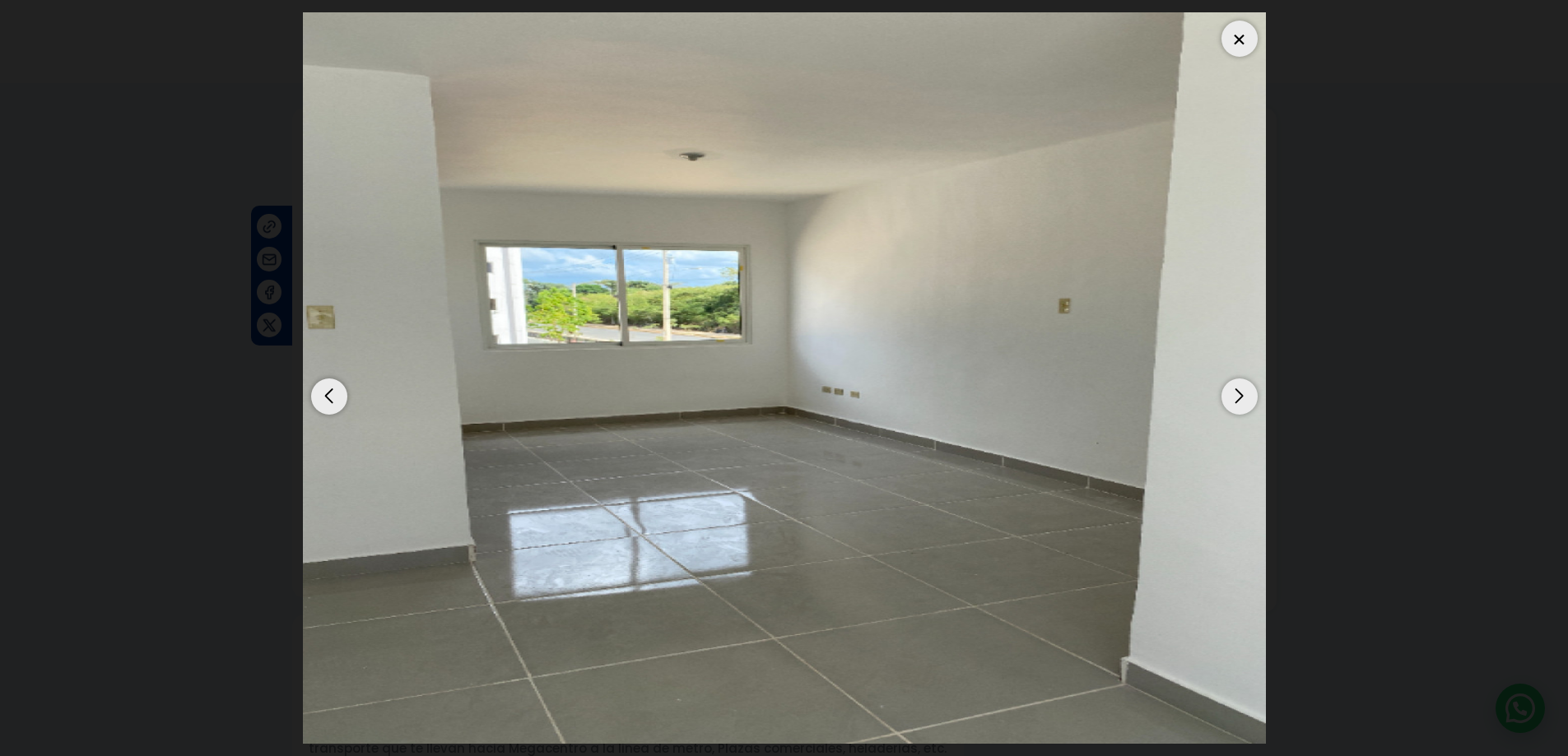
click at [1239, 35] on div at bounding box center [1239, 38] width 36 height 36
